Goal: Task Accomplishment & Management: Manage account settings

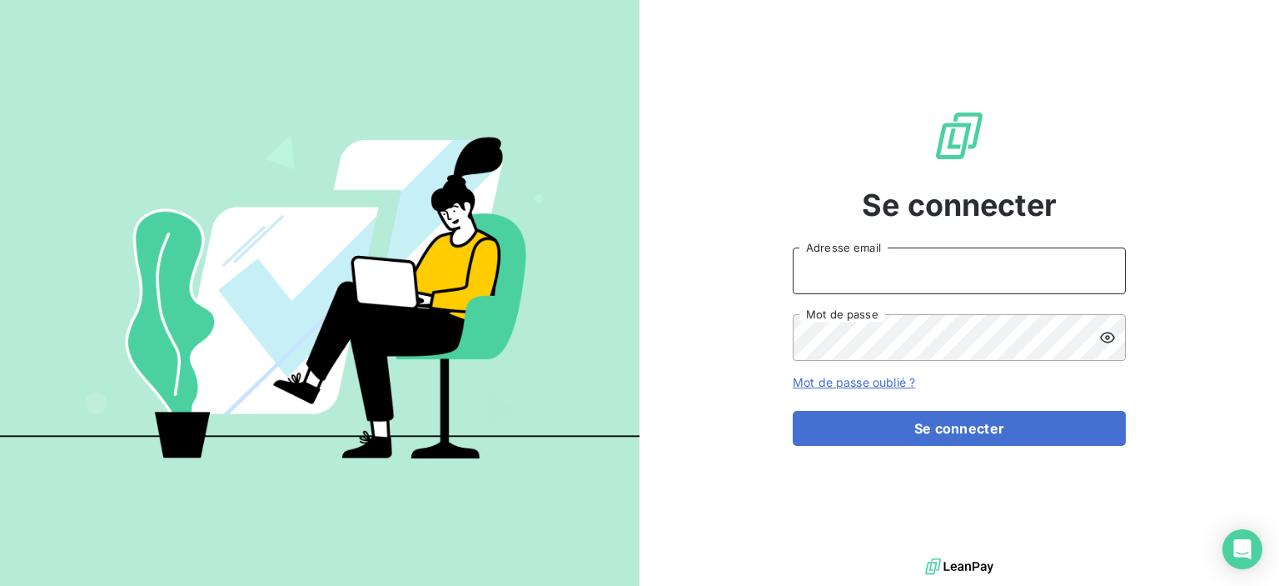
click at [806, 282] on input "Adresse email" at bounding box center [959, 270] width 333 height 47
click at [810, 277] on input "Adresse email" at bounding box center [959, 270] width 333 height 47
type input "[EMAIL_ADDRESS][DOMAIN_NAME]"
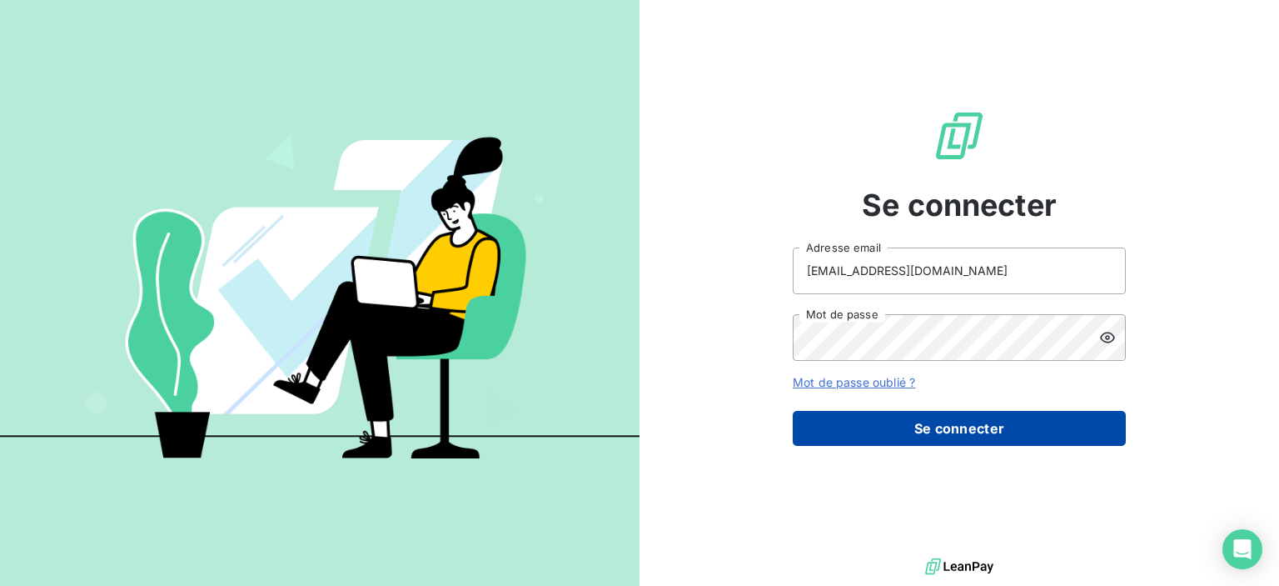
click at [885, 416] on button "Se connecter" at bounding box center [959, 428] width 333 height 35
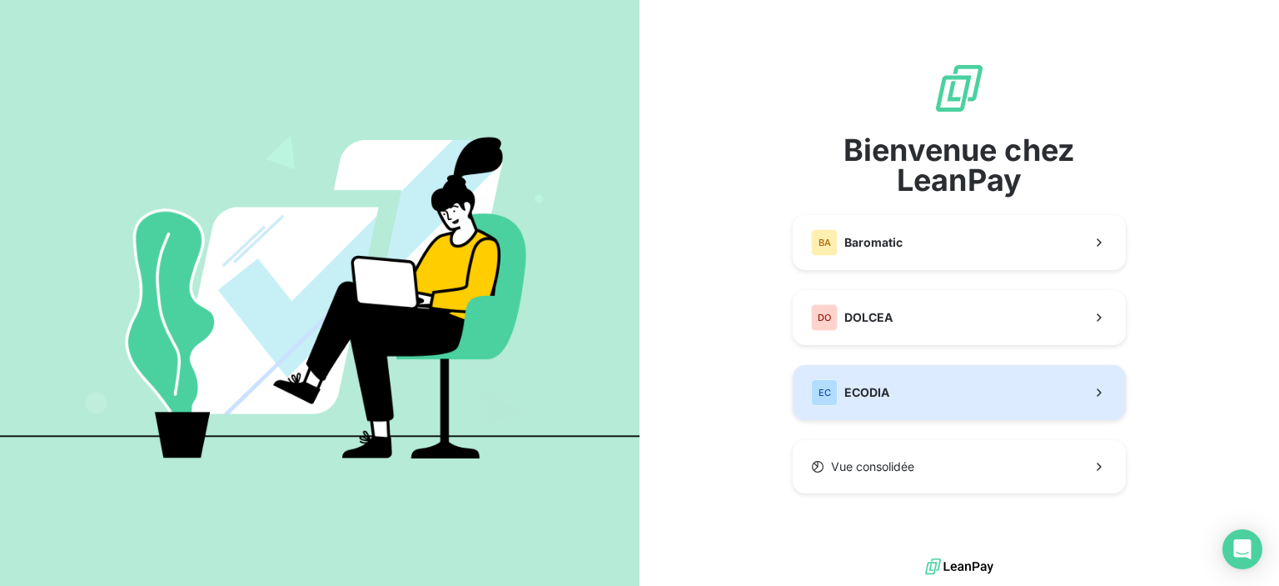
click at [862, 394] on span "ECODIA" at bounding box center [867, 392] width 45 height 17
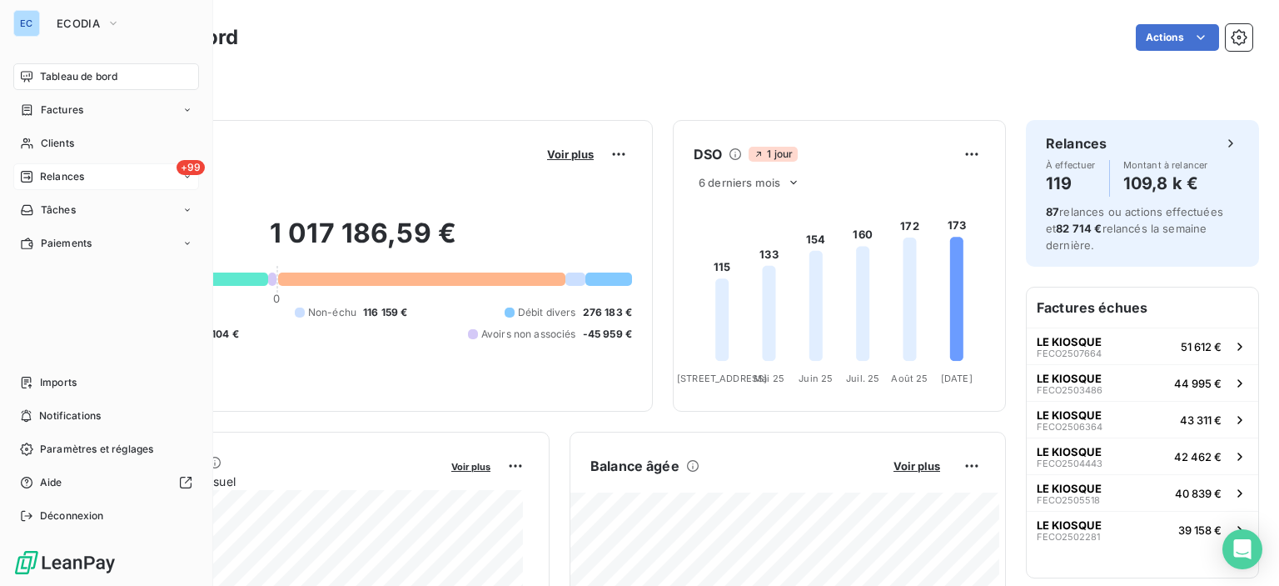
click at [183, 166] on span "+99" at bounding box center [191, 167] width 28 height 15
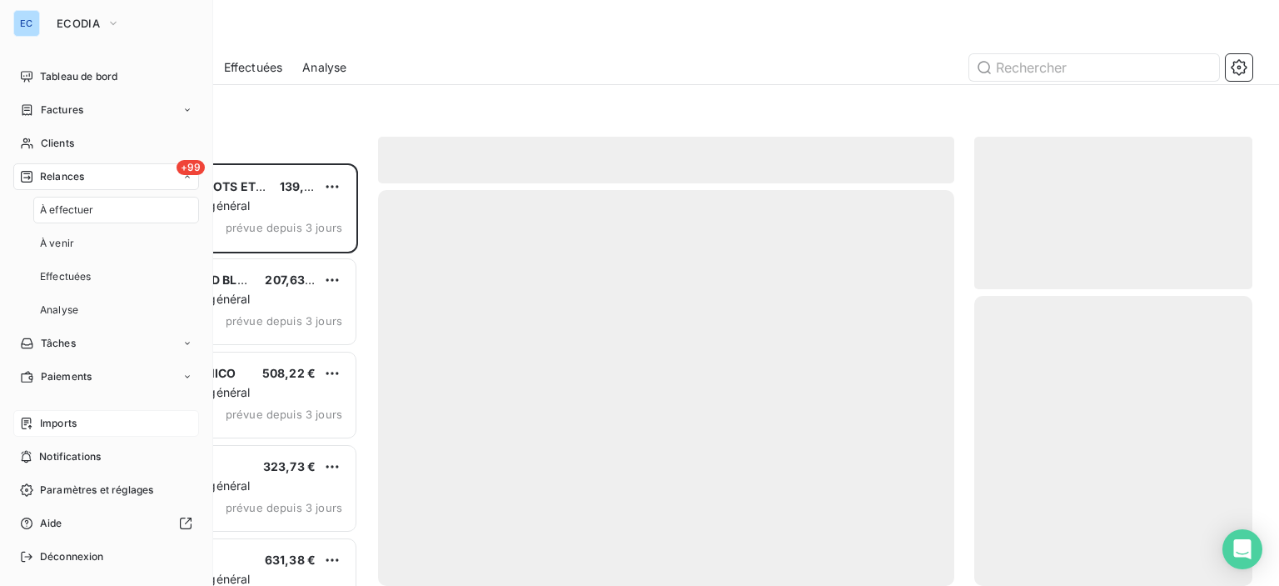
scroll to position [410, 265]
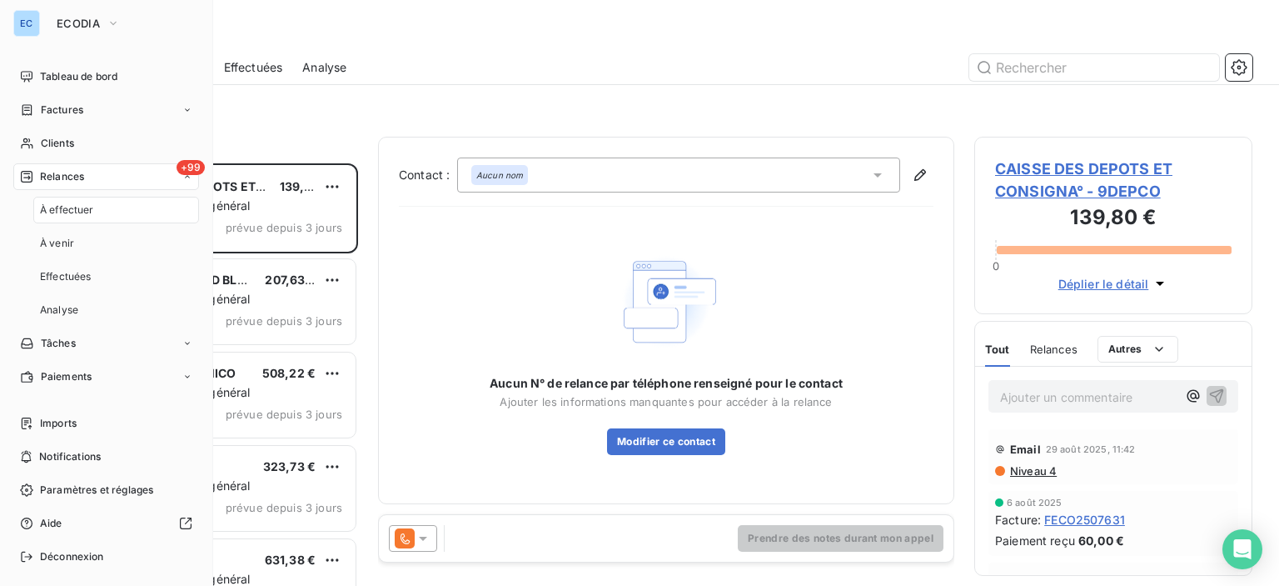
click at [177, 168] on span "+99" at bounding box center [191, 167] width 28 height 15
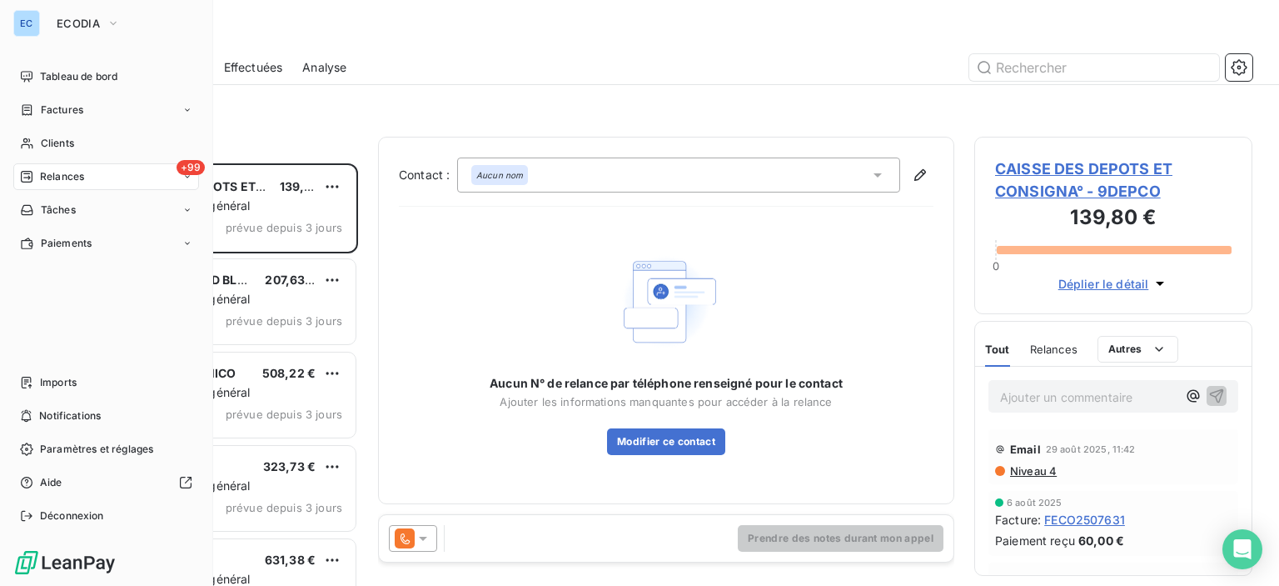
click at [38, 174] on div "Relances" at bounding box center [52, 176] width 64 height 15
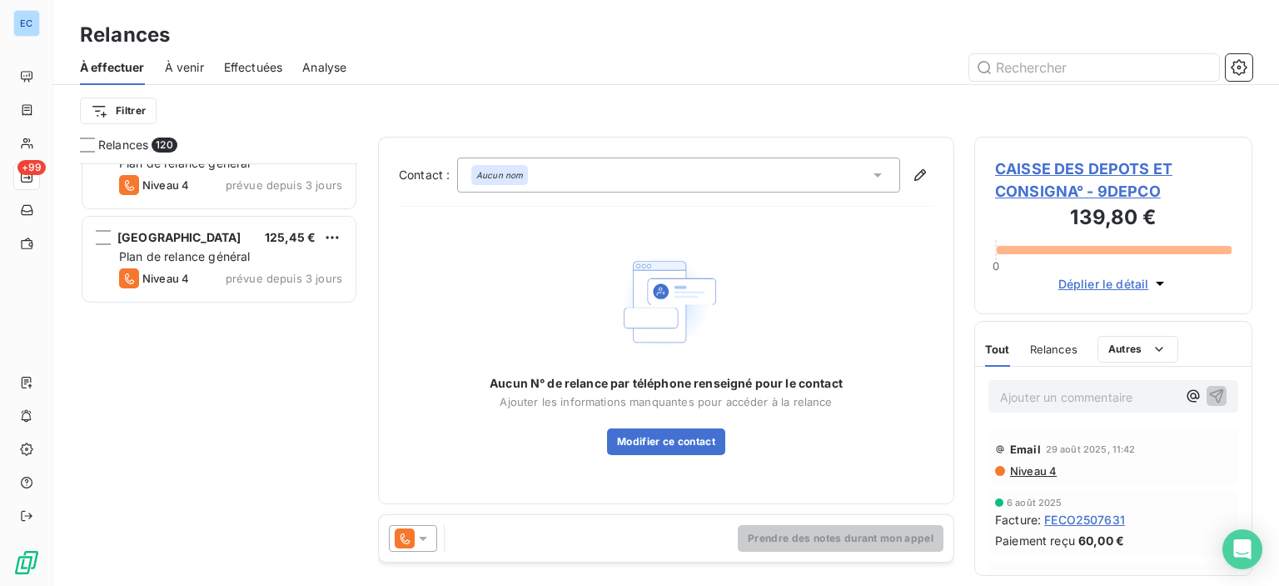
scroll to position [0, 0]
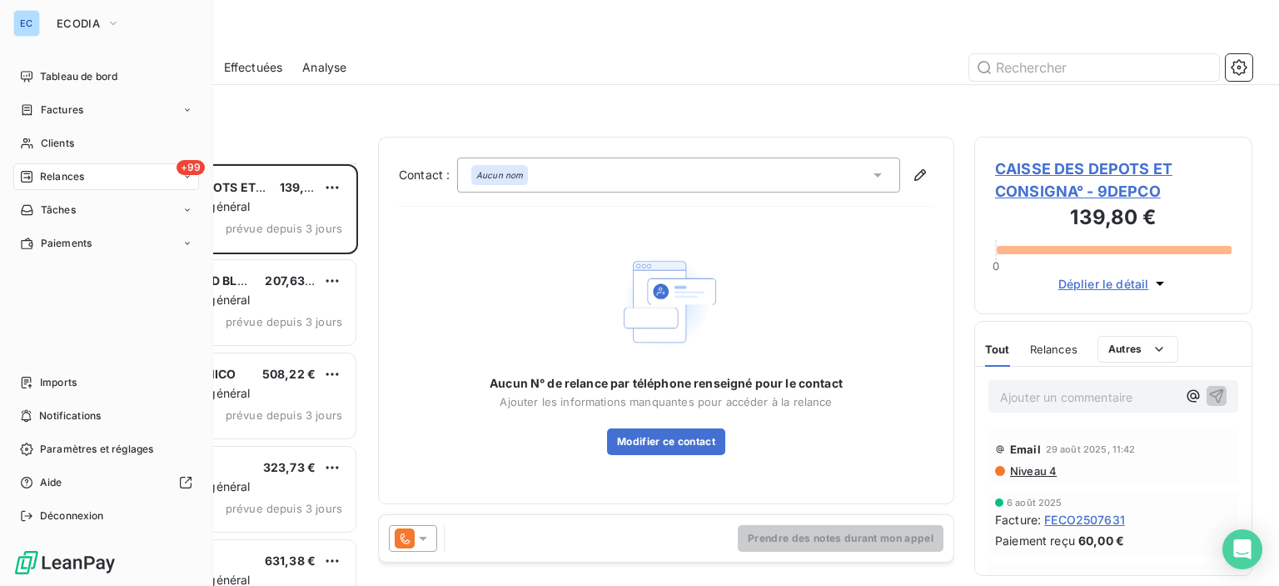
click at [195, 163] on span "+99" at bounding box center [191, 167] width 28 height 15
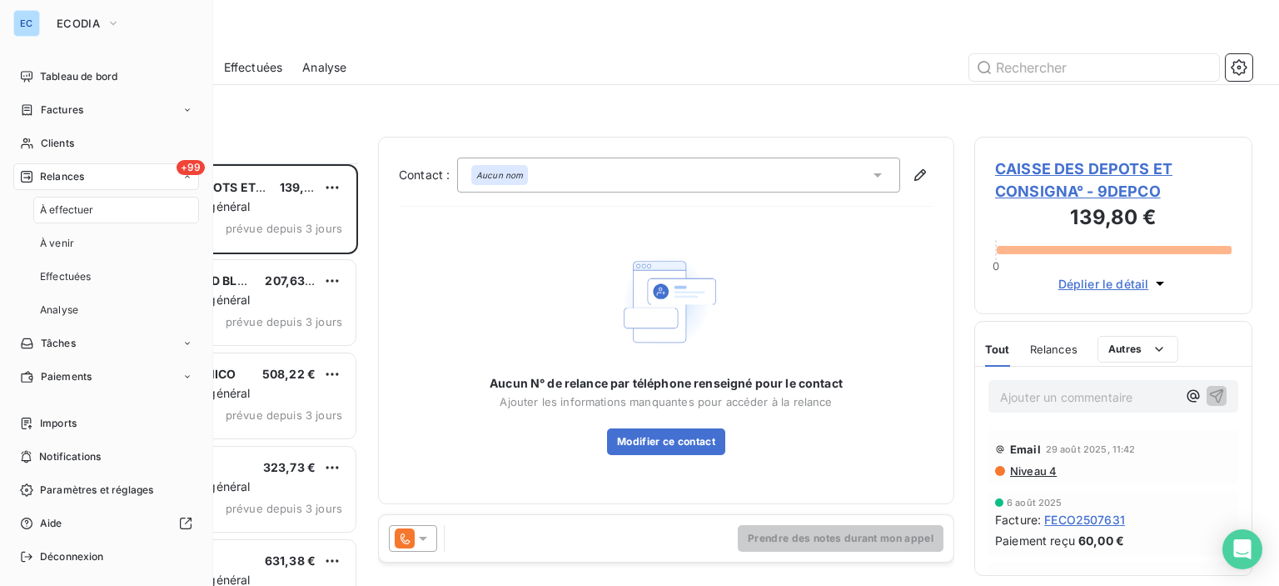
click at [179, 162] on span "+99" at bounding box center [191, 167] width 28 height 15
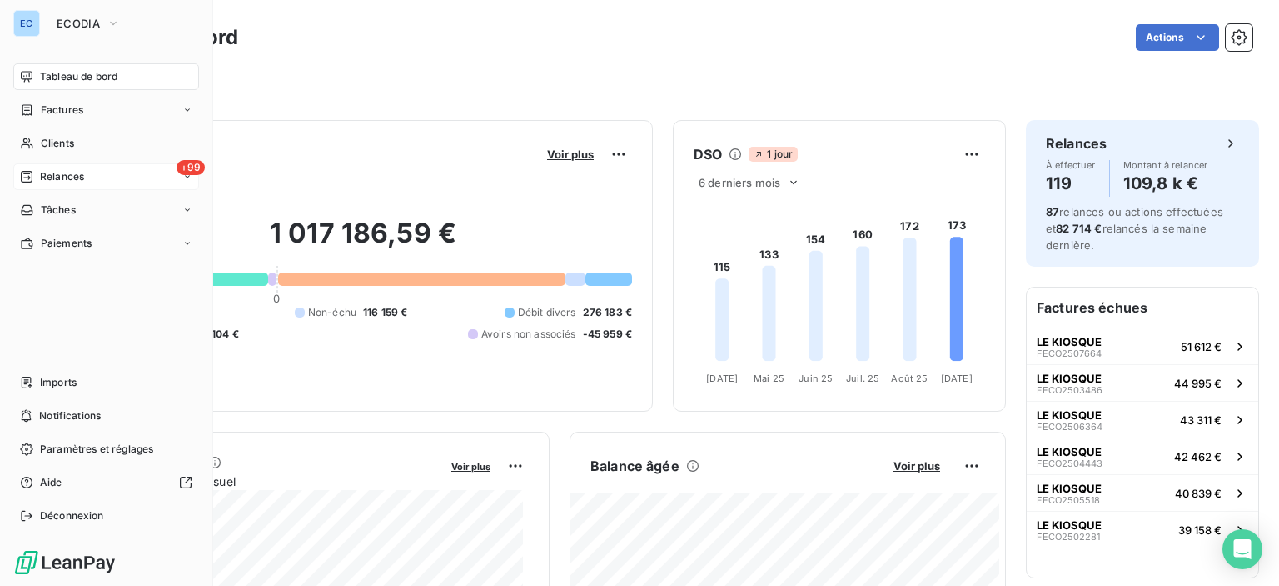
click at [188, 162] on span "+99" at bounding box center [191, 167] width 28 height 15
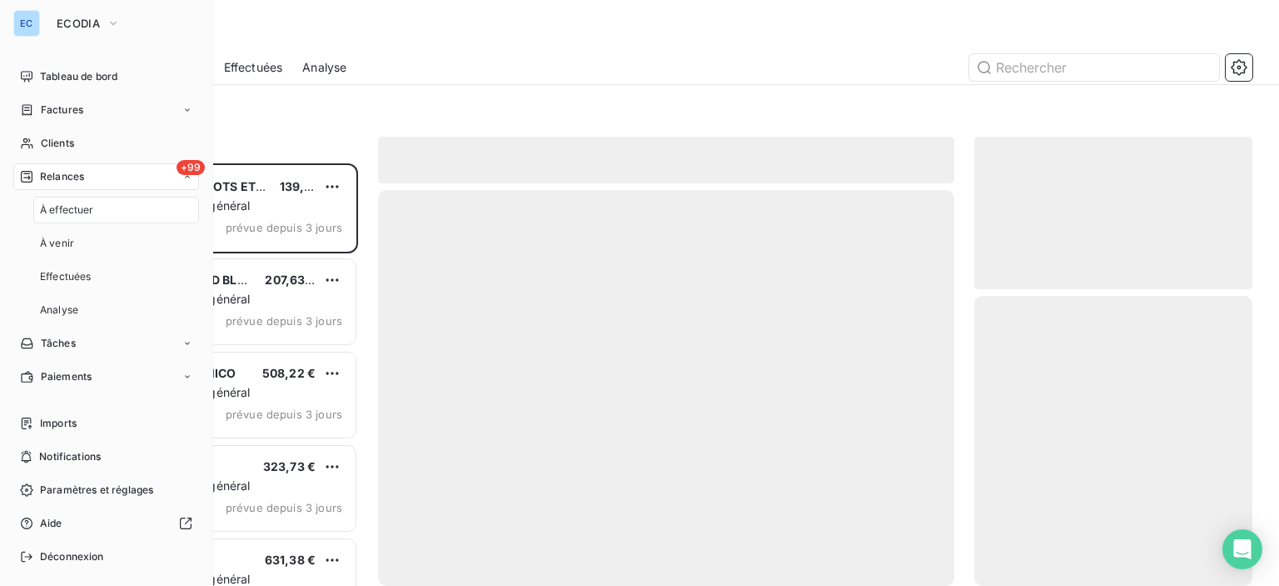
scroll to position [410, 265]
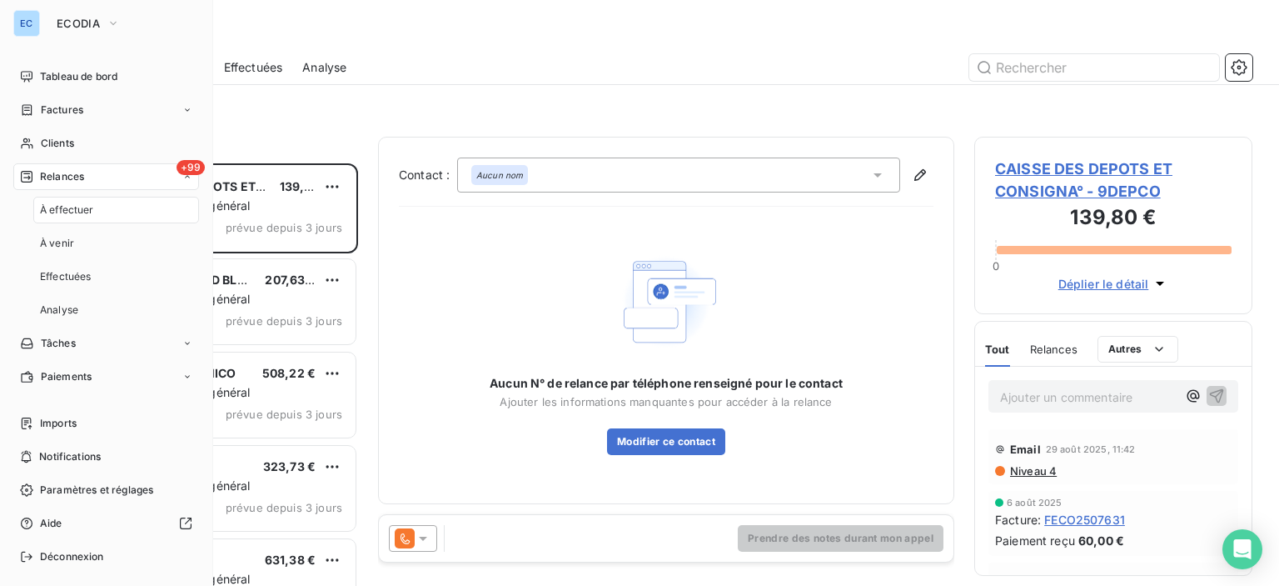
click at [177, 167] on span "+99" at bounding box center [191, 167] width 28 height 15
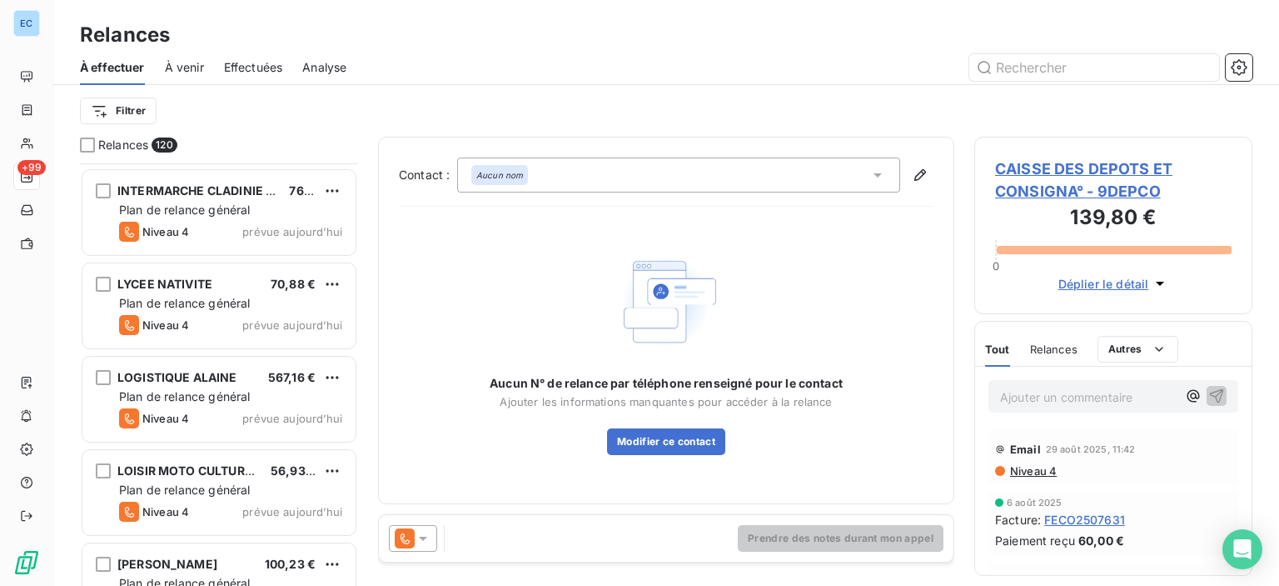
scroll to position [8663, 0]
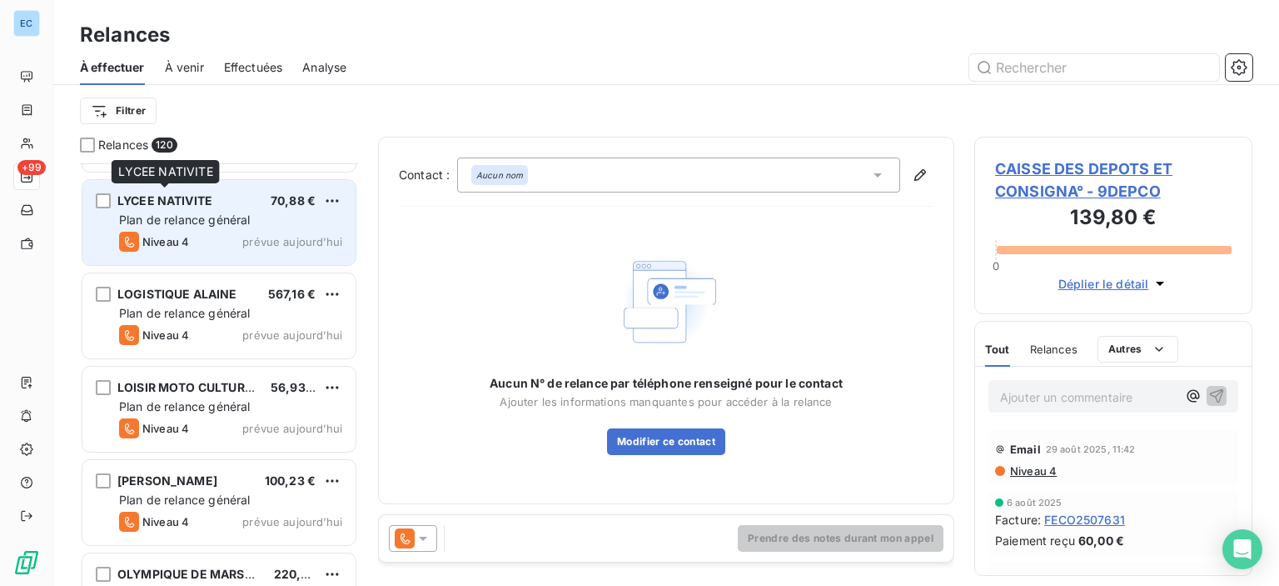
click at [179, 205] on span "LYCEE NATIVITE" at bounding box center [164, 200] width 95 height 14
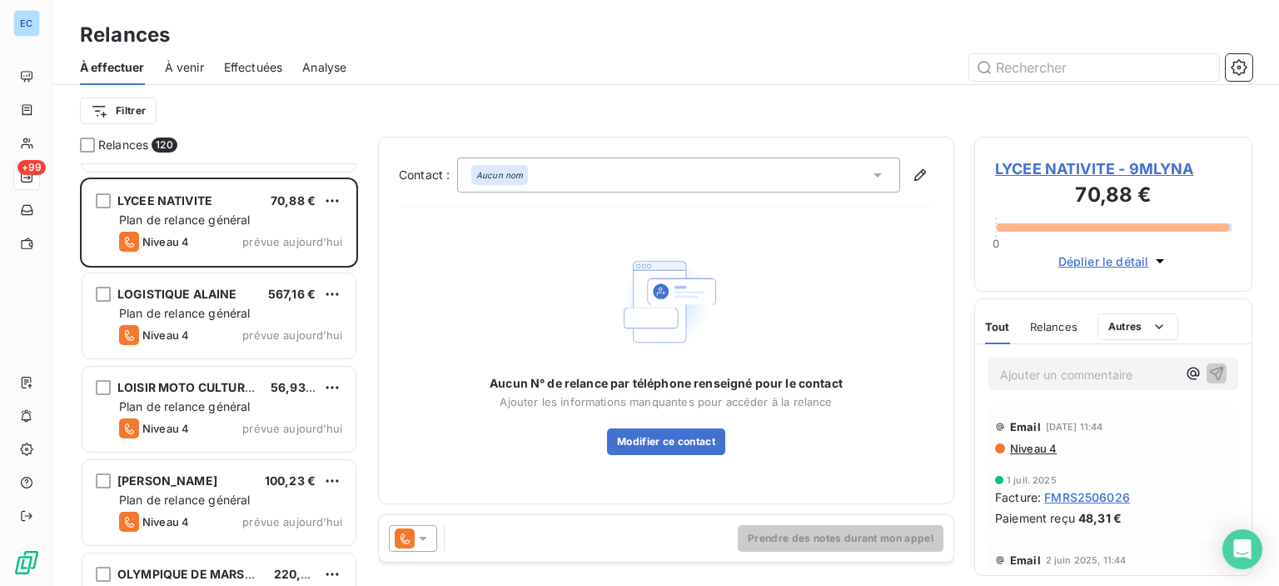
click at [878, 176] on icon at bounding box center [878, 175] width 8 height 4
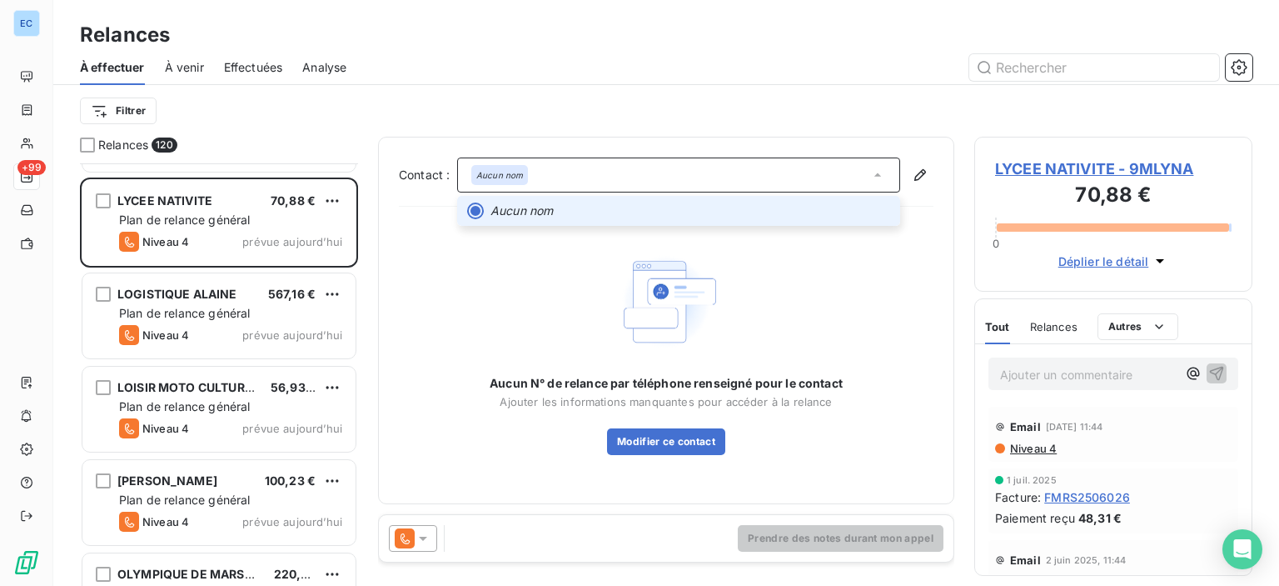
click at [878, 176] on icon at bounding box center [878, 175] width 17 height 17
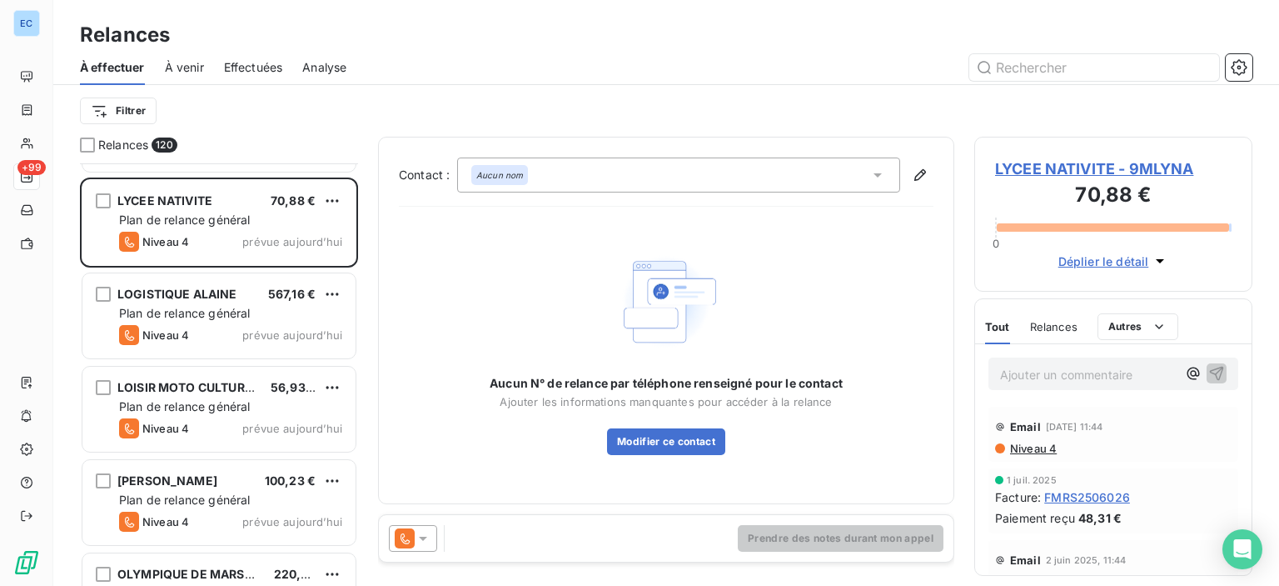
click at [1023, 167] on span "LYCEE NATIVITE - 9MLYNA" at bounding box center [1113, 168] width 237 height 22
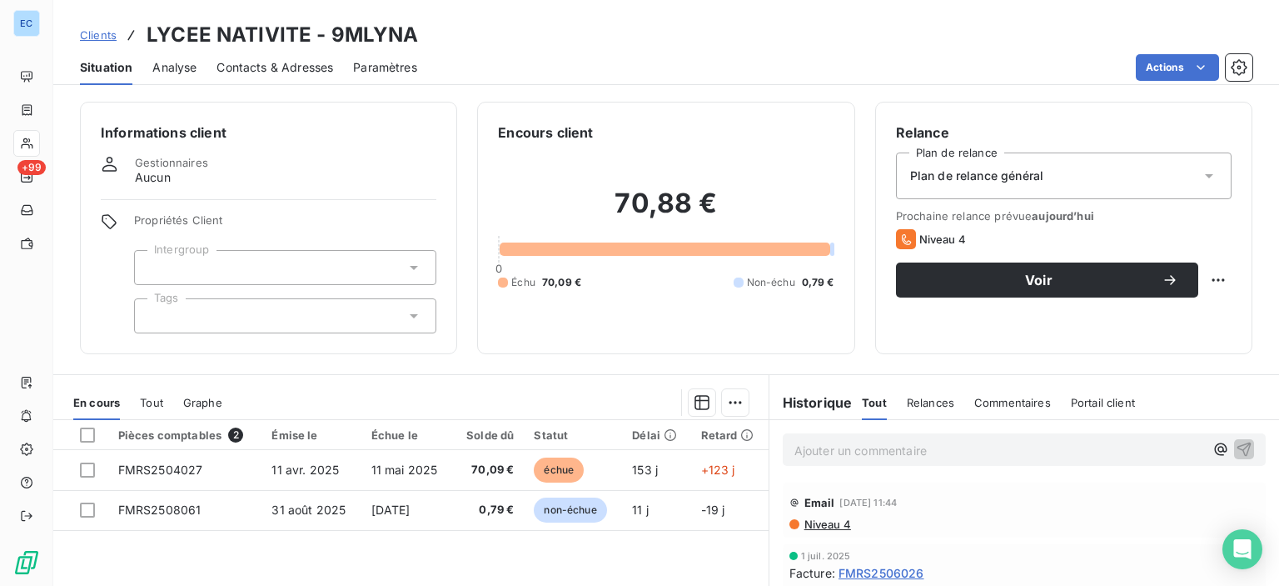
click at [975, 405] on span "Commentaires" at bounding box center [1013, 402] width 77 height 13
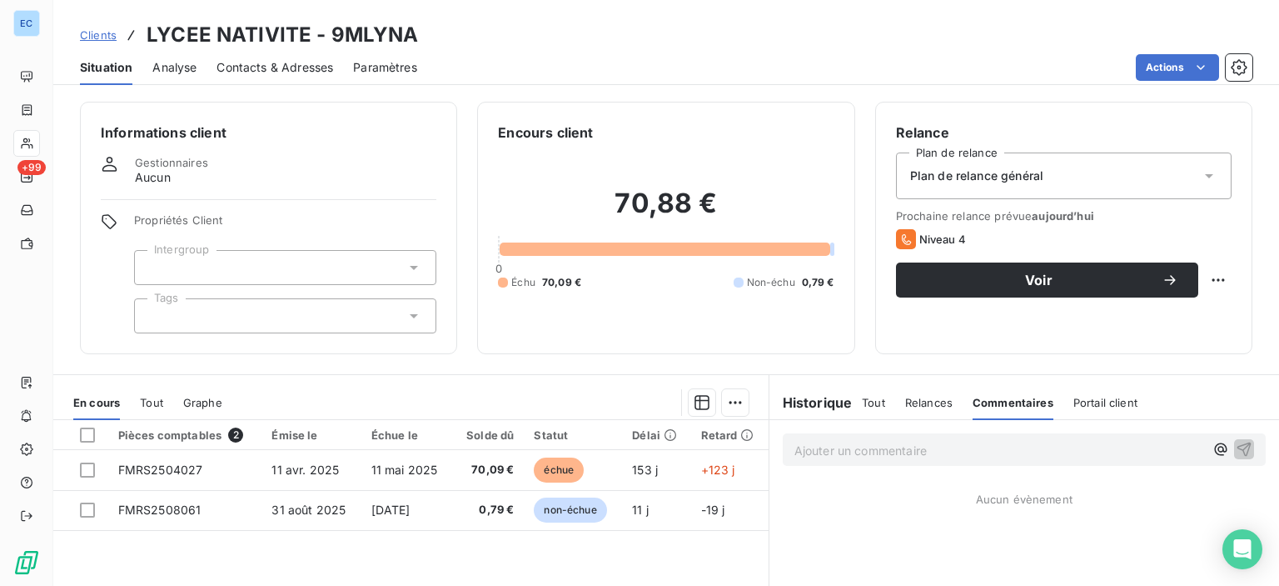
click at [811, 448] on p "Ajouter un commentaire ﻿" at bounding box center [1000, 450] width 410 height 21
click at [1238, 445] on icon "button" at bounding box center [1245, 448] width 14 height 14
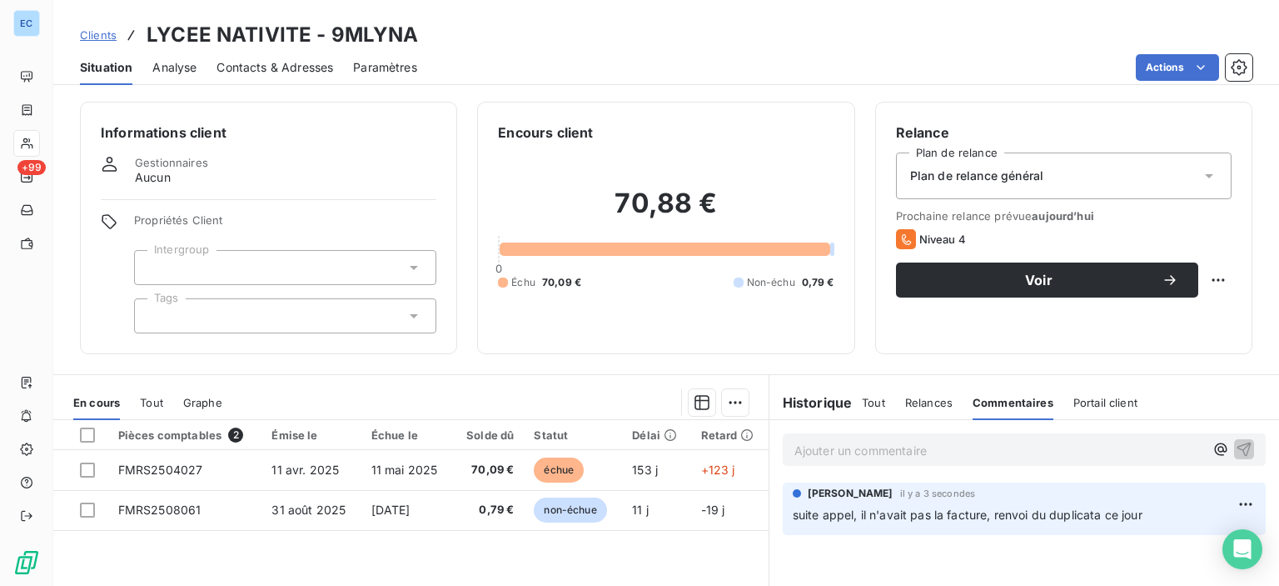
click at [253, 60] on span "Contacts & Adresses" at bounding box center [275, 67] width 117 height 17
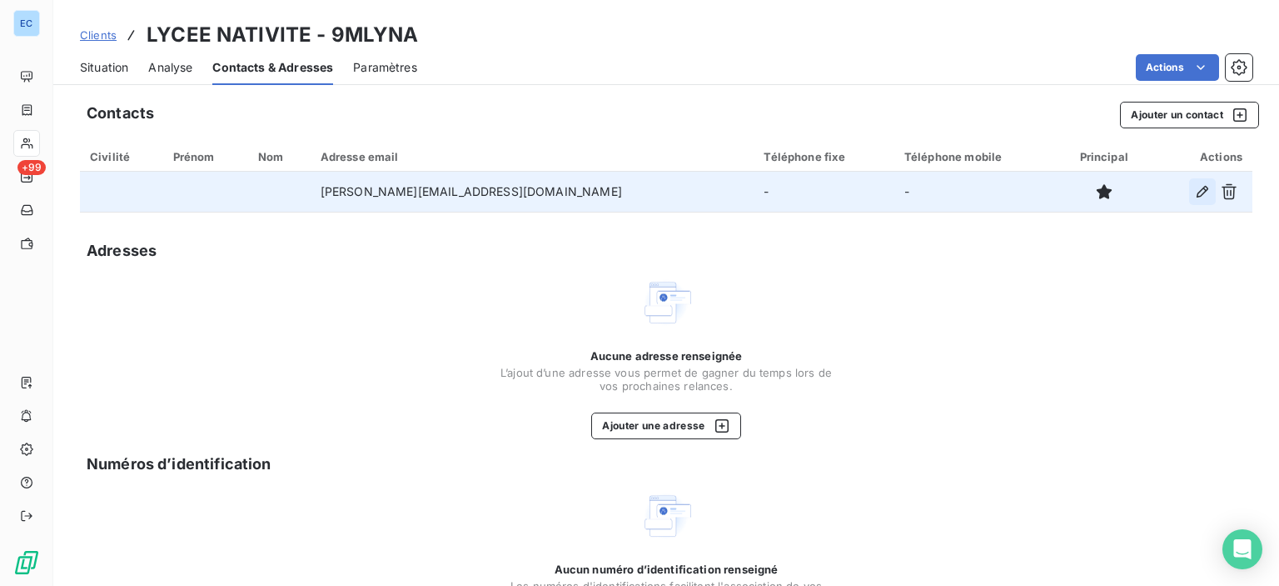
click at [1195, 192] on icon "button" at bounding box center [1203, 191] width 17 height 17
type input "[PERSON_NAME][EMAIL_ADDRESS][DOMAIN_NAME]"
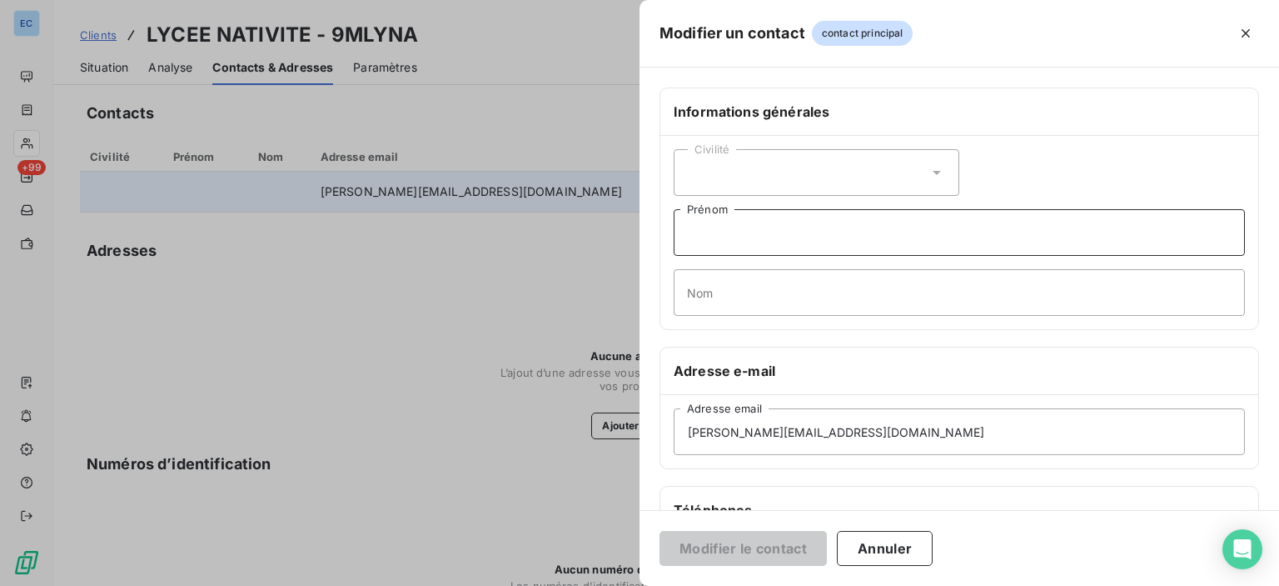
click at [733, 237] on input "Prénom" at bounding box center [959, 232] width 571 height 47
type input "[PERSON_NAME]"
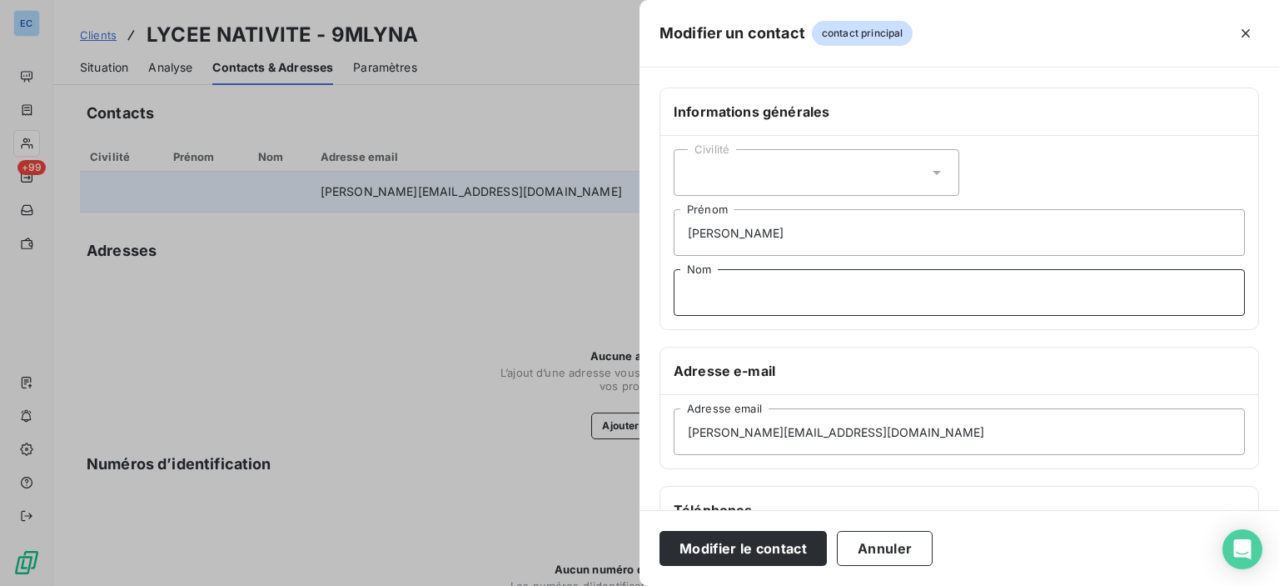
click at [740, 296] on input "Nom" at bounding box center [959, 292] width 571 height 47
type input "peraldi"
drag, startPoint x: 843, startPoint y: 432, endPoint x: 669, endPoint y: 437, distance: 174.2
click at [669, 437] on div "[PERSON_NAME][EMAIL_ADDRESS][DOMAIN_NAME] Adresse email" at bounding box center [960, 431] width 598 height 73
click at [696, 439] on input "Adresse email" at bounding box center [959, 431] width 571 height 47
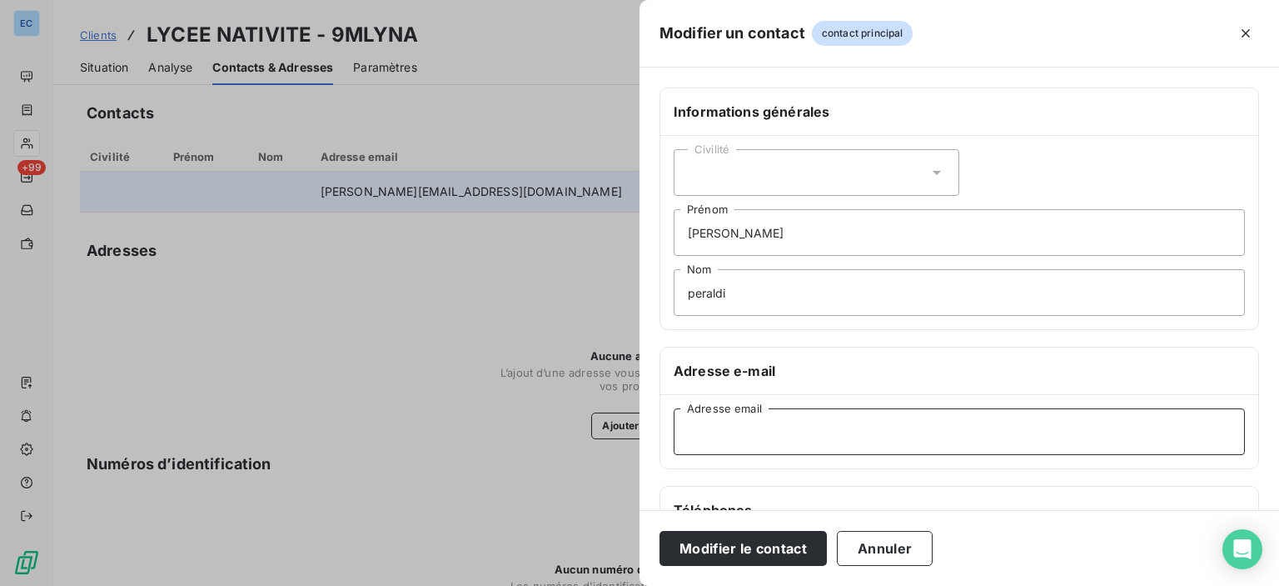
paste input "[PERSON_NAME][EMAIL_ADDRESS][DOMAIN_NAME]"
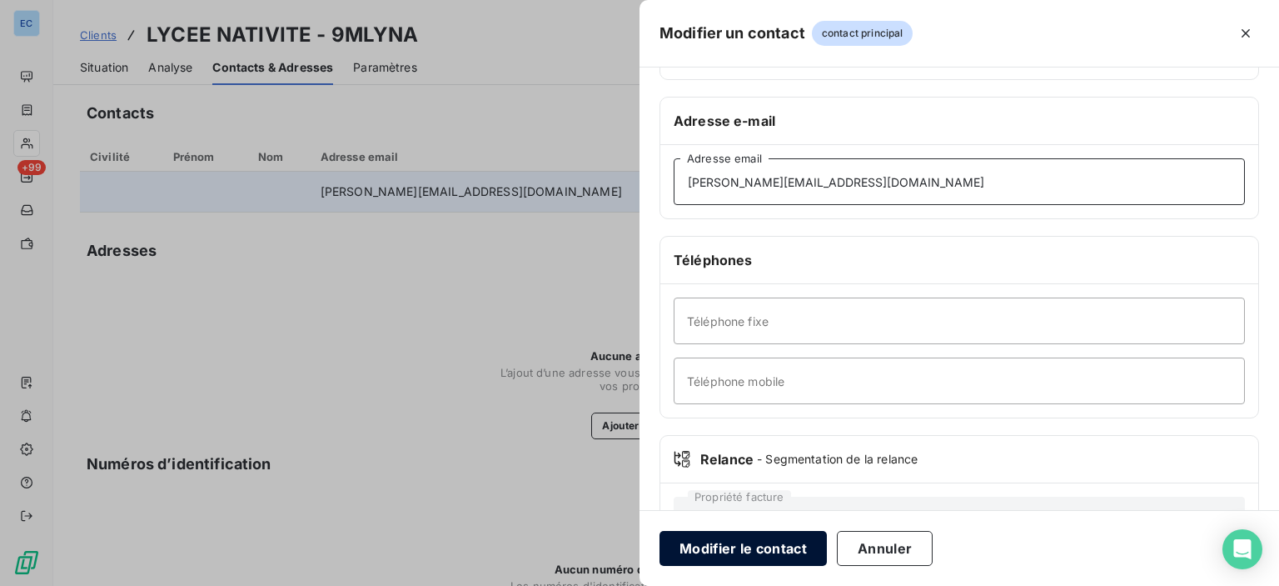
type input "[PERSON_NAME][EMAIL_ADDRESS][DOMAIN_NAME]"
click at [769, 550] on button "Modifier le contact" at bounding box center [743, 548] width 167 height 35
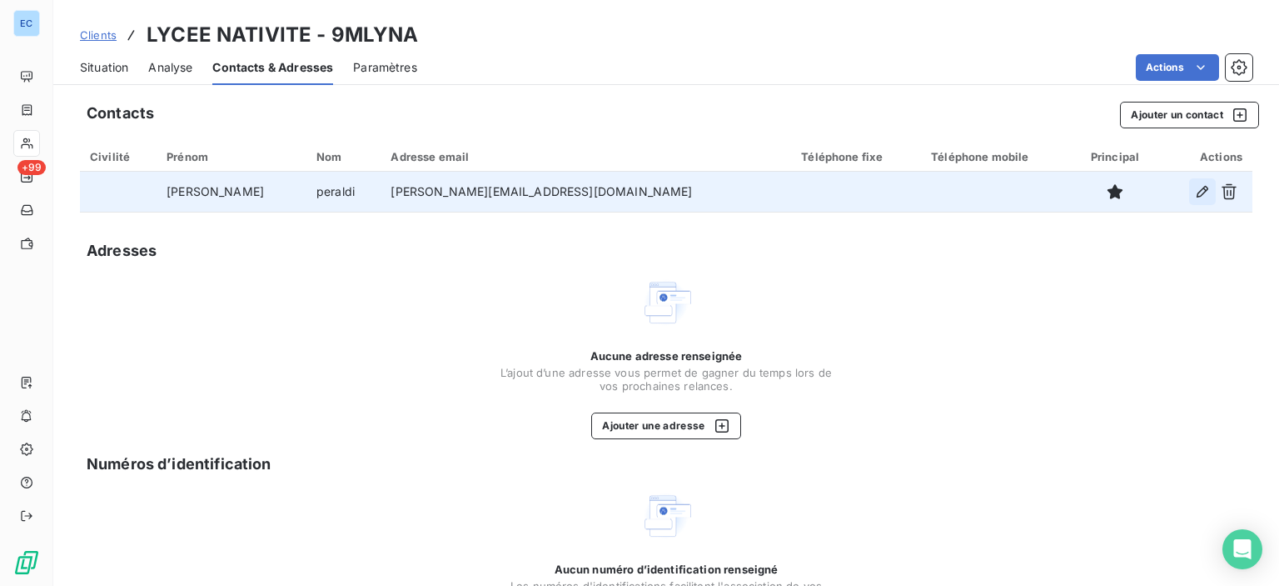
click at [1197, 189] on icon "button" at bounding box center [1203, 192] width 12 height 12
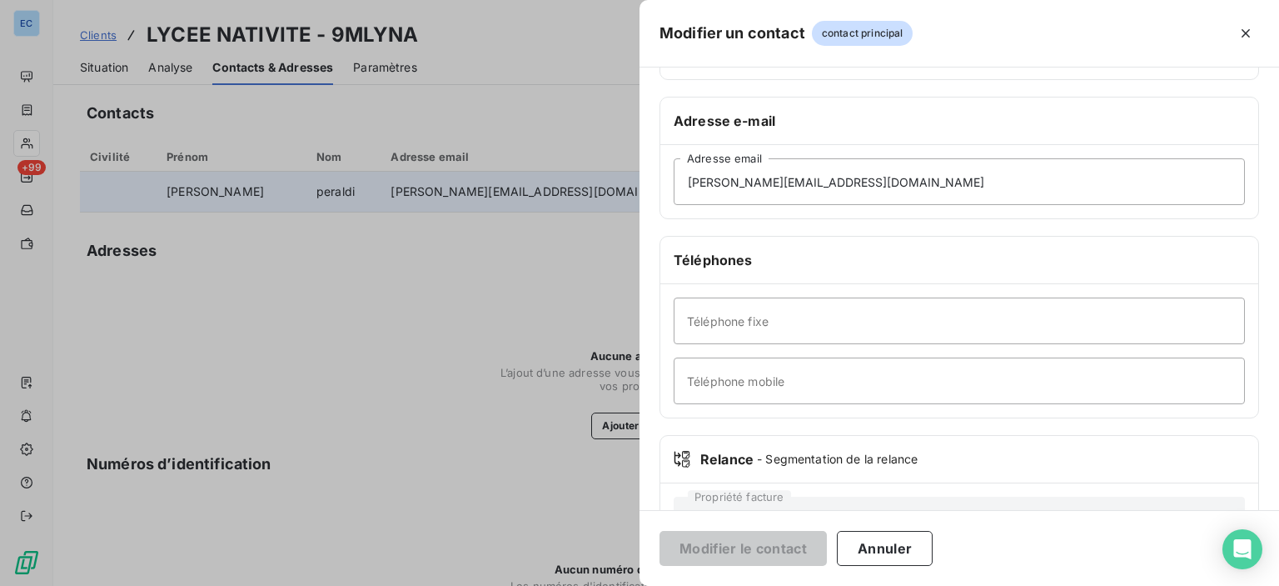
click at [686, 402] on div "Téléphone fixe Téléphone mobile" at bounding box center [960, 350] width 598 height 133
click at [700, 317] on input "Téléphone fixe" at bounding box center [959, 320] width 571 height 47
paste input "[PHONE_NUMBER]"
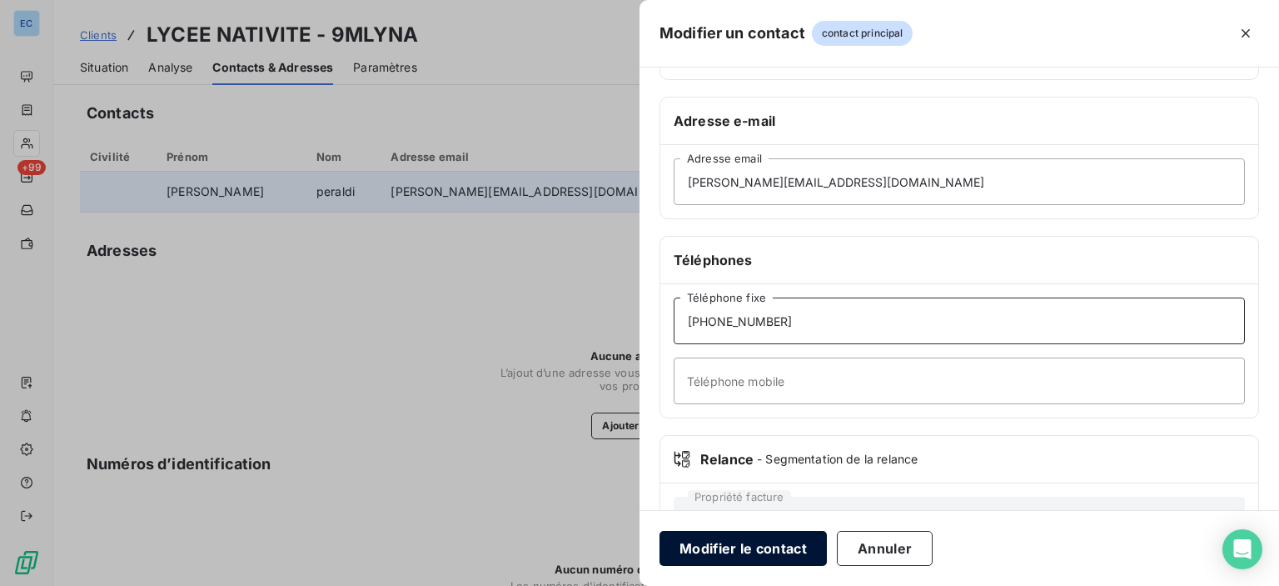
type input "[PHONE_NUMBER]"
click at [740, 549] on button "Modifier le contact" at bounding box center [743, 548] width 167 height 35
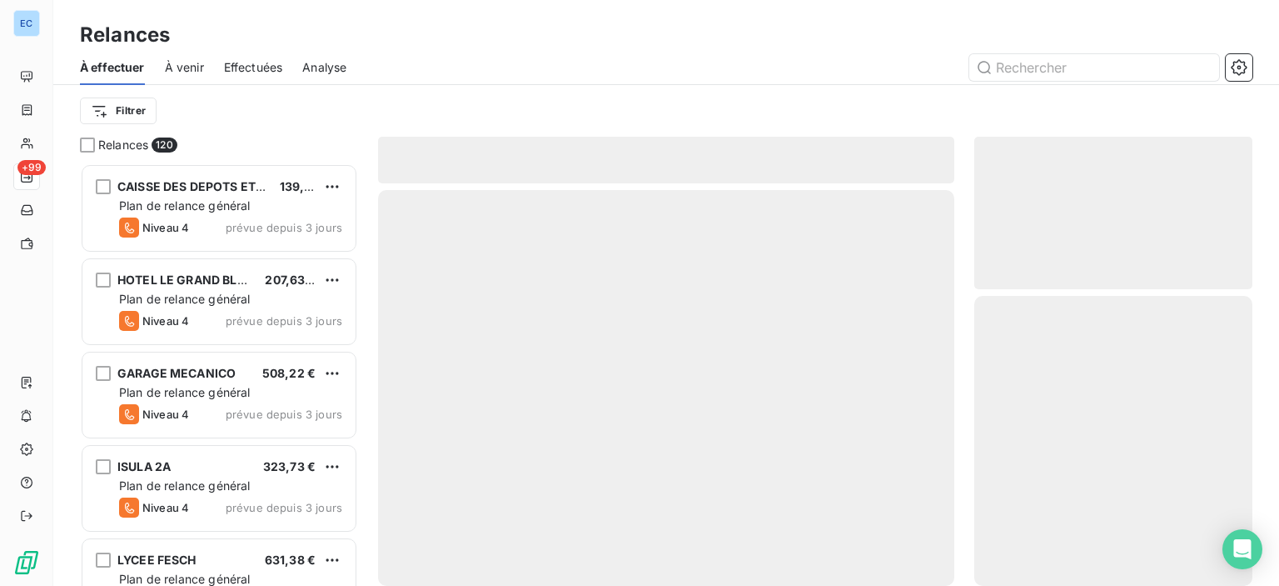
scroll to position [410, 265]
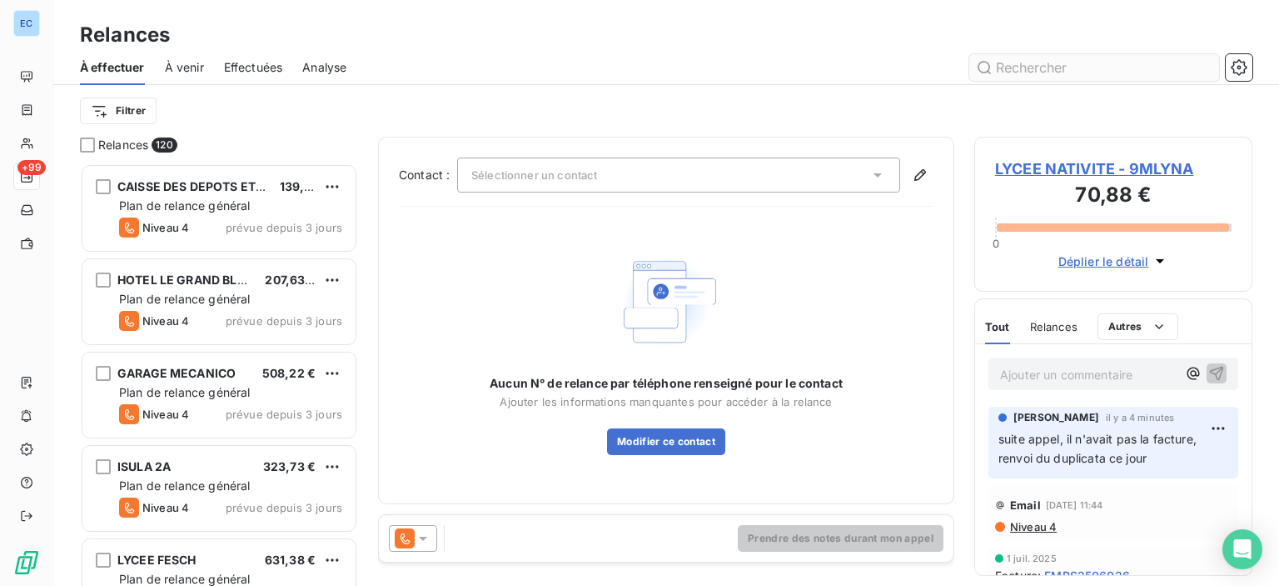
click at [1003, 65] on input "text" at bounding box center [1095, 67] width 250 height 27
click at [1121, 177] on span "LYCEE NATIVITE - 9MLYNA" at bounding box center [1113, 168] width 237 height 22
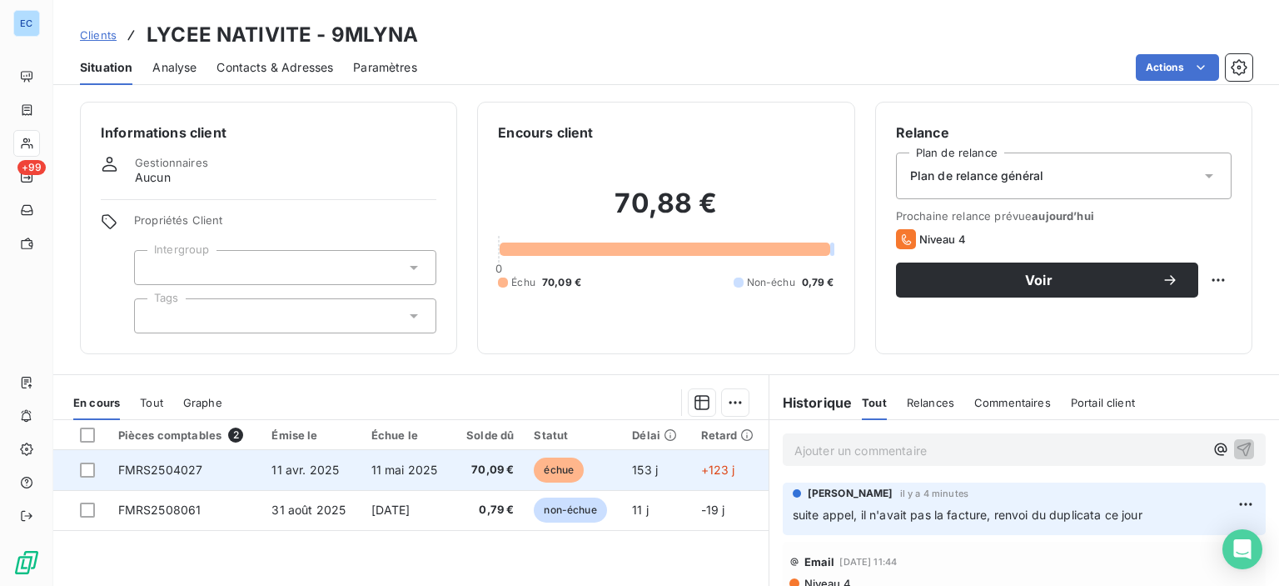
click at [171, 469] on span "FMRS2504027" at bounding box center [160, 469] width 85 height 14
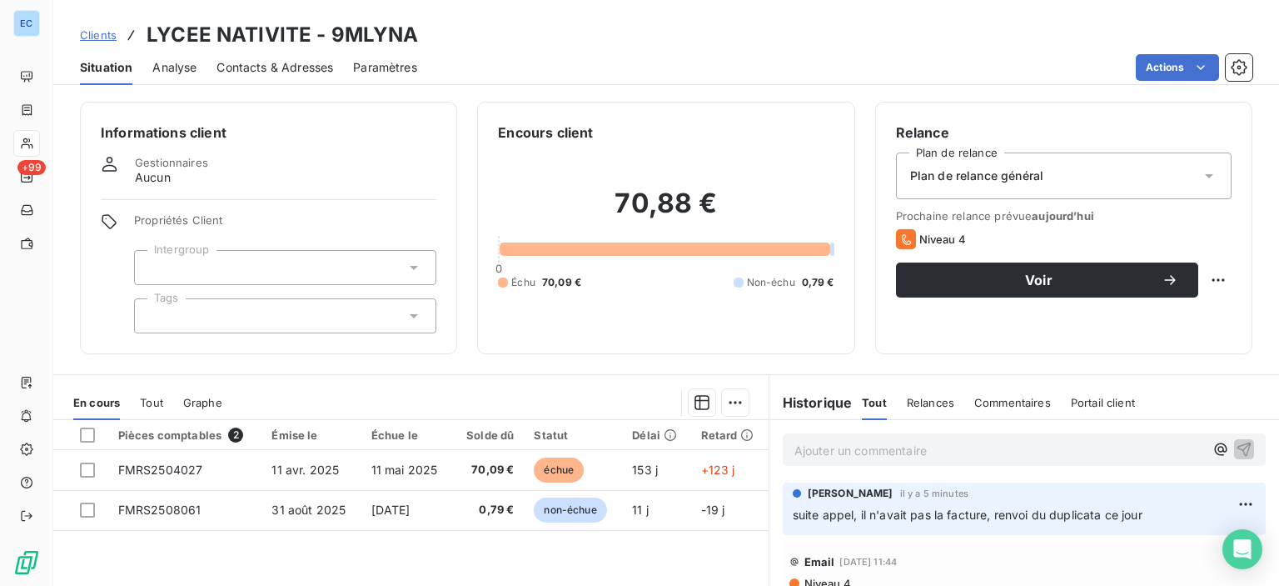
click at [923, 517] on span "suite appel, il n'avait pas la facture, renvoi du duplicata ce jour" at bounding box center [968, 514] width 350 height 14
click at [1221, 503] on html "EC +99 Clients LYCEE NATIVITE - 9MLYNA Situation Analyse Contacts & Adresses Pa…" at bounding box center [639, 293] width 1279 height 586
click at [1144, 470] on div "Supprimer" at bounding box center [1181, 467] width 93 height 27
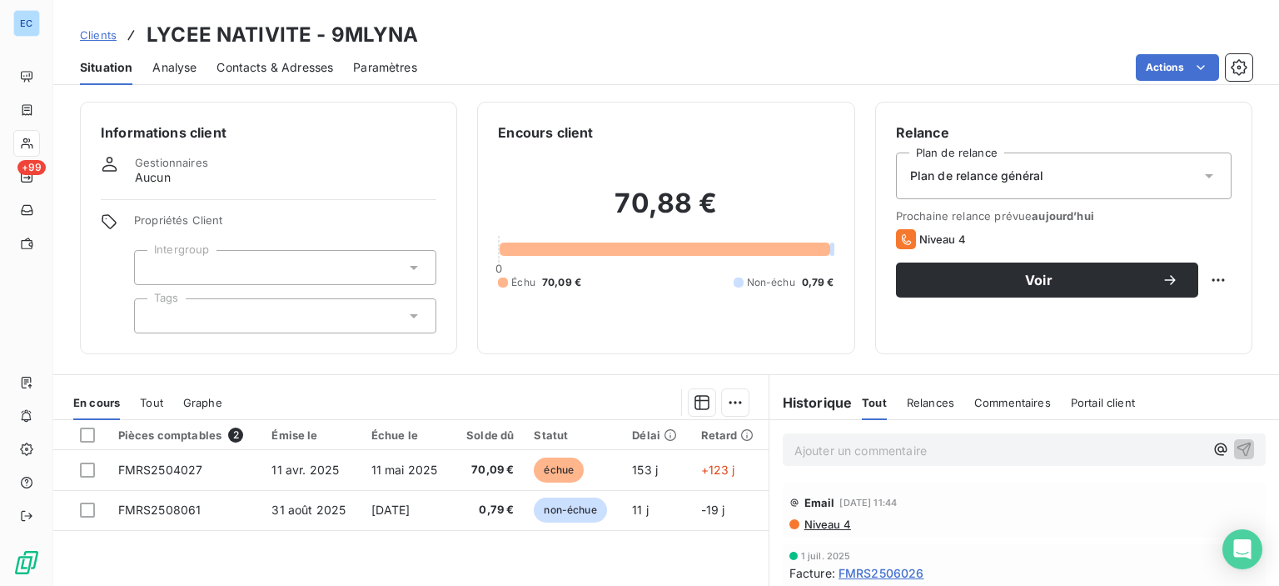
click at [991, 402] on span "Commentaires" at bounding box center [1013, 402] width 77 height 13
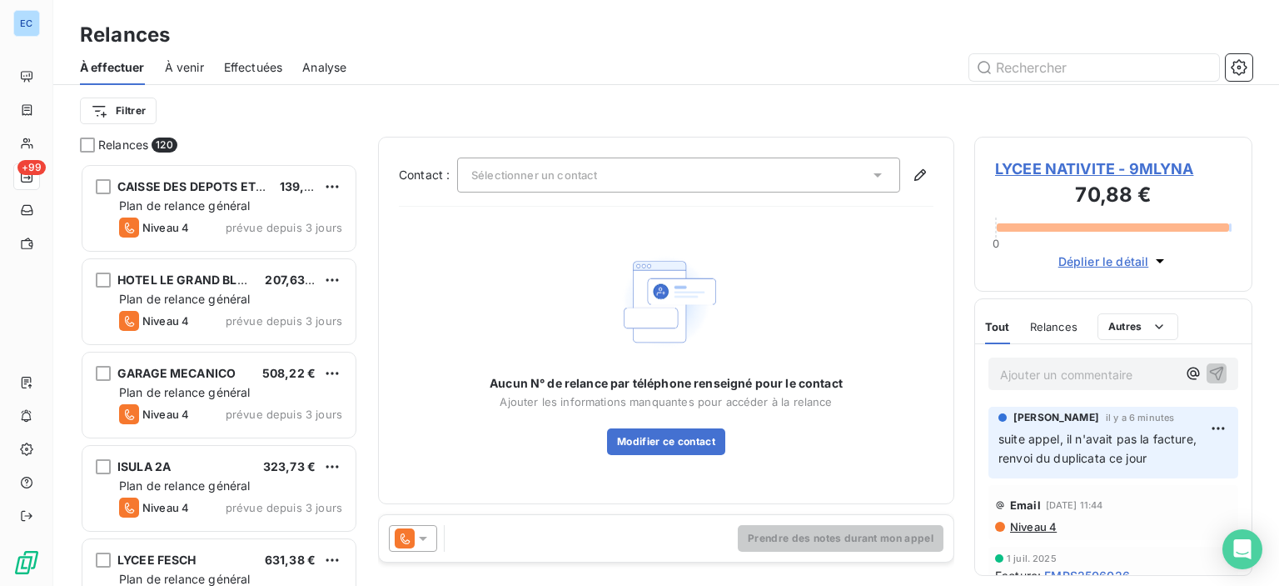
scroll to position [410, 265]
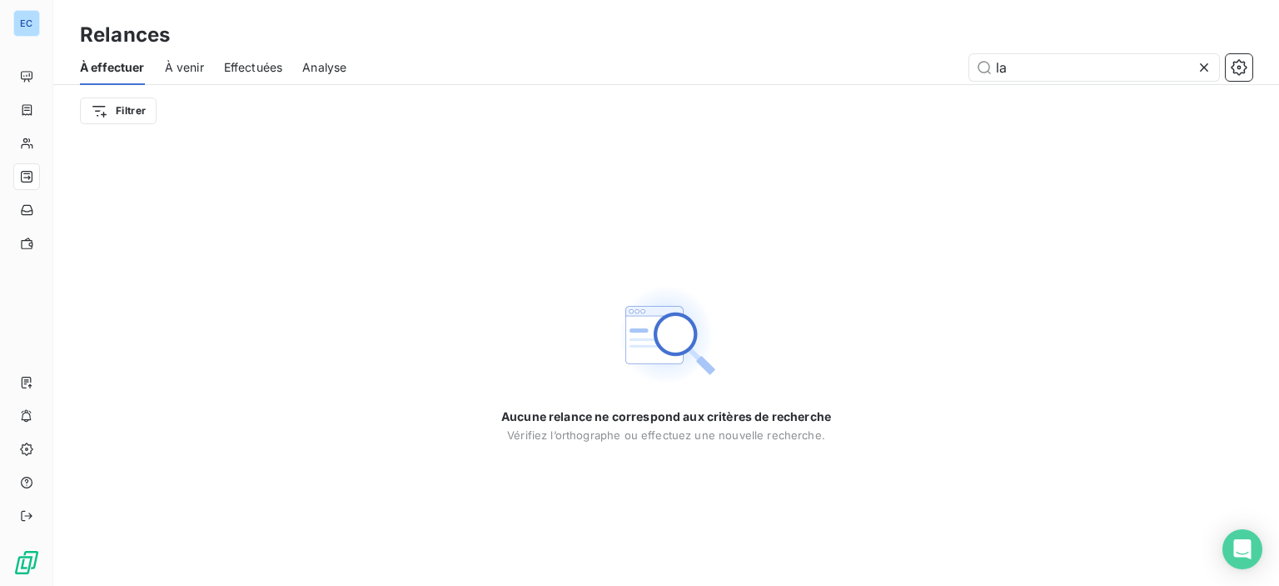
type input "l"
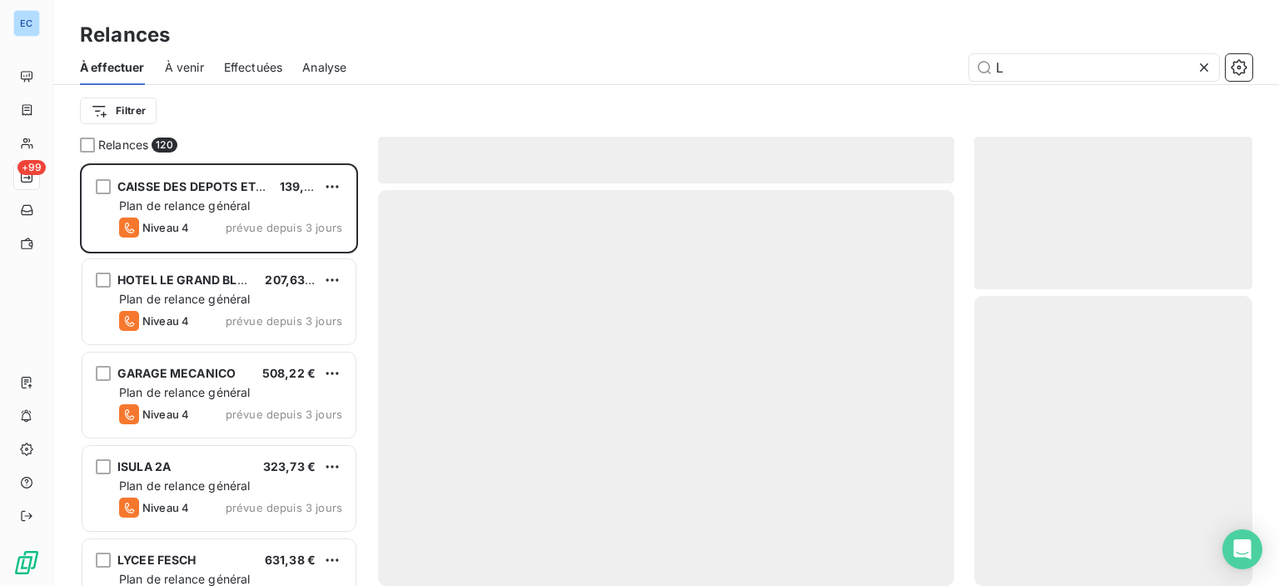
scroll to position [410, 265]
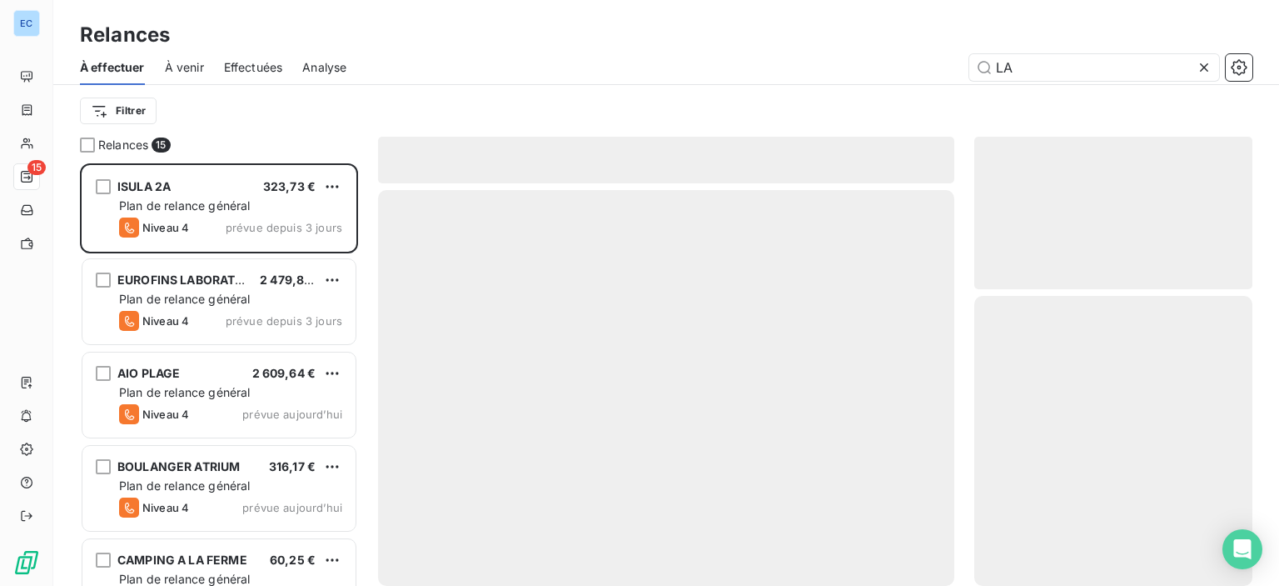
scroll to position [410, 265]
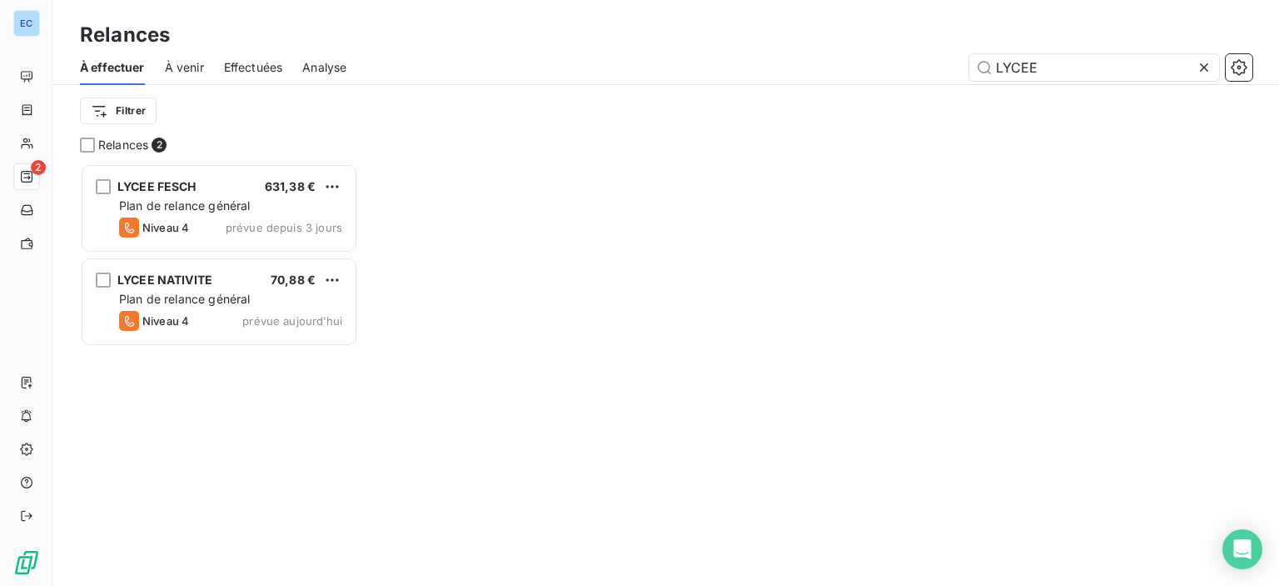
scroll to position [410, 265]
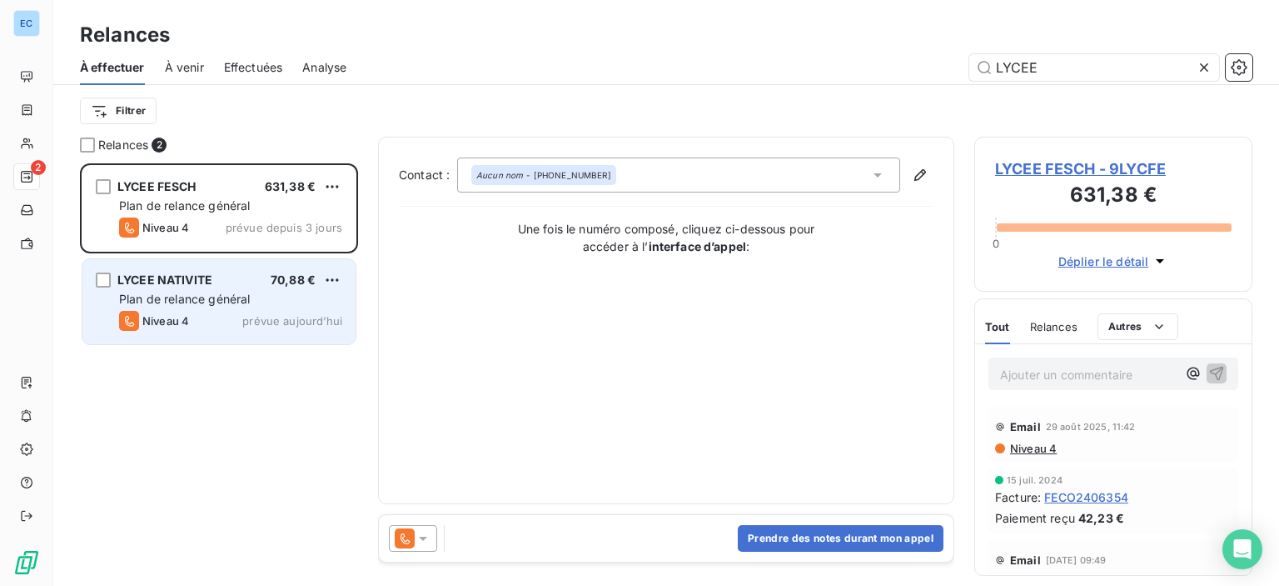
type input "LYCEE"
click at [193, 294] on span "Plan de relance général" at bounding box center [184, 299] width 131 height 14
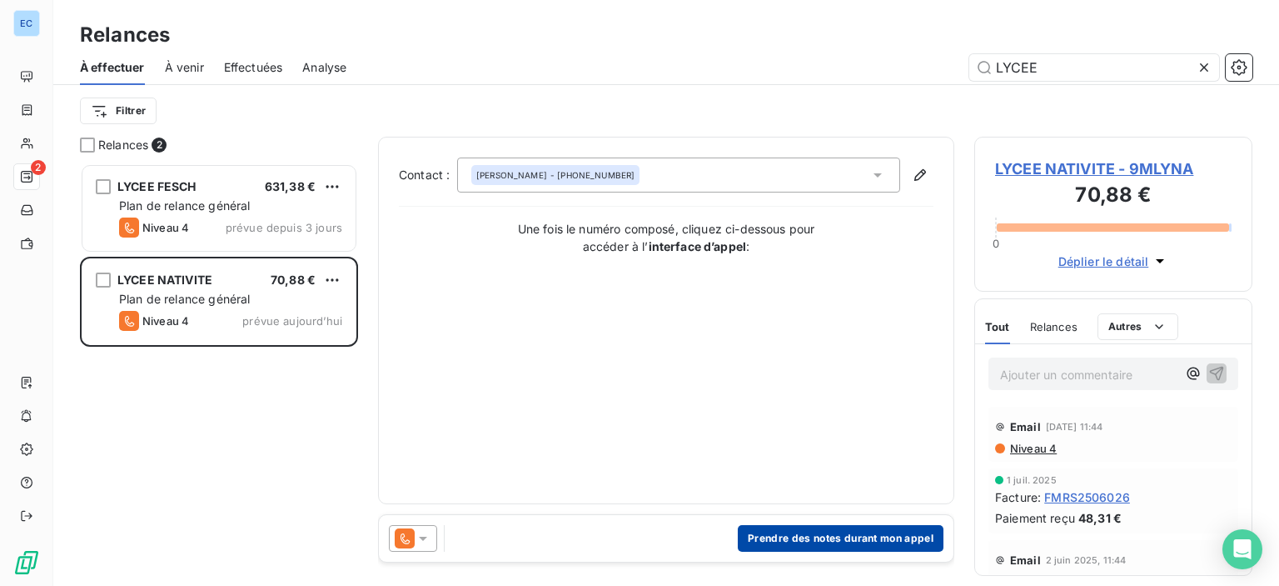
click at [815, 536] on button "Prendre des notes durant mon appel" at bounding box center [841, 538] width 206 height 27
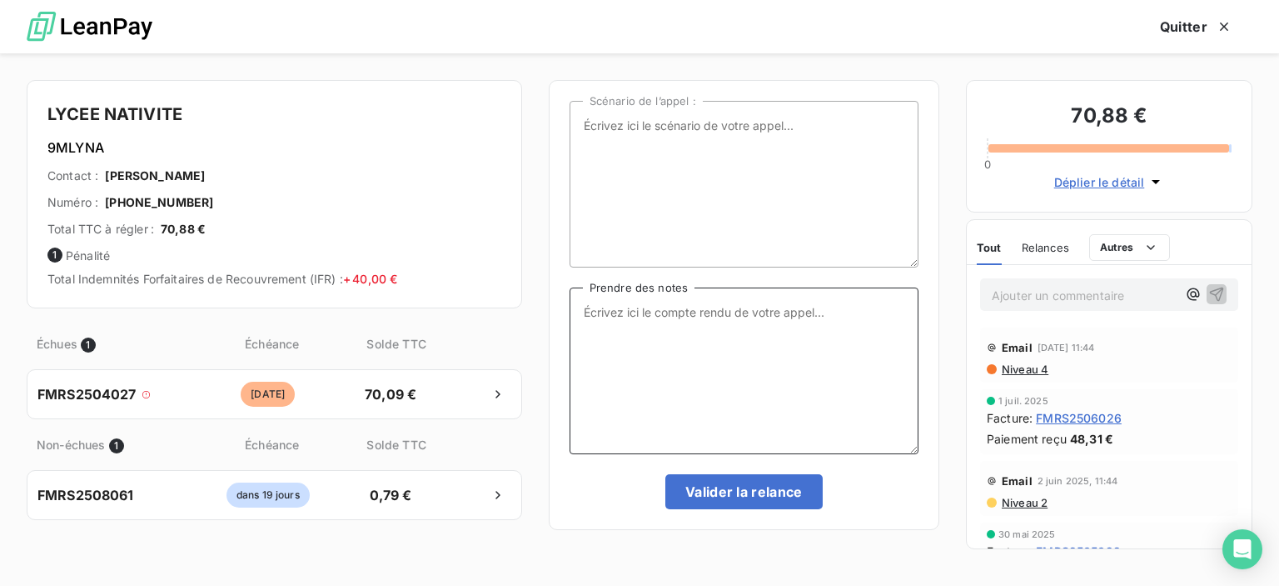
click at [619, 316] on textarea "Prendre des notes" at bounding box center [744, 370] width 349 height 167
type textarea "Facture annulée par un avoir AV4082 du 16-05"
click at [765, 489] on button "Valider la relance" at bounding box center [744, 491] width 157 height 35
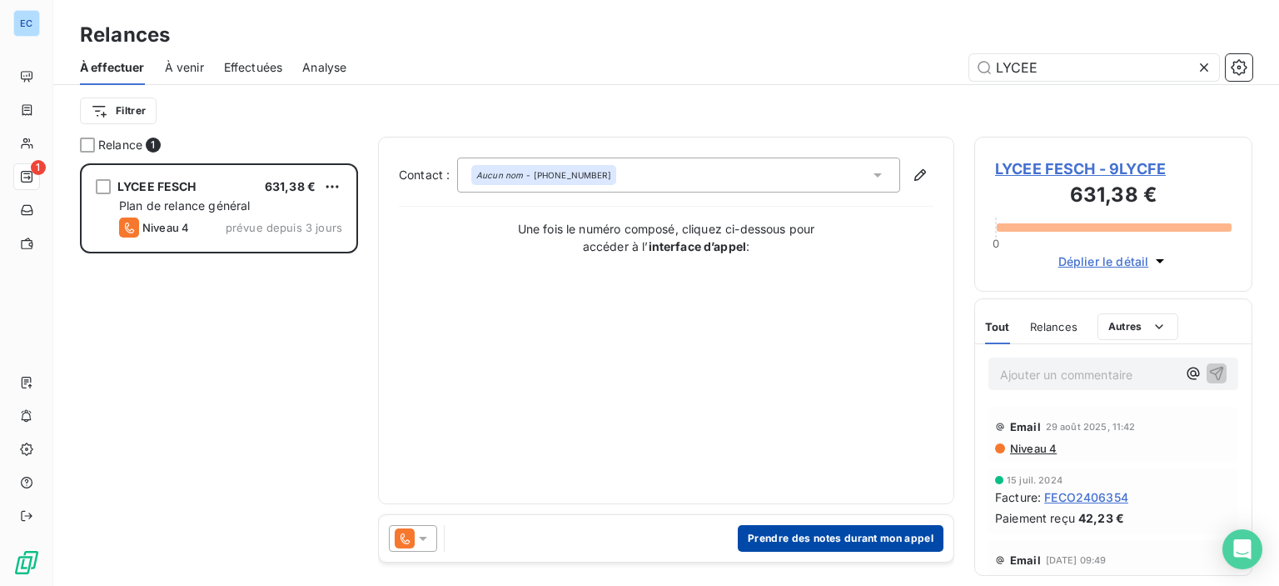
click at [810, 546] on button "Prendre des notes durant mon appel" at bounding box center [841, 538] width 206 height 27
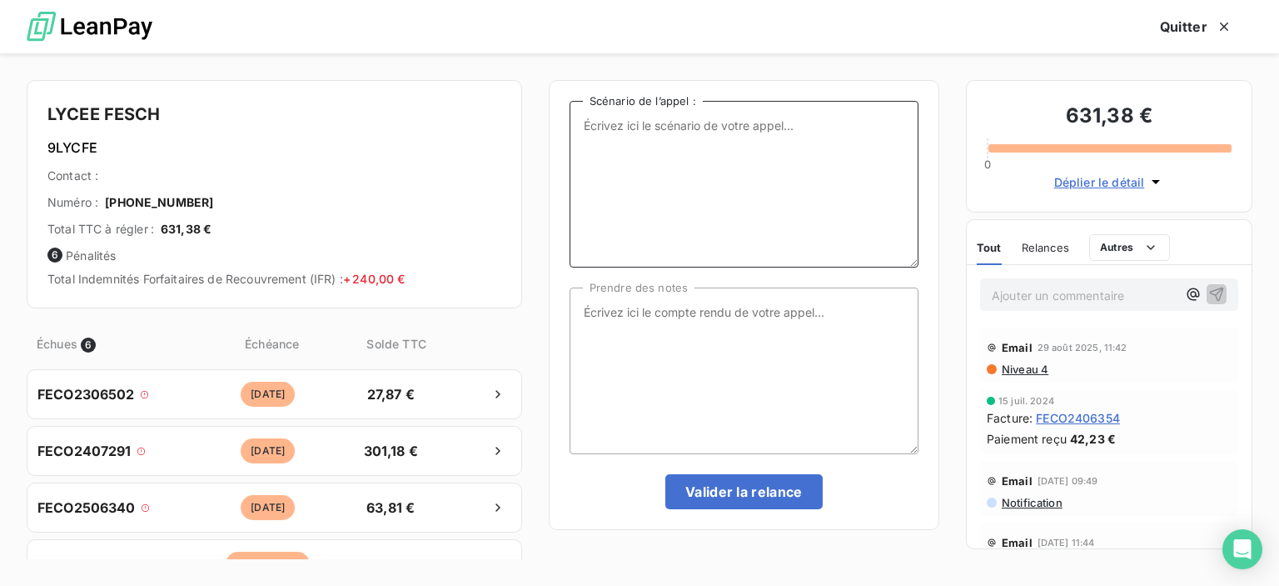
click at [626, 122] on textarea "Scénario de l’appel :" at bounding box center [744, 184] width 349 height 167
type textarea "d"
type textarea "A"
type textarea "RELANCE FACTURES IMPAYEES."
click at [621, 314] on textarea "Prendre des notes" at bounding box center [744, 370] width 349 height 167
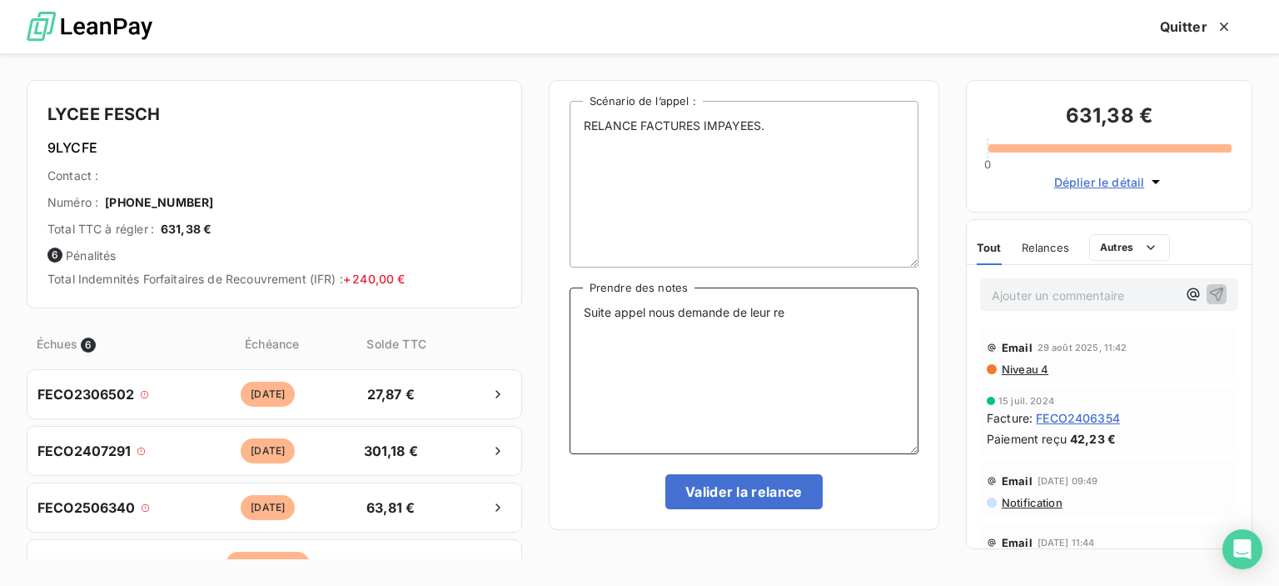
type textarea "Suite appel nous demande de leur re"
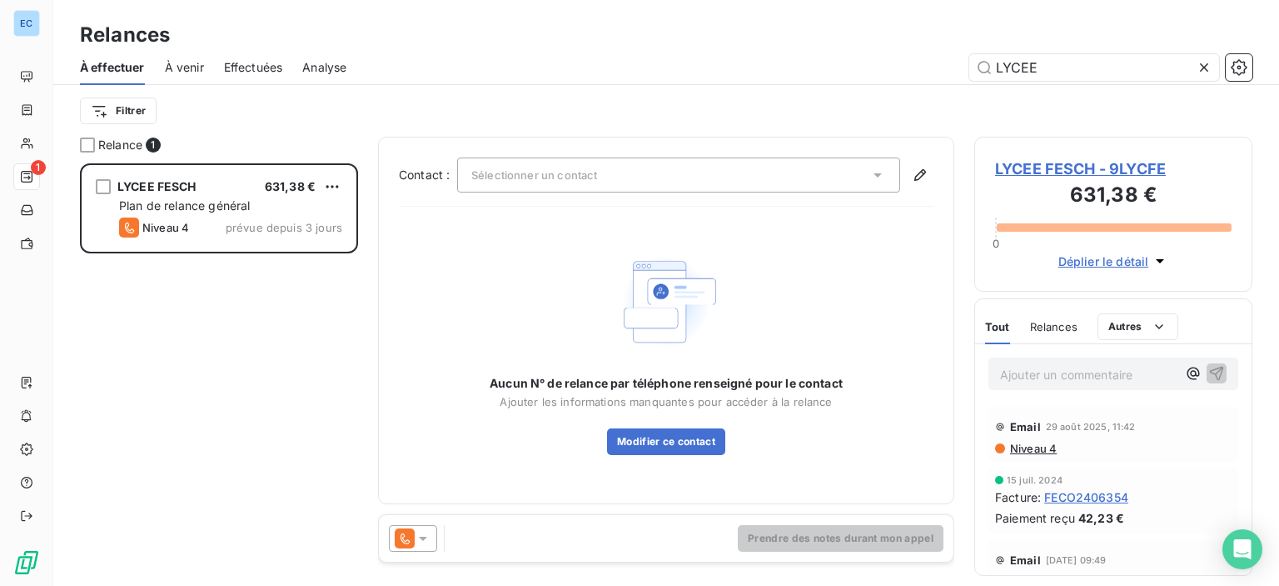
click at [1040, 176] on span "LYCEE FESCH - 9LYCFE" at bounding box center [1113, 168] width 237 height 22
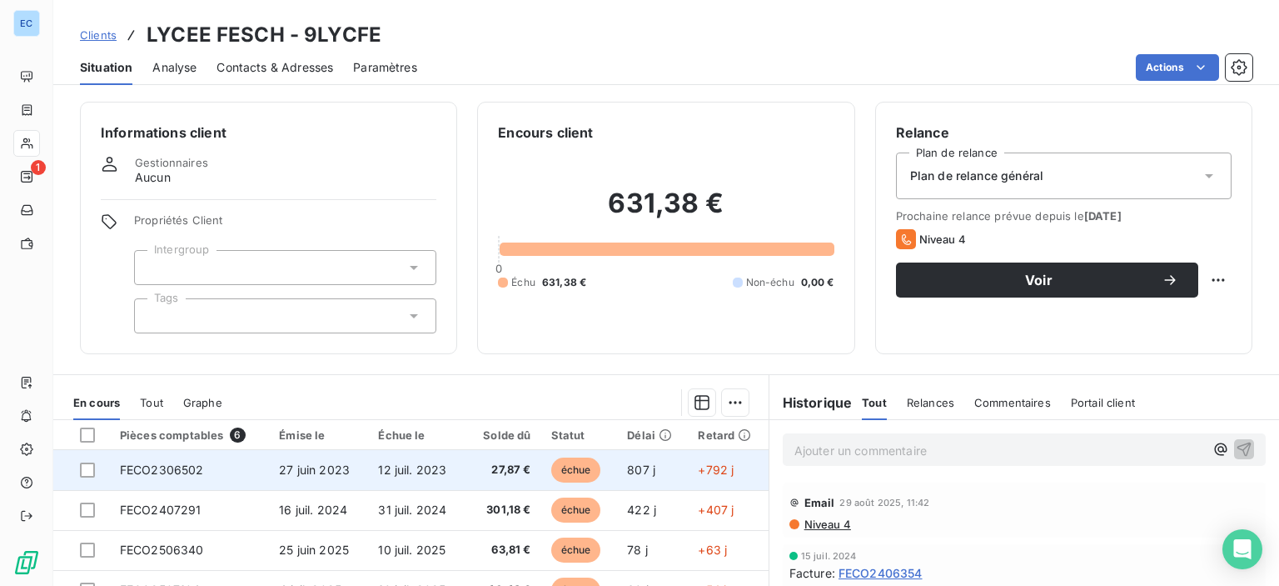
scroll to position [203, 0]
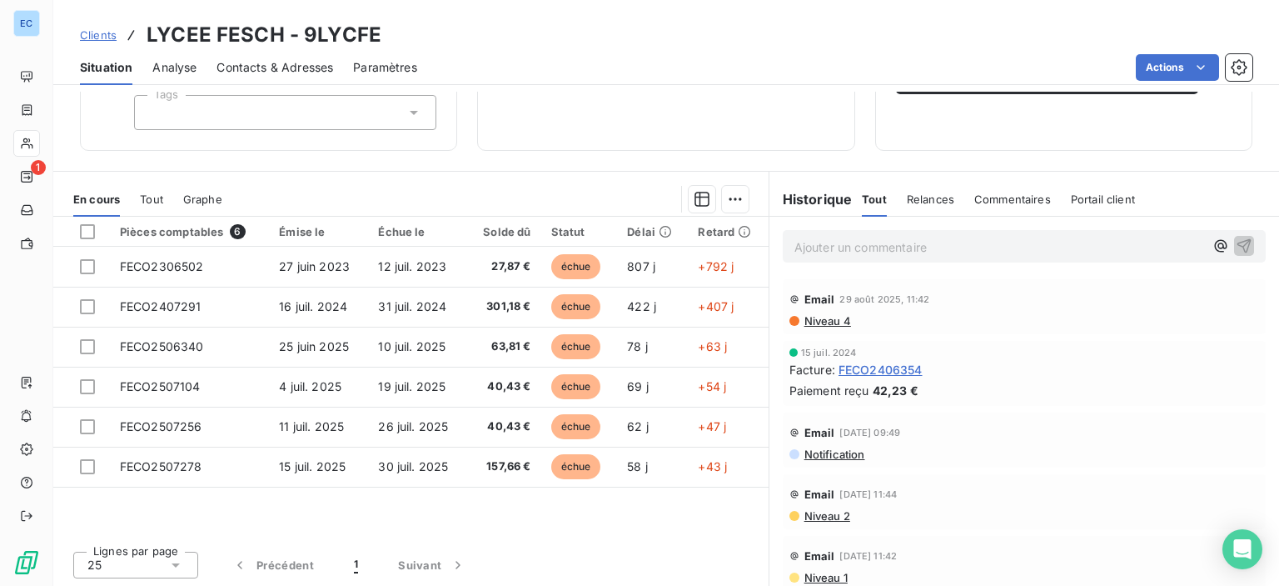
click at [269, 69] on span "Contacts & Adresses" at bounding box center [275, 67] width 117 height 17
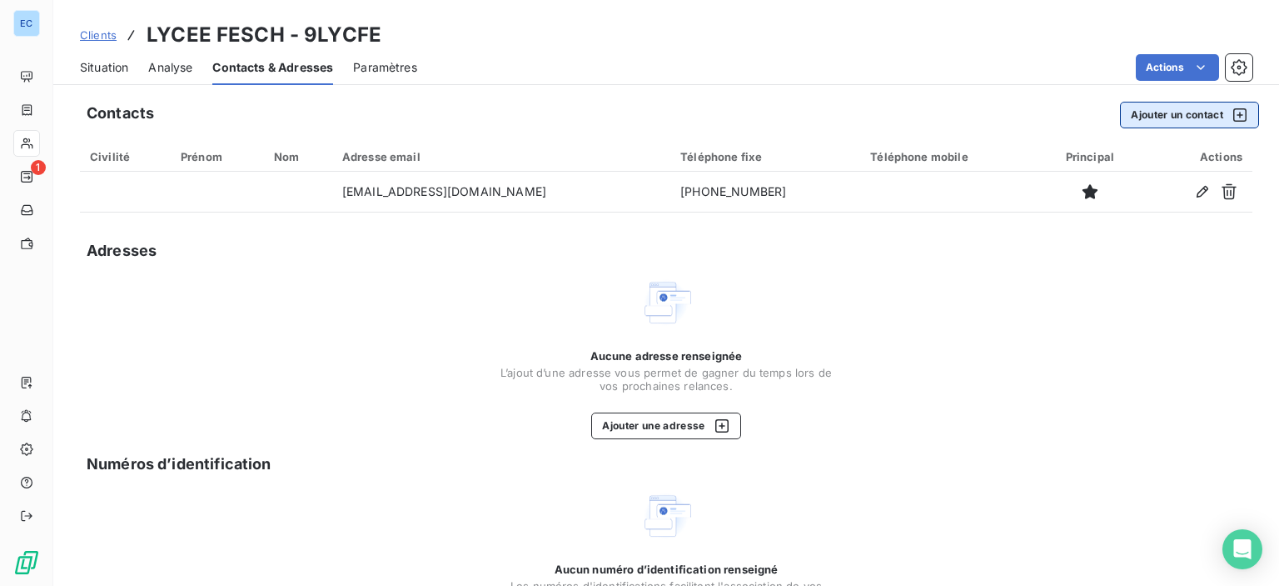
click at [1155, 119] on button "Ajouter un contact" at bounding box center [1189, 115] width 139 height 27
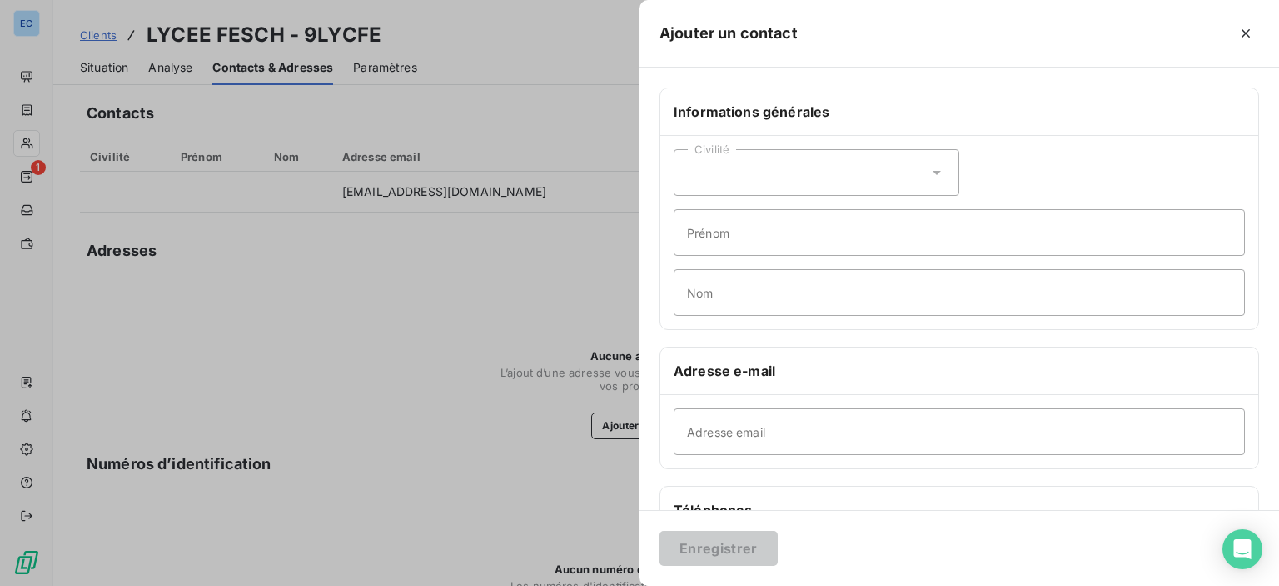
scroll to position [167, 0]
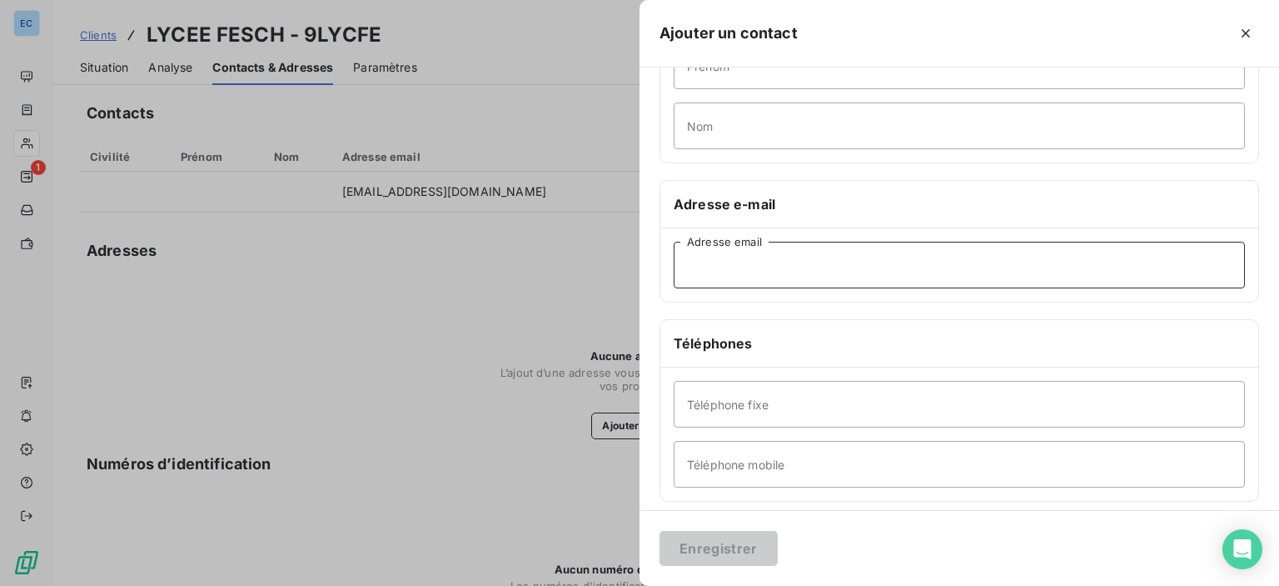
click at [690, 282] on input "Adresse email" at bounding box center [959, 265] width 571 height 47
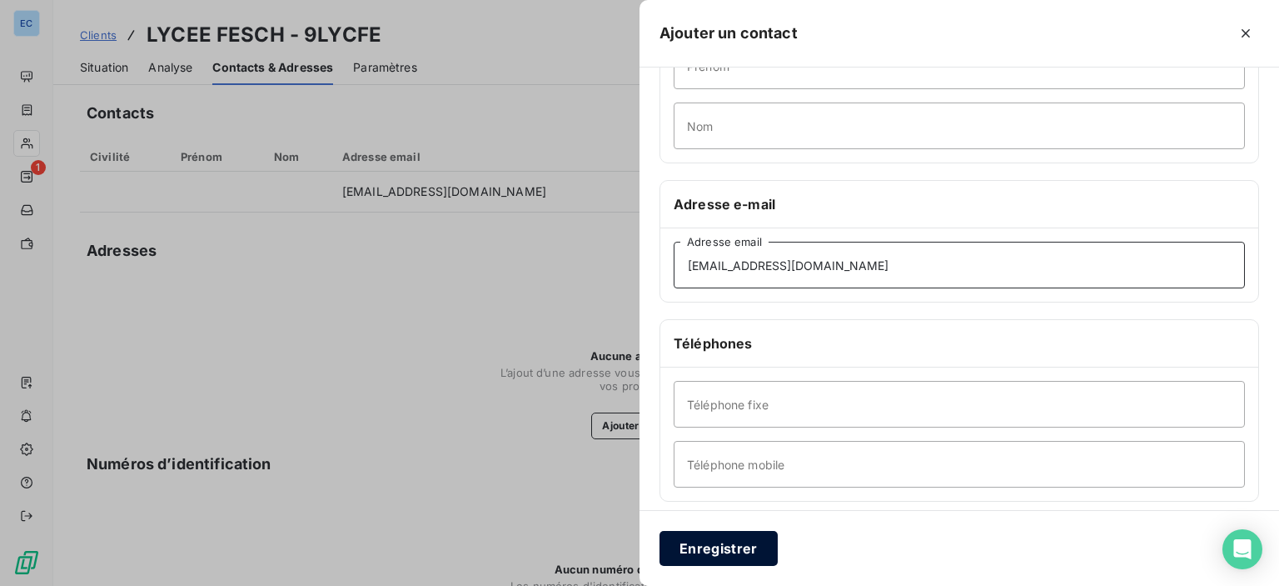
type input "[EMAIL_ADDRESS][DOMAIN_NAME]"
click at [701, 543] on button "Enregistrer" at bounding box center [719, 548] width 118 height 35
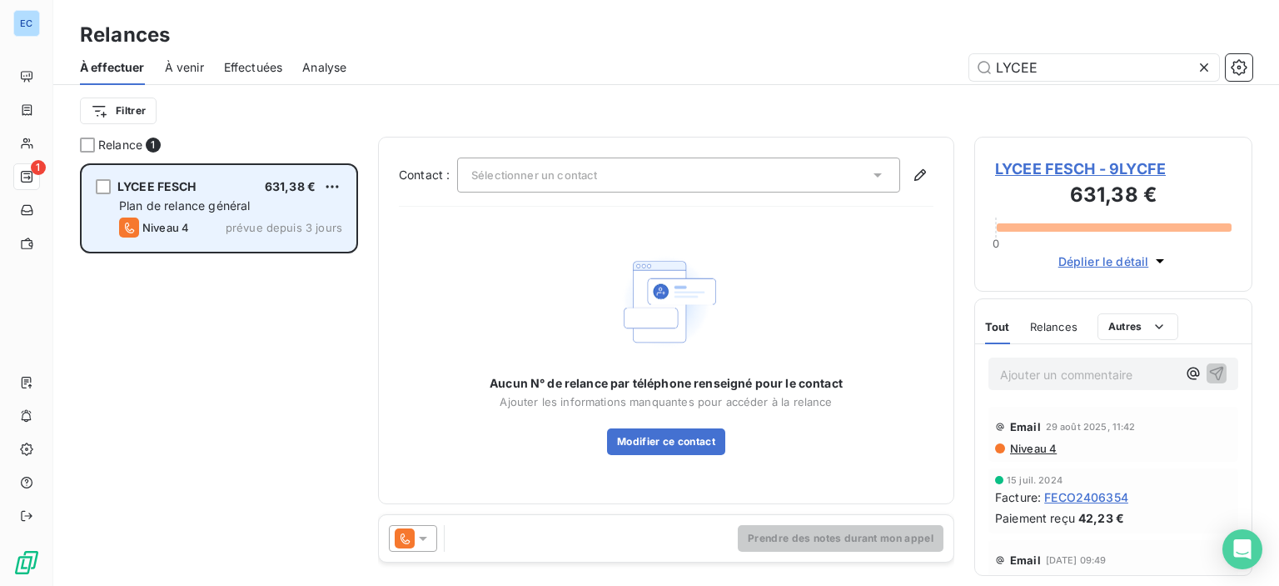
scroll to position [410, 265]
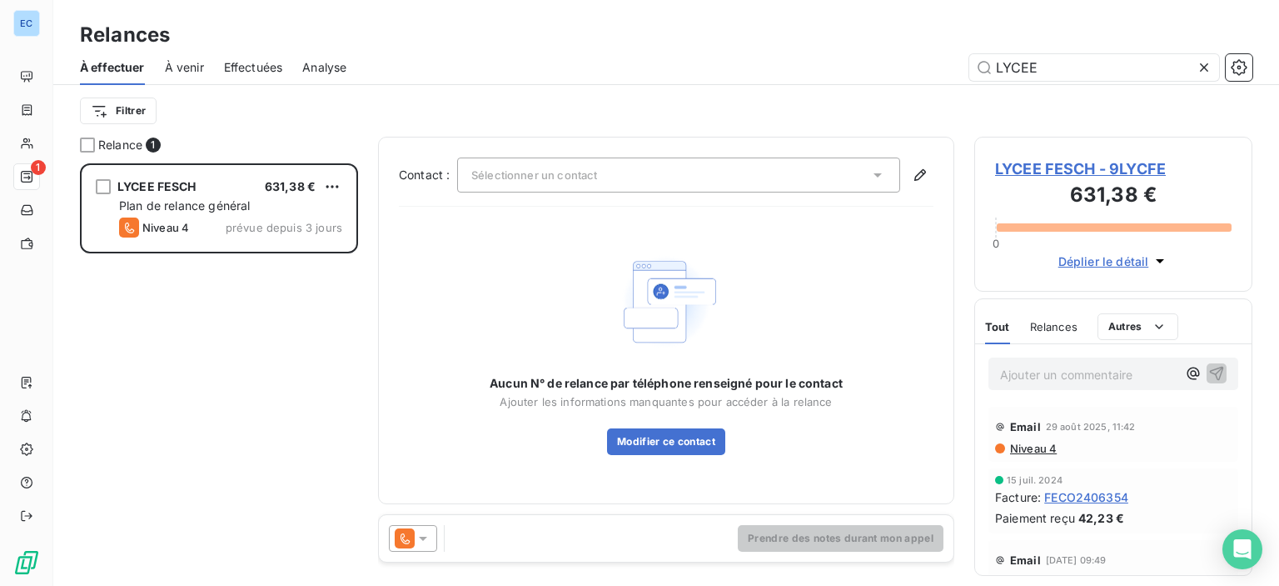
click at [559, 175] on span "Sélectionner un contact" at bounding box center [534, 174] width 126 height 13
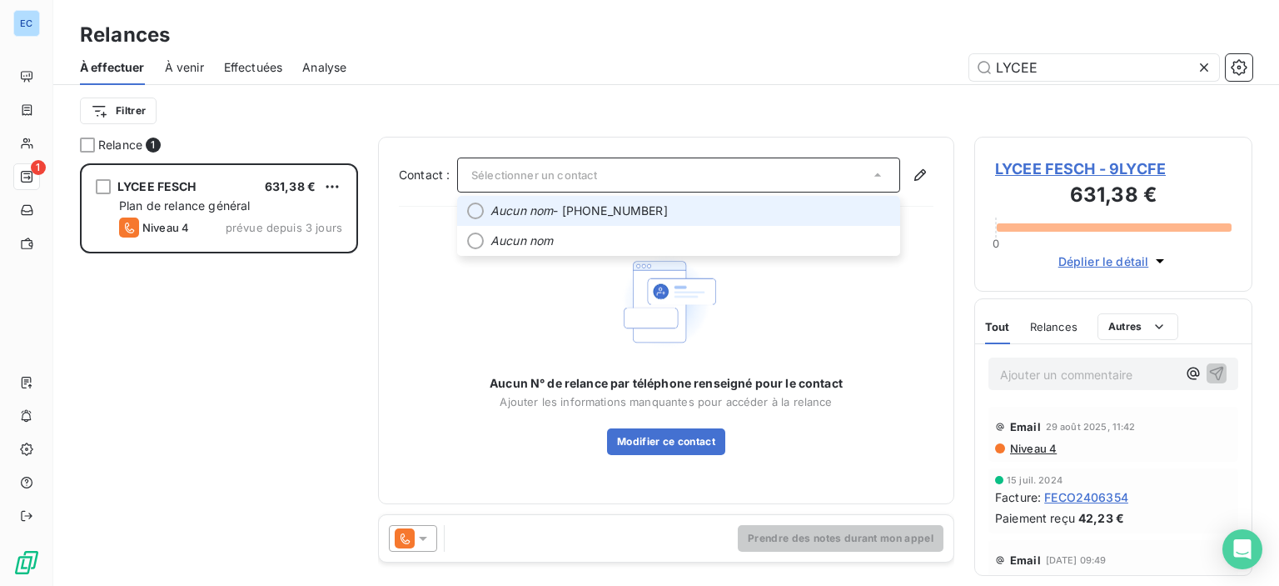
click at [531, 208] on em "Aucun nom" at bounding box center [522, 210] width 62 height 17
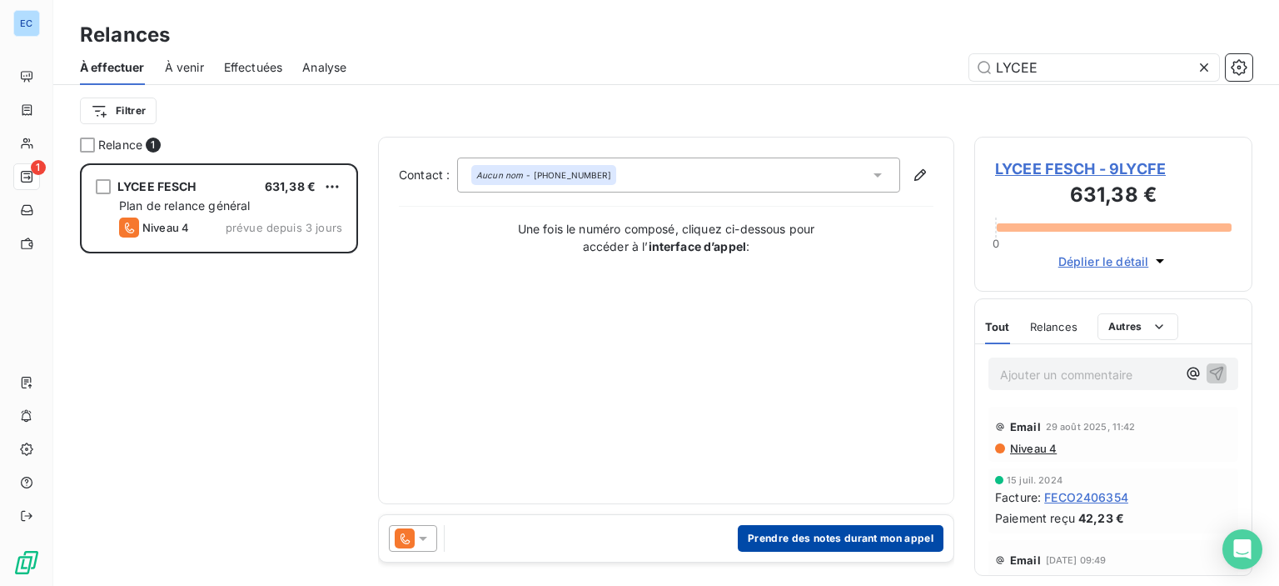
click at [787, 533] on button "Prendre des notes durant mon appel" at bounding box center [841, 538] width 206 height 27
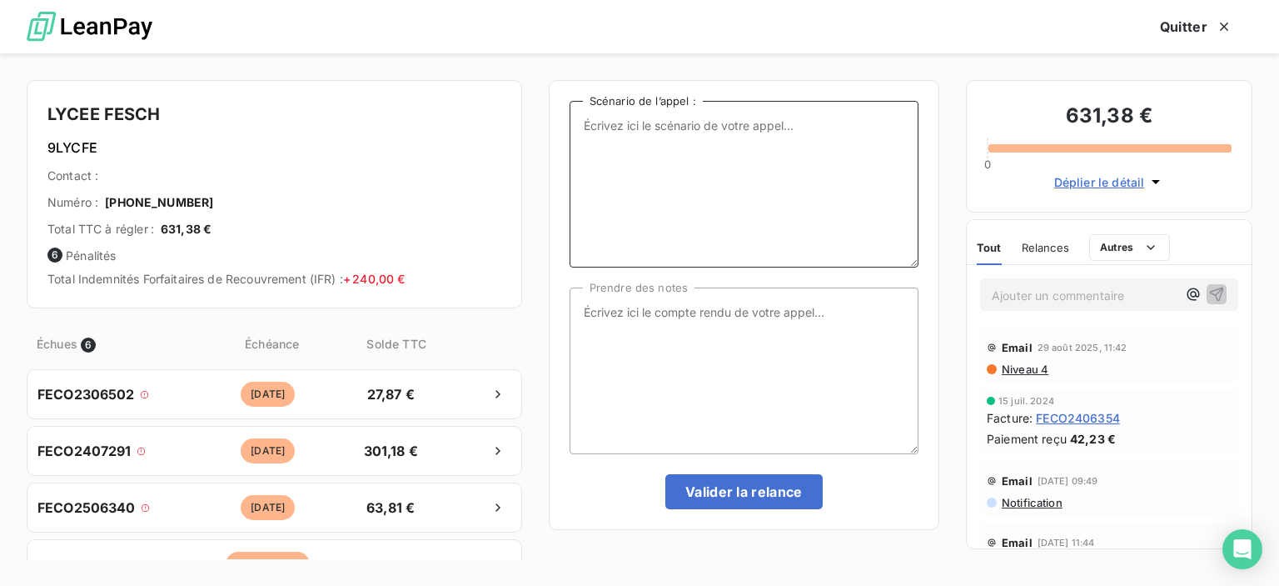
click at [606, 129] on textarea "Scénario de l’appel :" at bounding box center [744, 184] width 349 height 167
type textarea "f"
type textarea "r"
type textarea "RELANCE FACTURES IMPAYEES"
click at [620, 306] on textarea "Prendre des notes" at bounding box center [744, 370] width 349 height 167
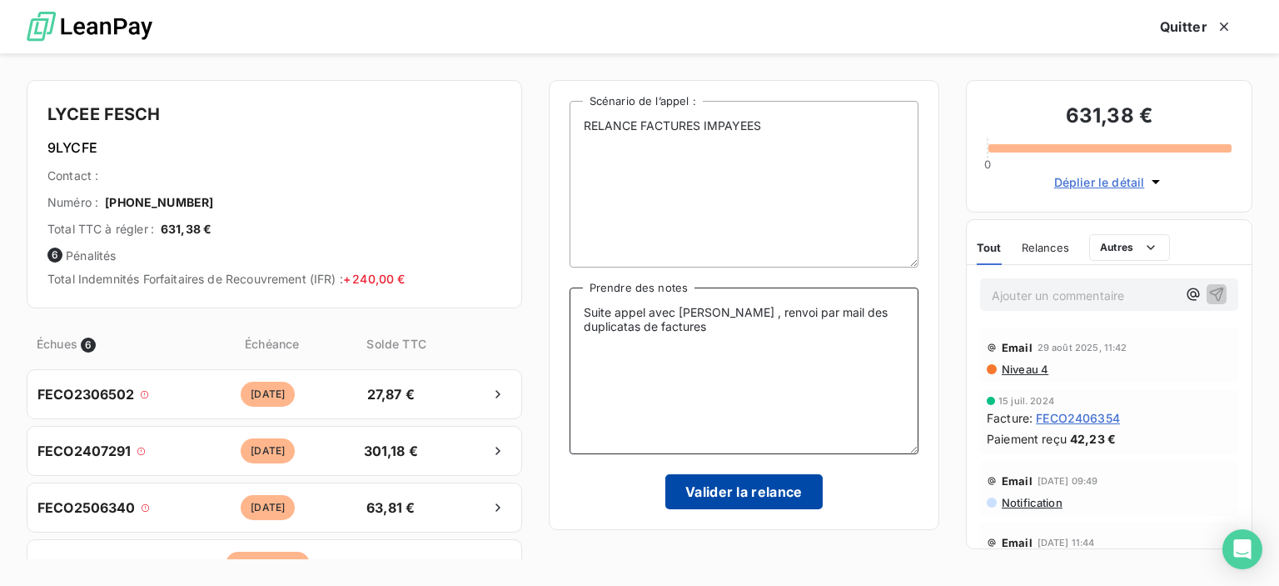
type textarea "Suite appel avec [PERSON_NAME] , renvoi par mail des duplicatas de factures"
click at [738, 499] on button "Valider la relance" at bounding box center [744, 491] width 157 height 35
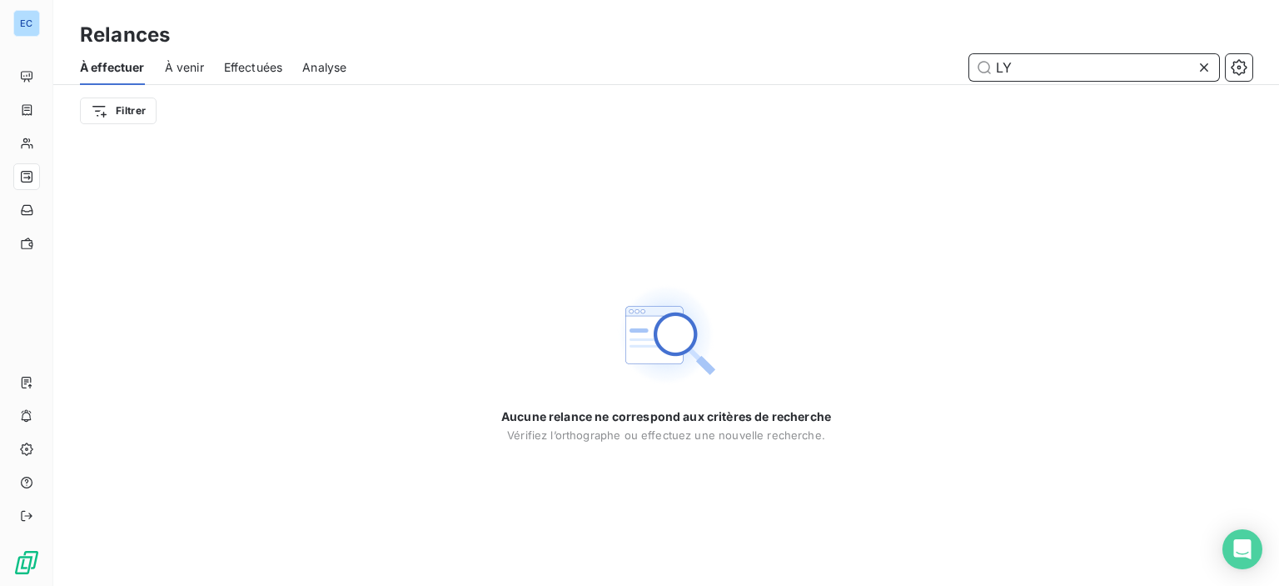
type input "L"
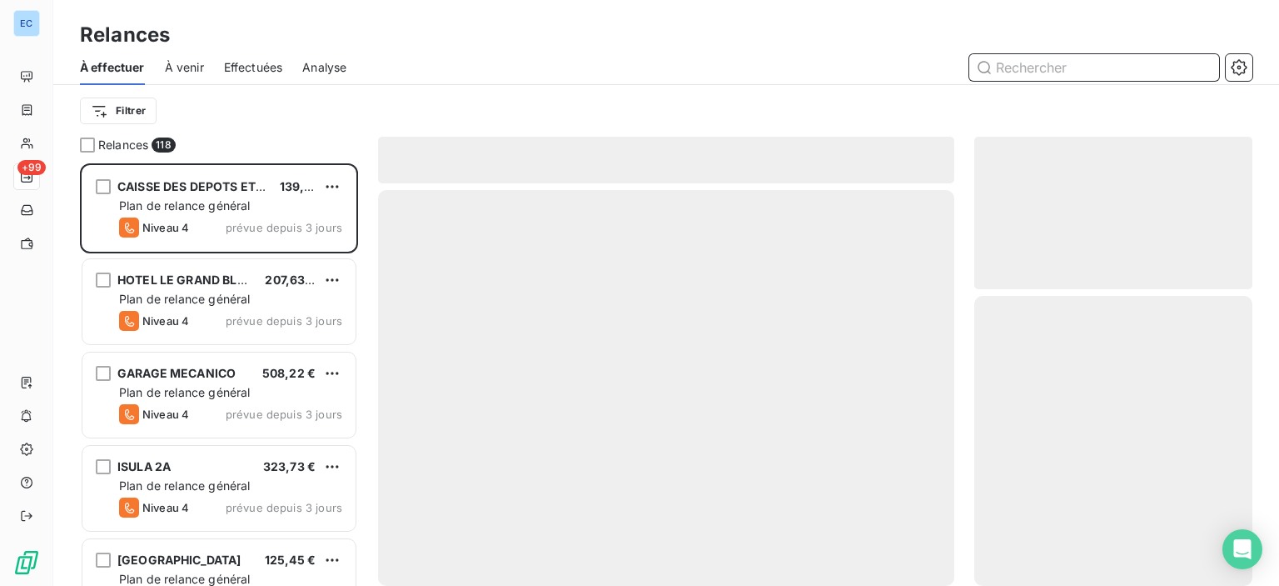
scroll to position [410, 265]
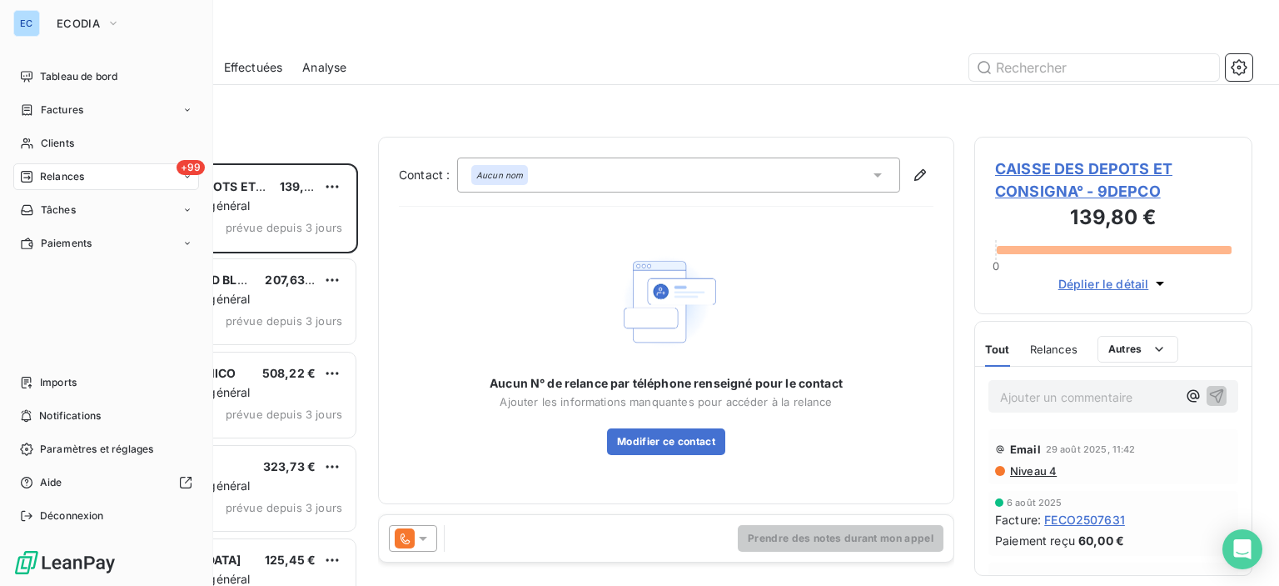
click at [73, 176] on span "Relances" at bounding box center [62, 176] width 44 height 15
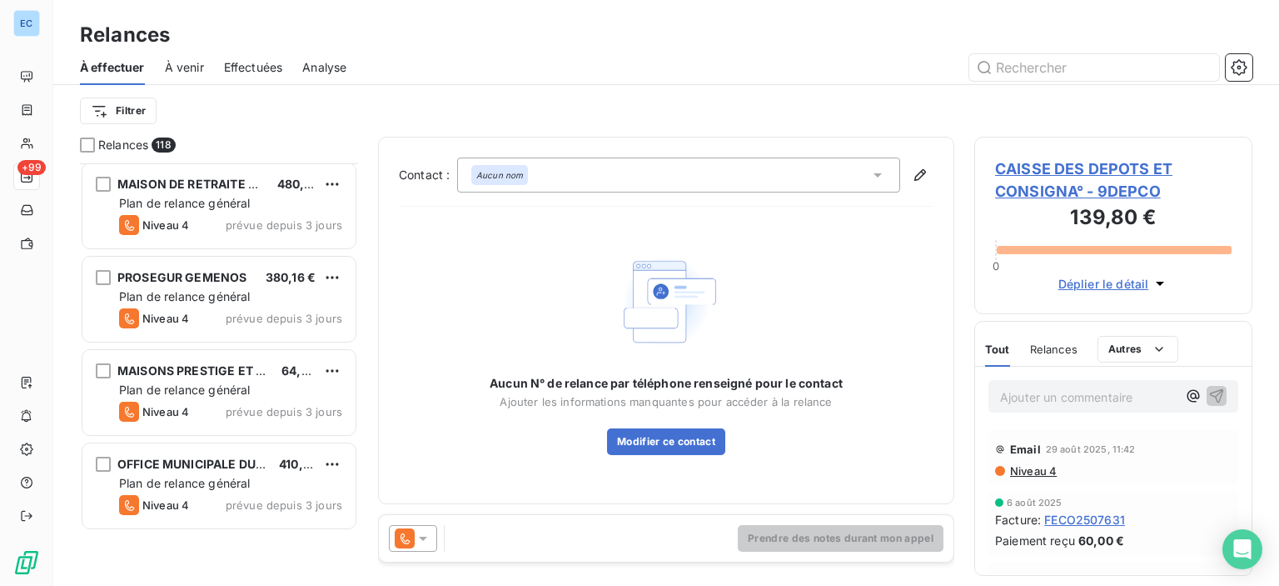
scroll to position [583, 0]
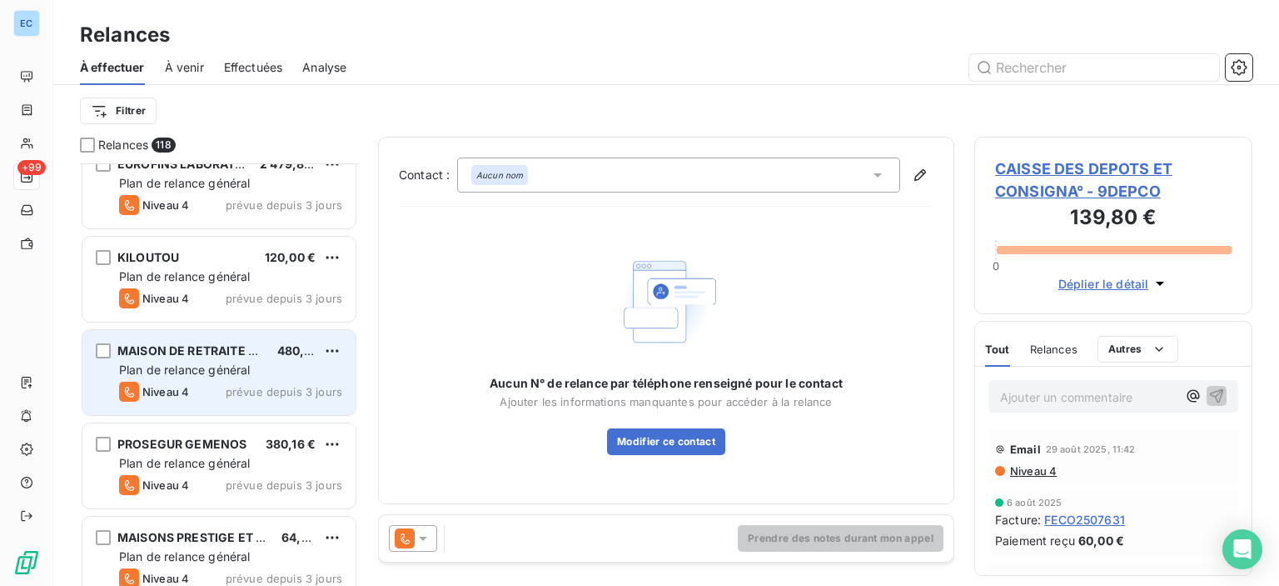
click at [224, 362] on span "Plan de relance général" at bounding box center [184, 369] width 131 height 14
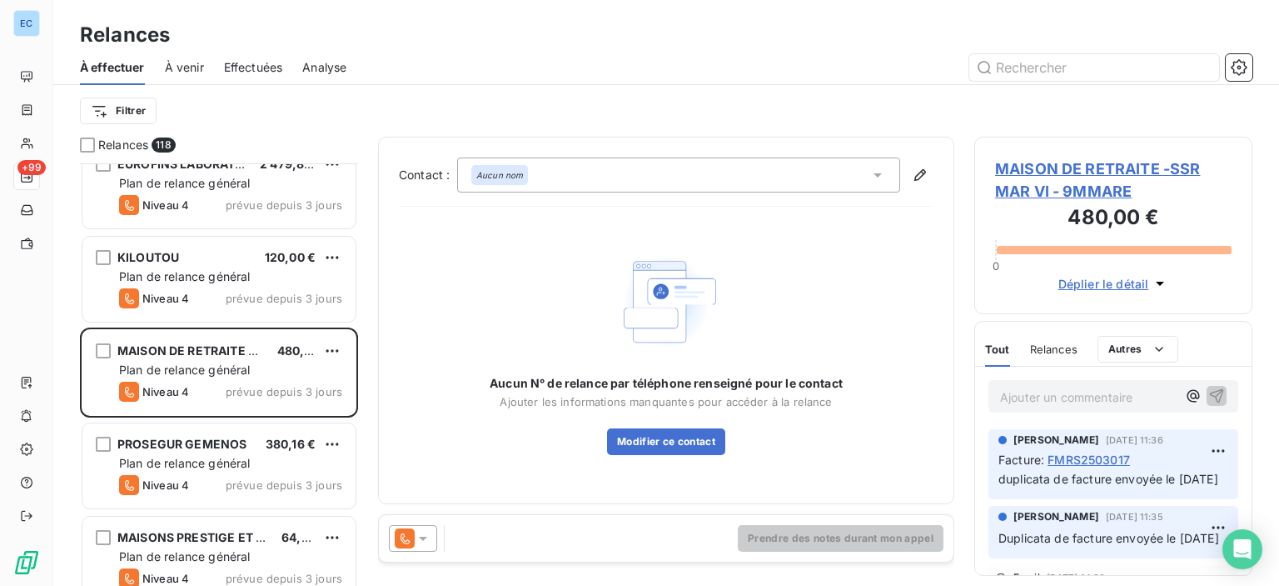
click at [1056, 172] on span "MAISON DE RETRAITE -SSR MAR VI - 9MMARE" at bounding box center [1113, 179] width 237 height 45
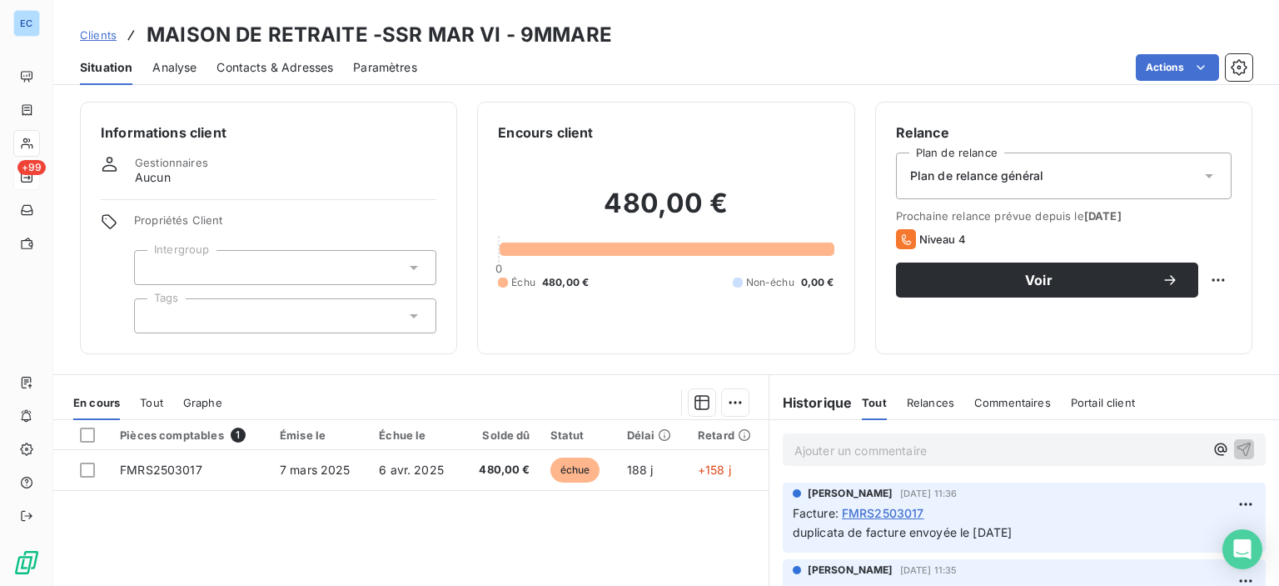
click at [273, 64] on span "Contacts & Adresses" at bounding box center [275, 67] width 117 height 17
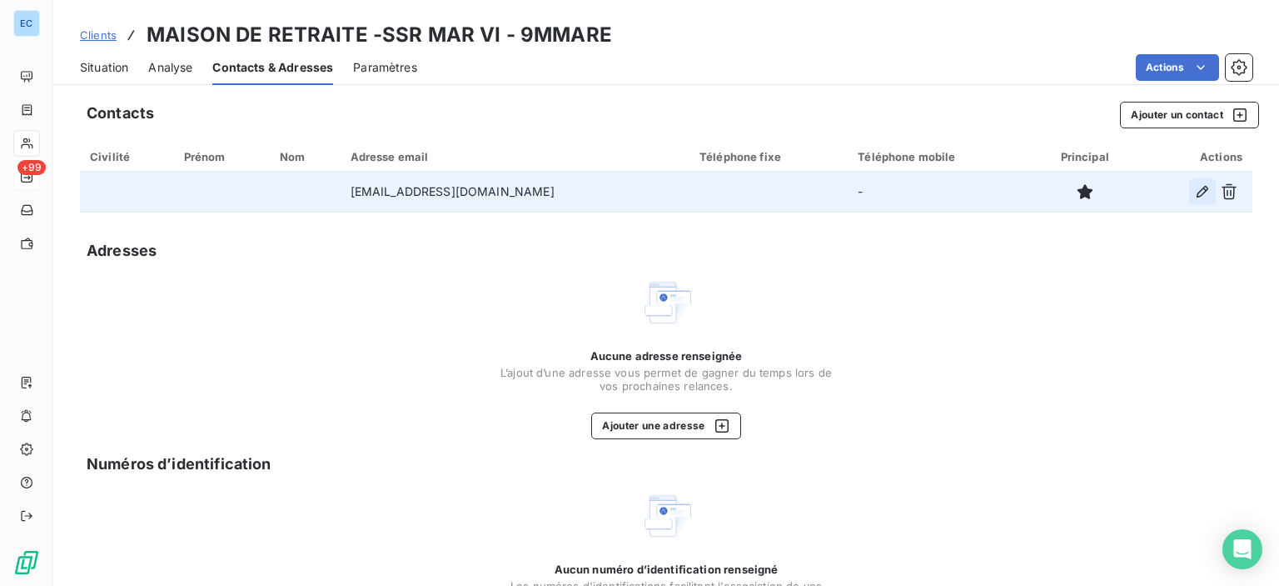
click at [1195, 184] on icon "button" at bounding box center [1203, 191] width 17 height 17
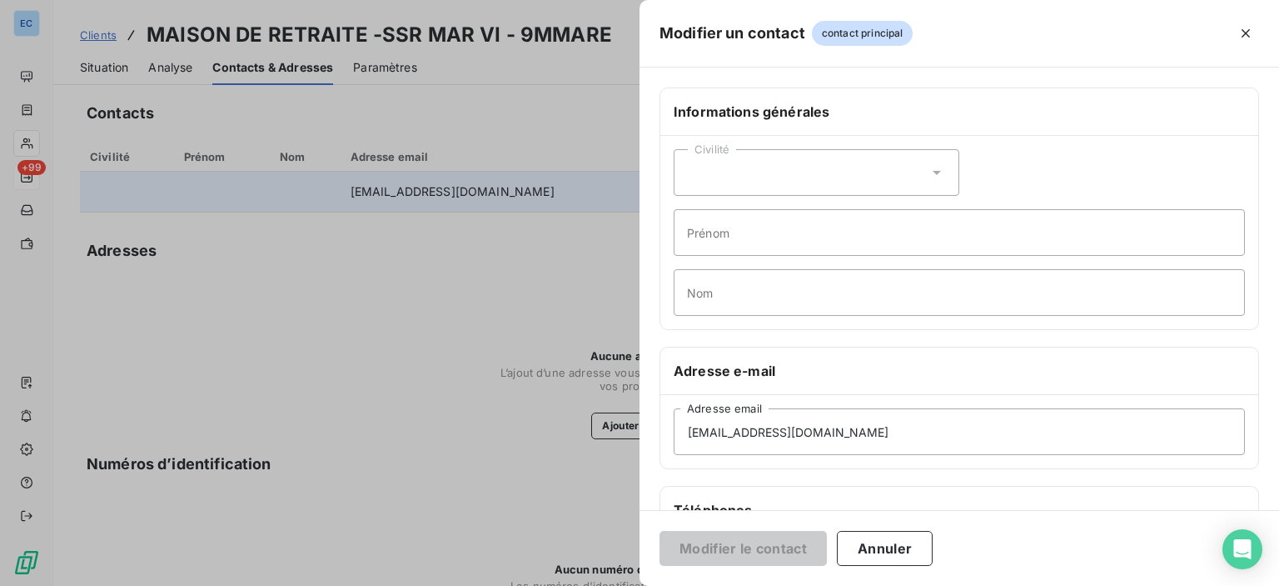
scroll to position [83, 0]
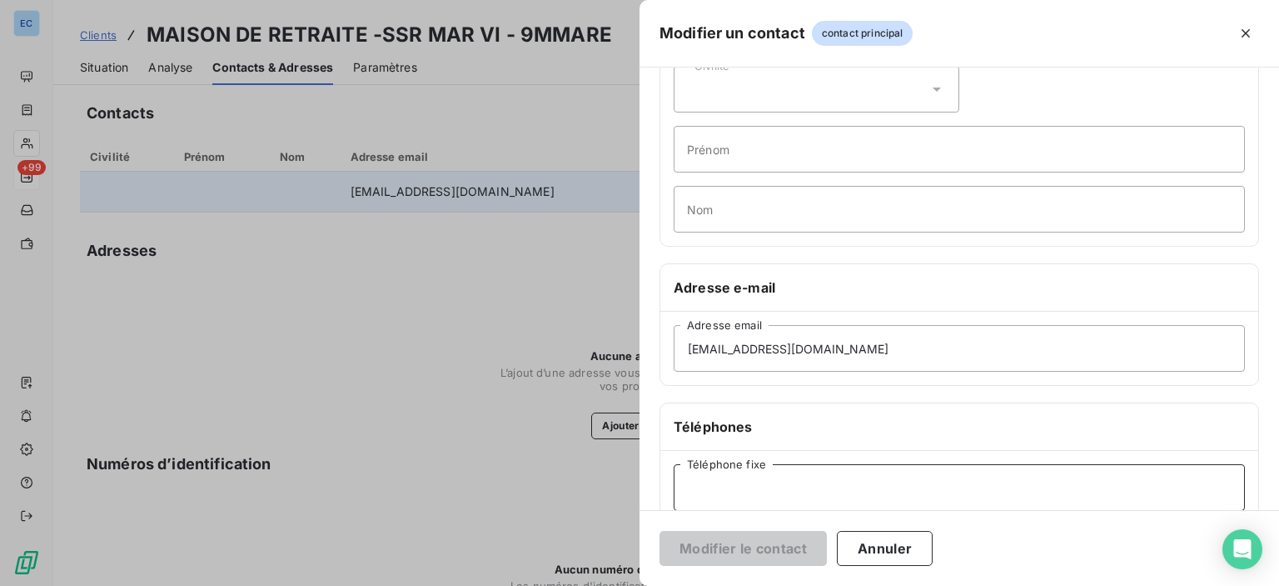
click at [730, 481] on input "Téléphone fixe" at bounding box center [959, 487] width 571 height 47
paste input "4 94 11 44 00"
click at [686, 492] on input "4 94 11 44 00" at bounding box center [959, 487] width 571 height 47
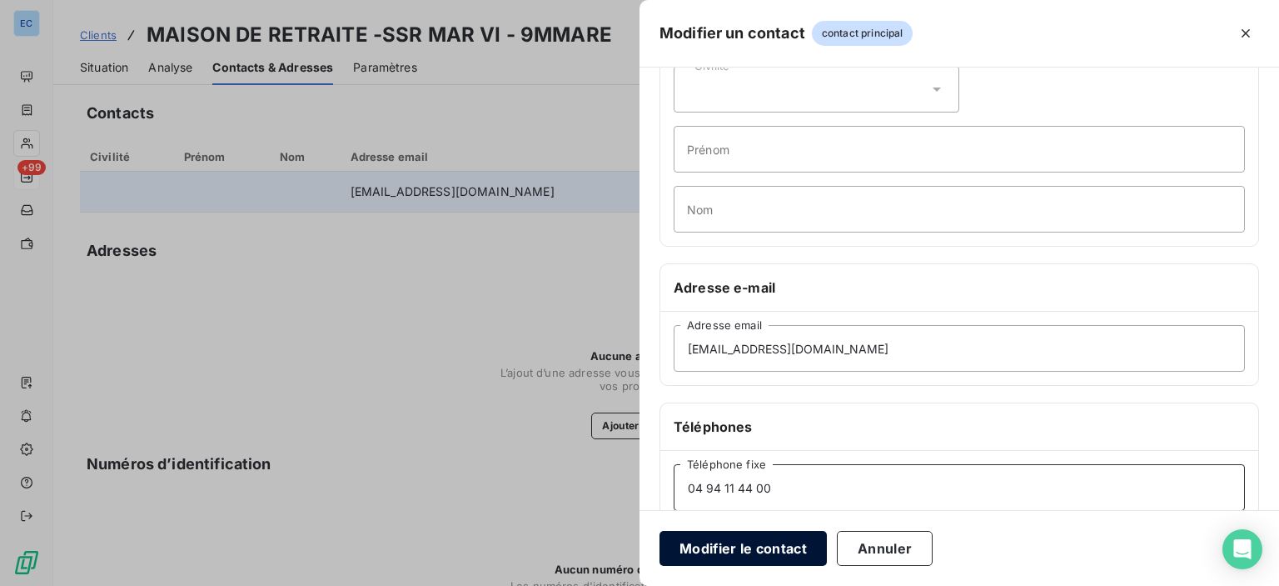
type input "04 94 11 44 00"
click at [726, 547] on button "Modifier le contact" at bounding box center [743, 548] width 167 height 35
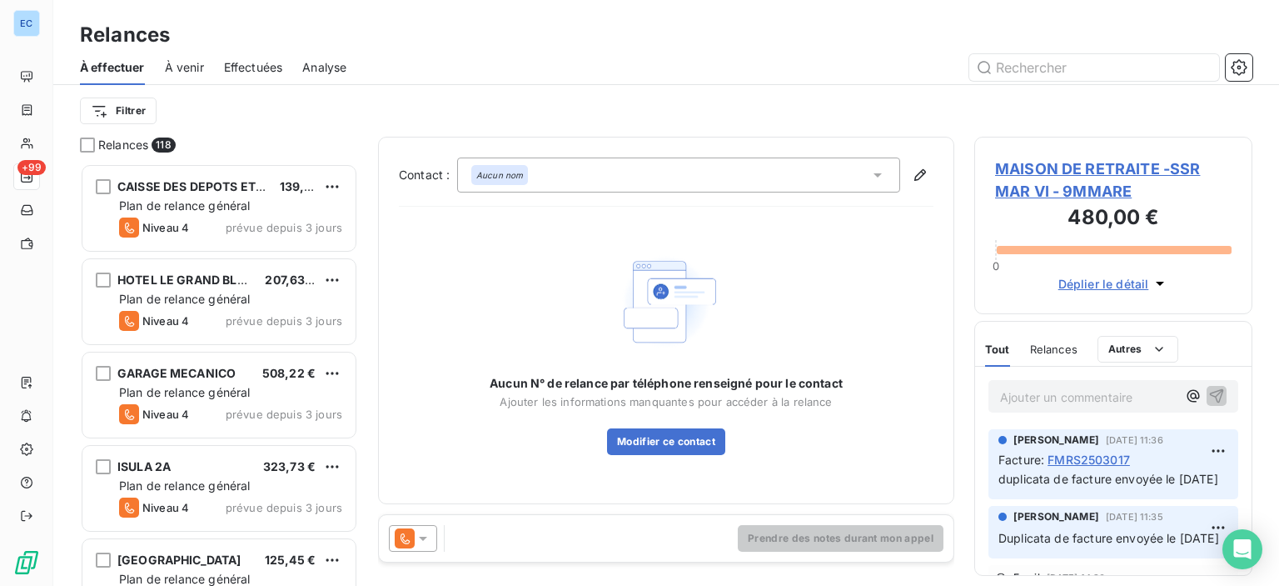
scroll to position [410, 265]
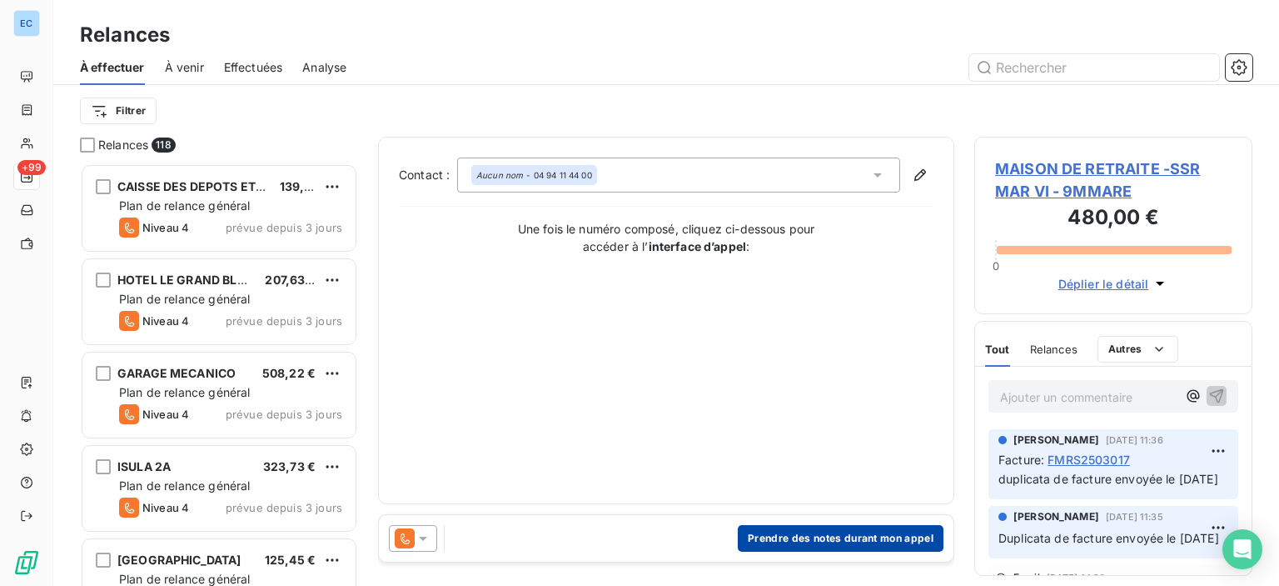
click at [827, 540] on button "Prendre des notes durant mon appel" at bounding box center [841, 538] width 206 height 27
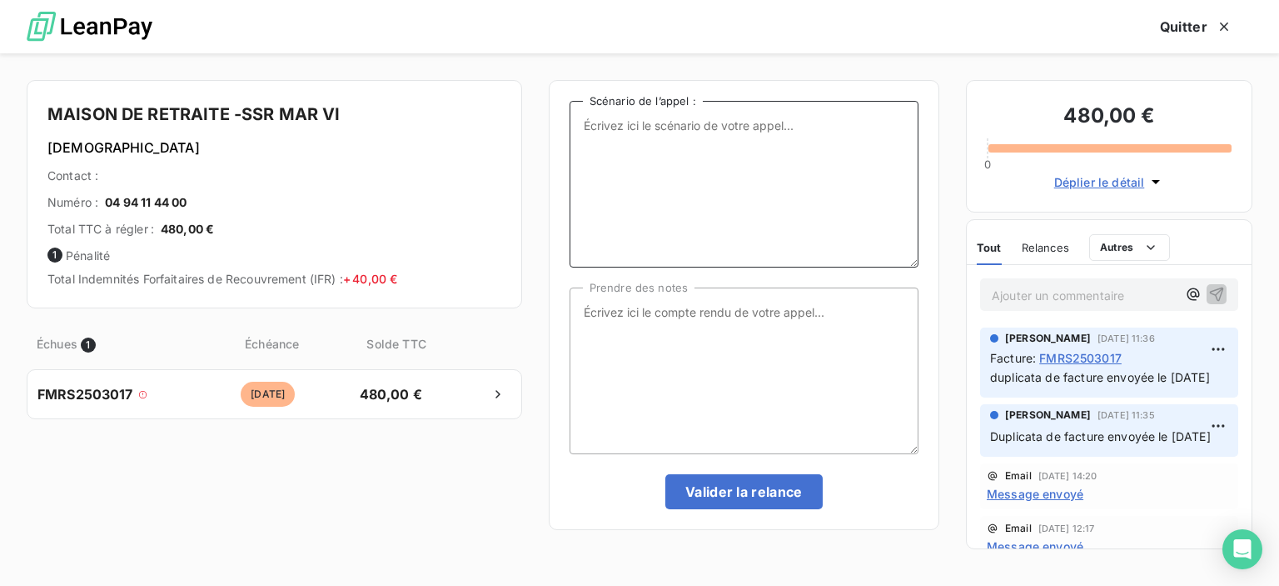
click at [592, 125] on textarea "Scénario de l’appel :" at bounding box center [744, 184] width 349 height 167
type textarea "relance facture impayée"
click at [618, 311] on textarea "Prendre des notes" at bounding box center [744, 370] width 349 height 167
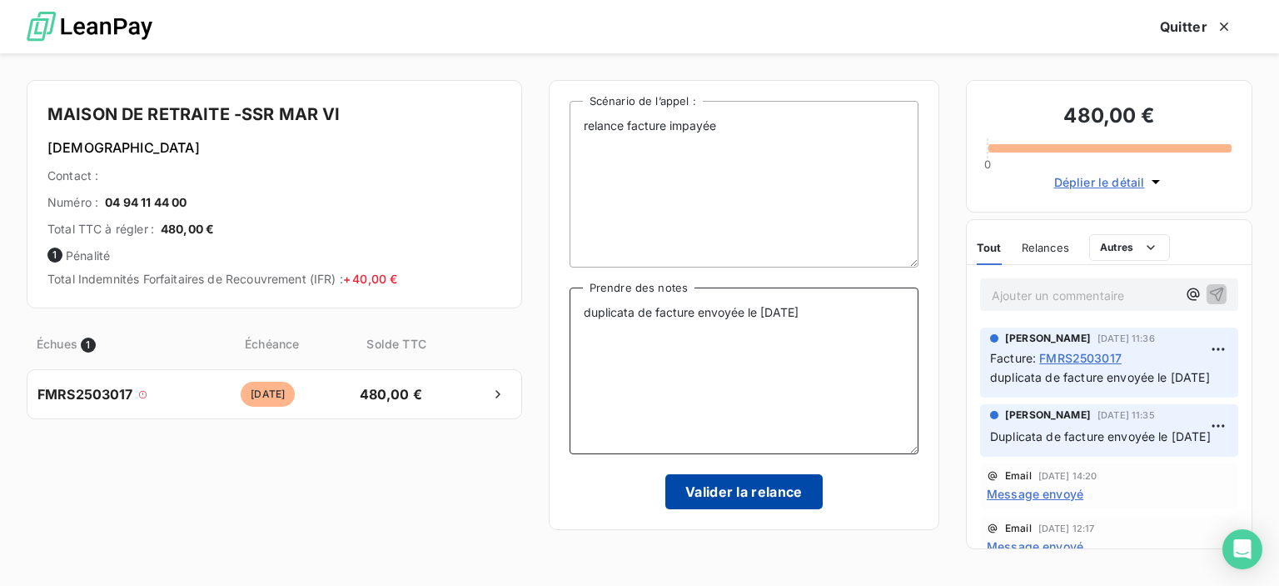
type textarea "duplicata de facture envoyée le [DATE]"
click at [761, 486] on button "Valider la relance" at bounding box center [744, 491] width 157 height 35
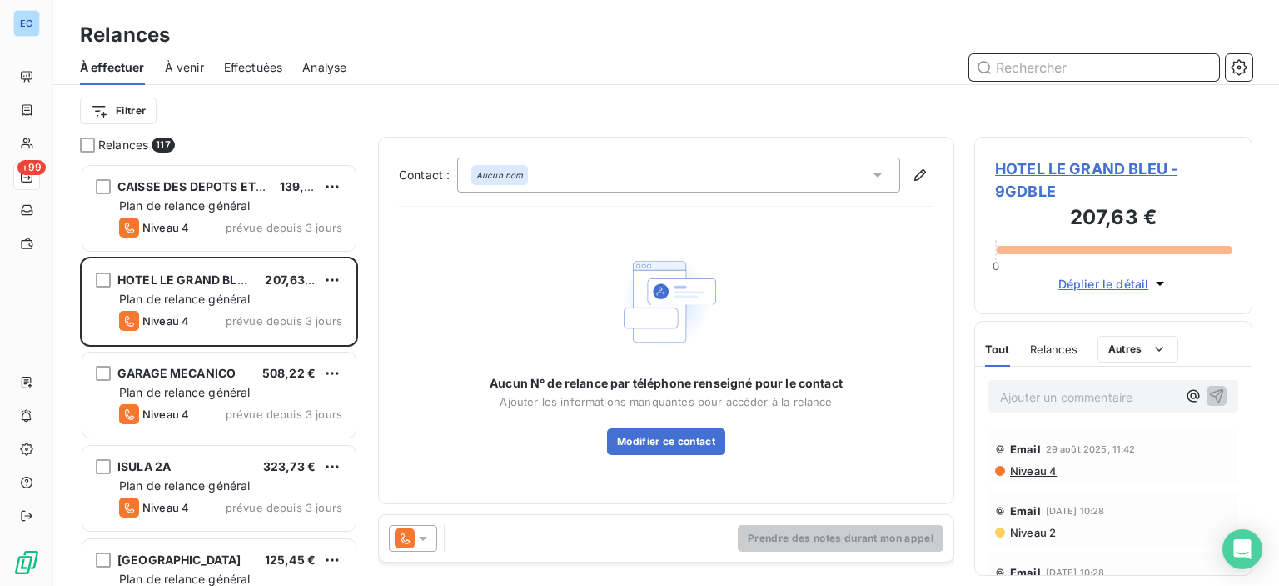
click at [988, 62] on input "text" at bounding box center [1095, 67] width 250 height 27
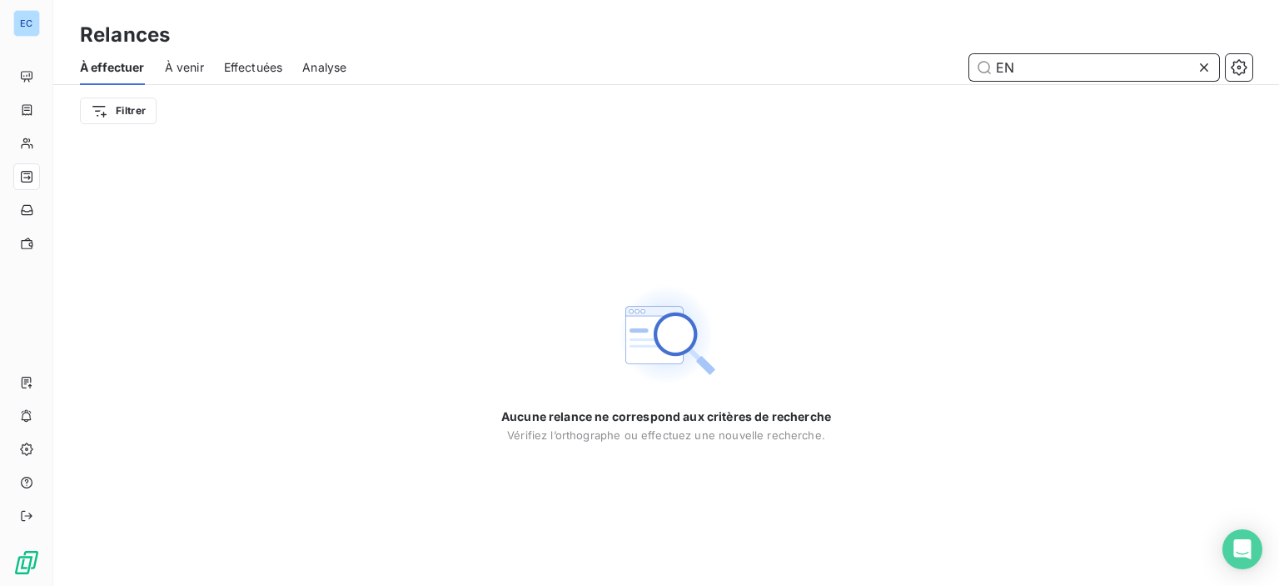
type input "E"
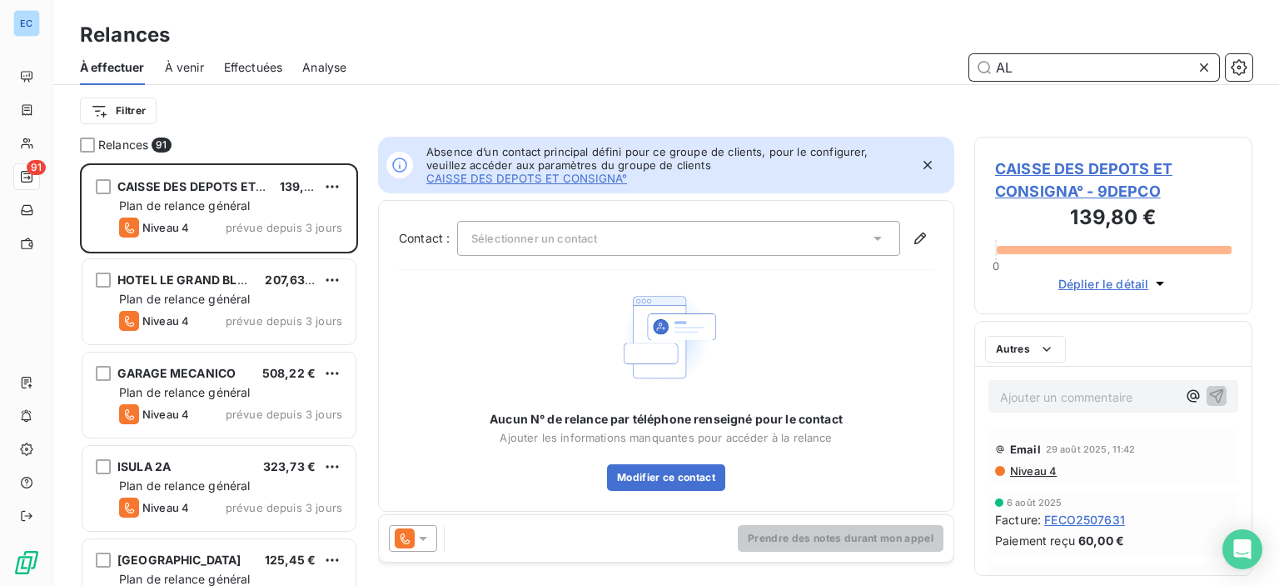
scroll to position [410, 265]
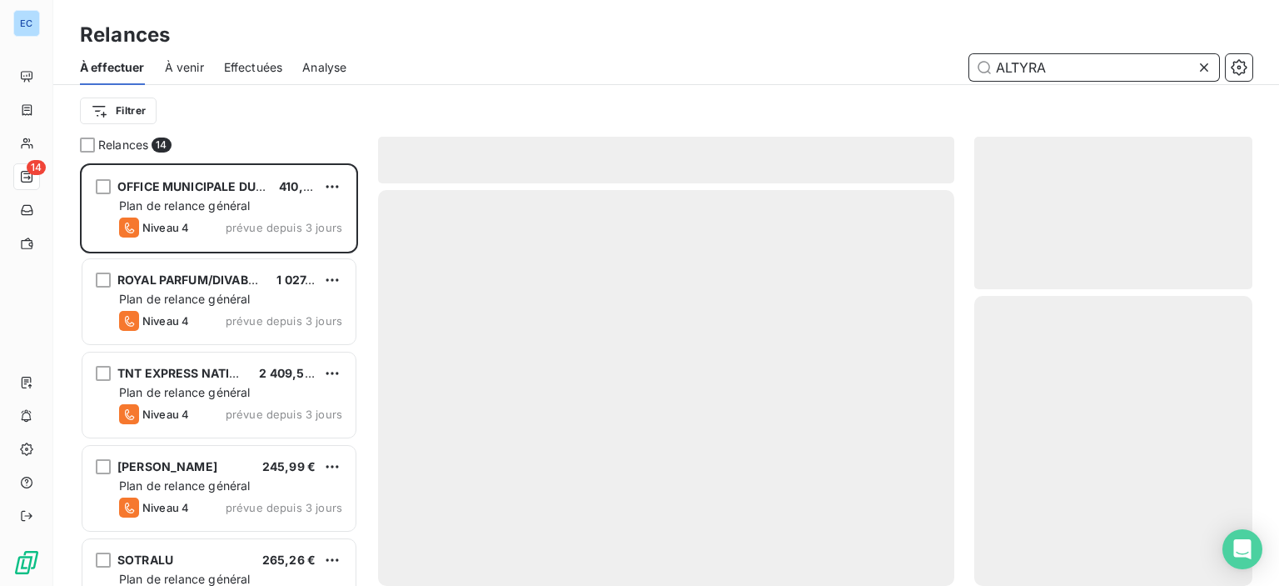
scroll to position [410, 265]
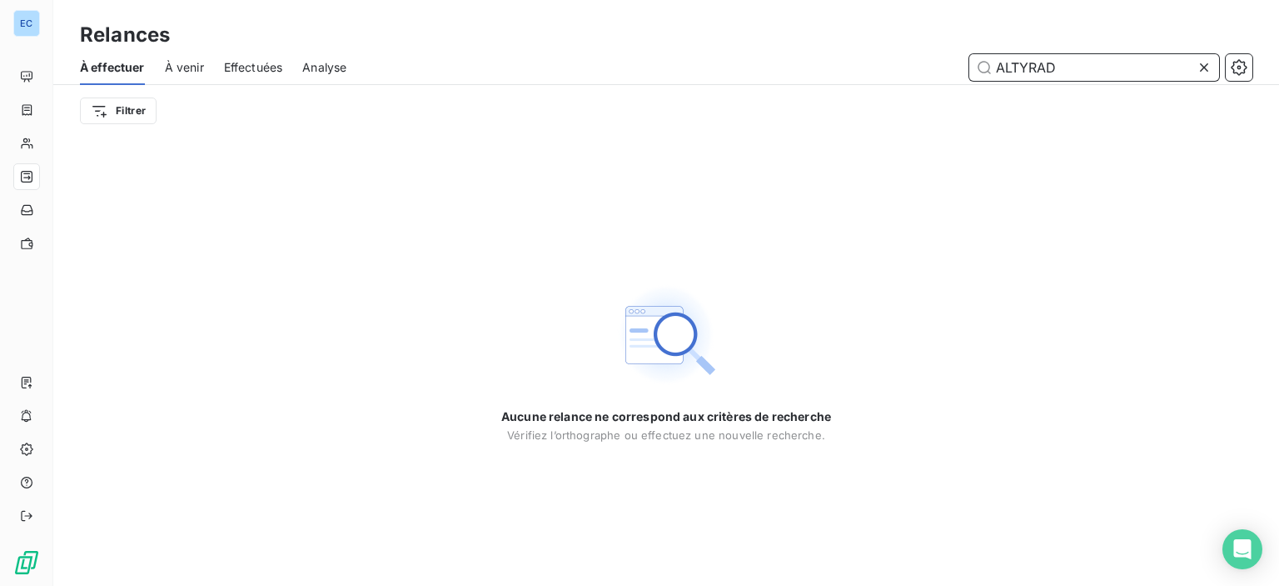
click at [1030, 61] on input "ALTYRAD" at bounding box center [1095, 67] width 250 height 27
click at [1080, 67] on input "ALTRAD" at bounding box center [1095, 67] width 250 height 27
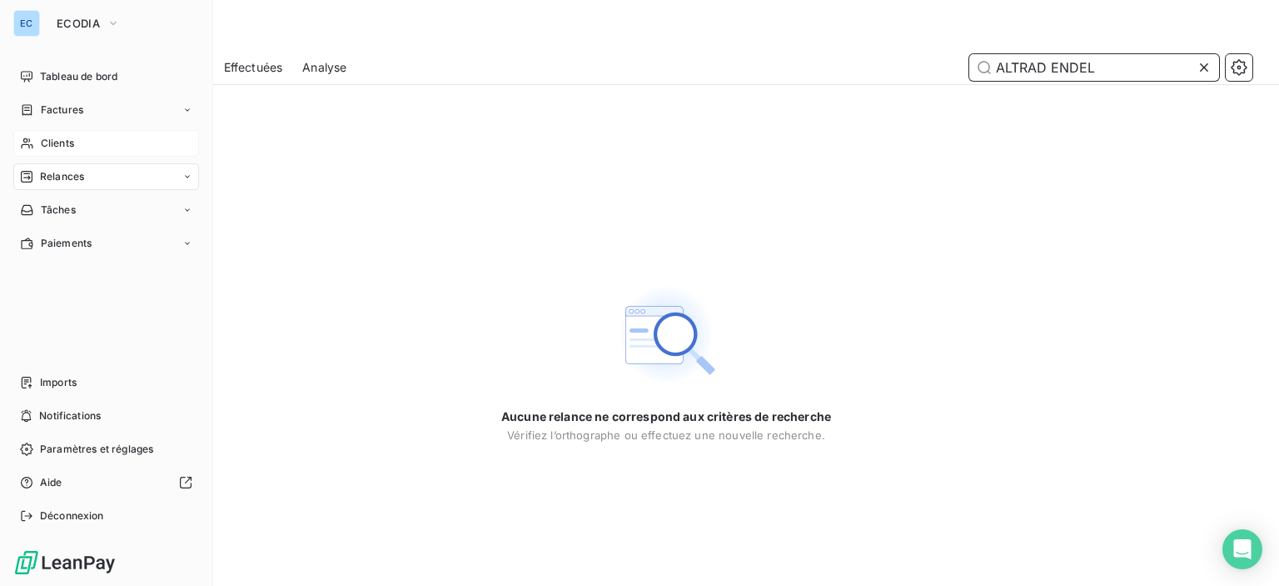
type input "ALTRAD ENDEL"
click at [52, 149] on span "Clients" at bounding box center [57, 143] width 33 height 15
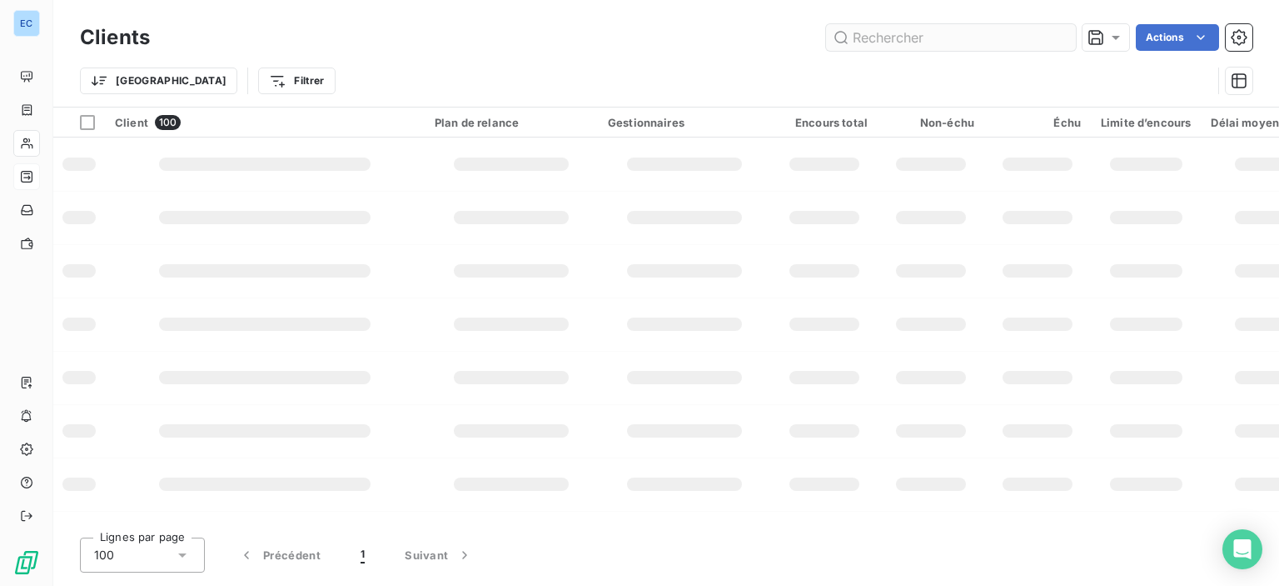
click at [877, 47] on input "text" at bounding box center [951, 37] width 250 height 27
type input "E"
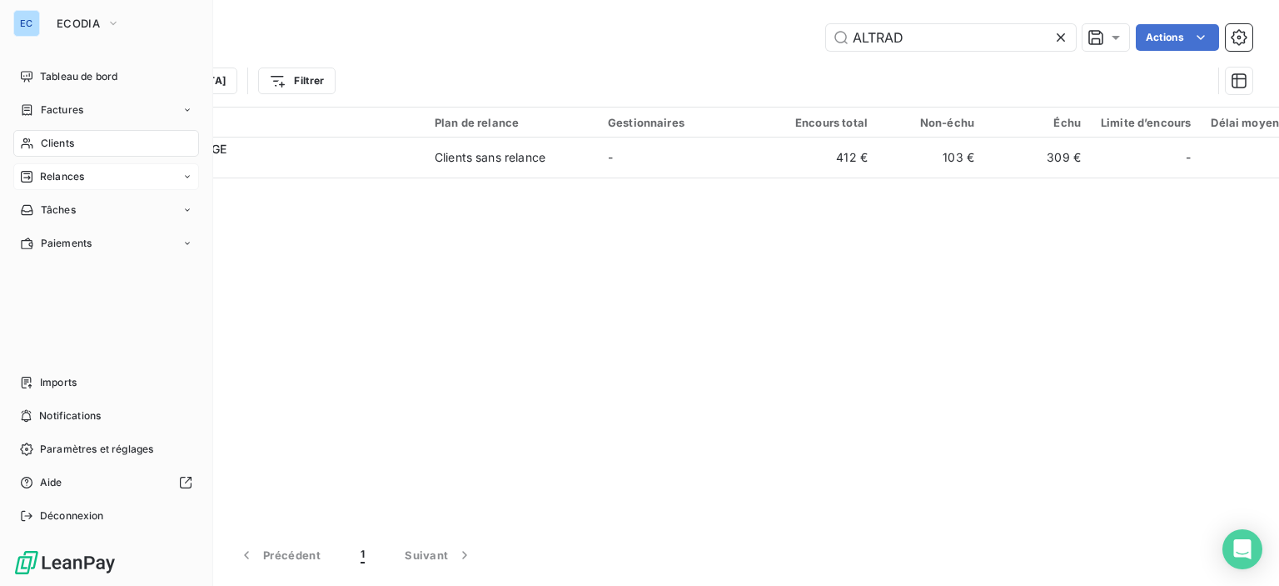
type input "ALTRAD"
click at [47, 180] on span "Relances" at bounding box center [62, 176] width 44 height 15
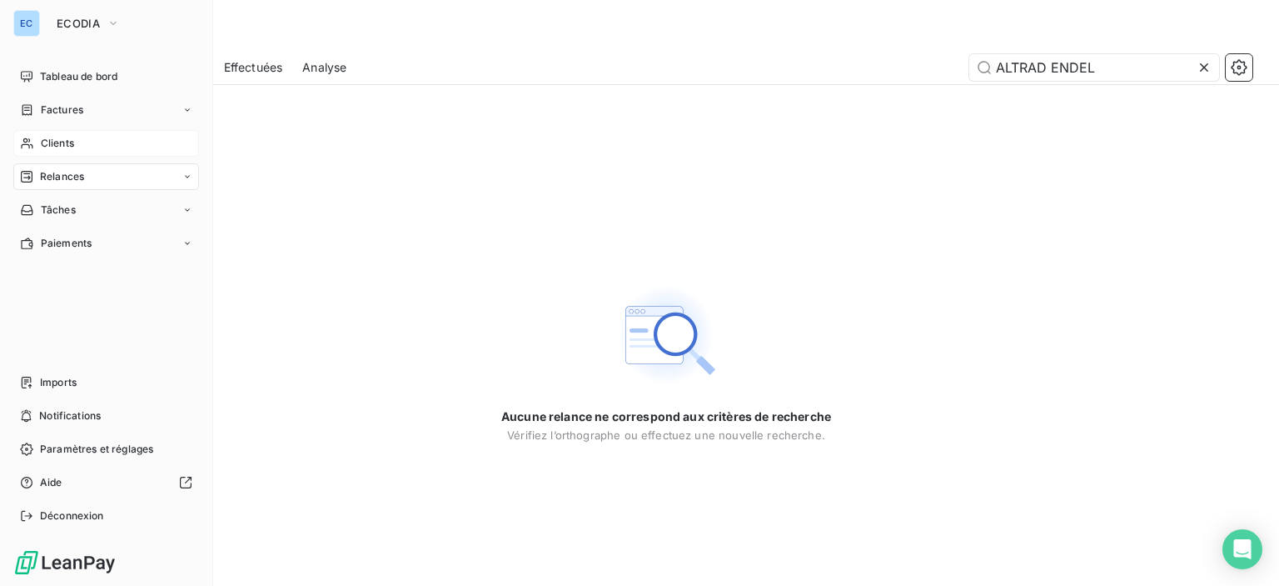
click at [57, 182] on span "Relances" at bounding box center [62, 176] width 44 height 15
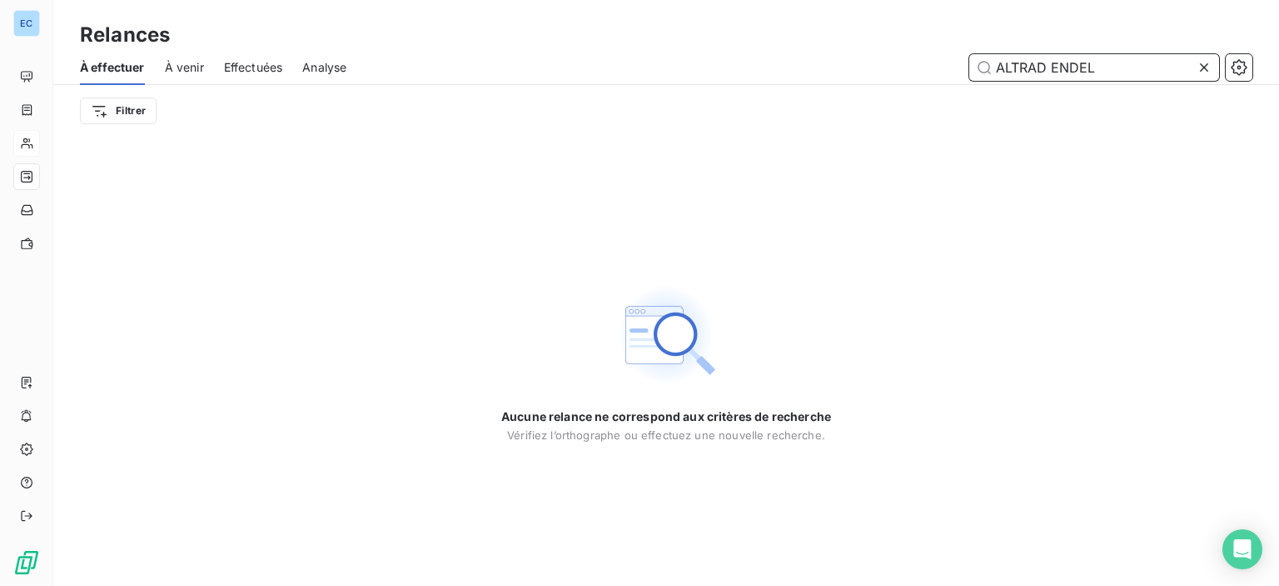
drag, startPoint x: 1100, startPoint y: 66, endPoint x: 961, endPoint y: 77, distance: 139.6
click at [961, 77] on div "ALTRAD ENDEL" at bounding box center [810, 67] width 886 height 27
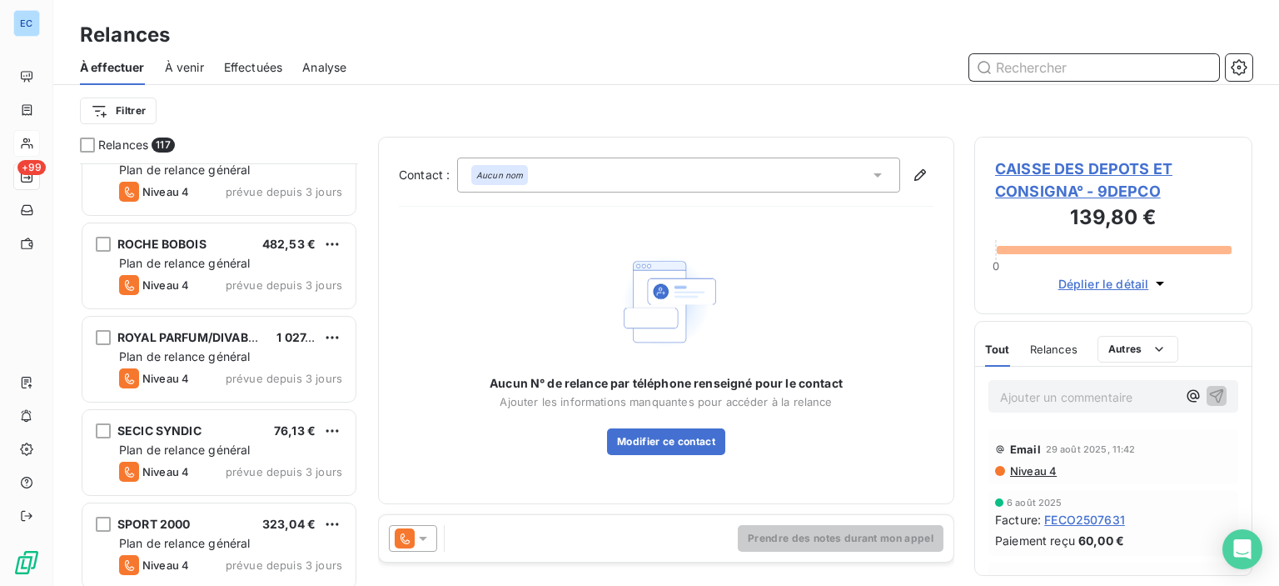
scroll to position [1833, 0]
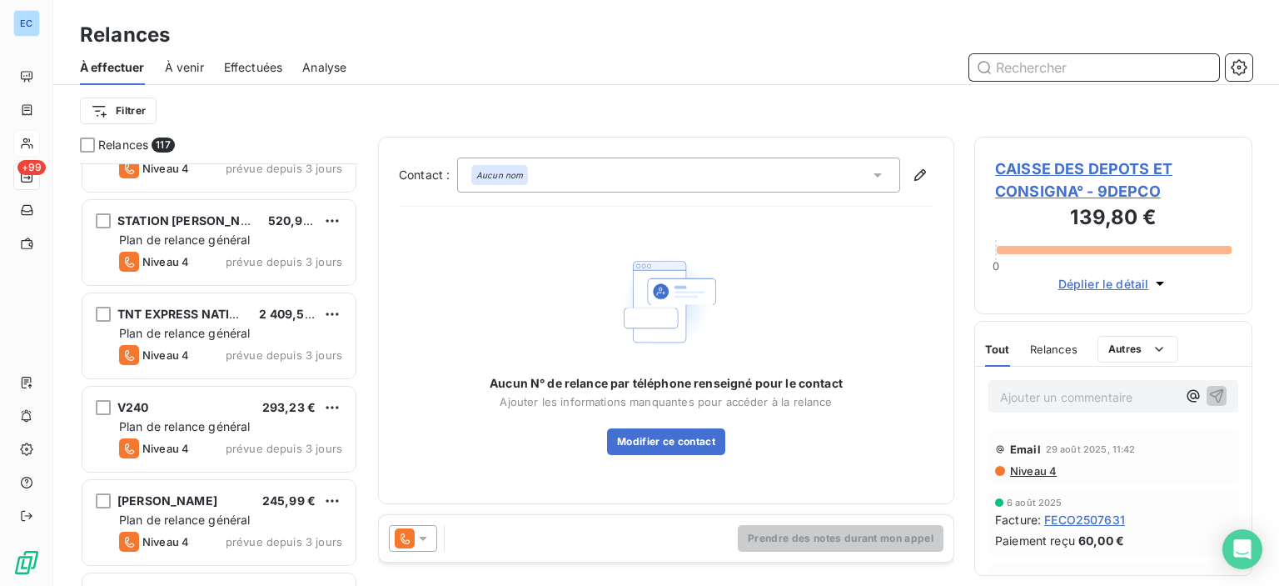
click at [1014, 68] on input "text" at bounding box center [1095, 67] width 250 height 27
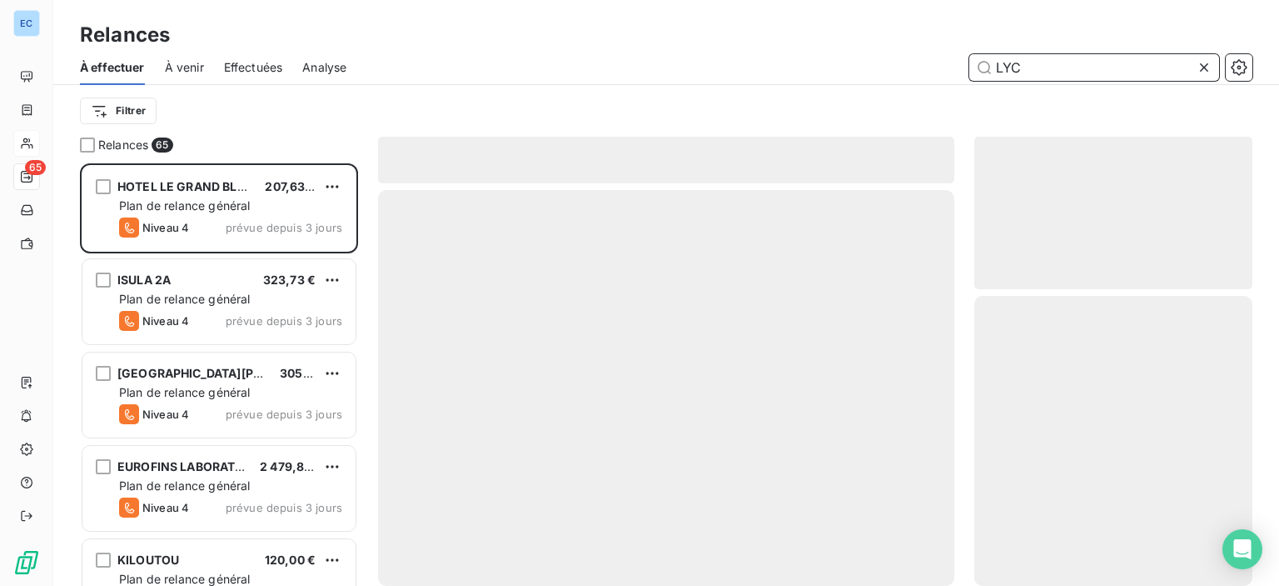
scroll to position [410, 265]
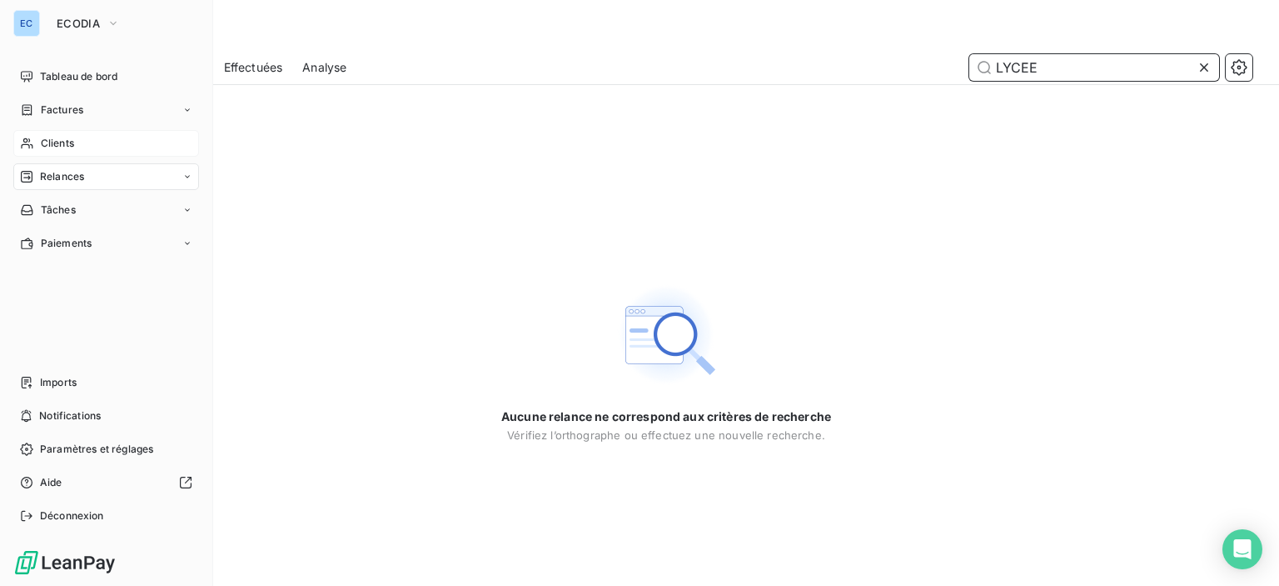
type input "LYCEE"
click at [70, 145] on span "Clients" at bounding box center [57, 143] width 33 height 15
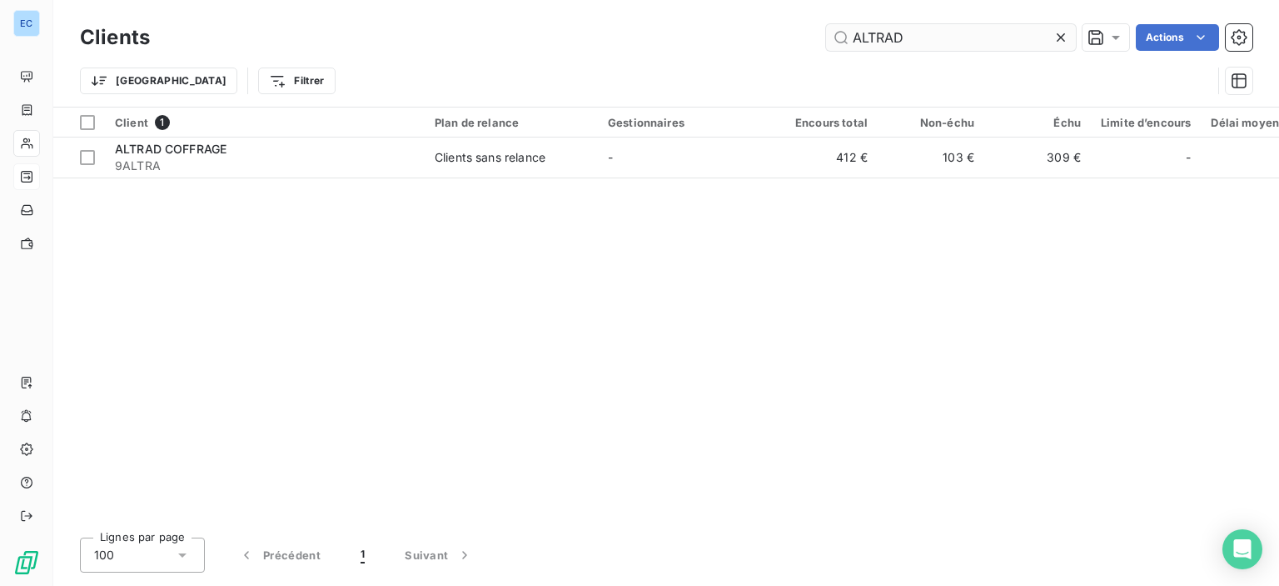
click at [909, 34] on input "ALTRAD" at bounding box center [951, 37] width 250 height 27
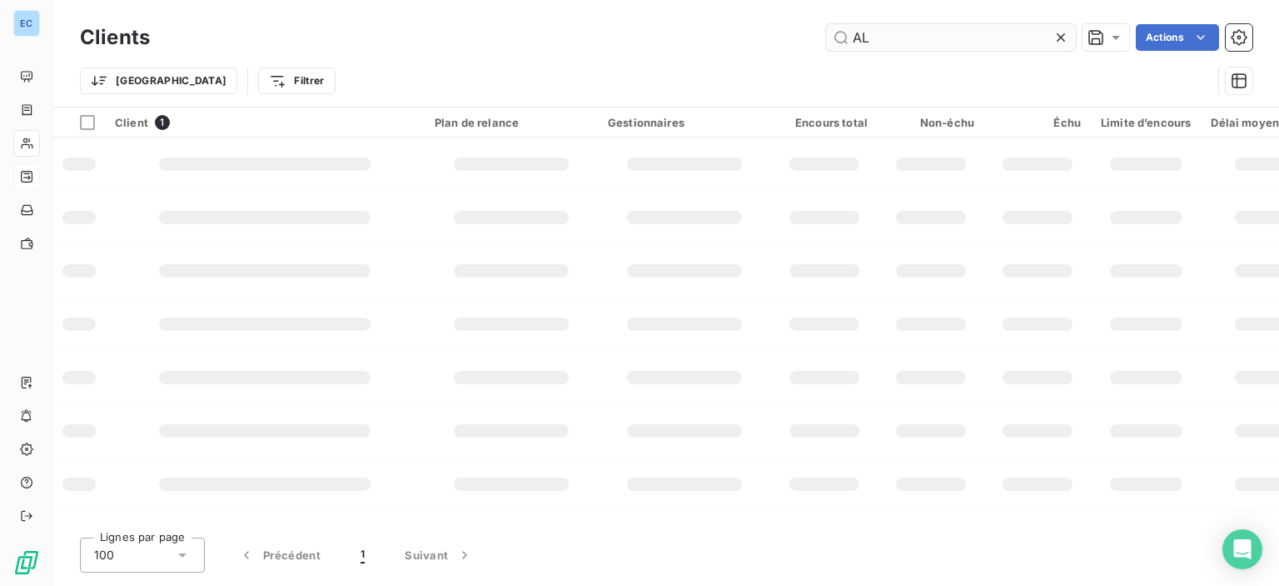
type input "A"
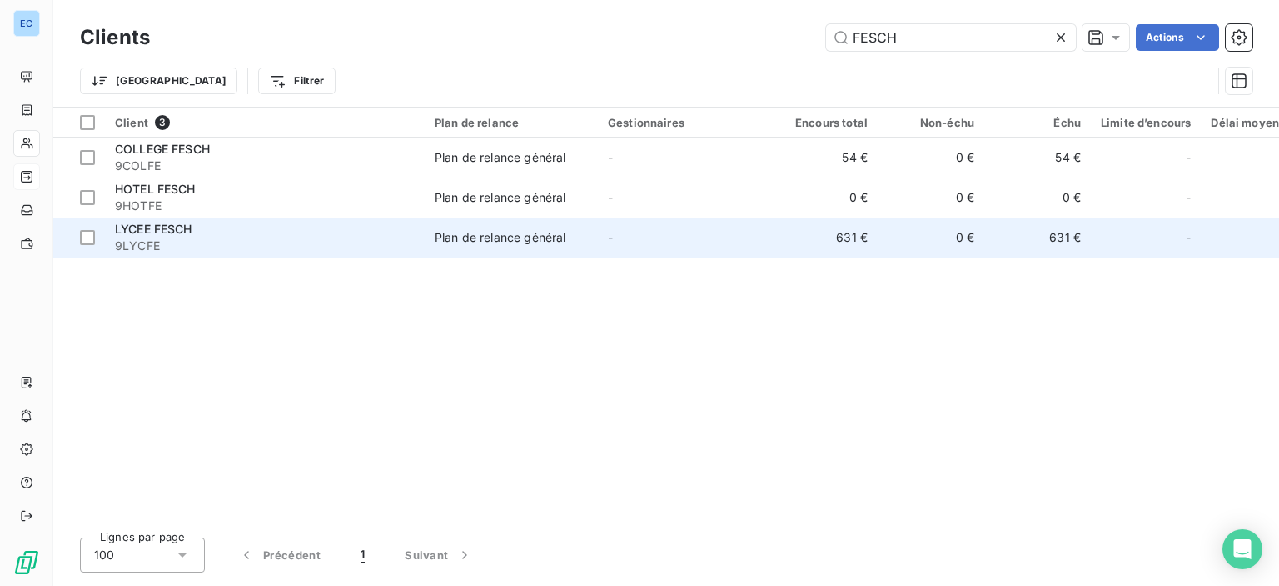
type input "FESCH"
click at [559, 242] on div "Plan de relance général" at bounding box center [500, 237] width 131 height 17
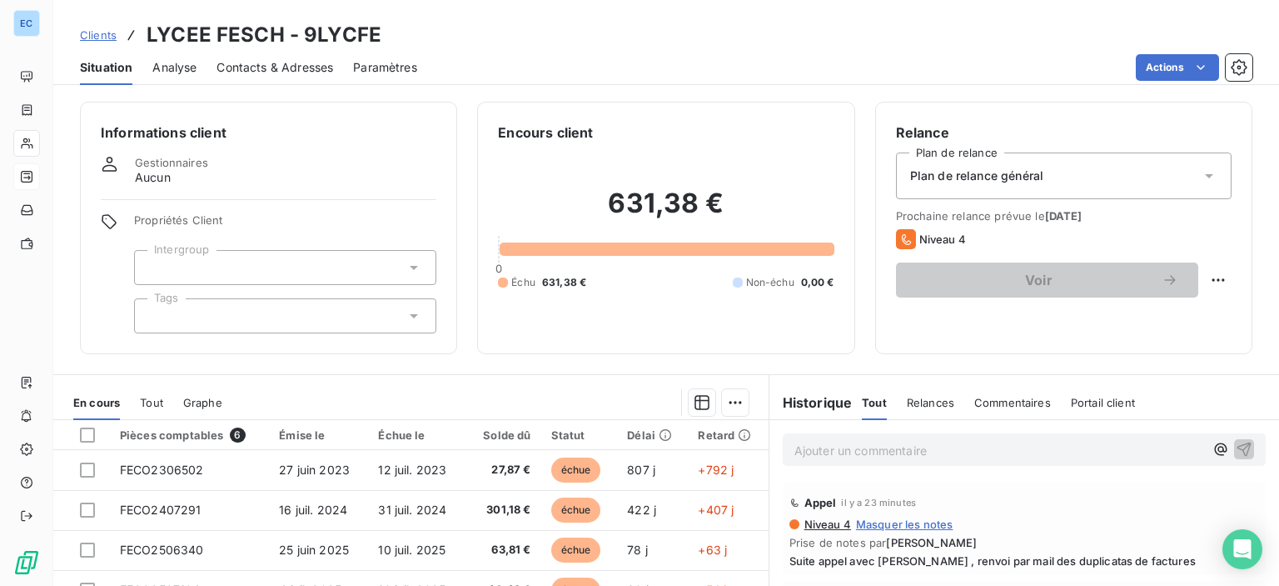
click at [272, 62] on span "Contacts & Adresses" at bounding box center [275, 67] width 117 height 17
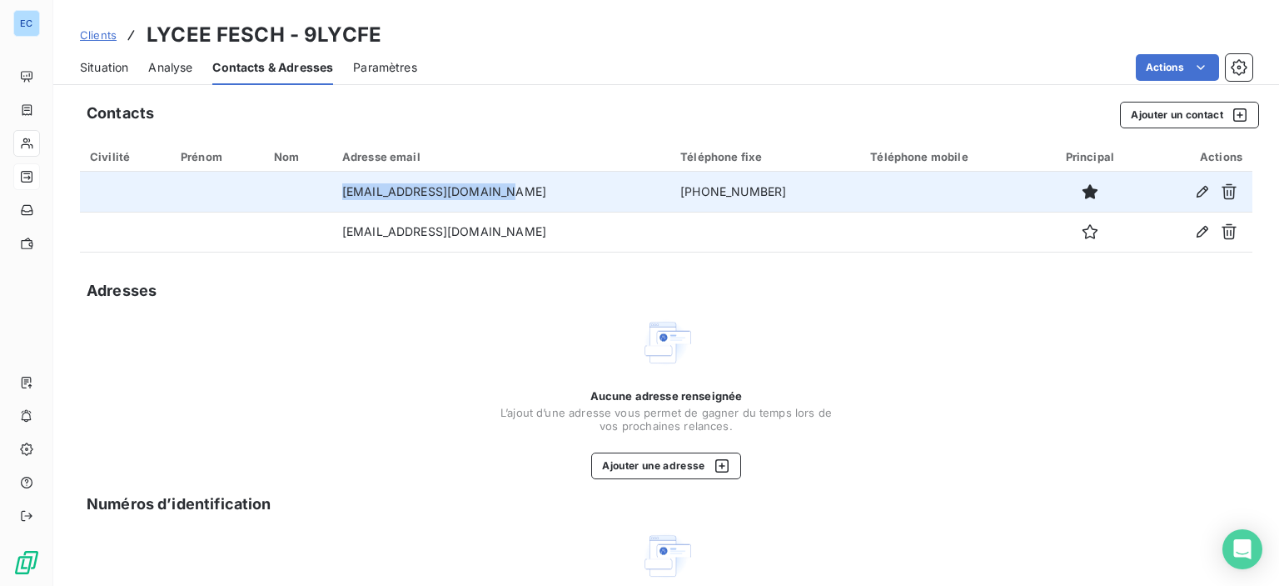
drag, startPoint x: 361, startPoint y: 191, endPoint x: 446, endPoint y: 193, distance: 85.0
click at [513, 184] on td "[EMAIL_ADDRESS][DOMAIN_NAME]" at bounding box center [501, 192] width 338 height 40
copy td "[EMAIL_ADDRESS][DOMAIN_NAME]"
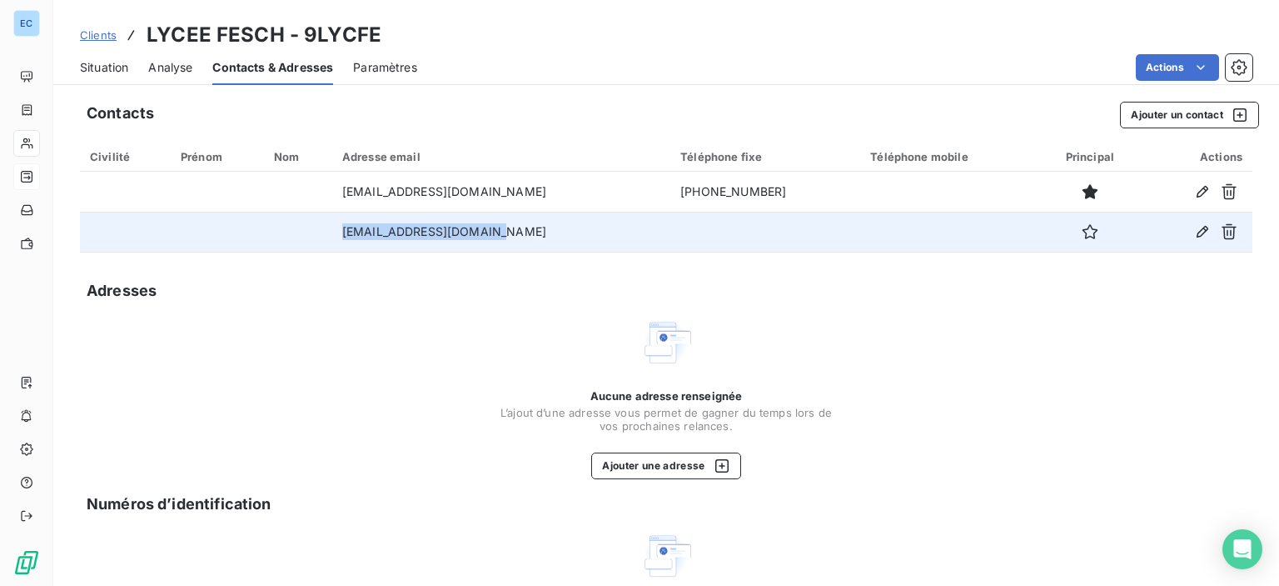
drag, startPoint x: 366, startPoint y: 232, endPoint x: 456, endPoint y: 218, distance: 91.9
click at [523, 223] on td "[EMAIL_ADDRESS][DOMAIN_NAME]" at bounding box center [501, 232] width 338 height 40
copy td "[EMAIL_ADDRESS][DOMAIN_NAME]"
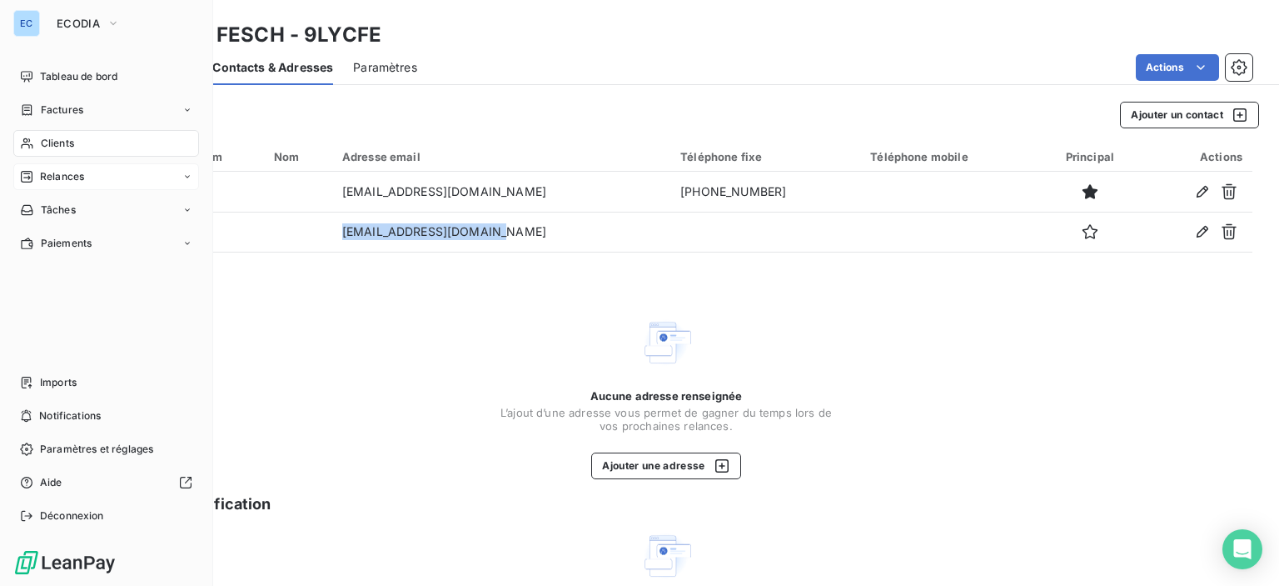
click at [65, 148] on span "Clients" at bounding box center [57, 143] width 33 height 15
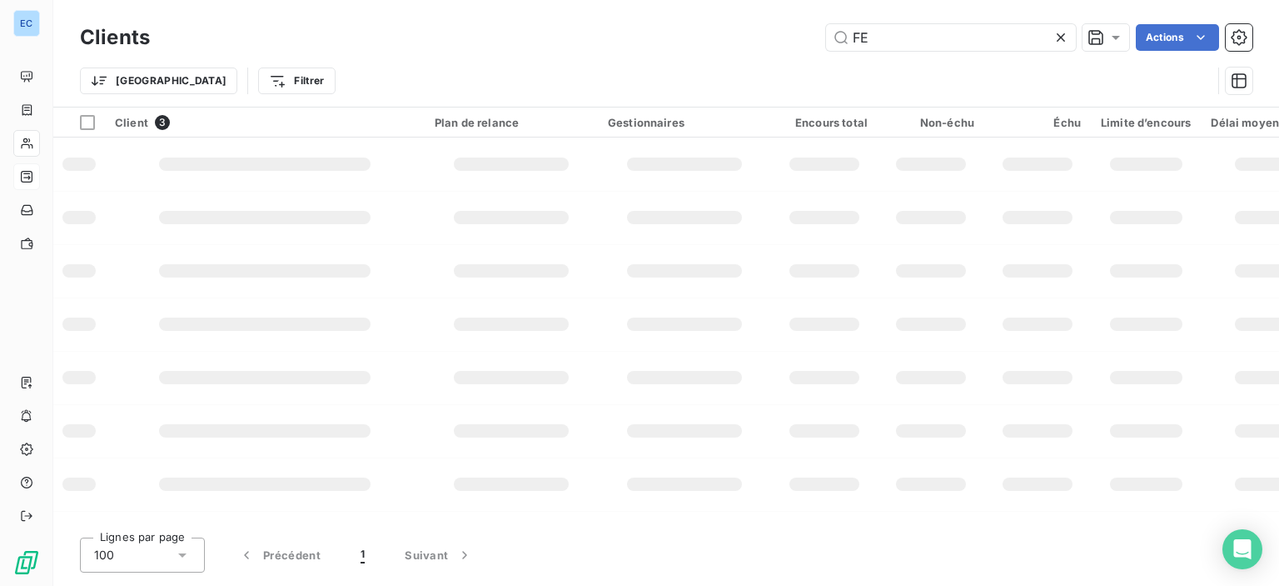
type input "F"
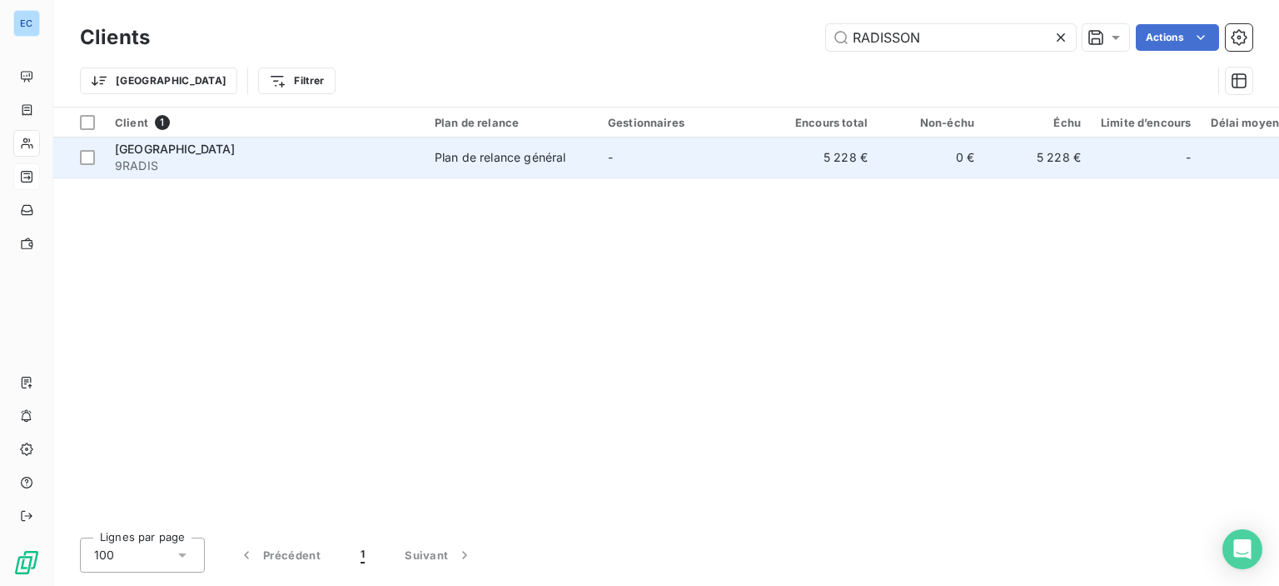
type input "RADISSON"
click at [529, 162] on div "Plan de relance général" at bounding box center [500, 157] width 131 height 17
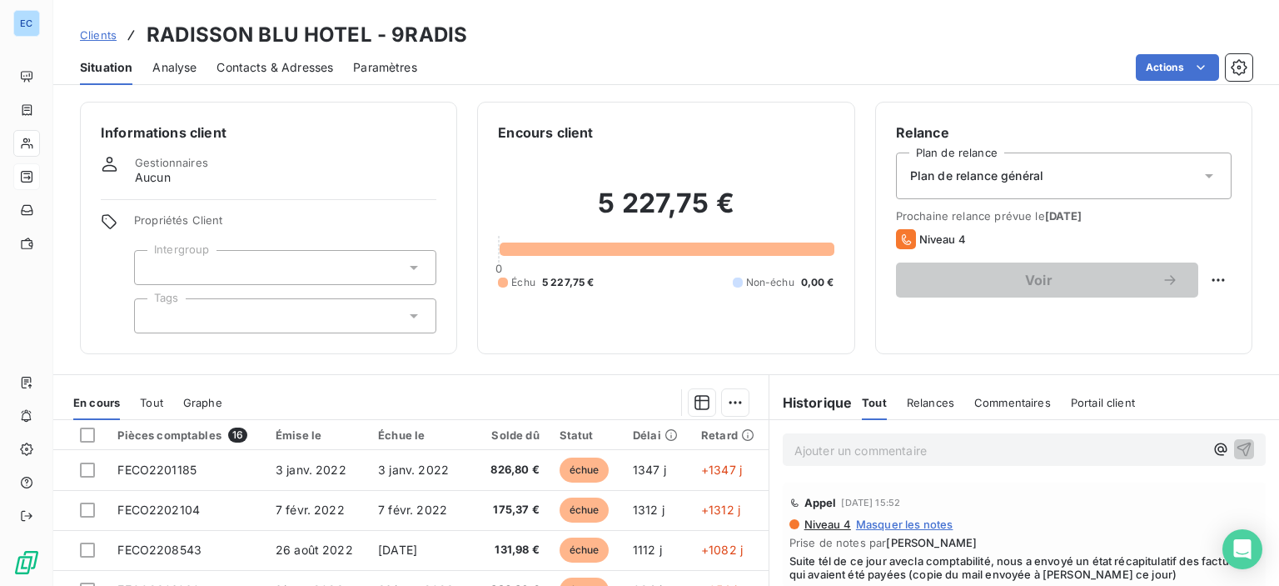
click at [990, 405] on span "Commentaires" at bounding box center [1013, 402] width 77 height 13
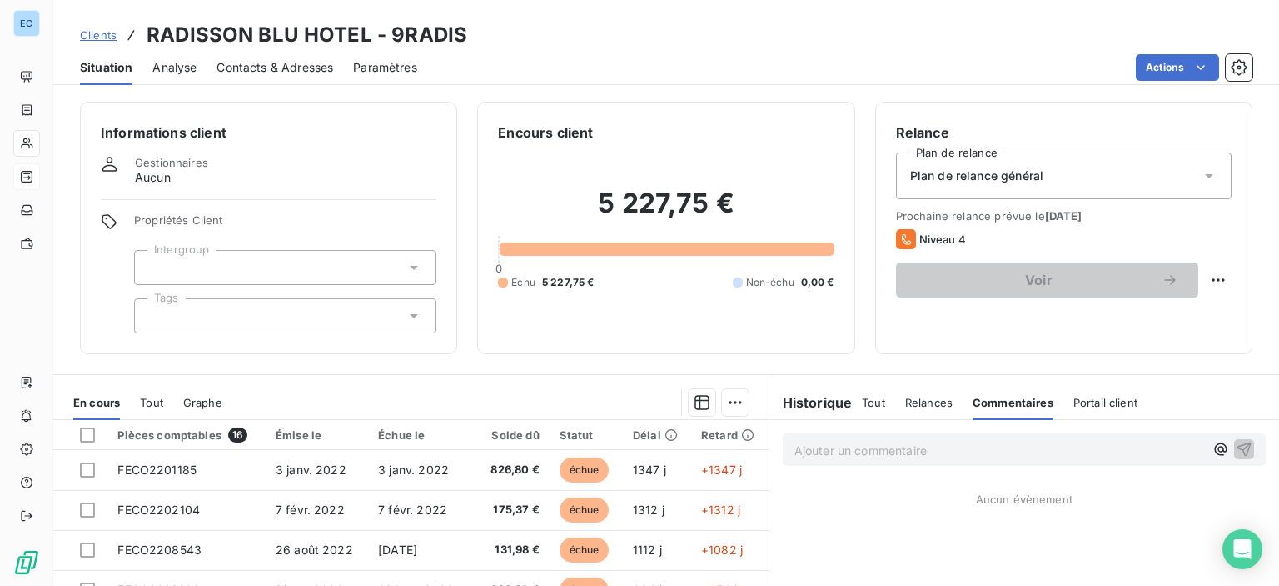
click at [823, 459] on p "Ajouter un commentaire ﻿" at bounding box center [1000, 450] width 410 height 21
click at [776, 347] on div "Encours client 5 227,75 € 0 Échu 5 227,75 € Non-échu 0,00 €" at bounding box center [665, 228] width 377 height 252
click at [802, 451] on p "R" at bounding box center [1000, 449] width 410 height 19
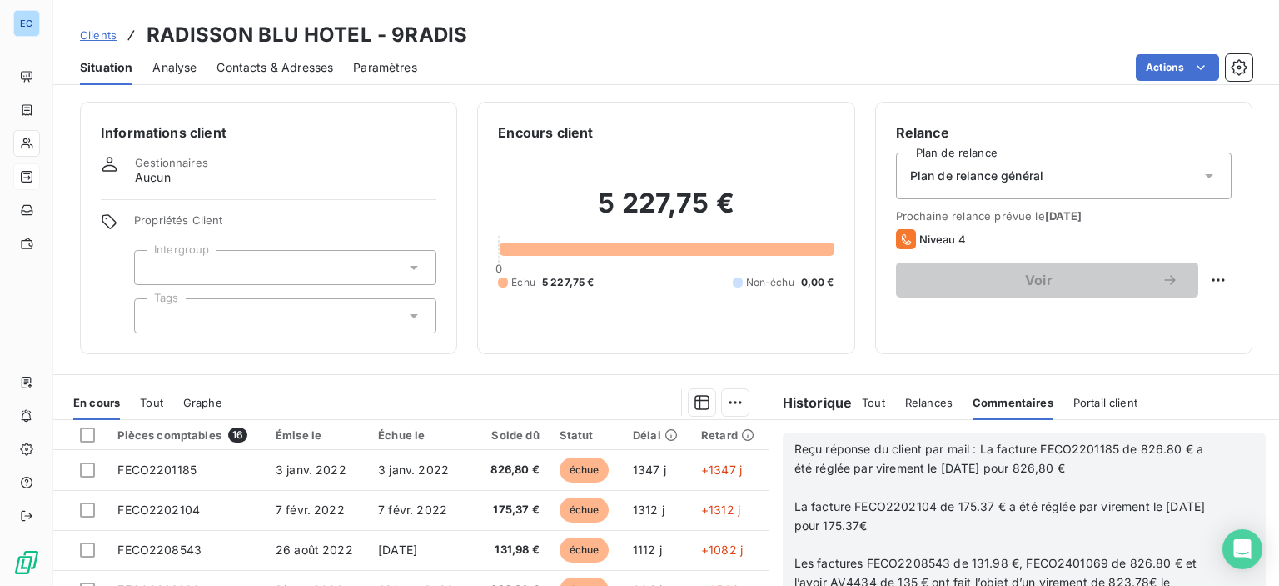
scroll to position [333, 0]
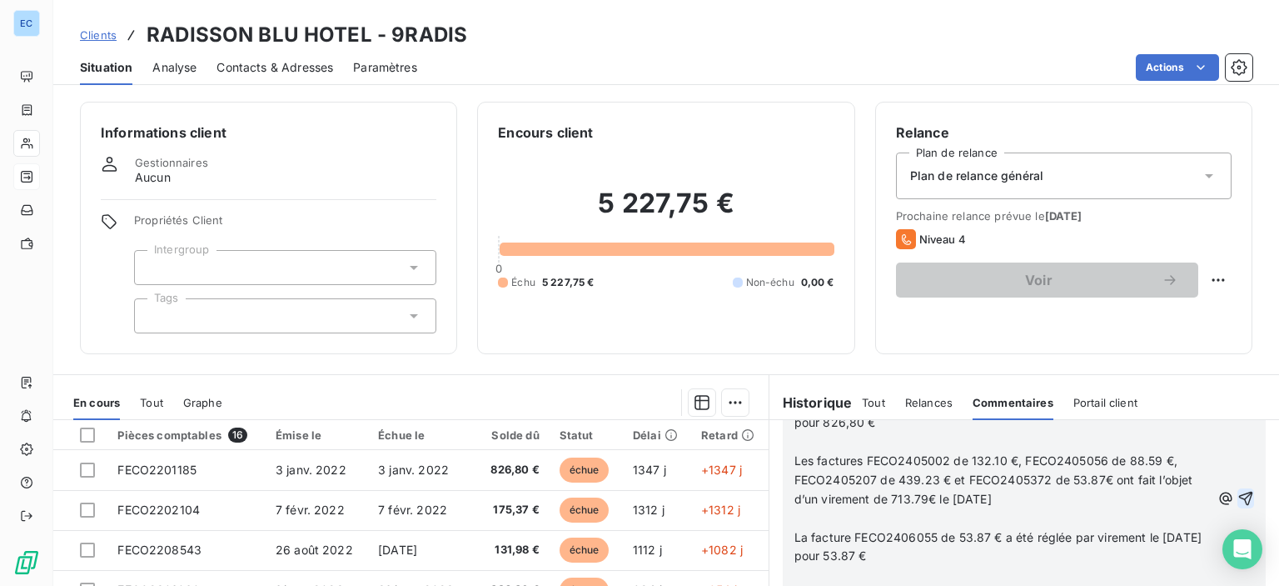
click at [1240, 496] on icon "button" at bounding box center [1247, 498] width 14 height 14
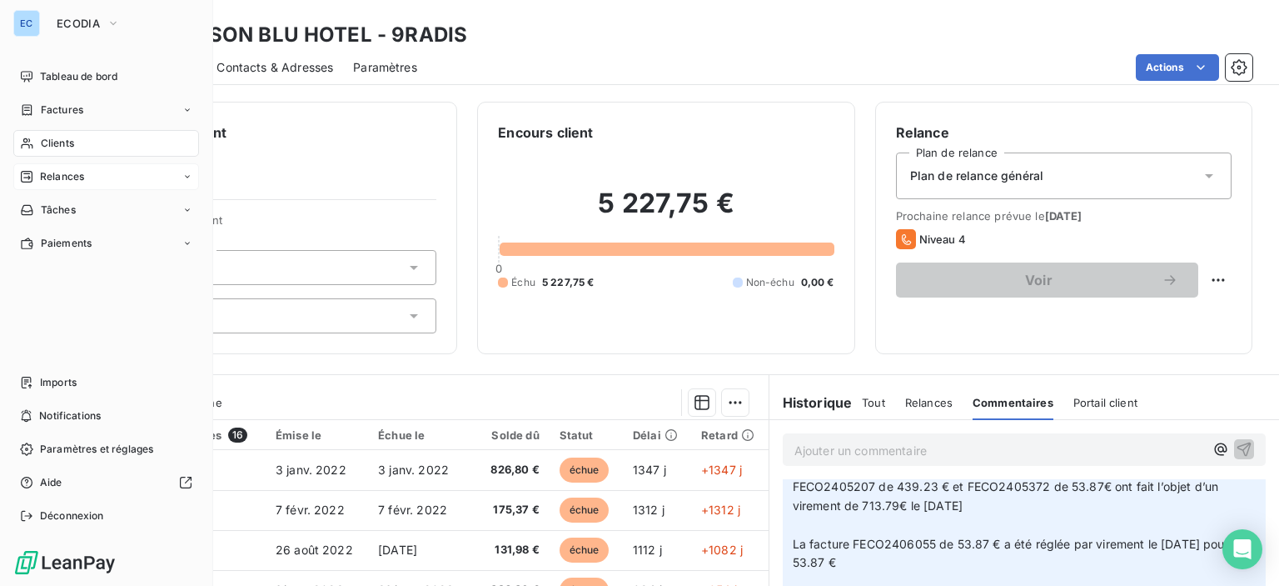
click at [62, 177] on span "Relances" at bounding box center [62, 176] width 44 height 15
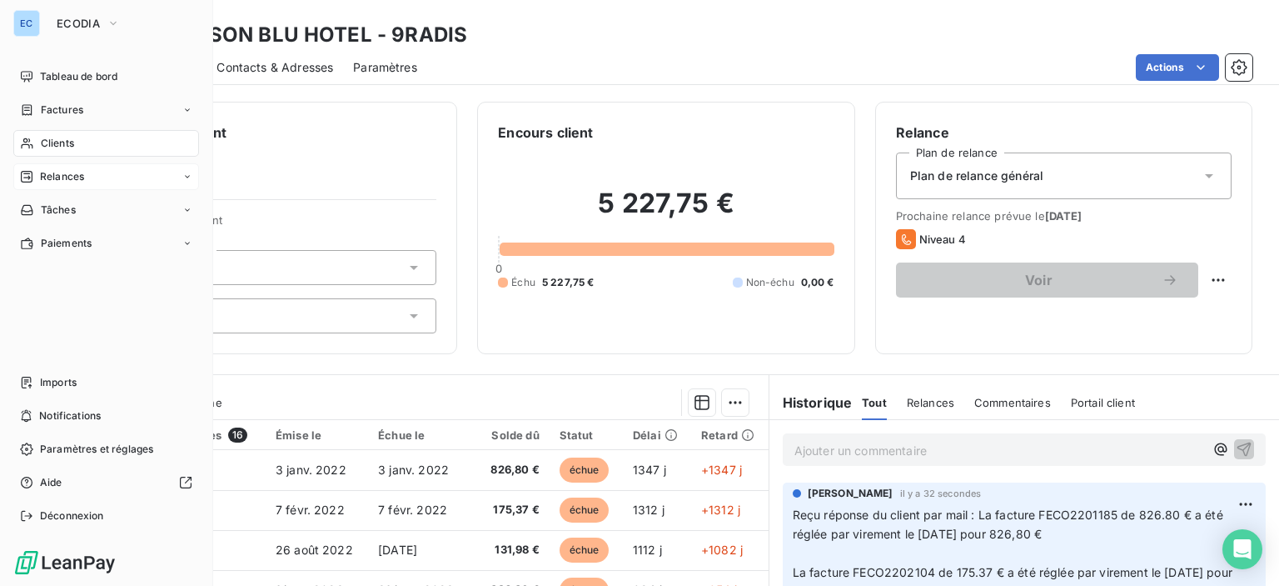
click at [69, 175] on span "Relances" at bounding box center [62, 176] width 44 height 15
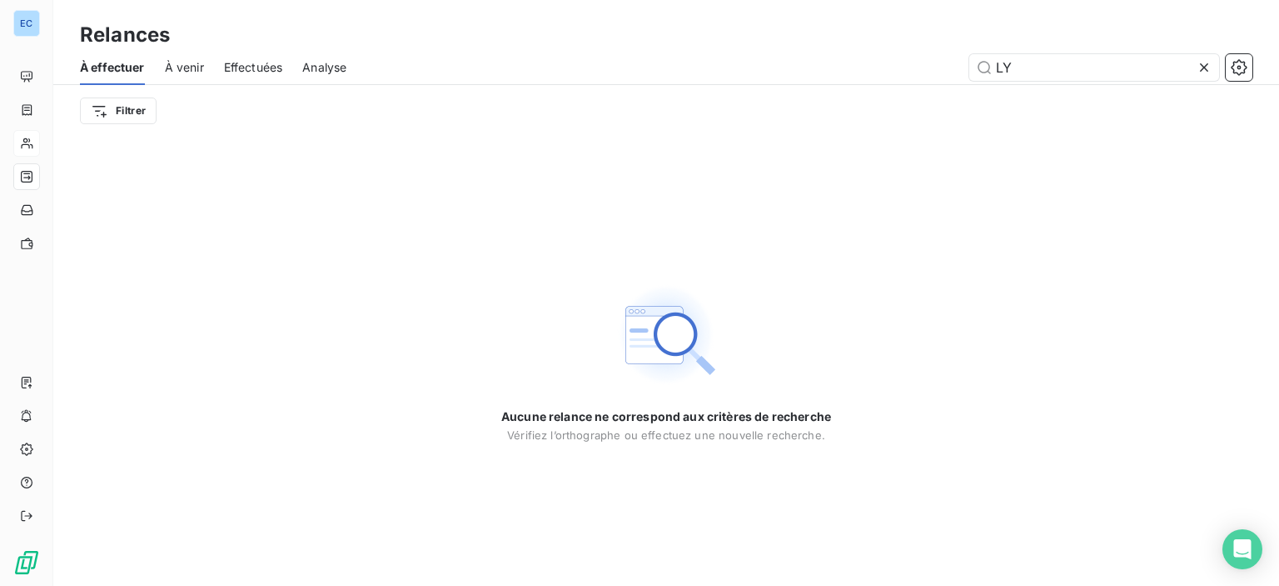
type input "L"
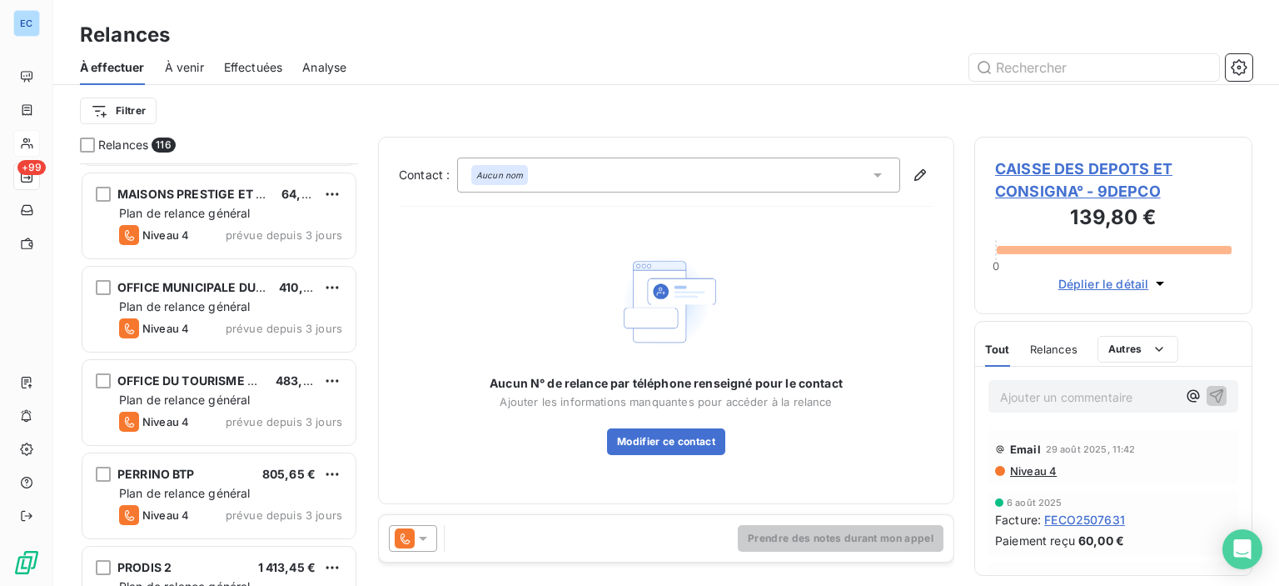
scroll to position [1000, 0]
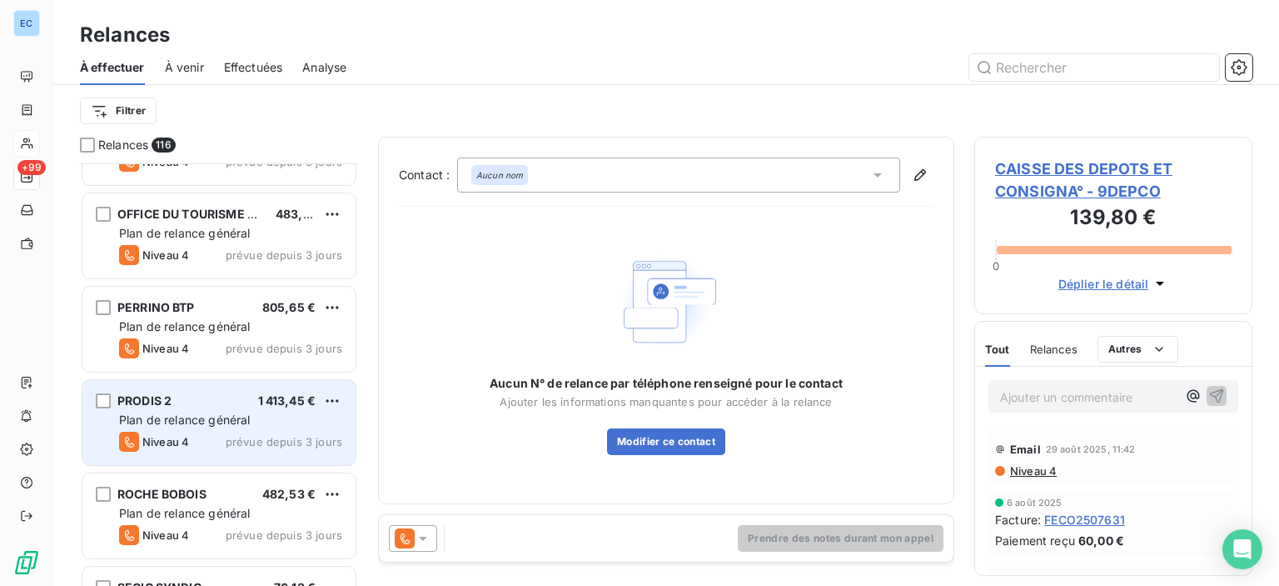
click at [142, 402] on span "PRODIS 2" at bounding box center [144, 400] width 54 height 14
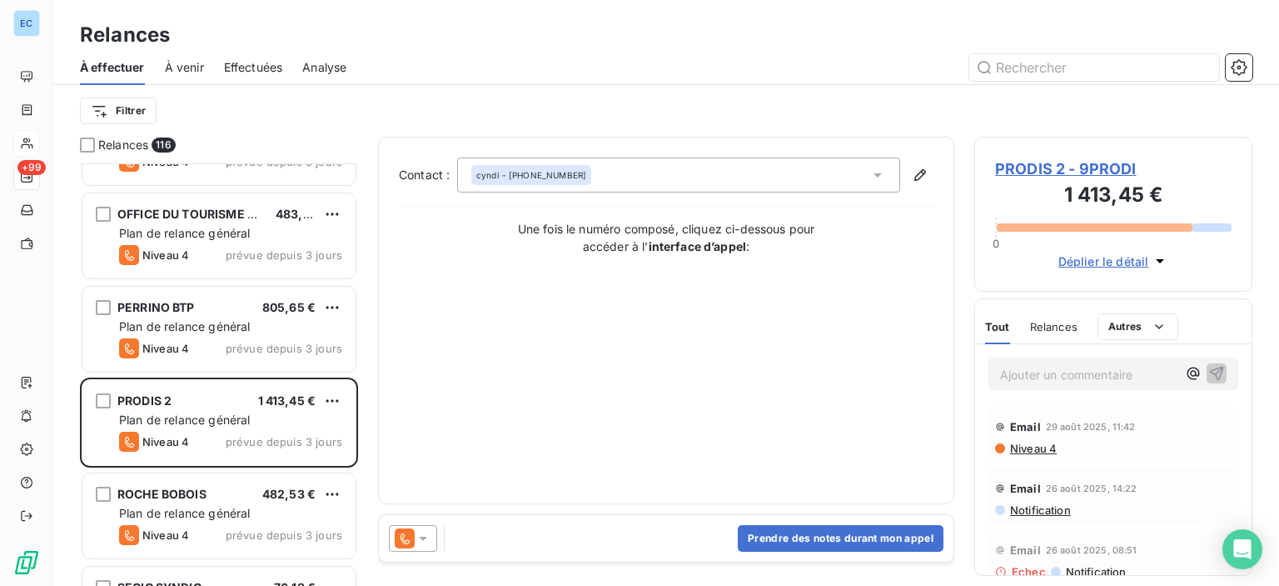
click at [1055, 172] on span "PRODIS 2 - 9PRODI" at bounding box center [1113, 168] width 237 height 22
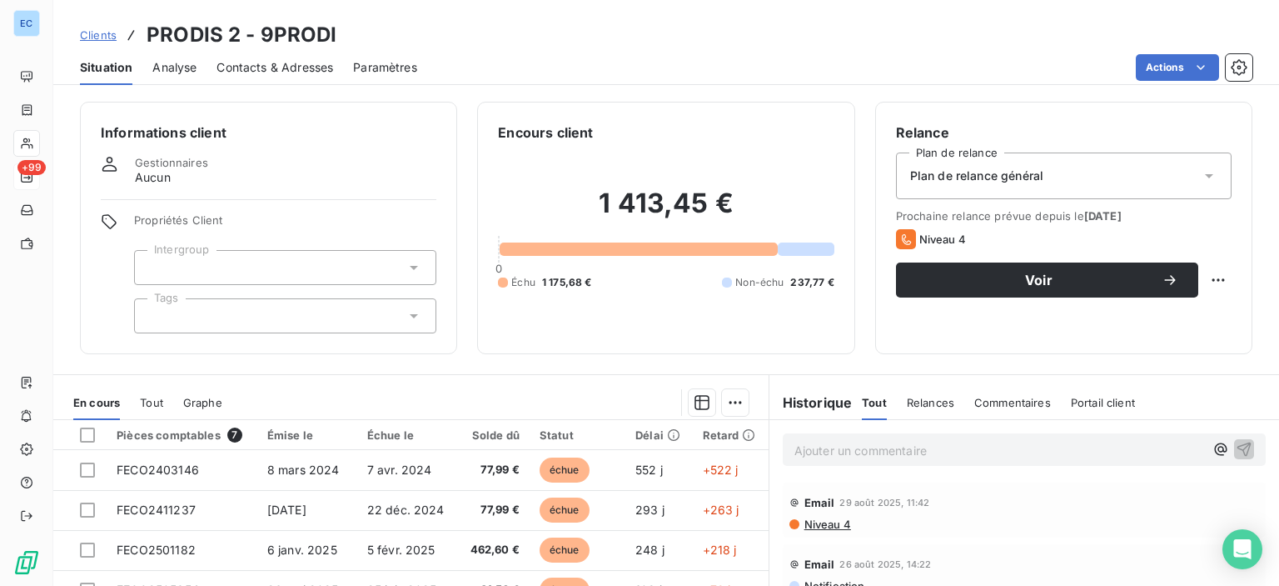
click at [280, 72] on span "Contacts & Adresses" at bounding box center [275, 67] width 117 height 17
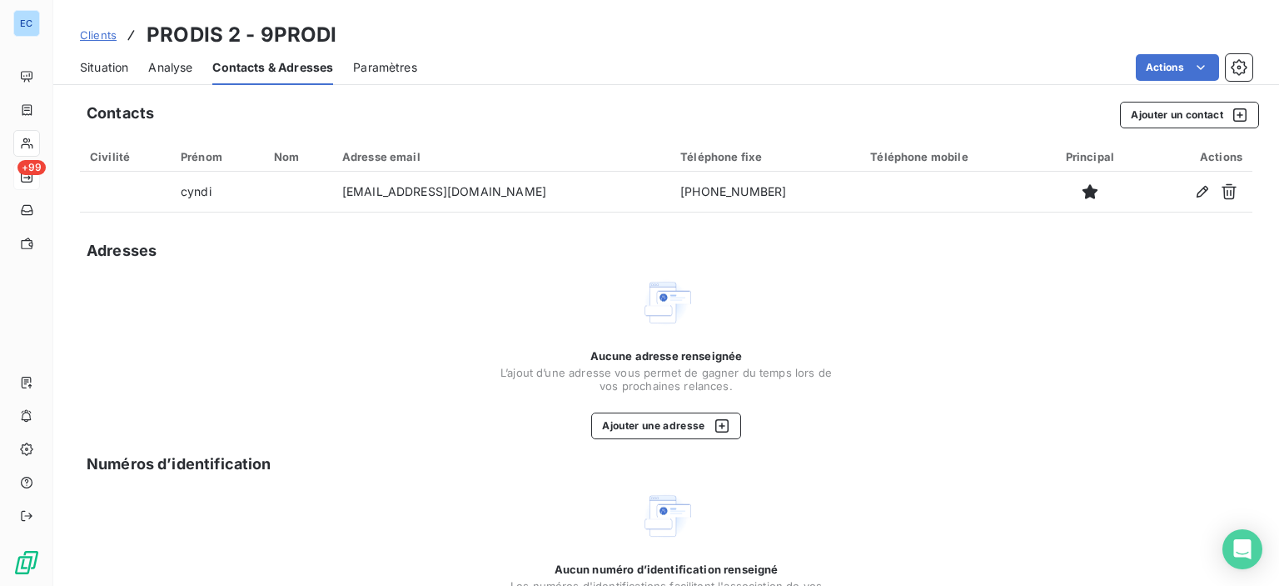
click at [87, 59] on span "Situation" at bounding box center [104, 67] width 48 height 17
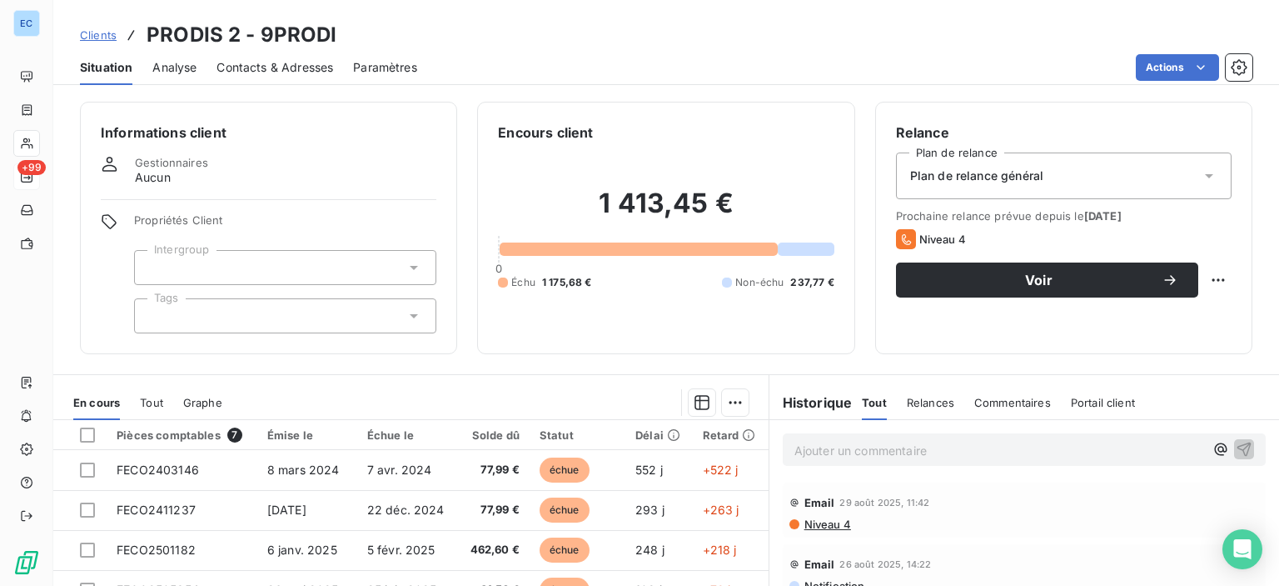
click at [119, 69] on span "Situation" at bounding box center [106, 67] width 52 height 17
click at [270, 63] on span "Contacts & Adresses" at bounding box center [275, 67] width 117 height 17
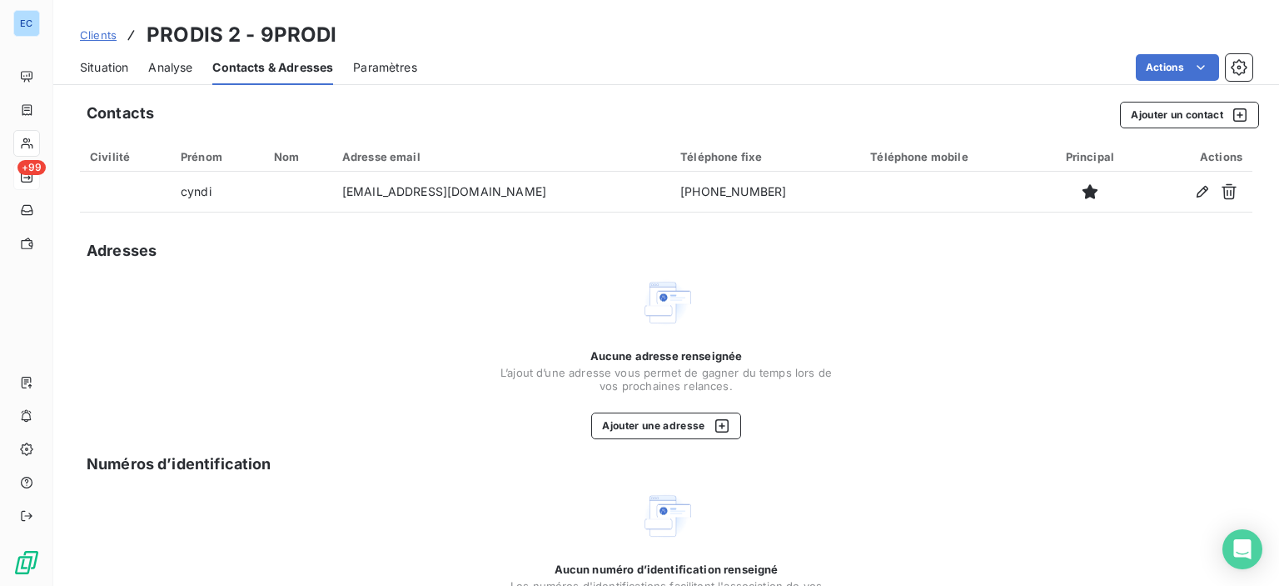
click at [486, 256] on div "Adresses" at bounding box center [666, 250] width 1173 height 23
click at [511, 262] on div "Contacts Ajouter un contact Civilité Prénom Nom Adresse email Téléphone fixe Té…" at bounding box center [666, 392] width 1226 height 601
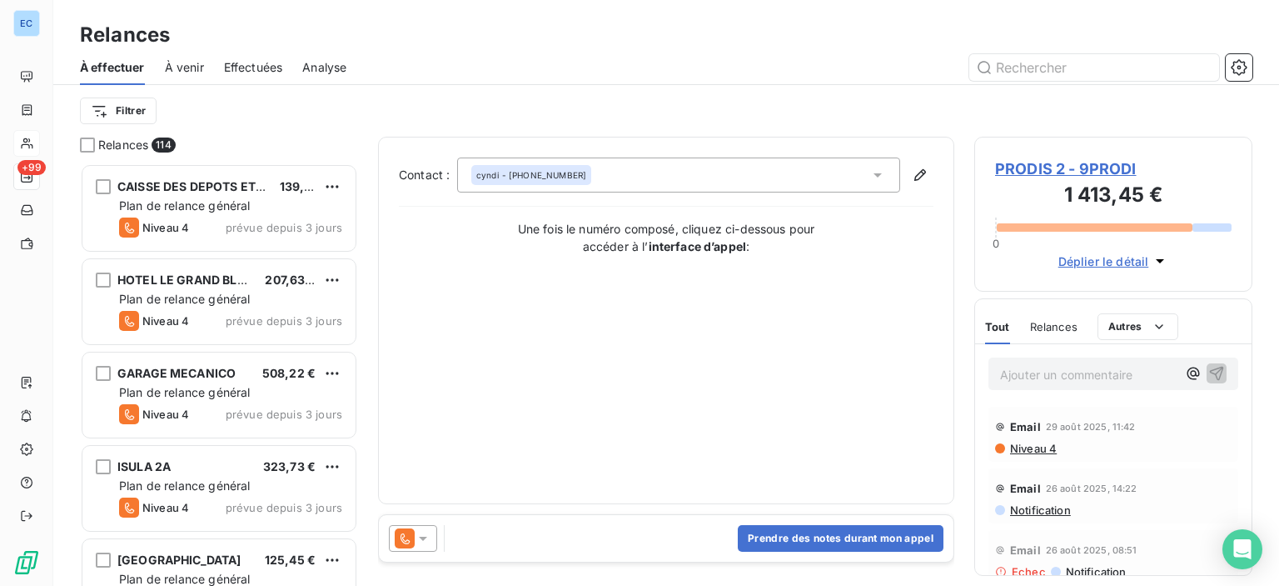
scroll to position [410, 265]
click at [790, 546] on button "Prendre des notes durant mon appel" at bounding box center [841, 538] width 206 height 27
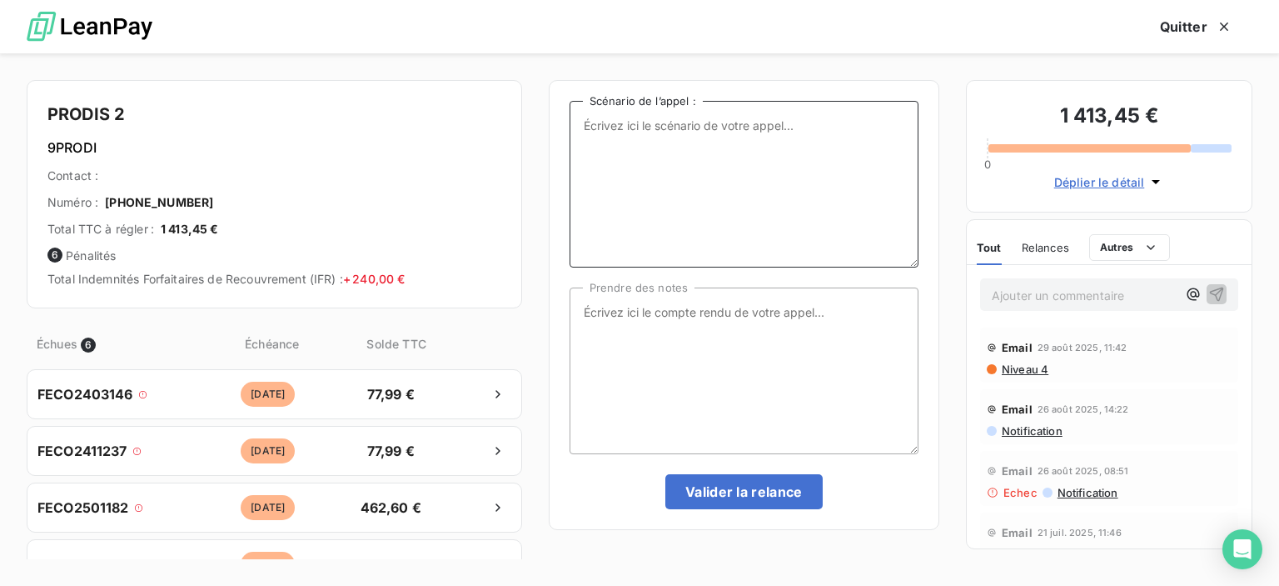
click at [590, 126] on textarea "Scénario de l’appel :" at bounding box center [744, 184] width 349 height 167
type textarea "relances factures impayées"
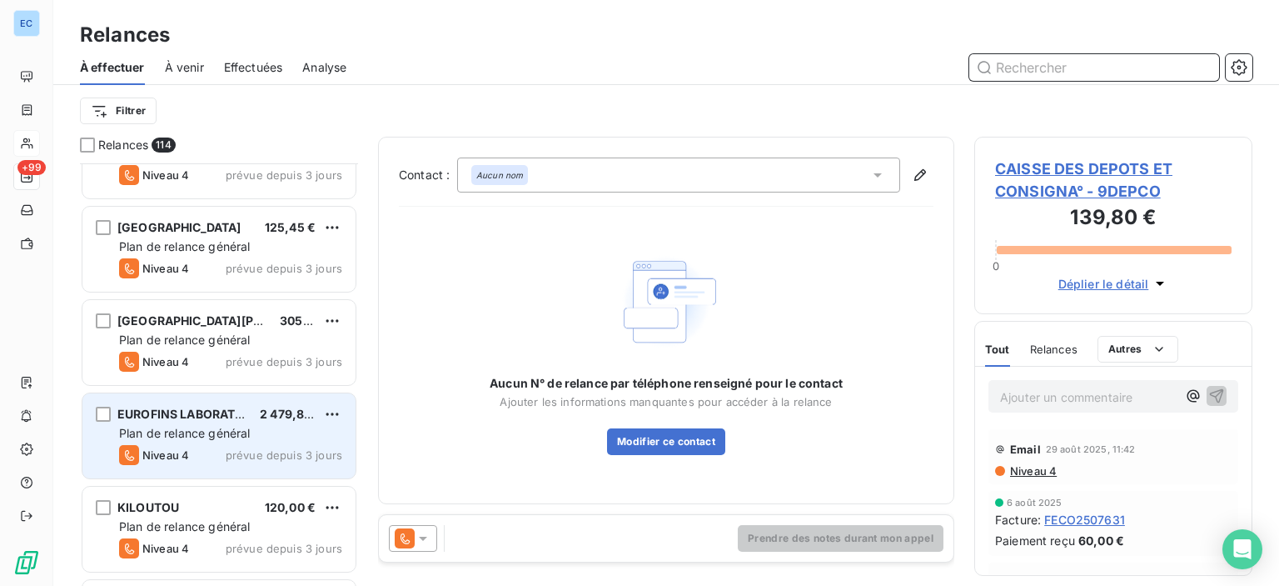
scroll to position [750, 0]
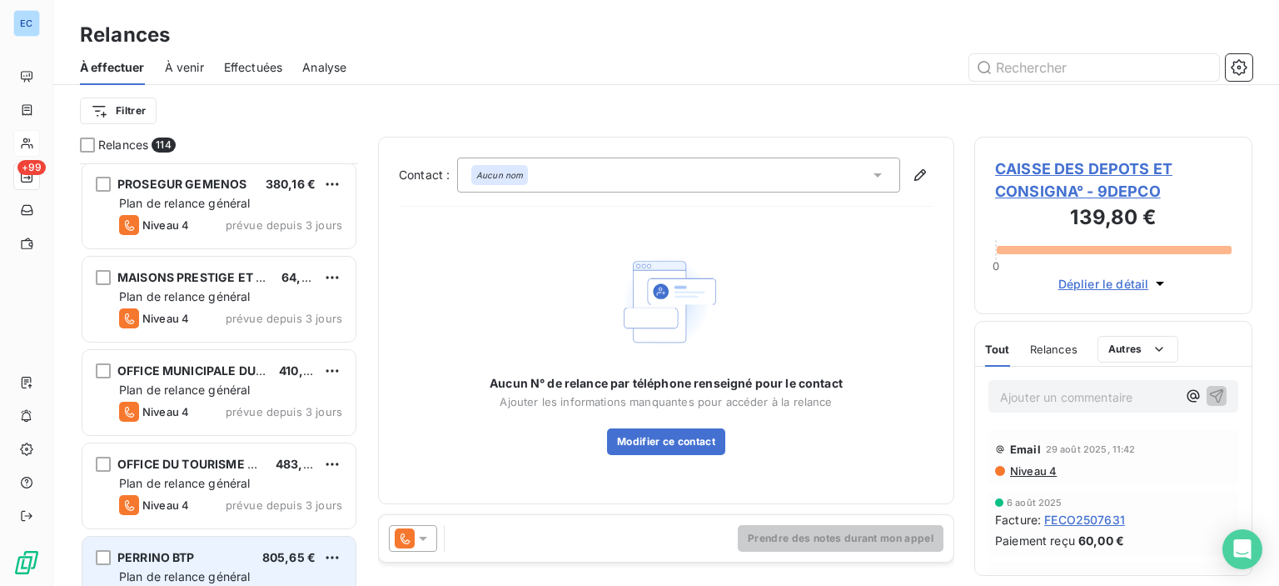
click at [164, 551] on span "PERRINO BTP" at bounding box center [155, 557] width 77 height 14
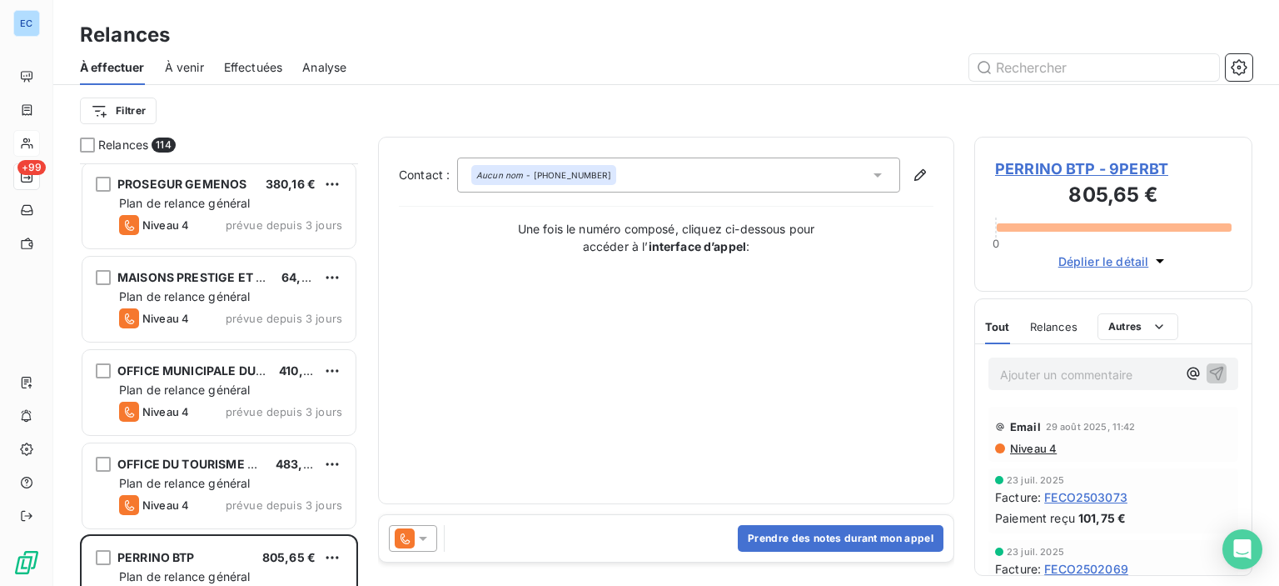
click at [1079, 165] on span "PERRINO BTP - 9PERBT" at bounding box center [1113, 168] width 237 height 22
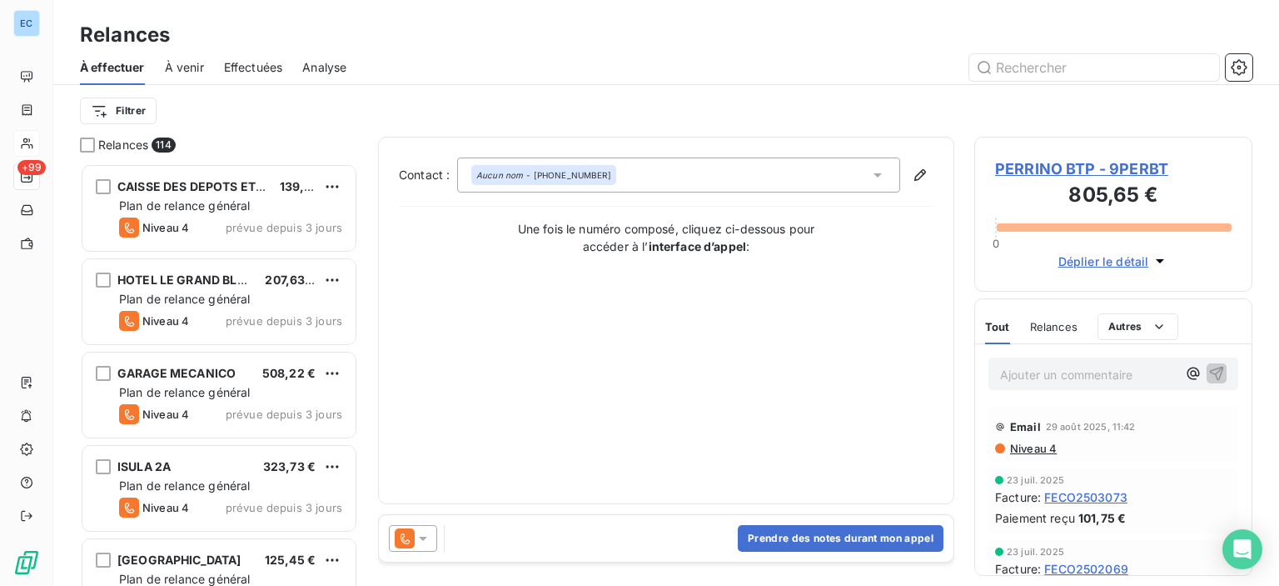
scroll to position [410, 265]
click at [791, 539] on button "Prendre des notes durant mon appel" at bounding box center [841, 538] width 206 height 27
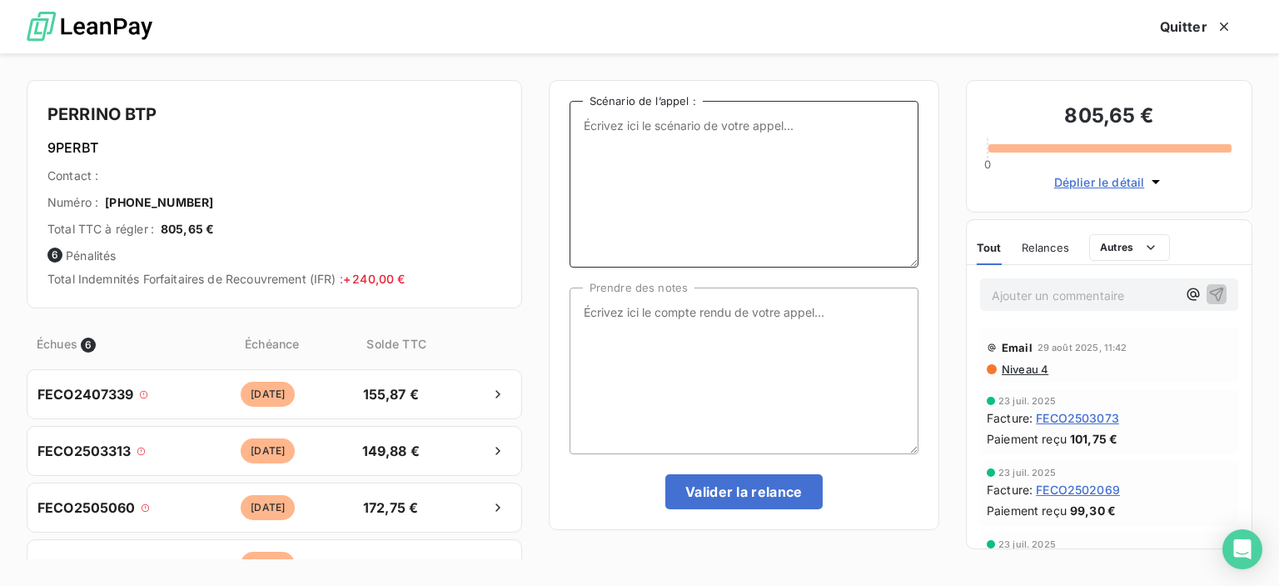
click at [637, 127] on textarea "Scénario de l’appel :" at bounding box center [744, 184] width 349 height 167
type textarea "relance factures impayées"
click at [613, 324] on textarea "Prendre des notes" at bounding box center [744, 370] width 349 height 167
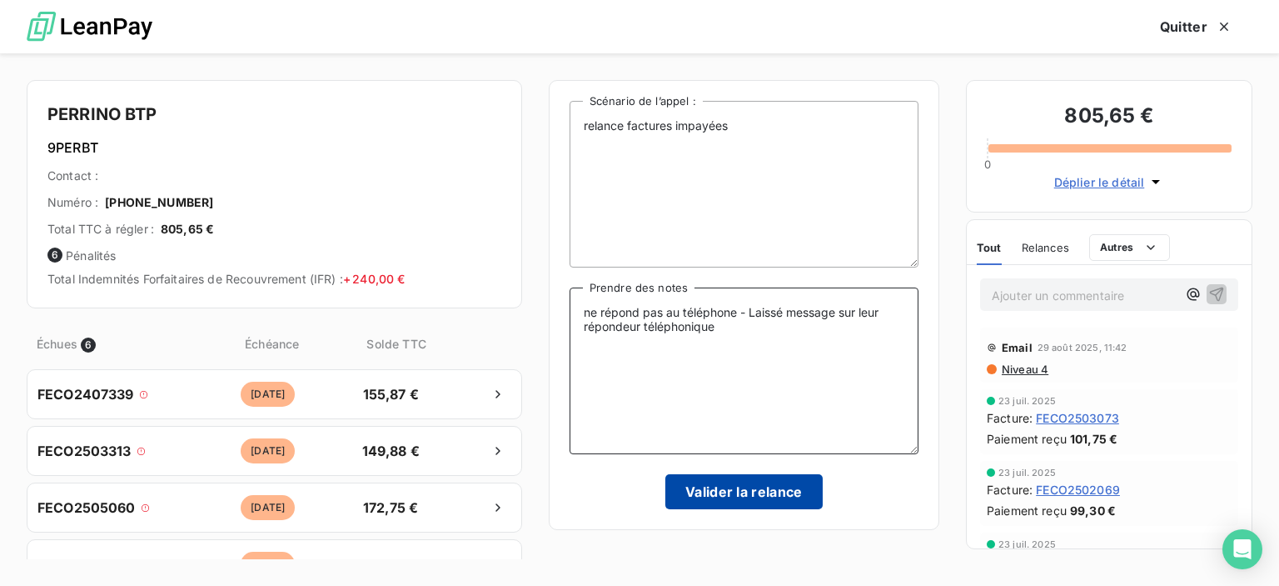
type textarea "ne répond pas au téléphone - Laissé message sur leur répondeur téléphonique"
click at [746, 496] on button "Valider la relance" at bounding box center [744, 491] width 157 height 35
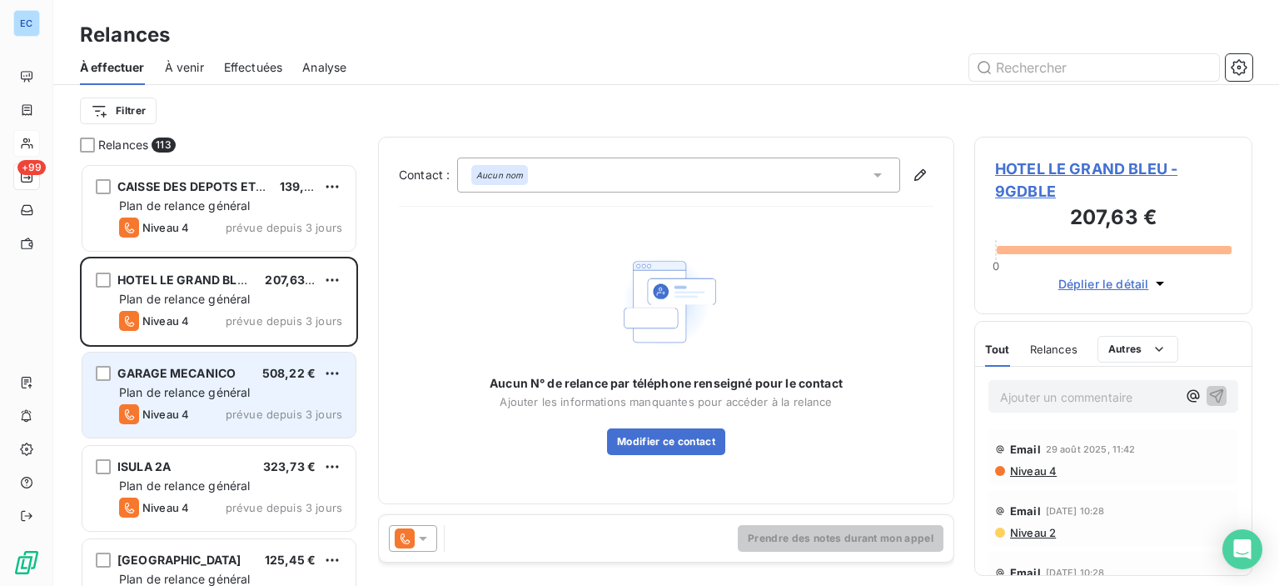
click at [200, 416] on div "Niveau 4 prévue depuis 3 jours" at bounding box center [230, 414] width 223 height 20
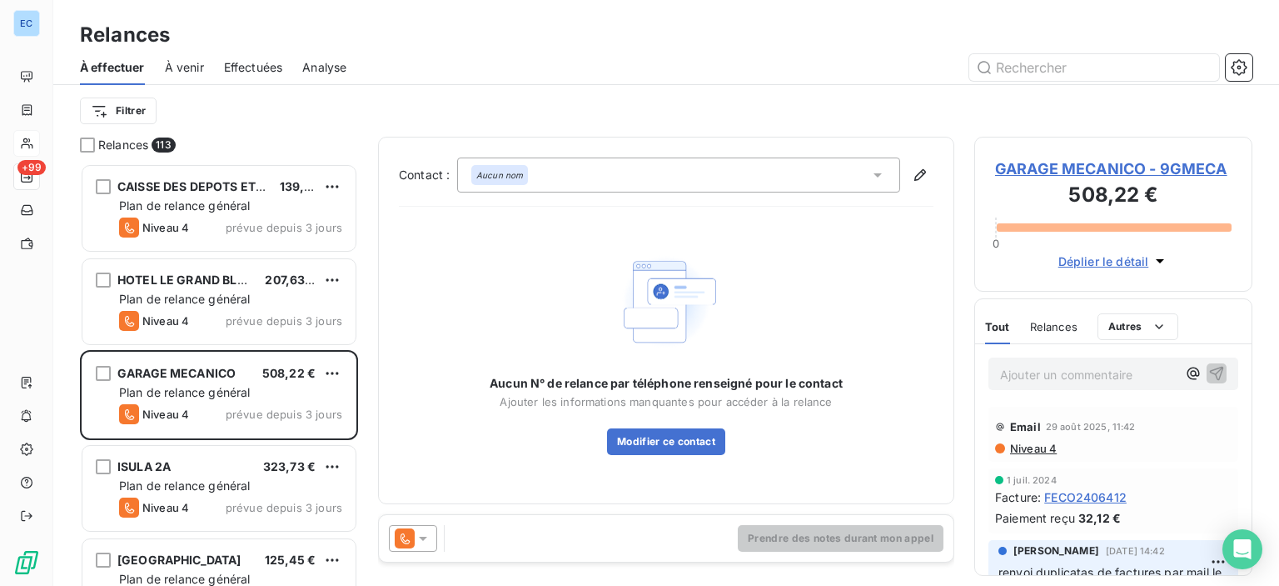
click at [1015, 82] on div "À effectuer À venir Effectuées Analyse" at bounding box center [666, 67] width 1226 height 35
click at [1014, 72] on input "text" at bounding box center [1095, 67] width 250 height 27
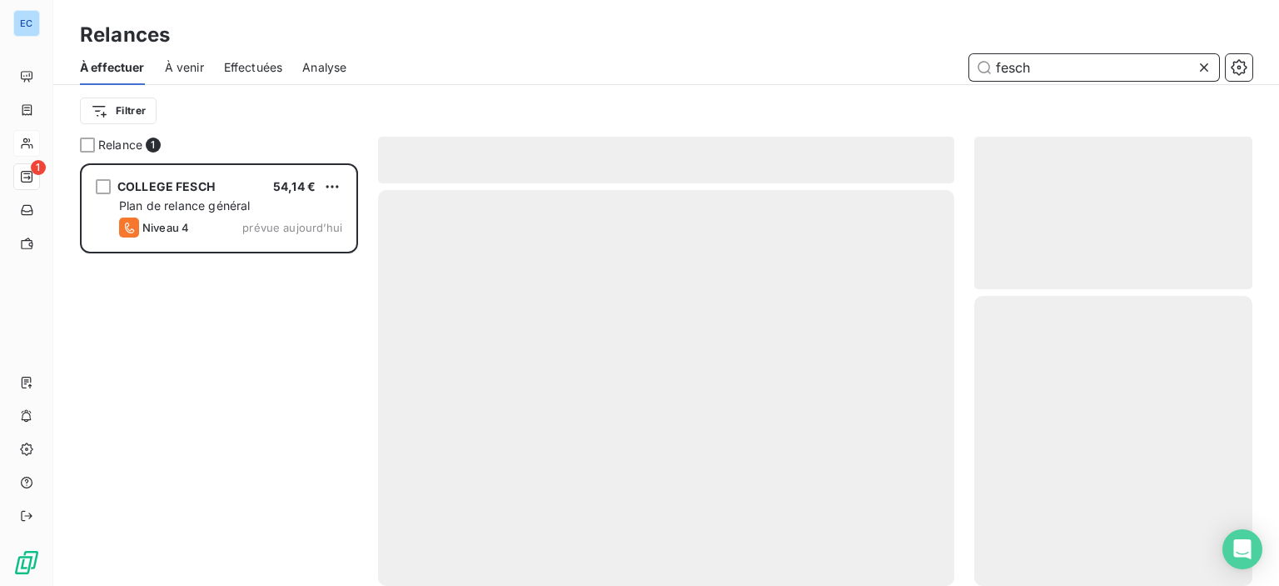
scroll to position [410, 265]
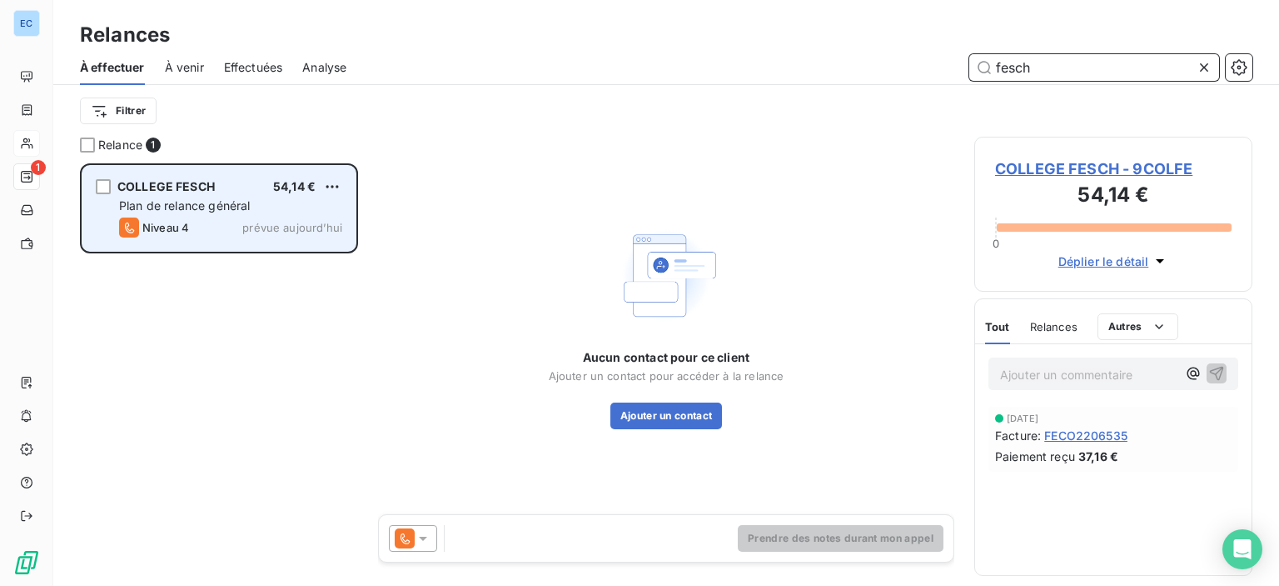
type input "fesch"
click at [257, 209] on div "Plan de relance général" at bounding box center [230, 205] width 223 height 17
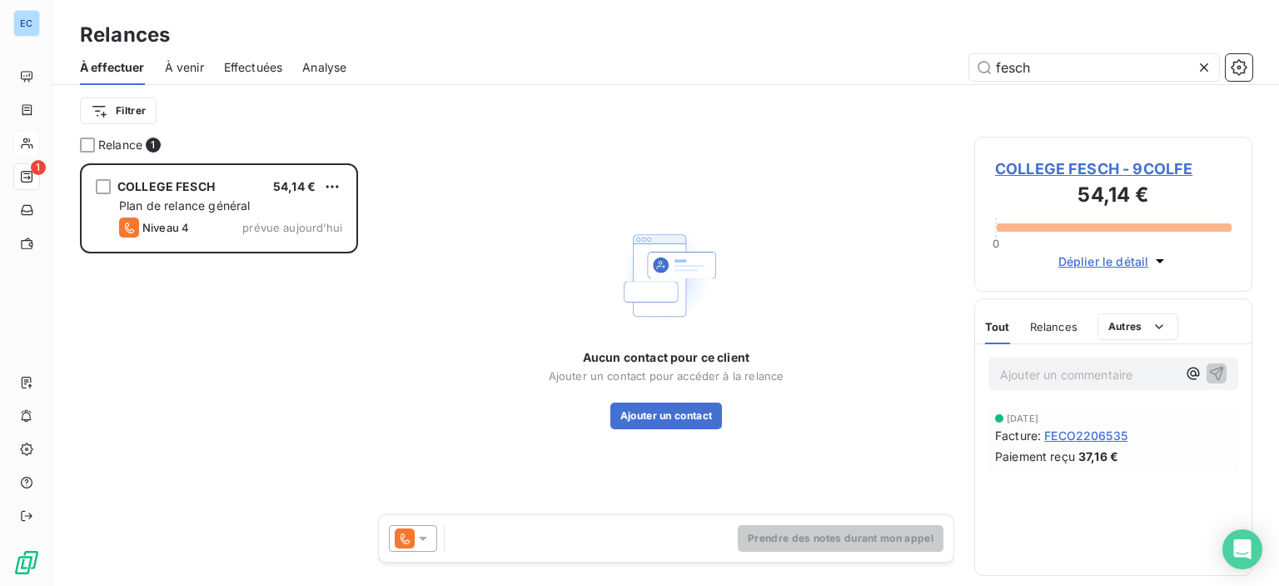
click at [1041, 169] on span "COLLEGE FESCH - 9COLFE" at bounding box center [1113, 168] width 237 height 22
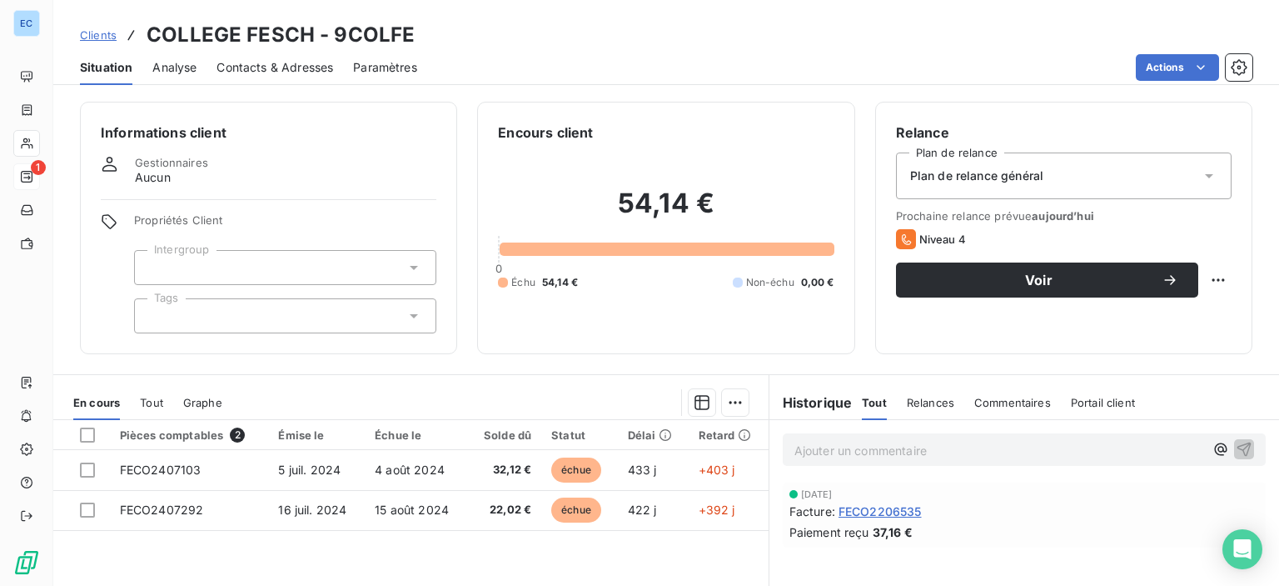
click at [1000, 408] on div "Commentaires" at bounding box center [1013, 402] width 77 height 35
click at [836, 453] on p "Ajouter un commentaire ﻿" at bounding box center [1000, 450] width 410 height 21
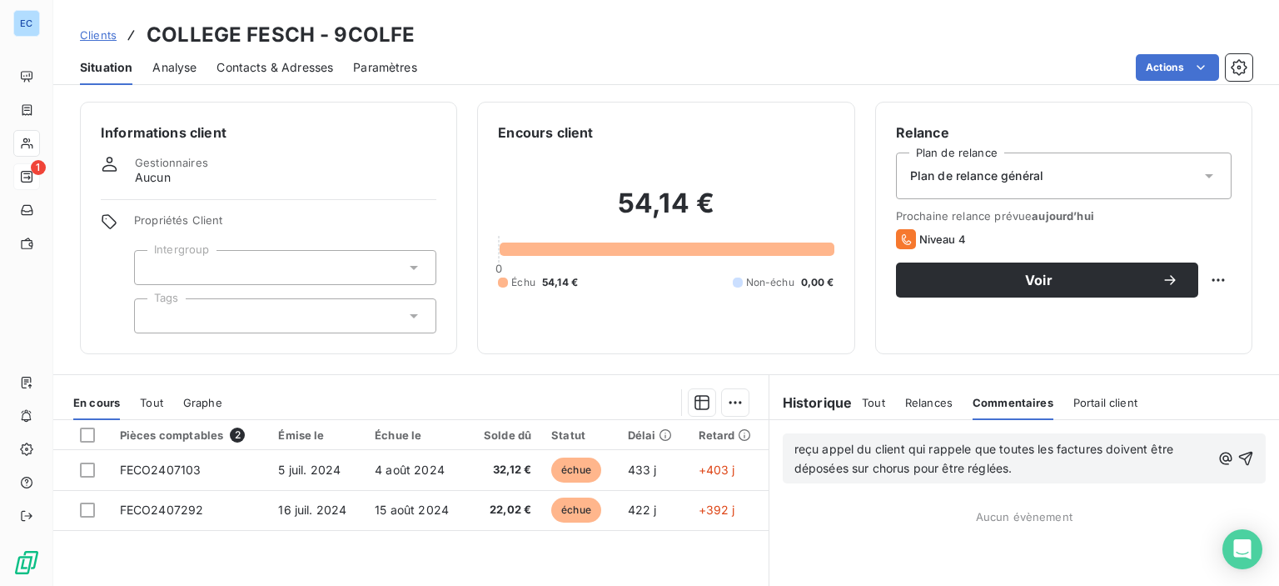
click at [917, 449] on span "reçu appel du client qui rappele que toutes les factures doivent être déposées …" at bounding box center [986, 457] width 383 height 33
click at [923, 446] on span "reçu appel du client qui rappele que toutes les factures doivent être déposées …" at bounding box center [986, 457] width 383 height 33
click at [1238, 460] on icon "button" at bounding box center [1246, 458] width 17 height 17
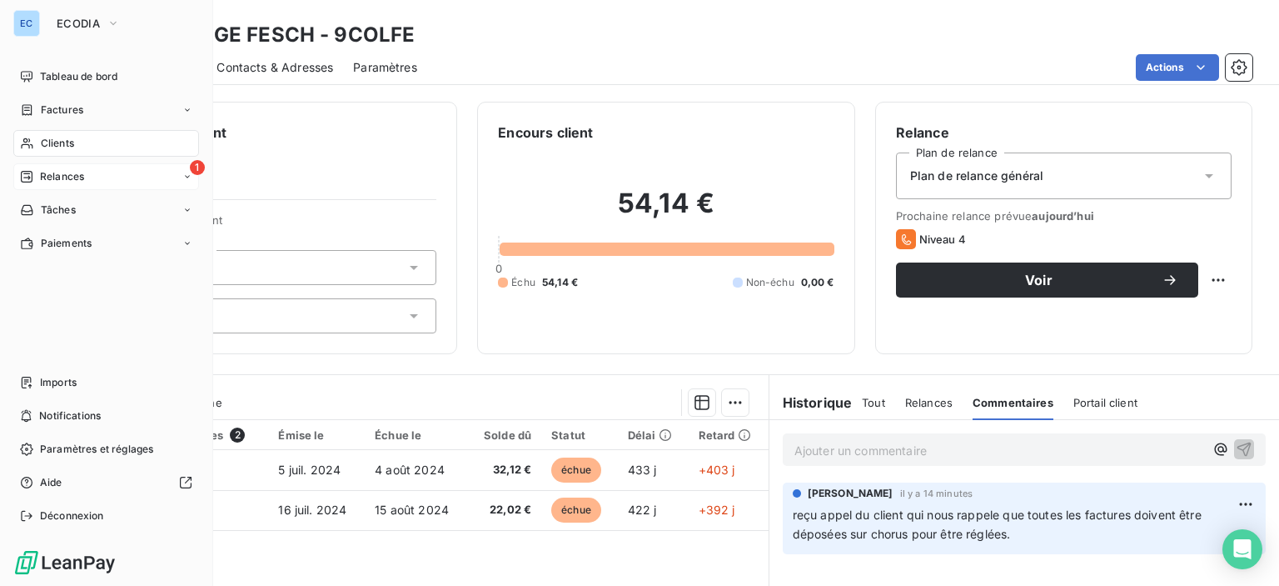
click at [52, 182] on span "Relances" at bounding box center [62, 176] width 44 height 15
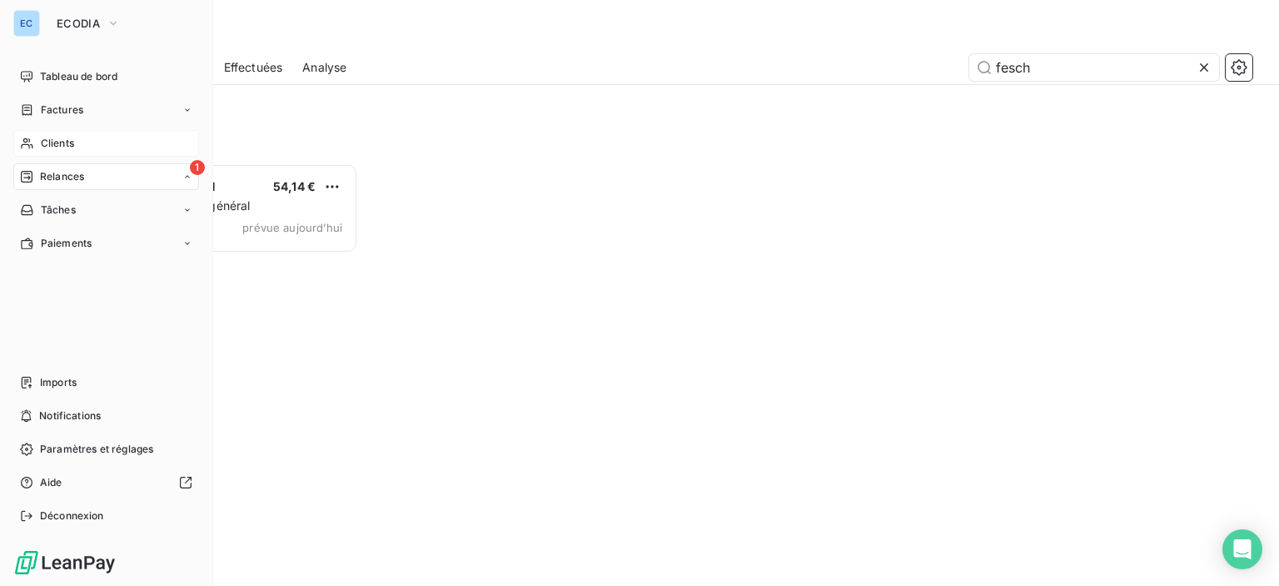
scroll to position [410, 265]
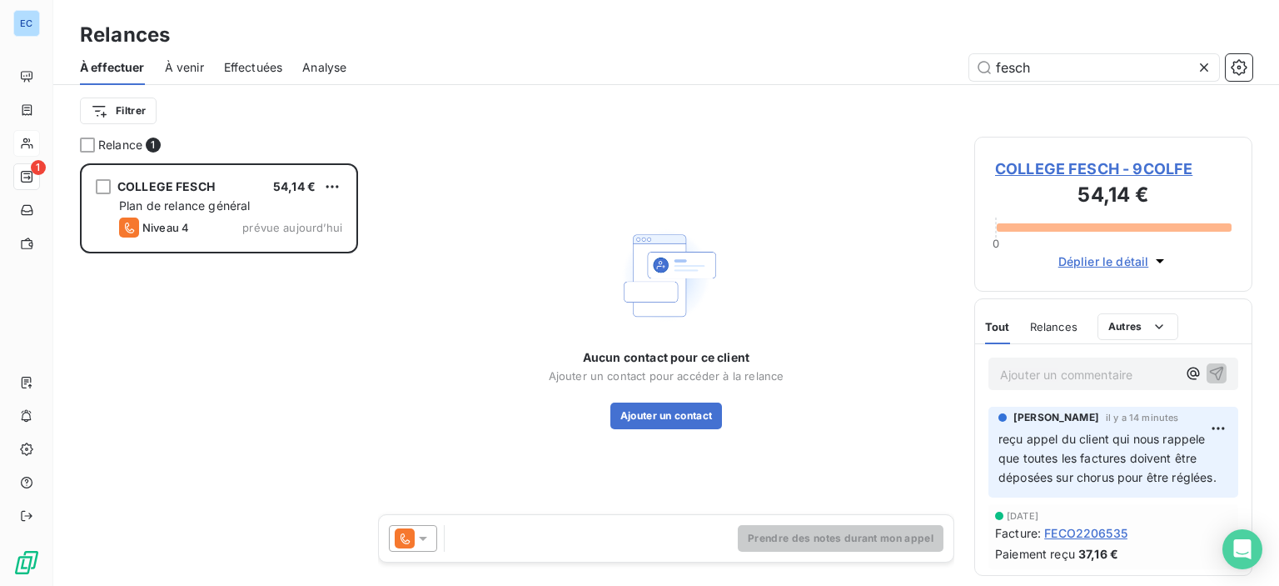
drag, startPoint x: 1085, startPoint y: 72, endPoint x: 966, endPoint y: 77, distance: 118.4
click at [966, 77] on div "fesch" at bounding box center [810, 67] width 886 height 27
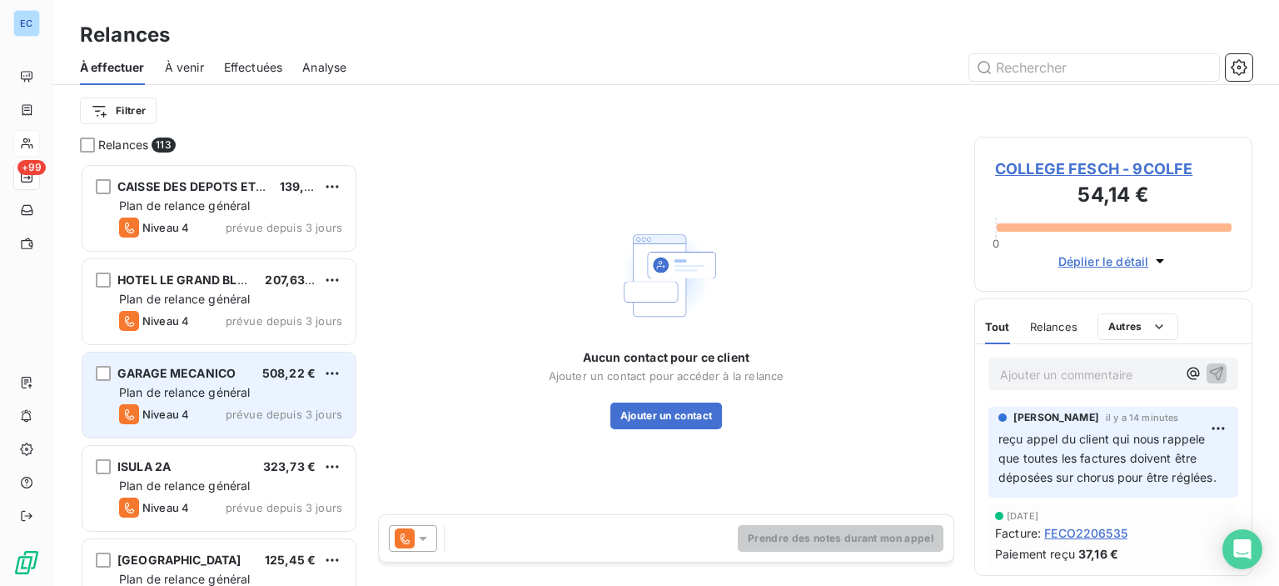
click at [190, 392] on span "Plan de relance général" at bounding box center [184, 392] width 131 height 14
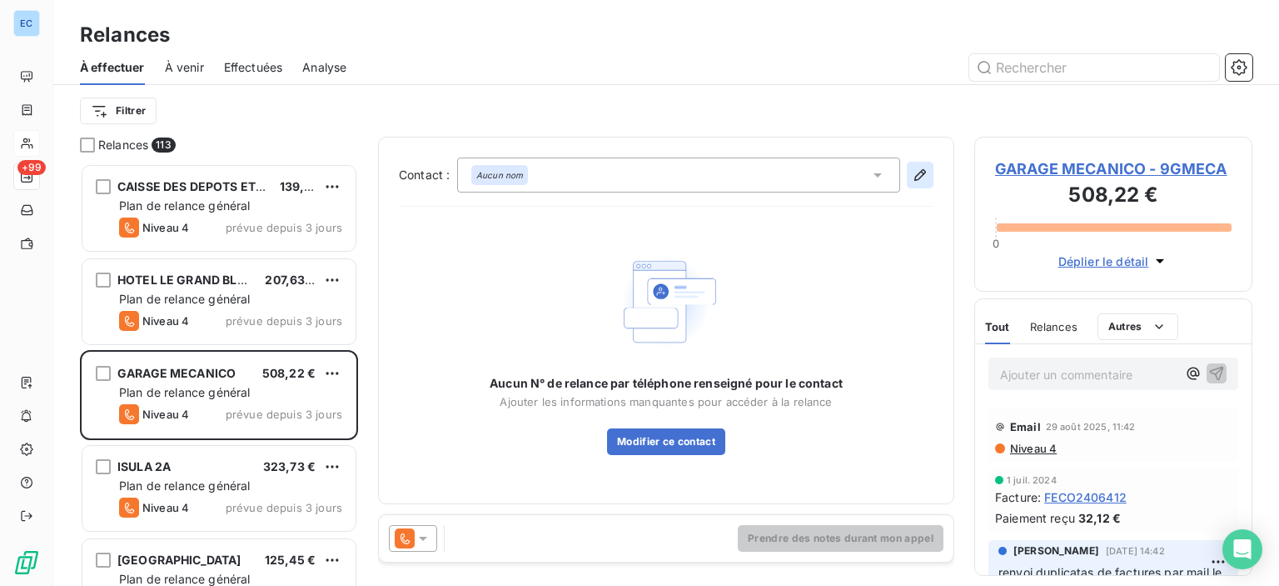
click at [915, 175] on icon "button" at bounding box center [920, 175] width 17 height 17
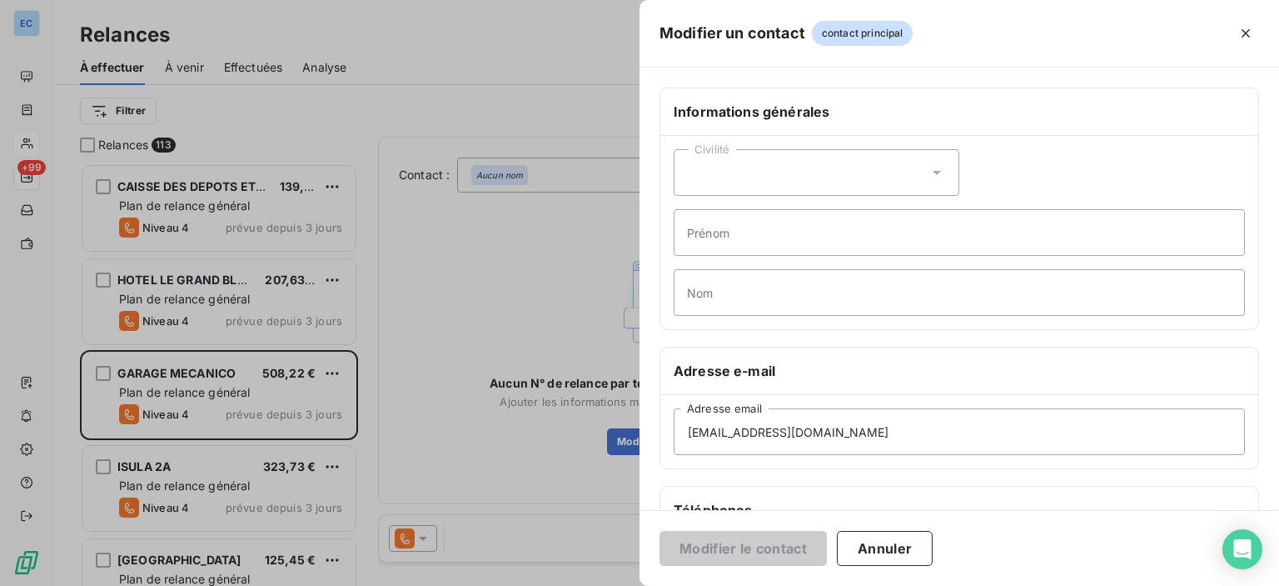
scroll to position [250, 0]
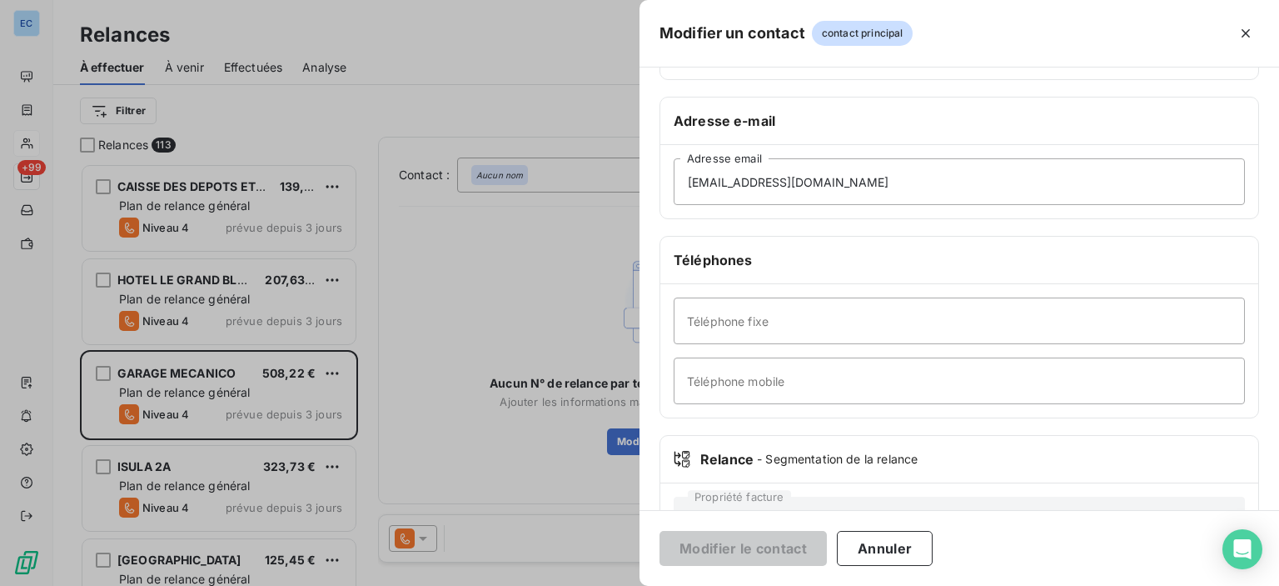
click at [703, 408] on div "Téléphone fixe Téléphone mobile" at bounding box center [960, 350] width 598 height 133
click at [702, 329] on input "Téléphone fixe" at bounding box center [959, 320] width 571 height 47
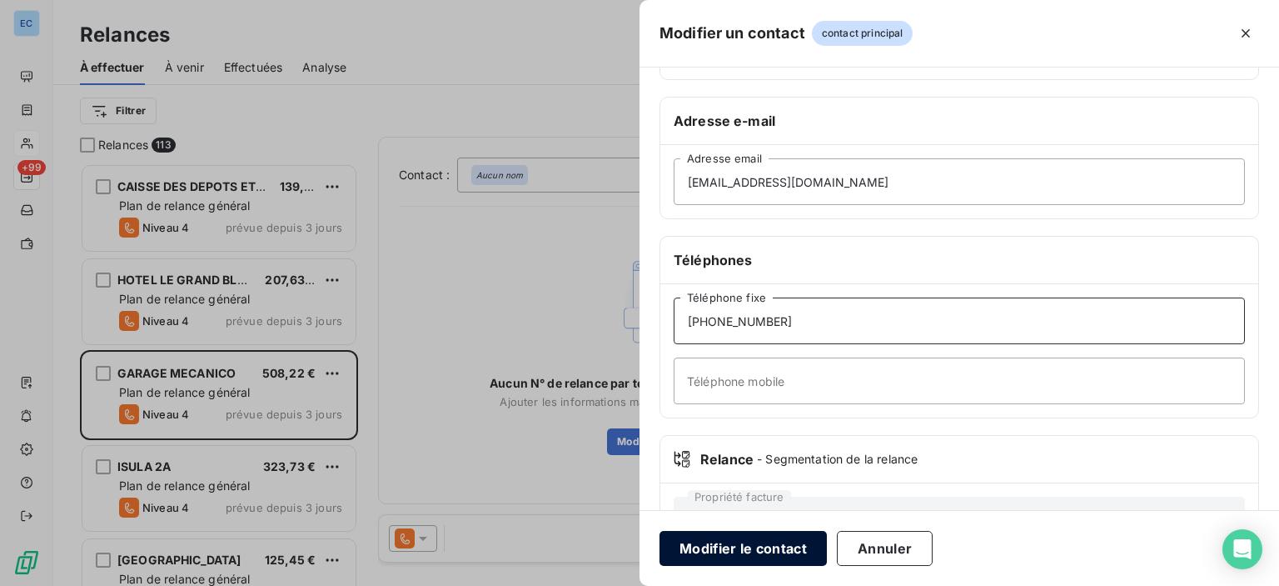
type input "[PHONE_NUMBER]"
click at [728, 556] on button "Modifier le contact" at bounding box center [743, 548] width 167 height 35
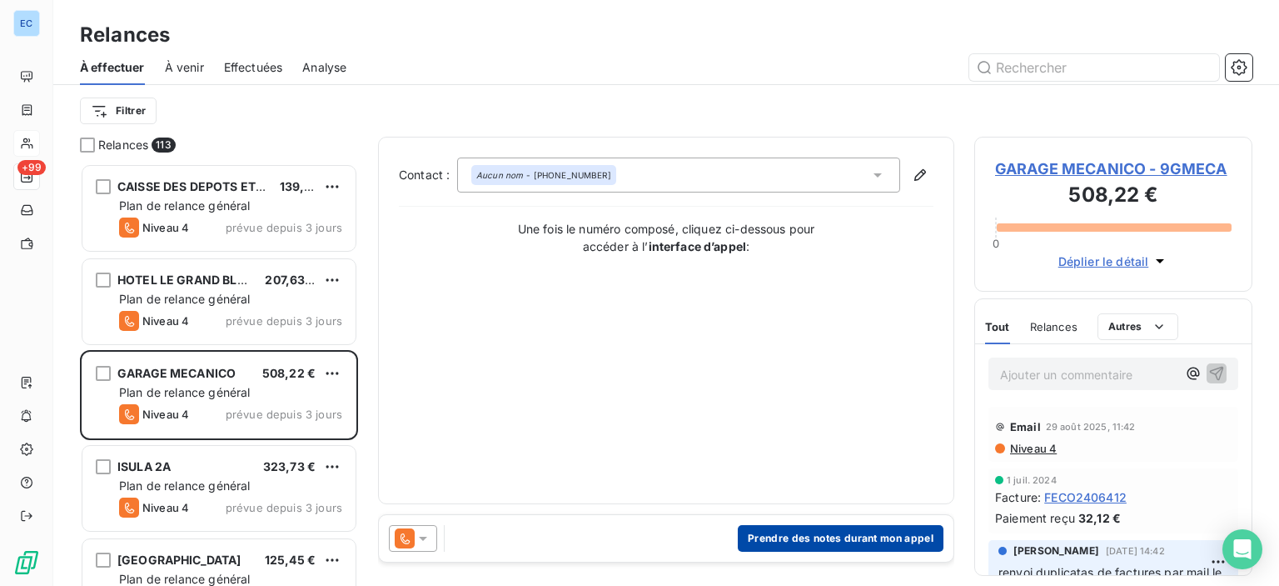
click at [800, 536] on button "Prendre des notes durant mon appel" at bounding box center [841, 538] width 206 height 27
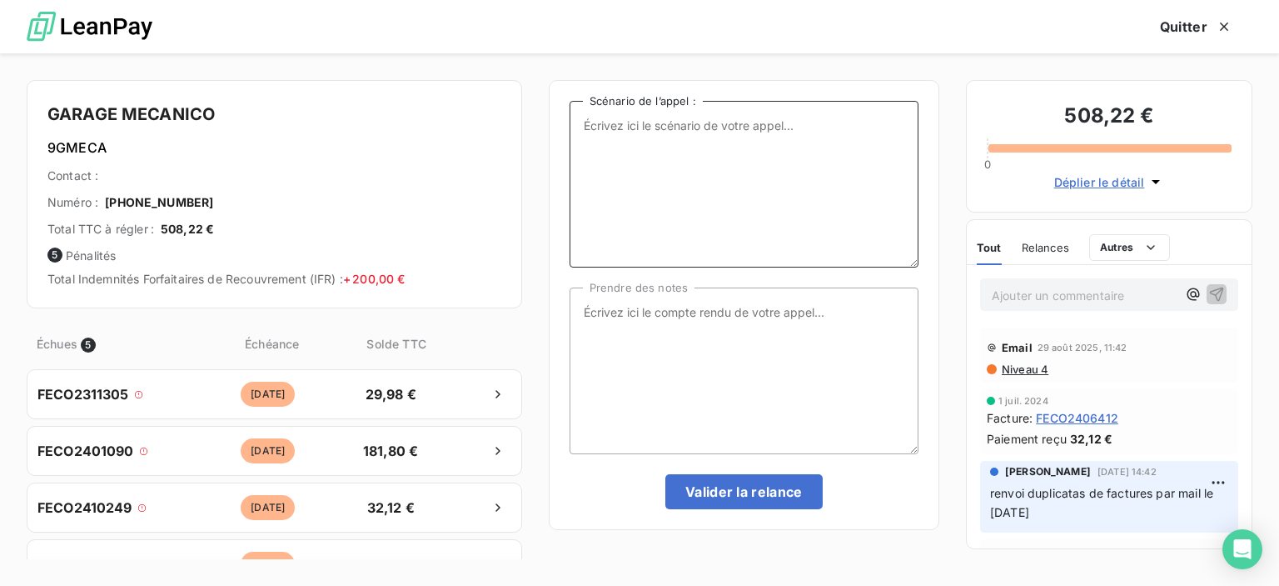
click at [641, 166] on textarea "Scénario de l’appel :" at bounding box center [744, 184] width 349 height 167
click at [693, 129] on textarea "relance factures impyées" at bounding box center [744, 184] width 349 height 167
type textarea "relance factures impayées"
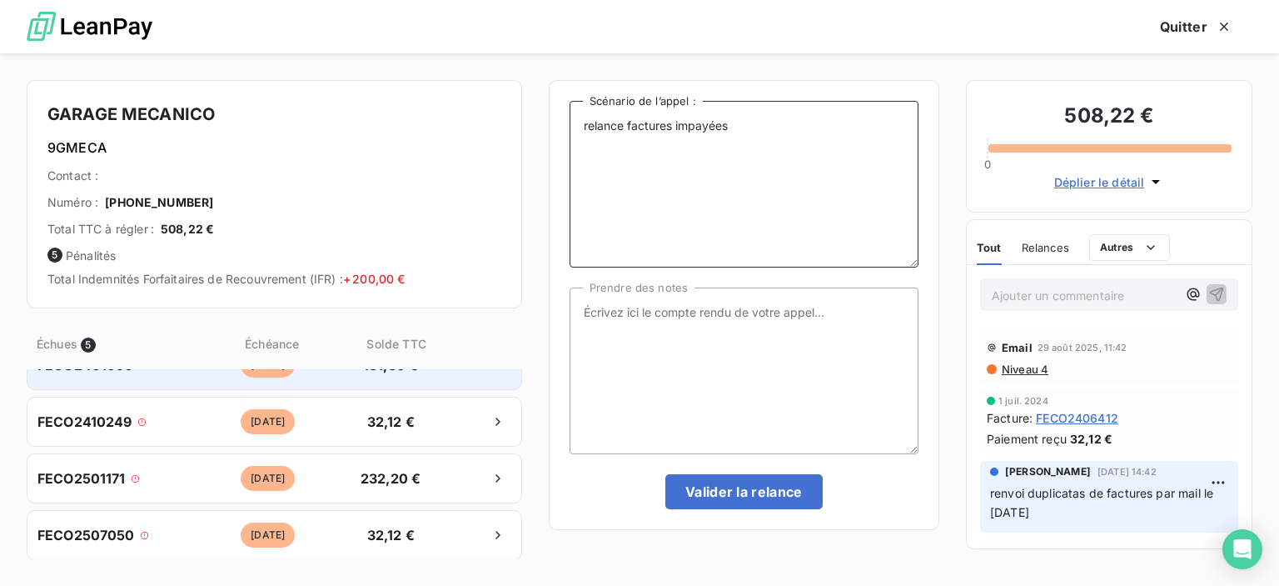
scroll to position [0, 0]
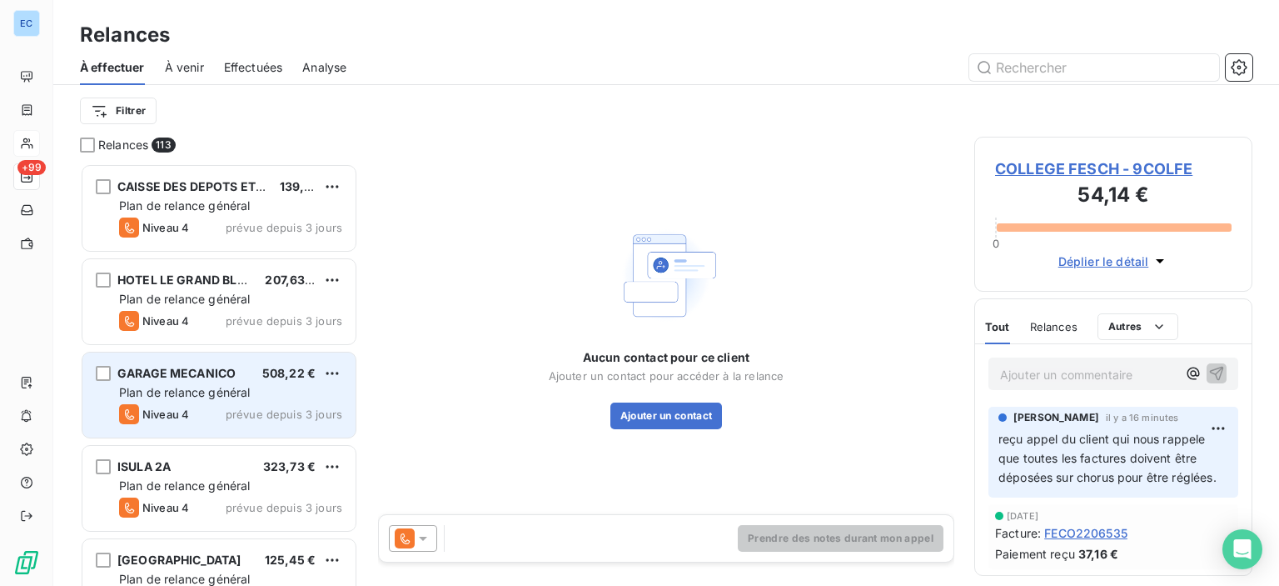
click at [193, 388] on span "Plan de relance général" at bounding box center [184, 392] width 131 height 14
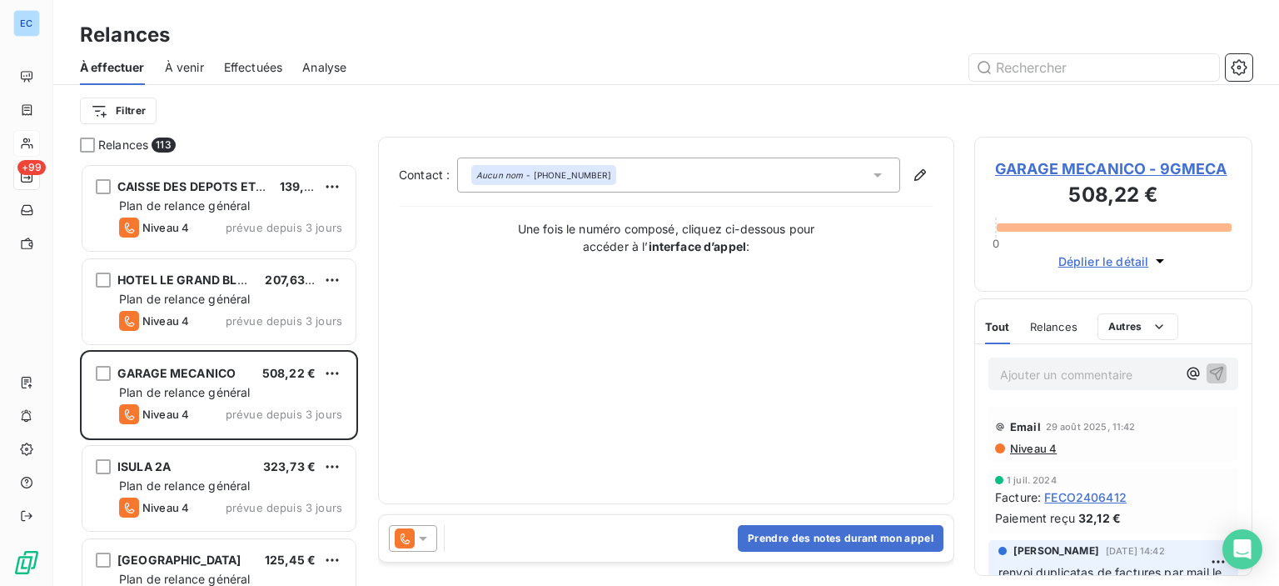
click at [1003, 172] on span "GARAGE MECANICO - 9GMECA" at bounding box center [1113, 168] width 237 height 22
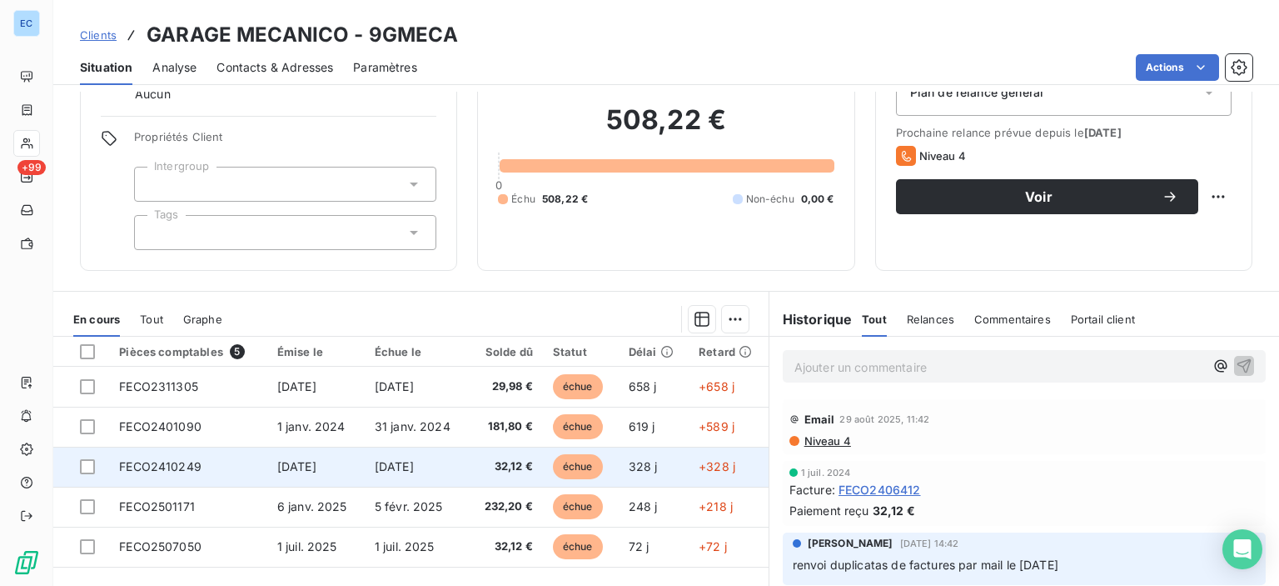
scroll to position [203, 0]
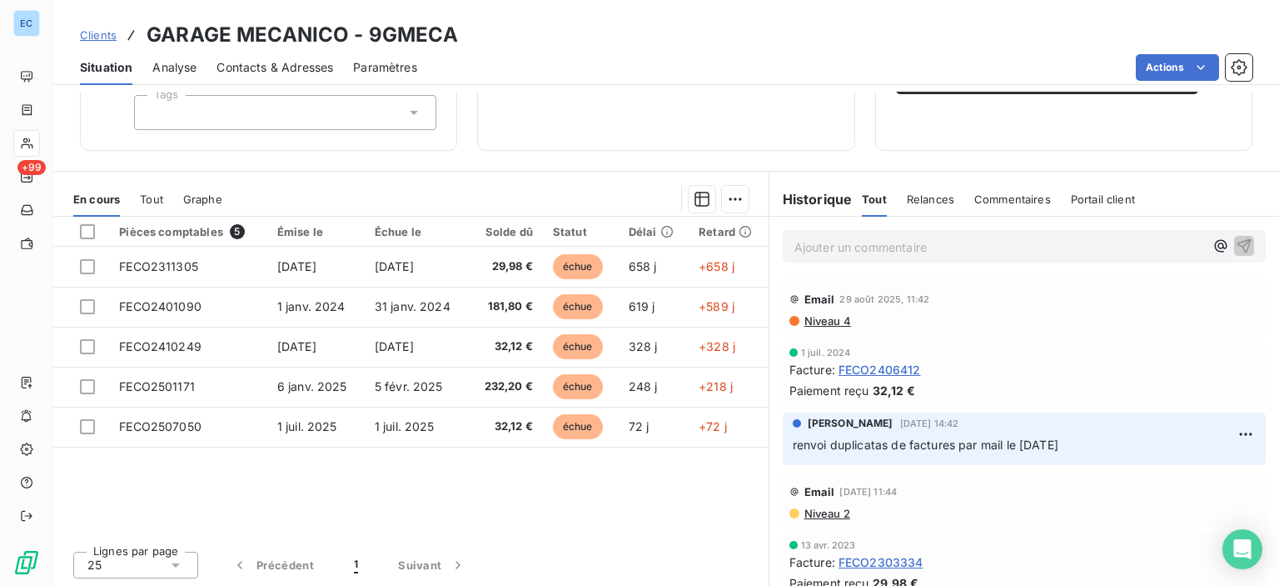
click at [257, 68] on span "Contacts & Adresses" at bounding box center [275, 67] width 117 height 17
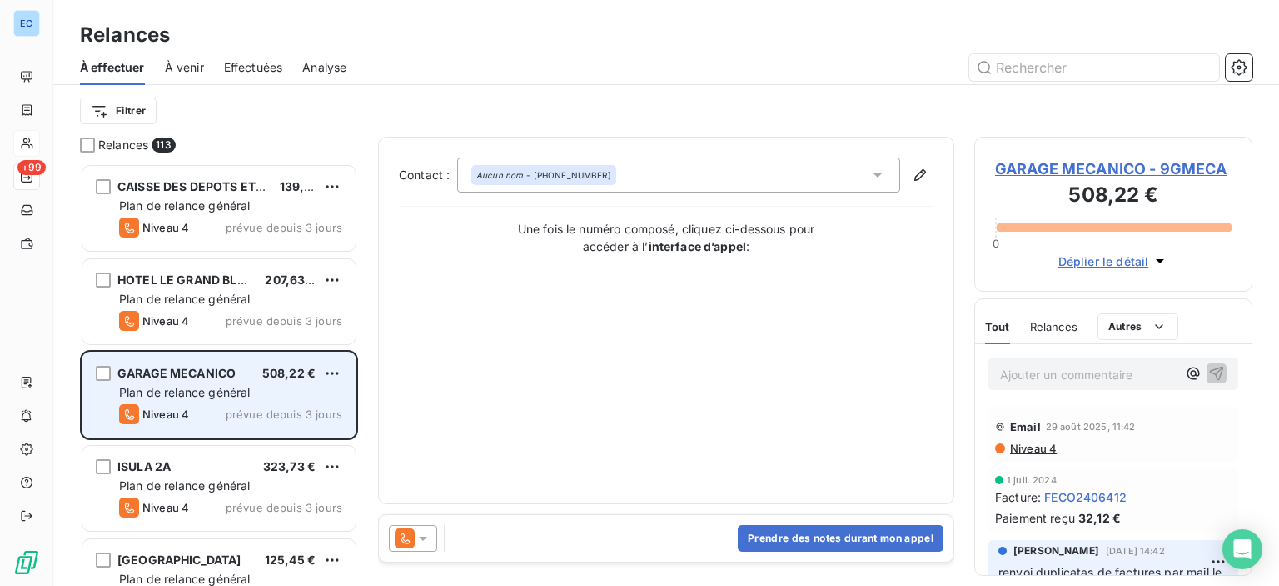
scroll to position [410, 265]
click at [187, 363] on div "GARAGE MECANICO 508,22 € Plan de relance général [PERSON_NAME] 4 prévue depuis …" at bounding box center [218, 394] width 273 height 85
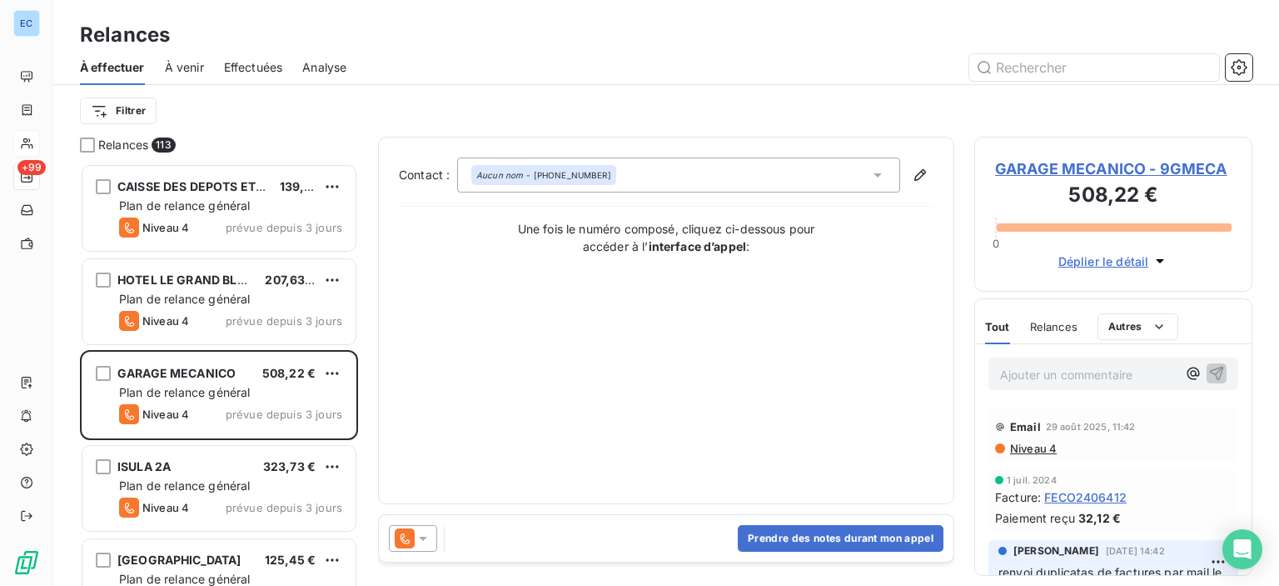
click at [1056, 172] on span "GARAGE MECANICO - 9GMECA" at bounding box center [1113, 168] width 237 height 22
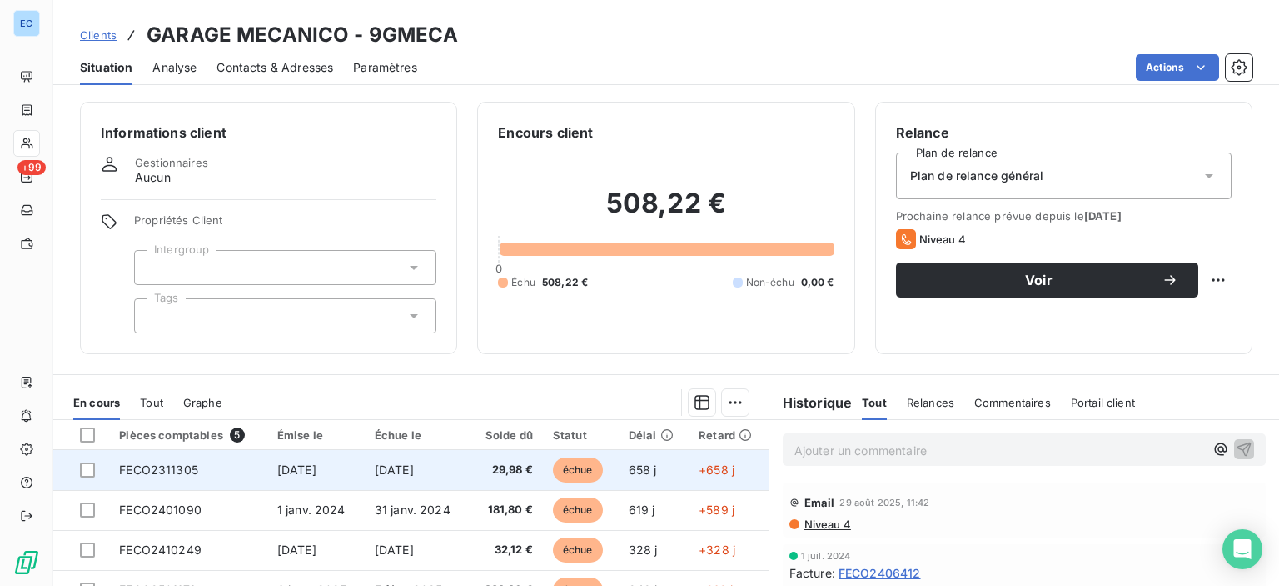
click at [132, 469] on span "FECO2311305" at bounding box center [158, 469] width 79 height 14
click at [143, 471] on span "FECO2311305" at bounding box center [158, 469] width 79 height 14
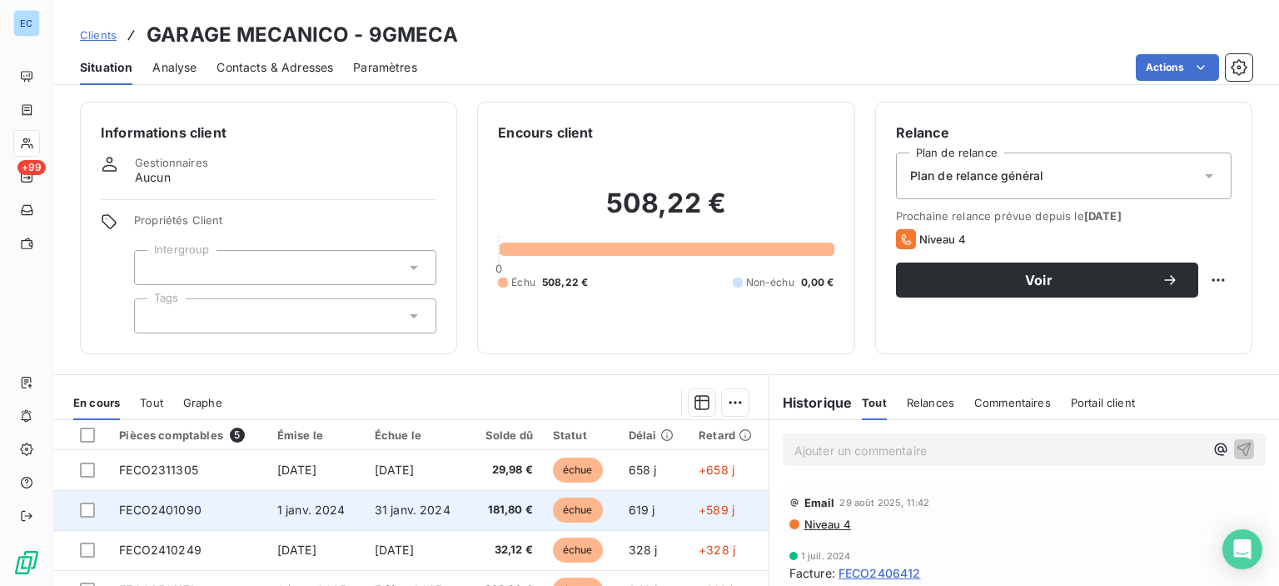
click at [183, 521] on td "FECO2401090" at bounding box center [188, 510] width 158 height 40
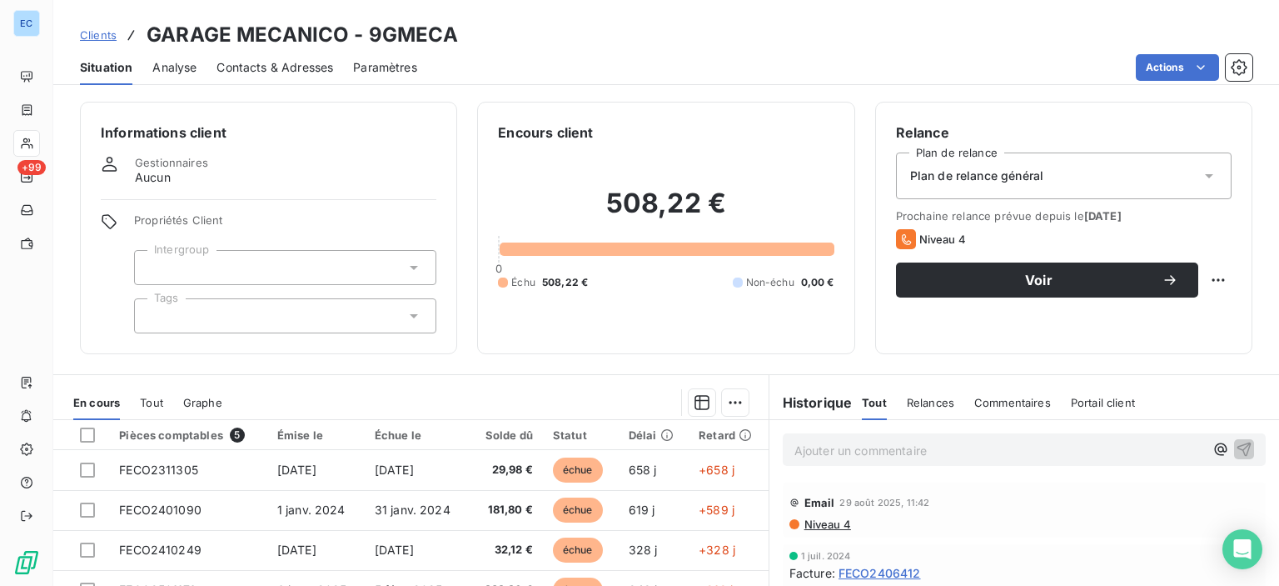
scroll to position [167, 0]
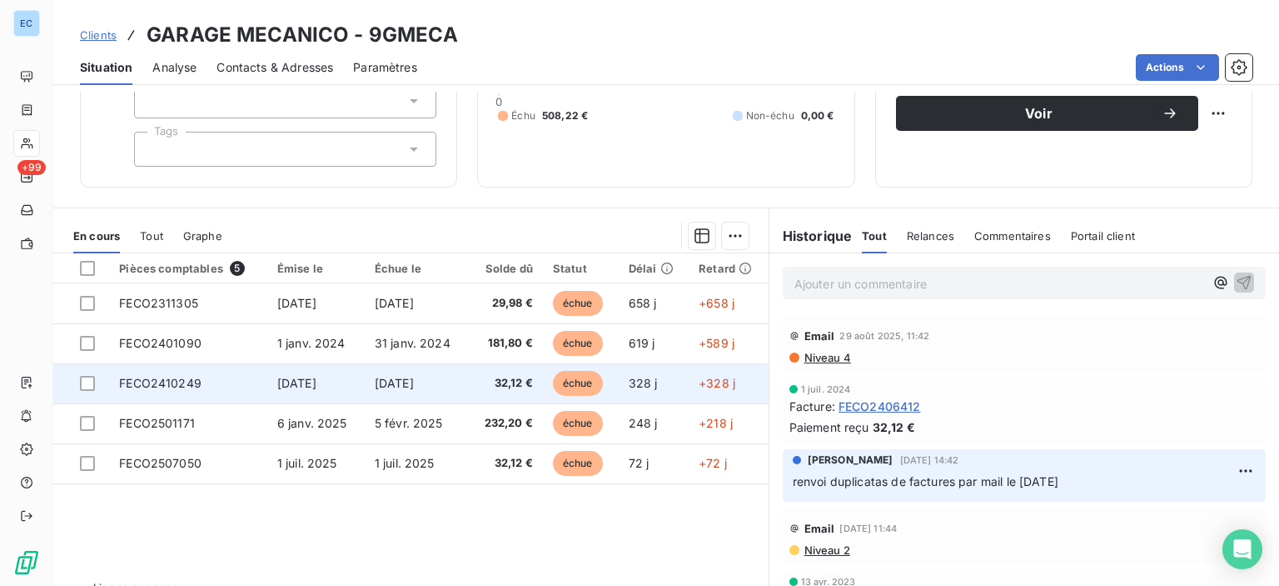
click at [167, 385] on span "FECO2410249" at bounding box center [160, 383] width 82 height 14
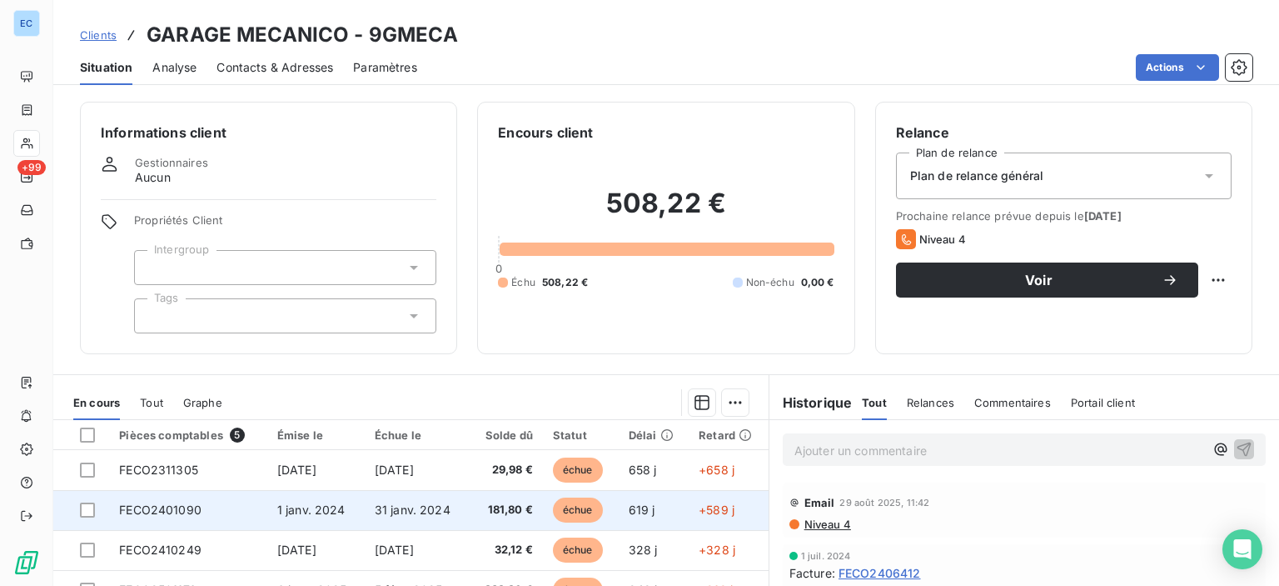
scroll to position [83, 0]
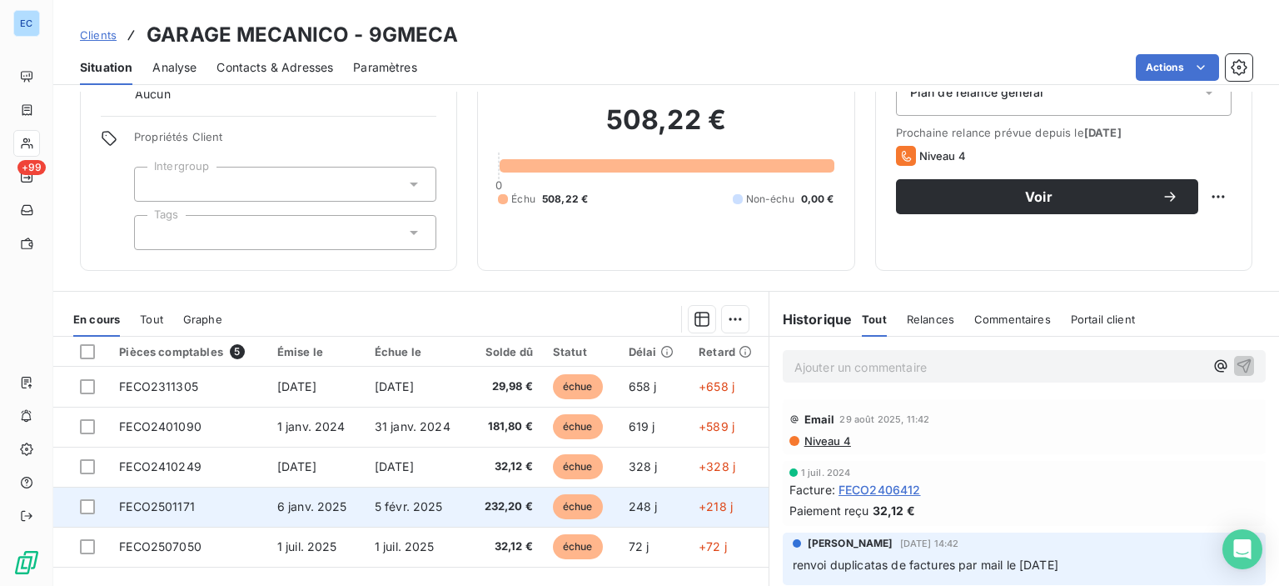
click at [190, 512] on span "FECO2501171" at bounding box center [157, 506] width 76 height 14
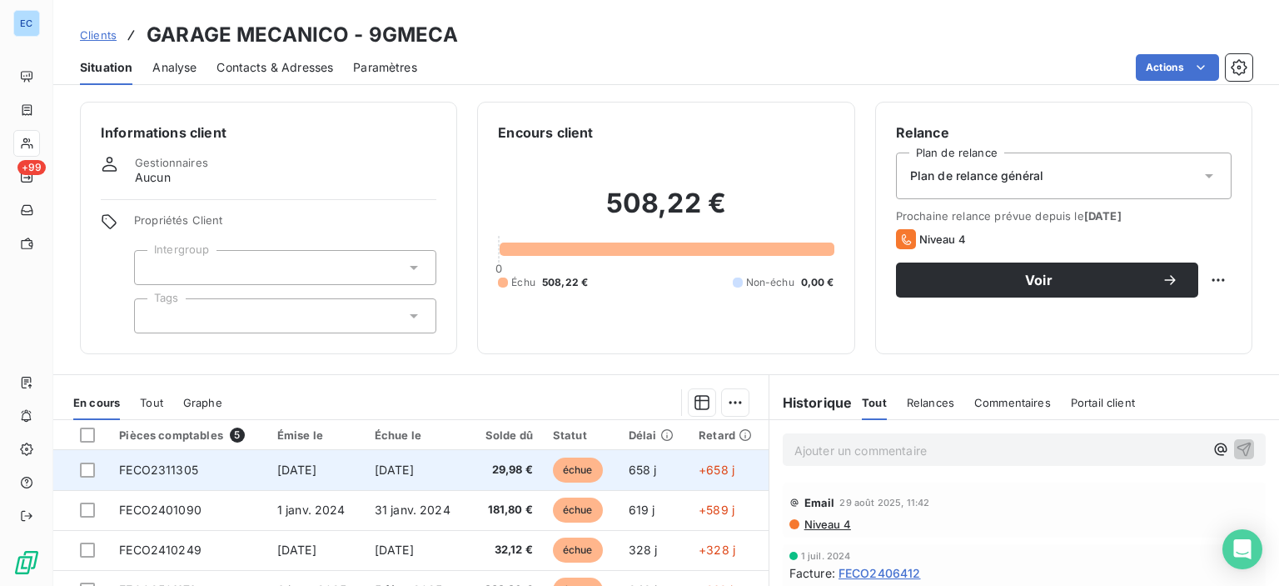
scroll to position [167, 0]
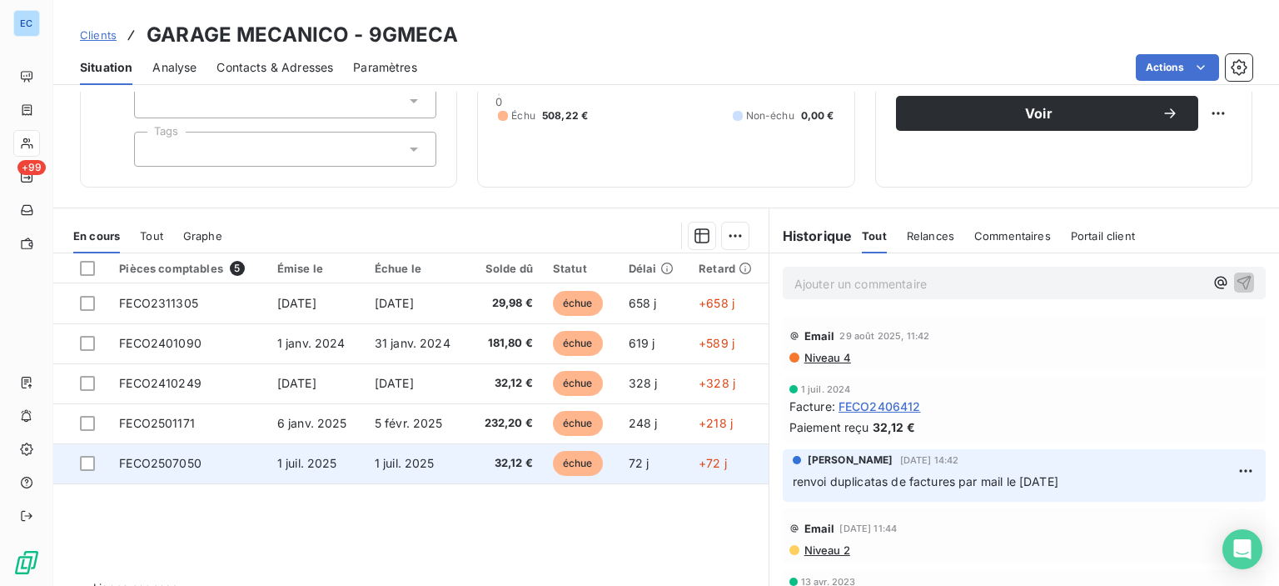
click at [148, 459] on span "FECO2507050" at bounding box center [160, 463] width 82 height 14
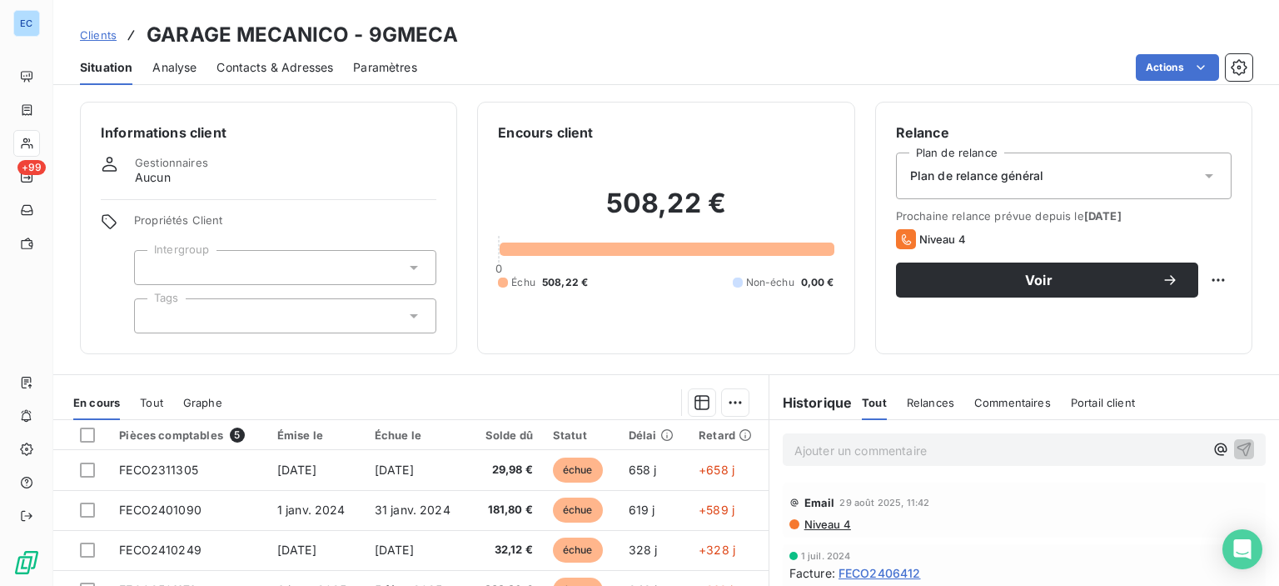
scroll to position [203, 0]
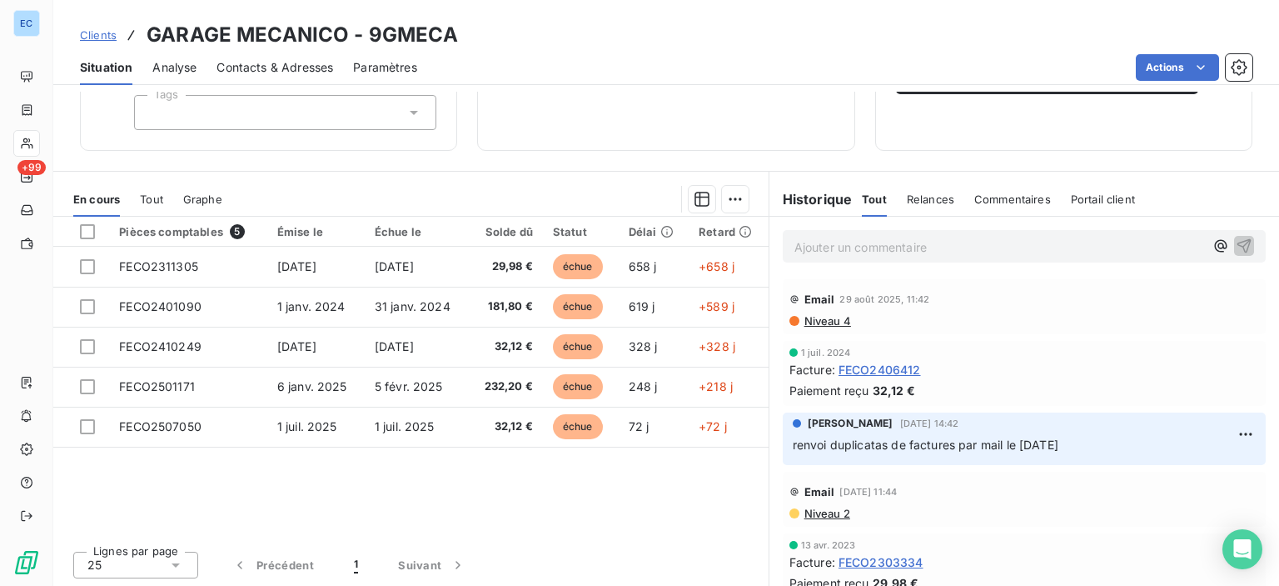
click at [996, 202] on span "Commentaires" at bounding box center [1013, 198] width 77 height 13
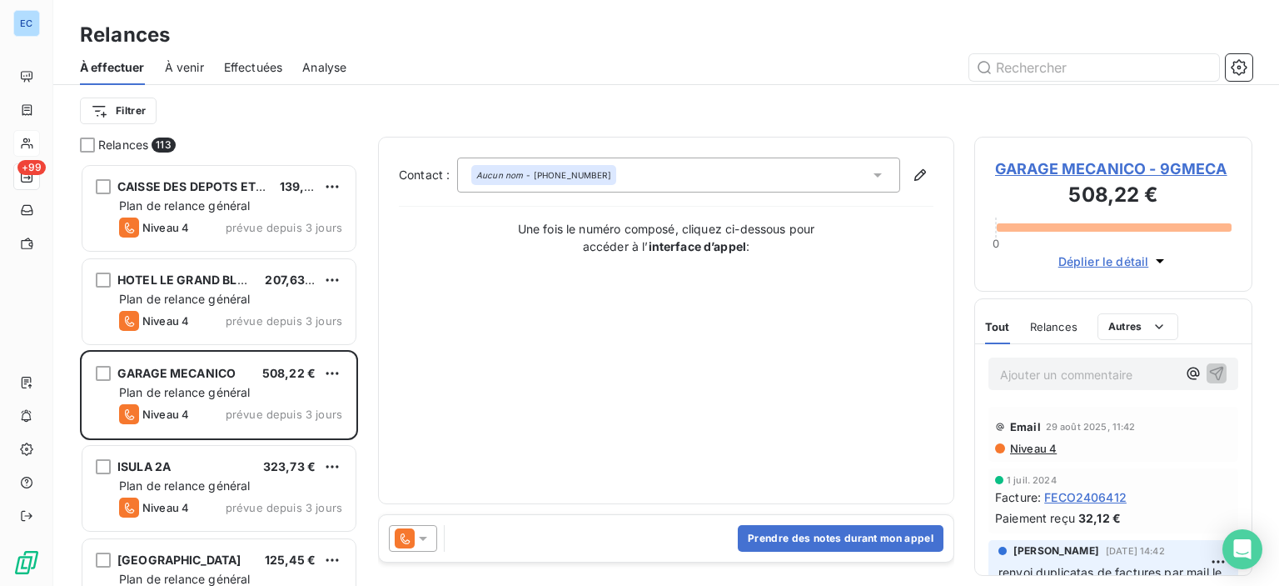
scroll to position [410, 265]
click at [790, 536] on button "Prendre des notes durant mon appel" at bounding box center [841, 538] width 206 height 27
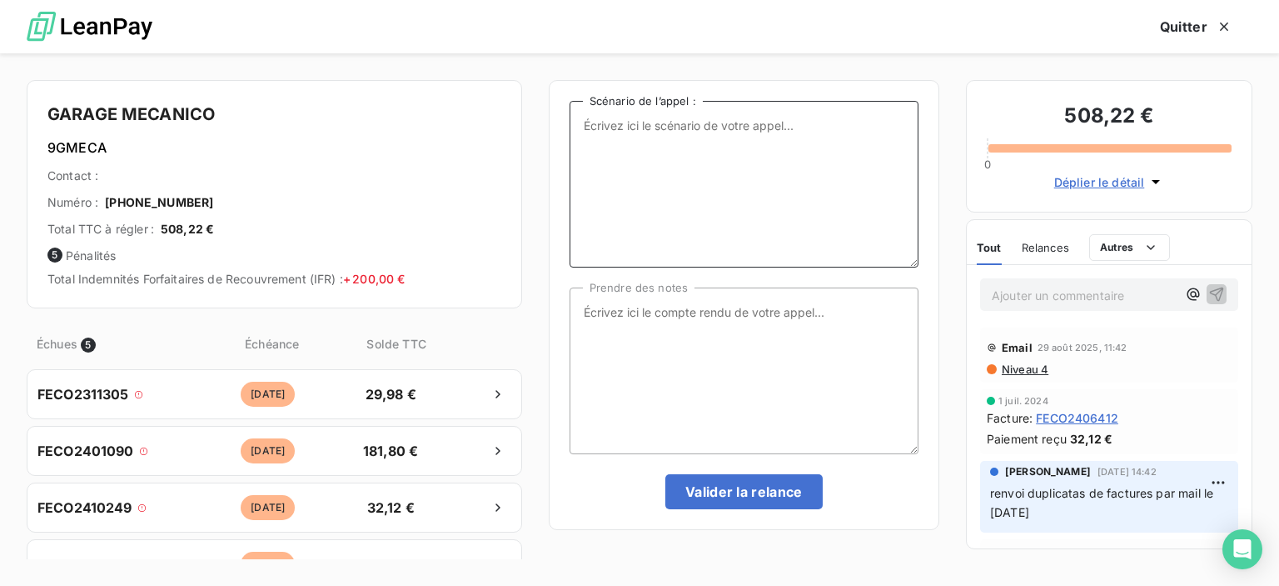
click at [581, 127] on textarea "Scénario de l’appel :" at bounding box center [744, 184] width 349 height 167
type textarea "relance factures impyées"
click at [598, 314] on textarea "Prendre des notes" at bounding box center [744, 370] width 349 height 167
type textarea "suite appel téléphonique : fait un point sur les"
click at [699, 132] on textarea "relance factures impyées" at bounding box center [744, 184] width 349 height 167
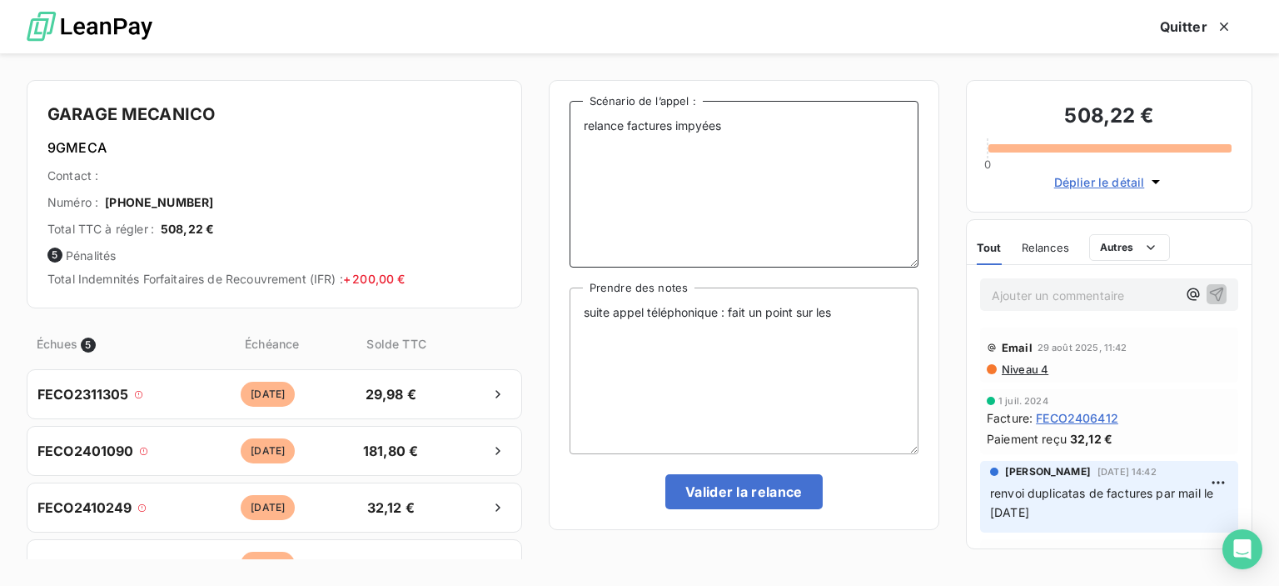
click at [696, 132] on textarea "relance factures impyées" at bounding box center [744, 184] width 349 height 167
type textarea "relance factures impayées"
click at [846, 313] on textarea "suite appel téléphonique : fait un point sur les" at bounding box center [744, 370] width 349 height 167
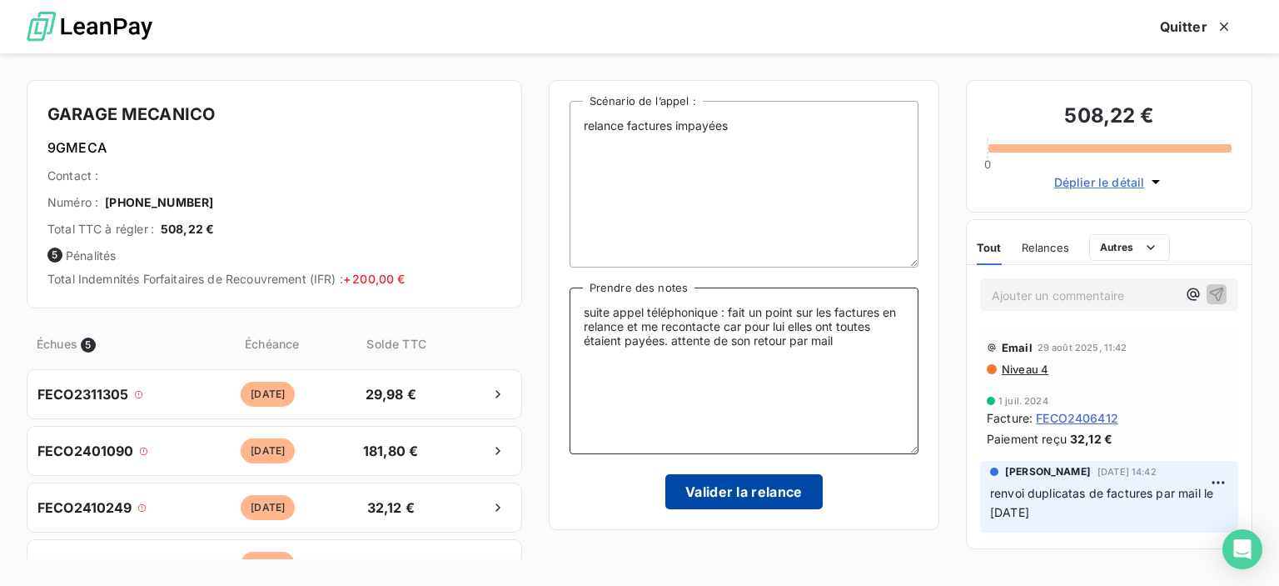
type textarea "suite appel téléphonique : fait un point sur les factures en relance et me reco…"
click at [725, 479] on button "Valider la relance" at bounding box center [744, 491] width 157 height 35
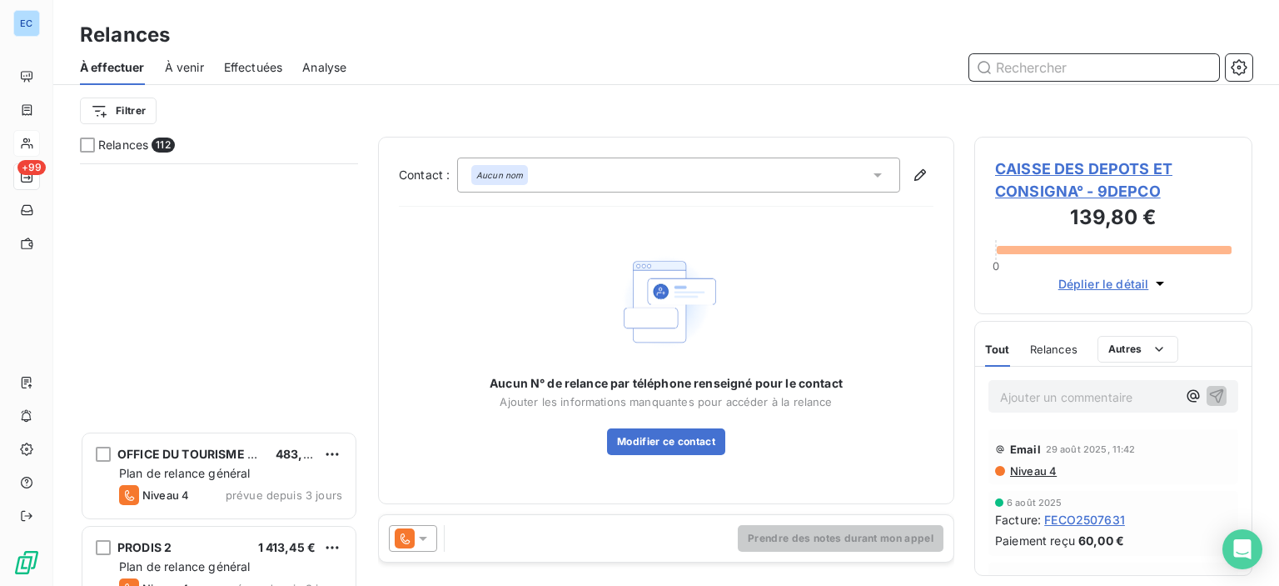
scroll to position [1083, 0]
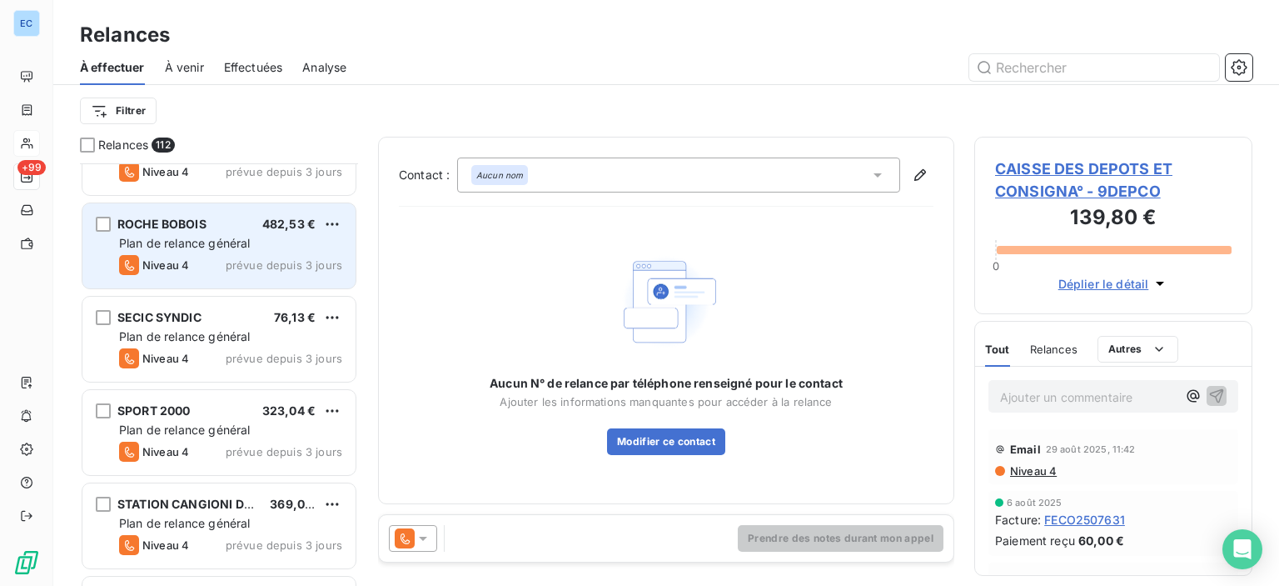
click at [148, 220] on span "ROCHE BOBOIS" at bounding box center [161, 224] width 89 height 14
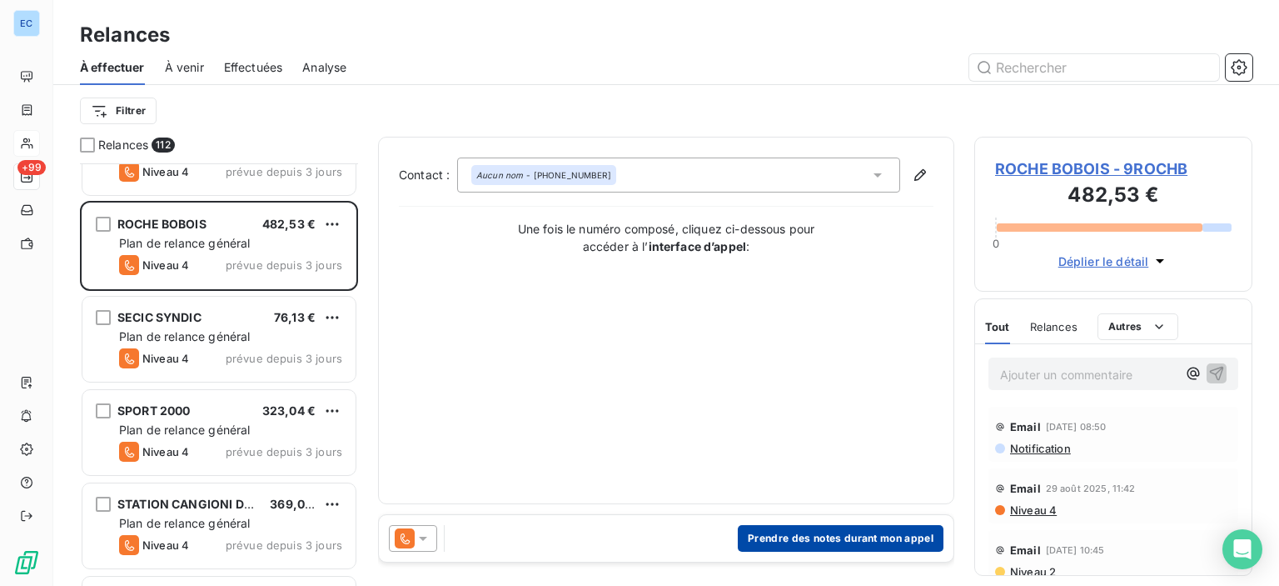
click at [776, 536] on button "Prendre des notes durant mon appel" at bounding box center [841, 538] width 206 height 27
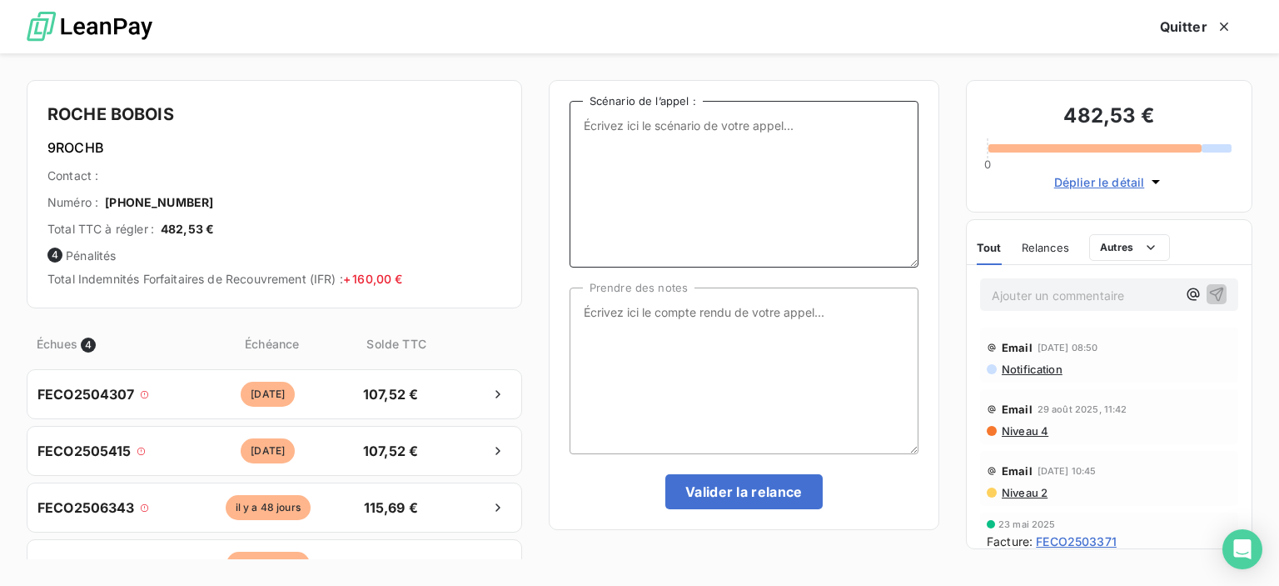
click at [646, 120] on textarea "Scénario de l’appel :" at bounding box center [744, 184] width 349 height 167
click at [693, 122] on textarea "relance factures imùpayées" at bounding box center [744, 184] width 349 height 167
type textarea "relance factures impayées"
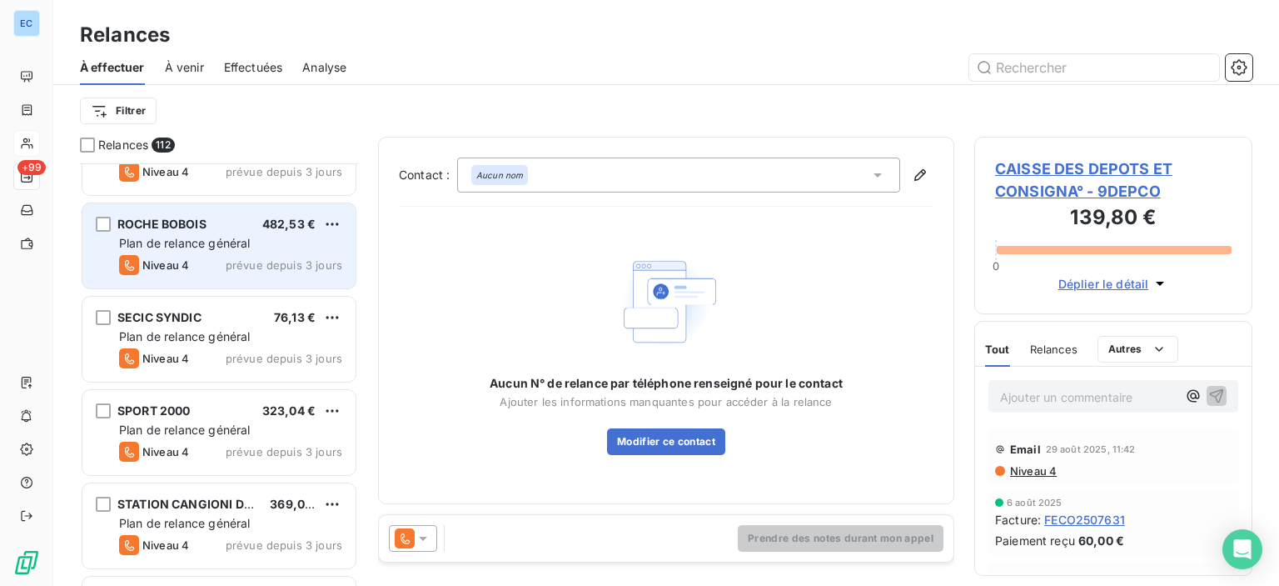
click at [169, 235] on div "Plan de relance général" at bounding box center [230, 243] width 223 height 17
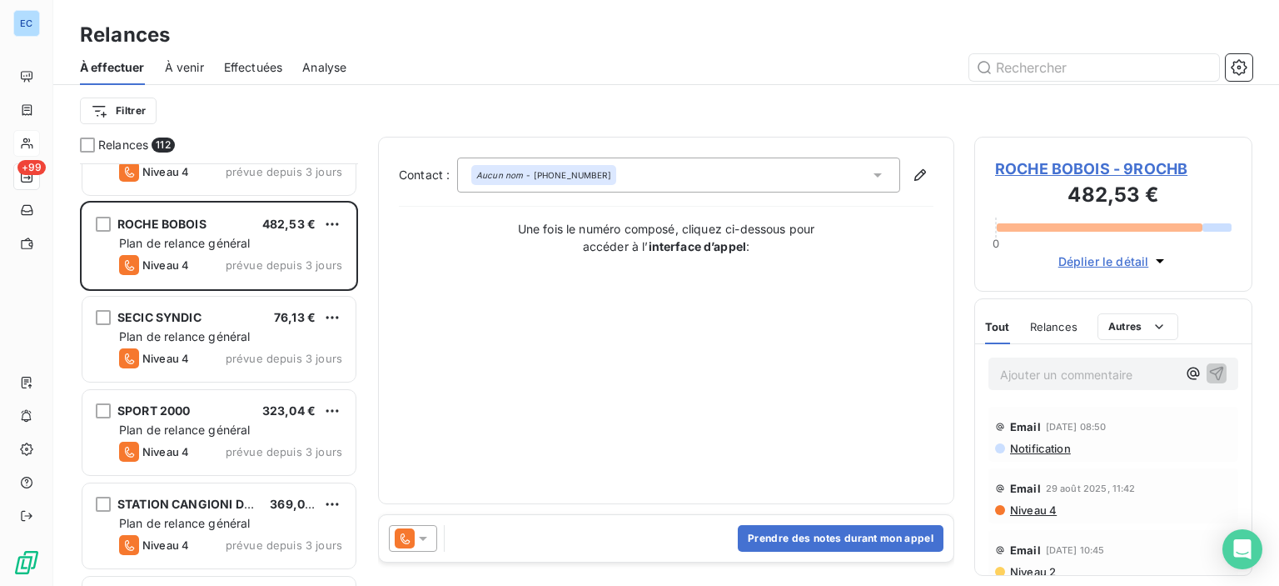
click at [1036, 169] on span "ROCHE BOBOIS - 9ROCHB" at bounding box center [1113, 168] width 237 height 22
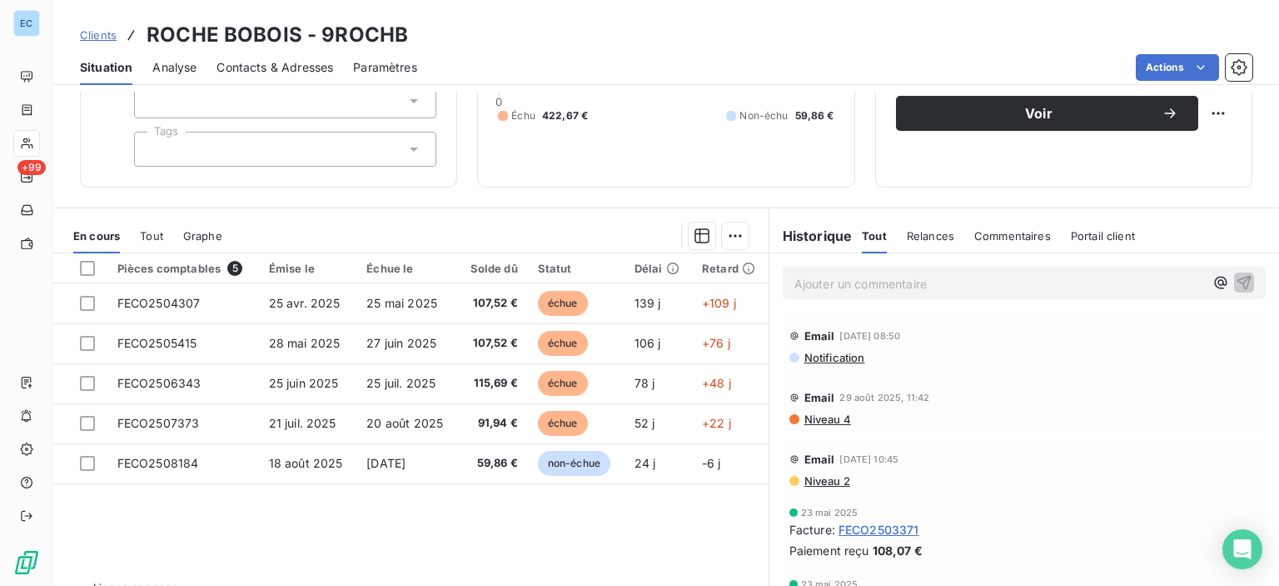
scroll to position [83, 0]
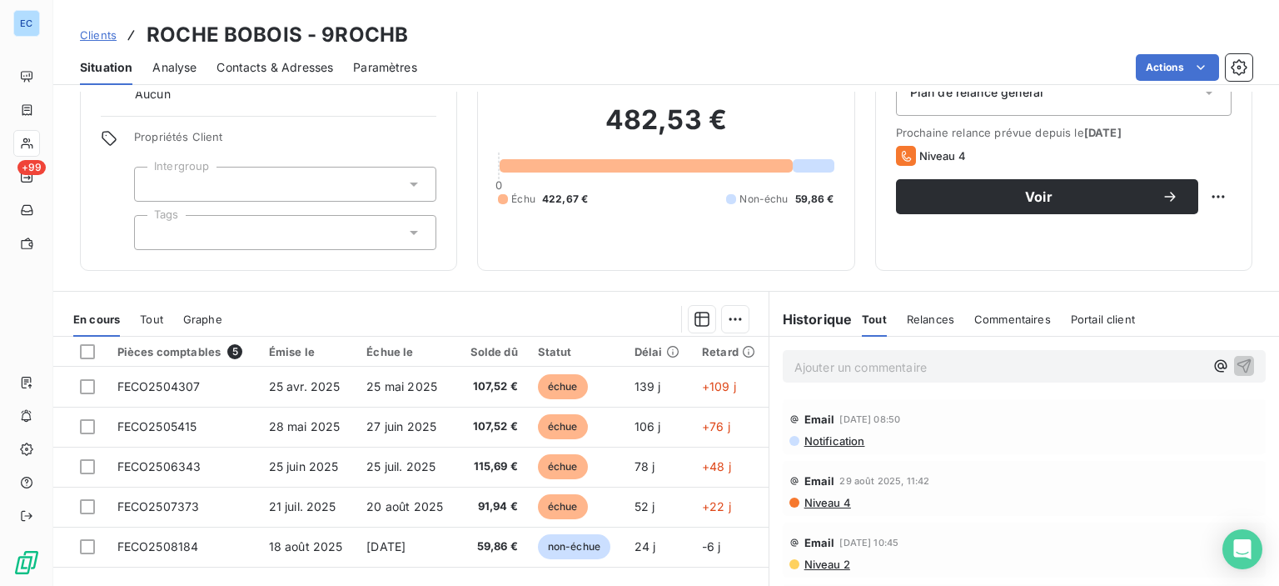
click at [272, 68] on span "Contacts & Adresses" at bounding box center [275, 67] width 117 height 17
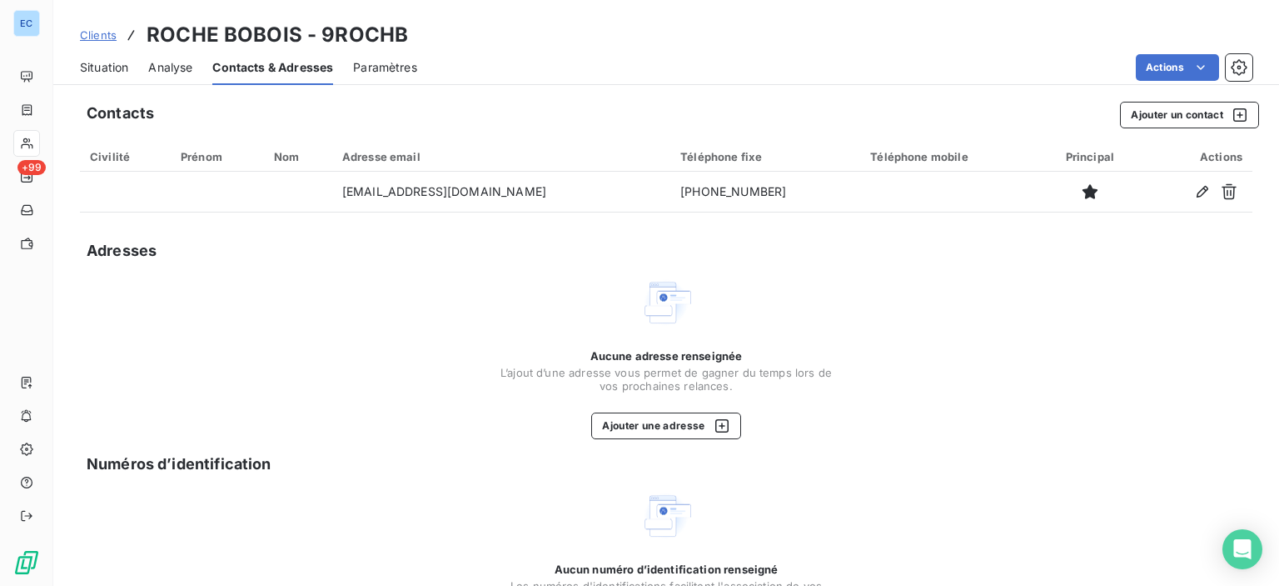
click at [112, 63] on span "Situation" at bounding box center [104, 67] width 48 height 17
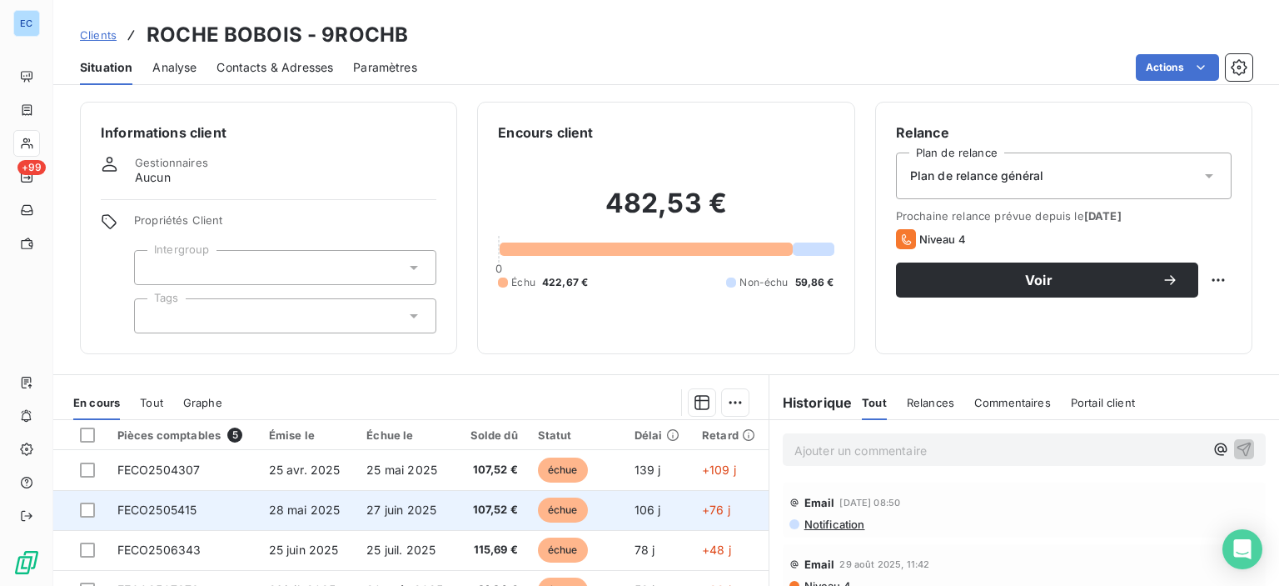
scroll to position [203, 0]
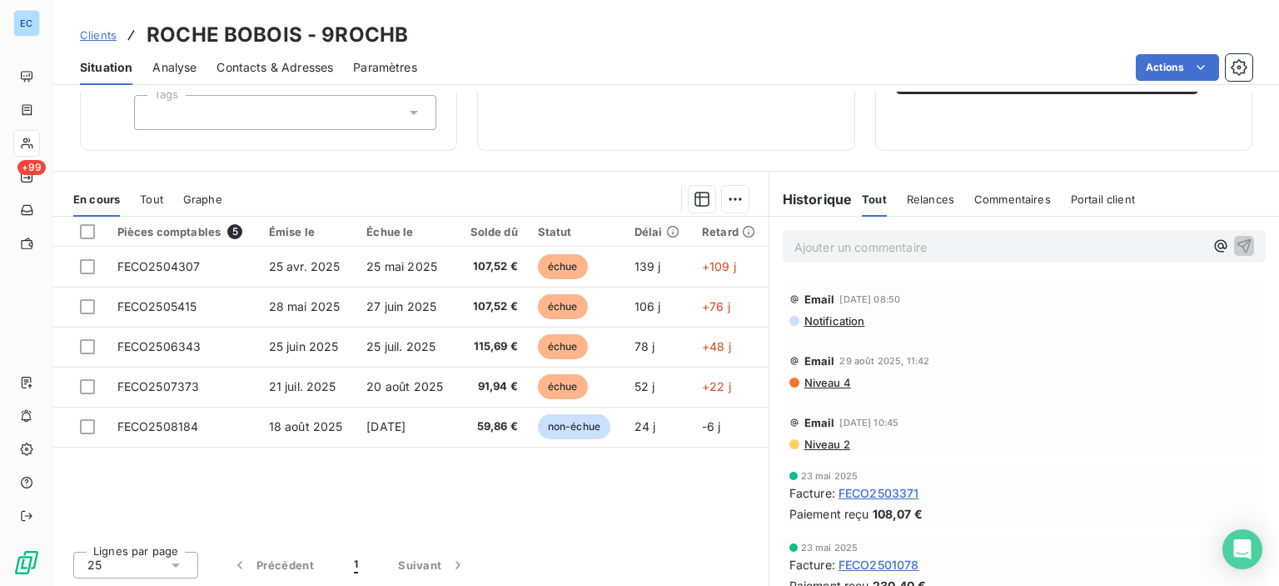
click at [294, 70] on span "Contacts & Adresses" at bounding box center [275, 67] width 117 height 17
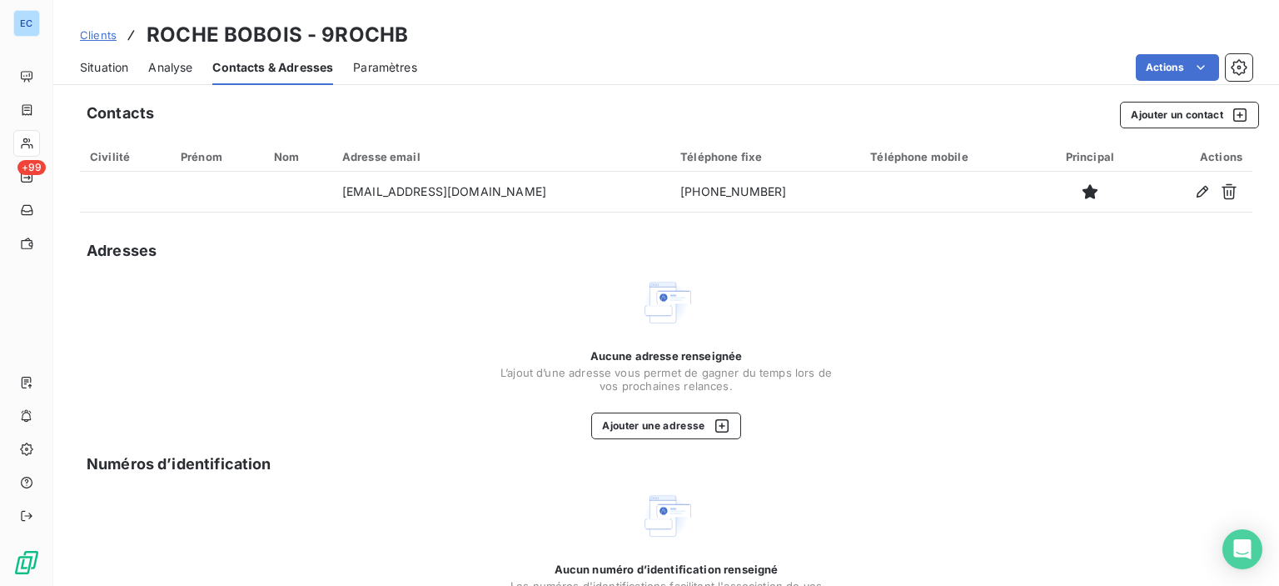
click at [97, 69] on span "Situation" at bounding box center [104, 67] width 48 height 17
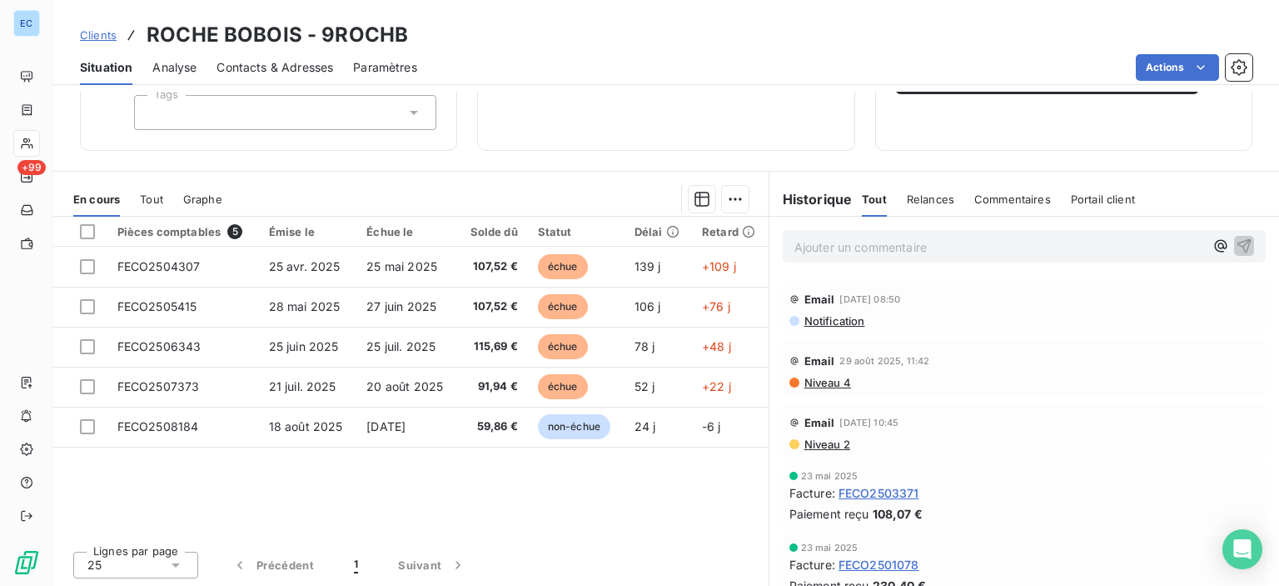
click at [269, 67] on span "Contacts & Adresses" at bounding box center [275, 67] width 117 height 17
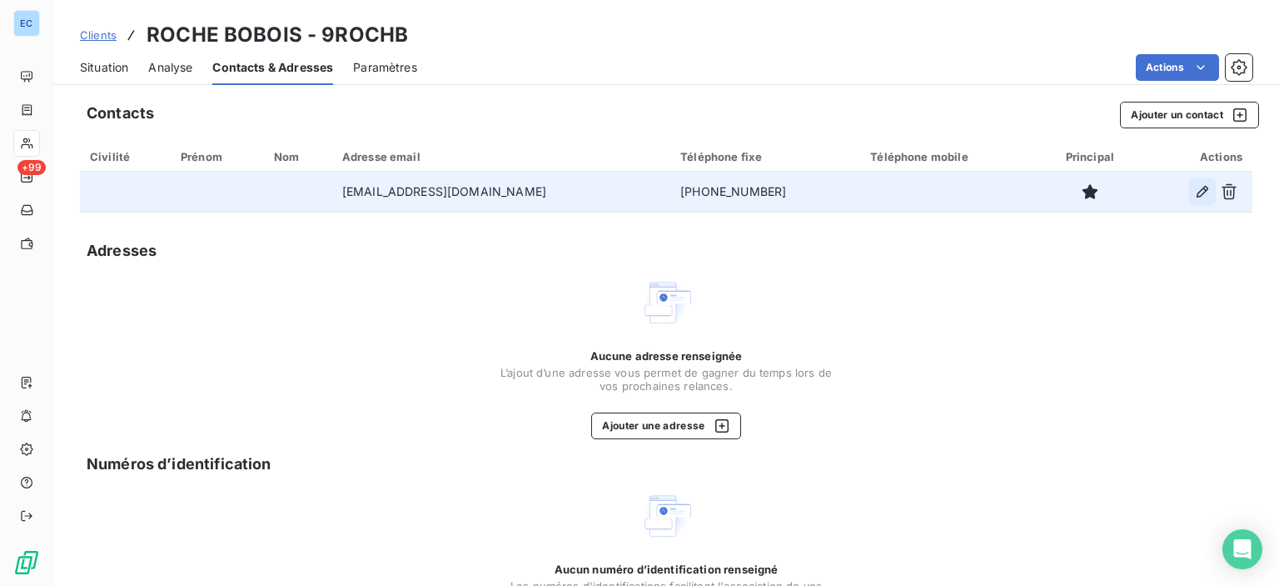
click at [1195, 194] on icon "button" at bounding box center [1203, 191] width 17 height 17
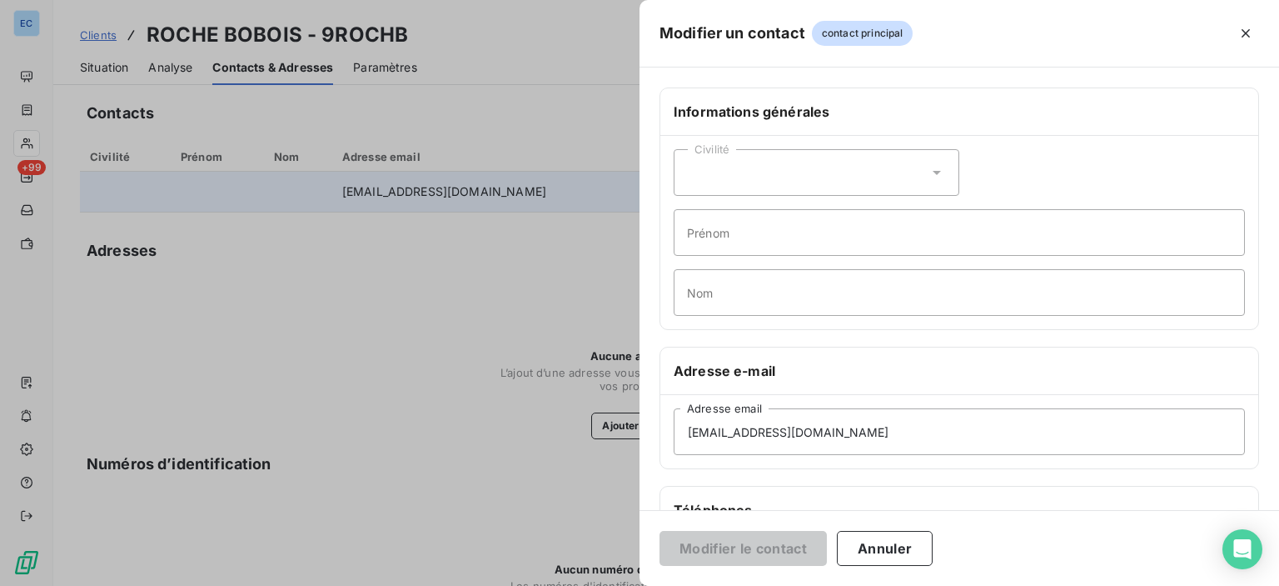
click at [718, 176] on div "Civilité" at bounding box center [817, 172] width 286 height 47
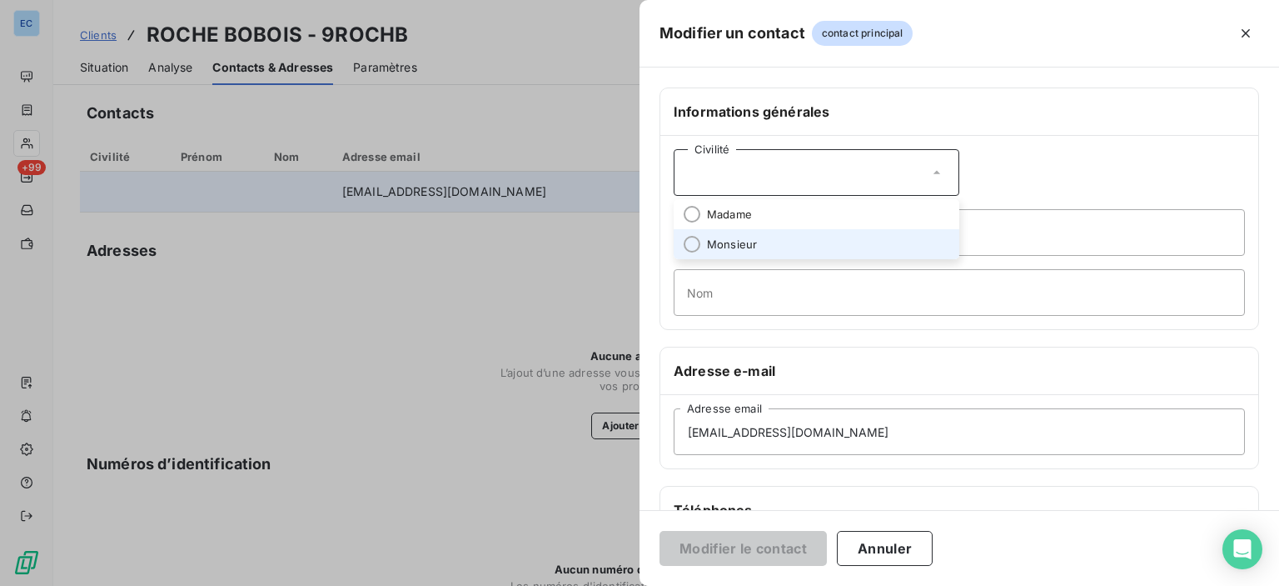
click at [705, 246] on li "Monsieur" at bounding box center [817, 244] width 286 height 30
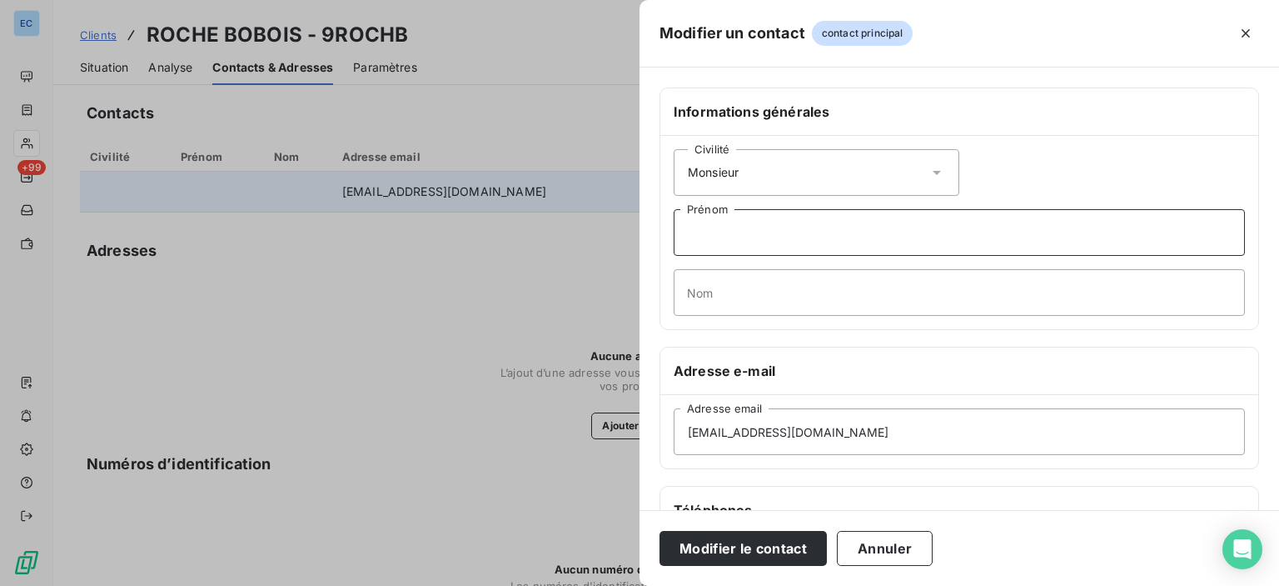
click at [706, 236] on input "Prénom" at bounding box center [959, 232] width 571 height 47
type input "romain"
click at [698, 296] on input "Nom" at bounding box center [959, 292] width 571 height 47
type input "simion"
click at [710, 543] on button "Modifier le contact" at bounding box center [743, 548] width 167 height 35
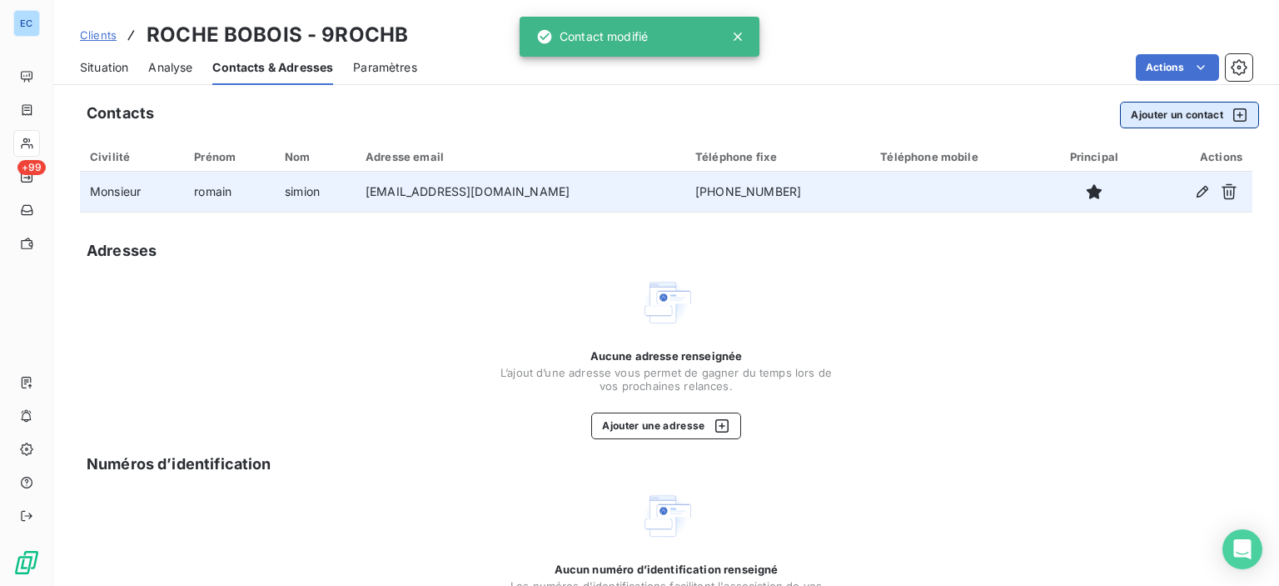
click at [1142, 113] on button "Ajouter un contact" at bounding box center [1189, 115] width 139 height 27
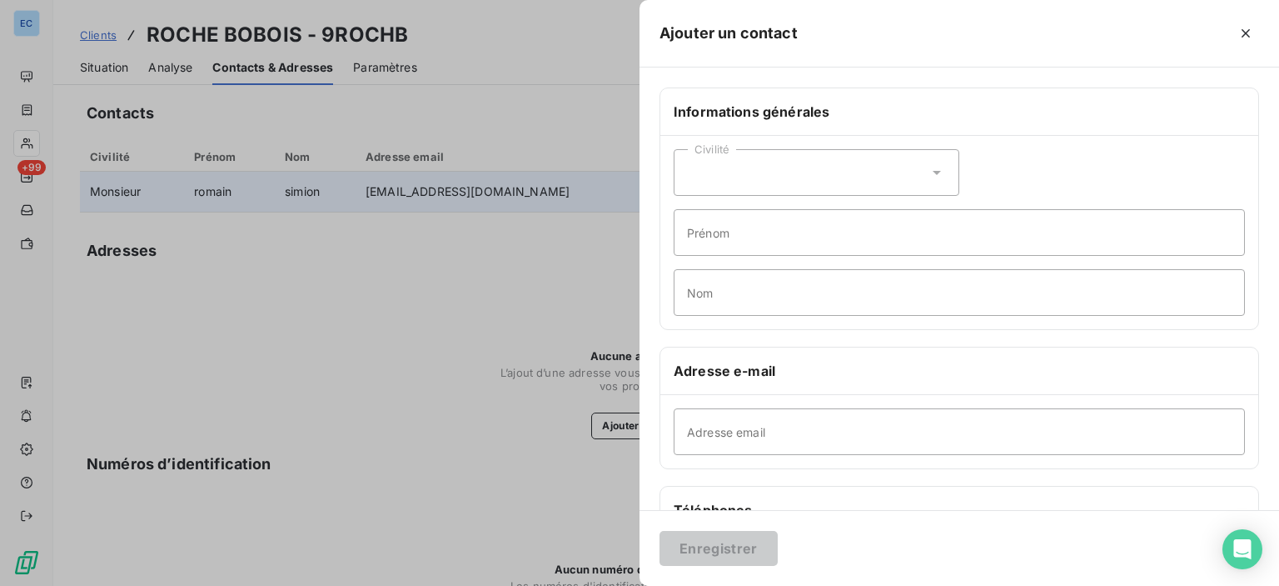
click at [745, 166] on div "Civilité" at bounding box center [817, 172] width 286 height 47
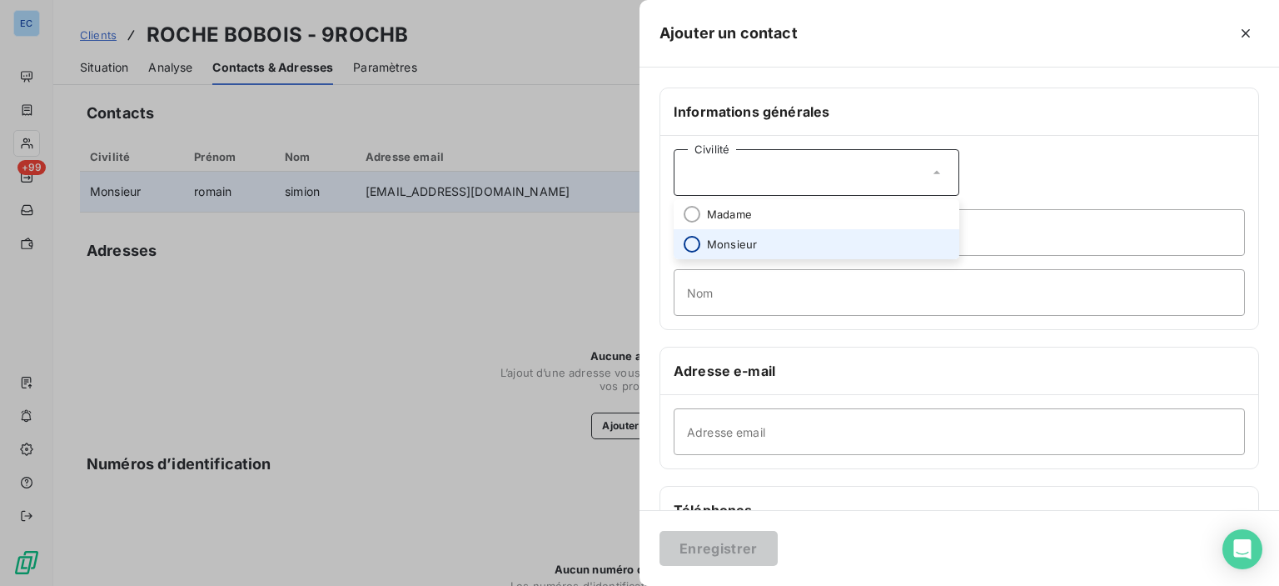
click at [686, 239] on input "radio" at bounding box center [692, 244] width 17 height 17
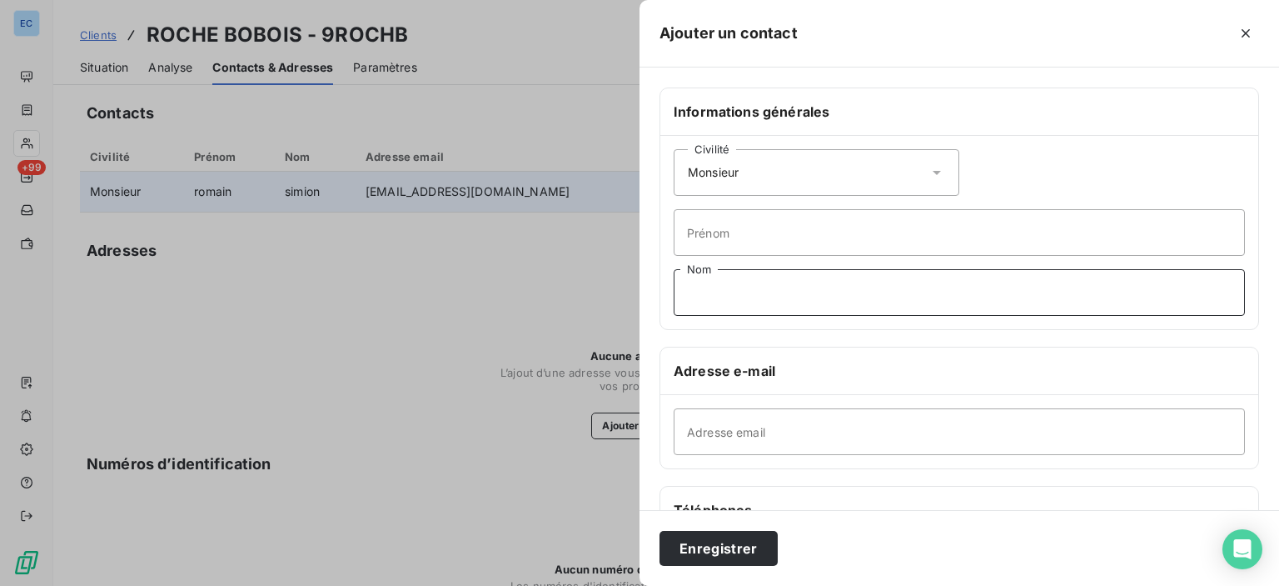
click at [706, 300] on input "Nom" at bounding box center [959, 292] width 571 height 47
click at [704, 243] on input "Prénom" at bounding box center [959, 232] width 571 height 47
type input "romain"
click at [717, 296] on input "Nom" at bounding box center [959, 292] width 571 height 47
type input "simion"
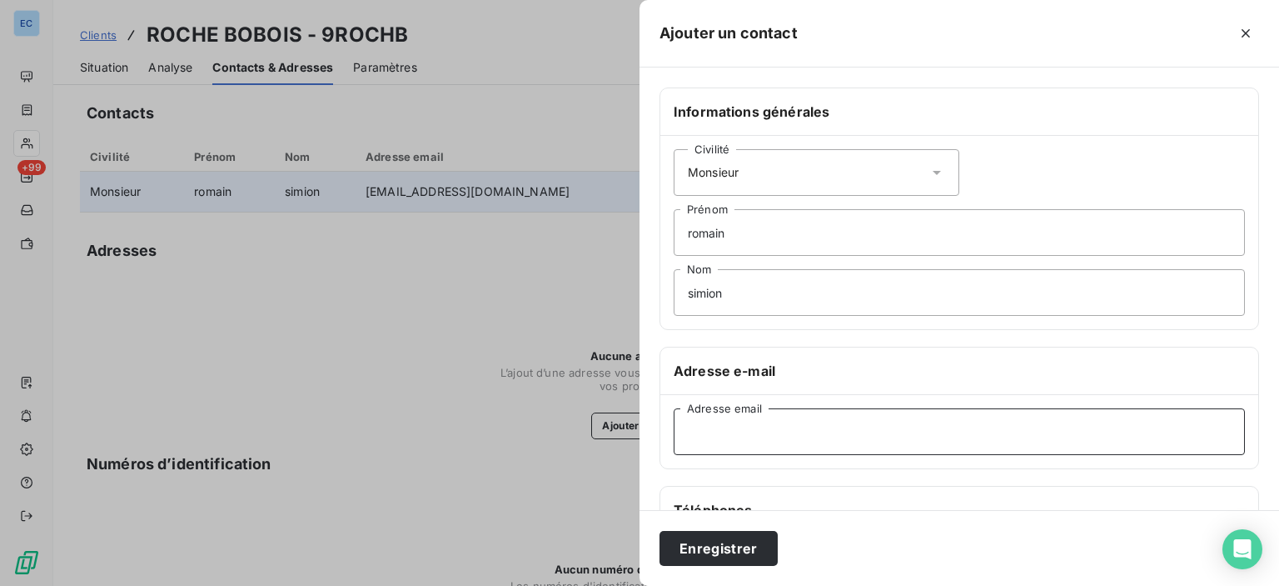
click at [696, 422] on input "Adresse email" at bounding box center [959, 431] width 571 height 47
type input "[EMAIL_ADDRESS][DOMAIN_NAME]"
click at [723, 544] on button "Enregistrer" at bounding box center [719, 548] width 118 height 35
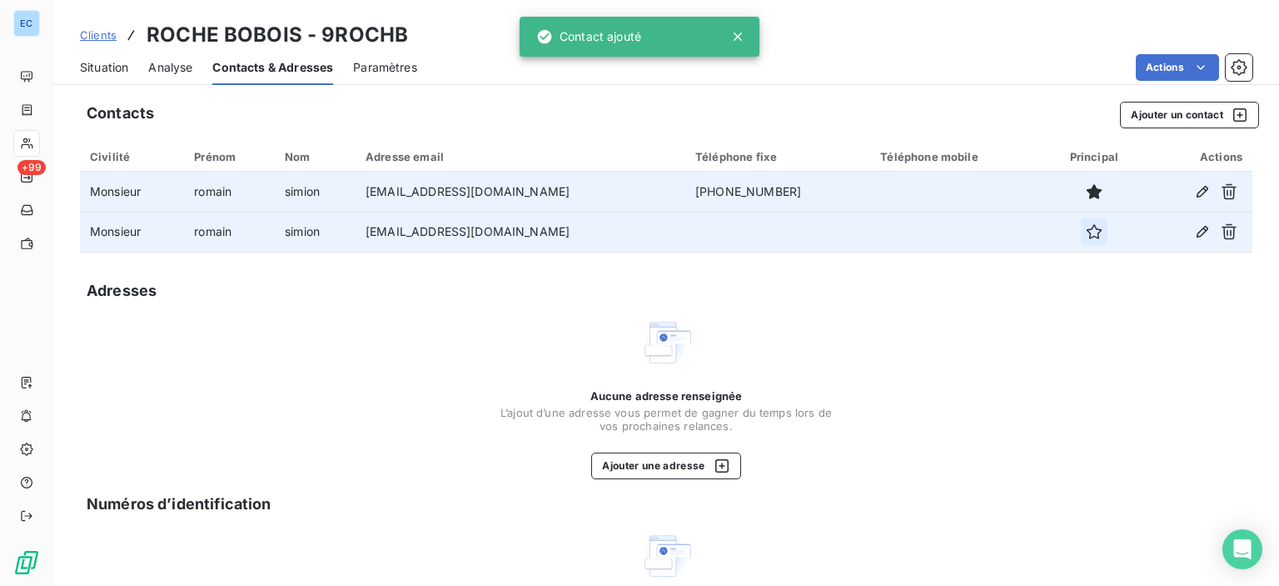
click at [1086, 236] on icon "button" at bounding box center [1094, 231] width 17 height 17
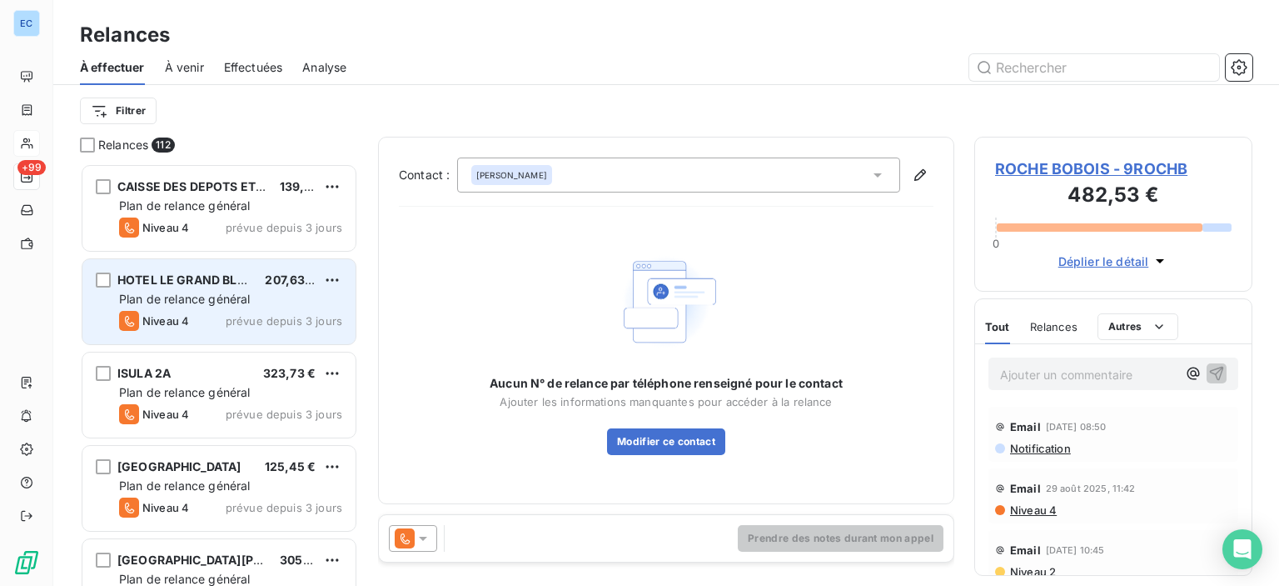
scroll to position [410, 265]
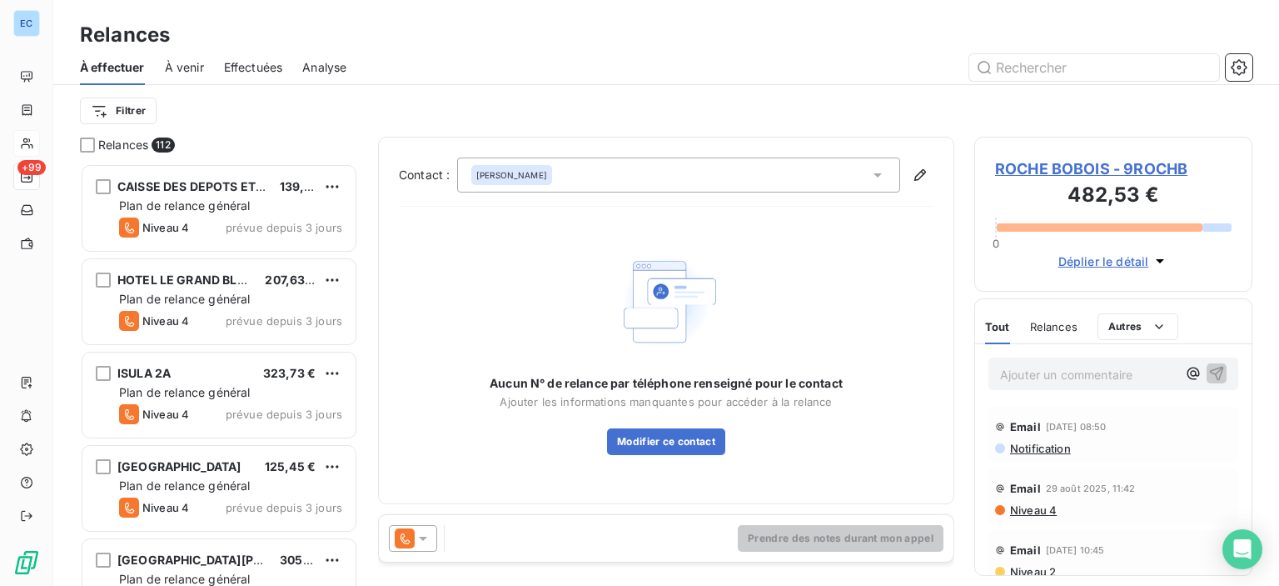
click at [880, 173] on icon at bounding box center [878, 175] width 8 height 4
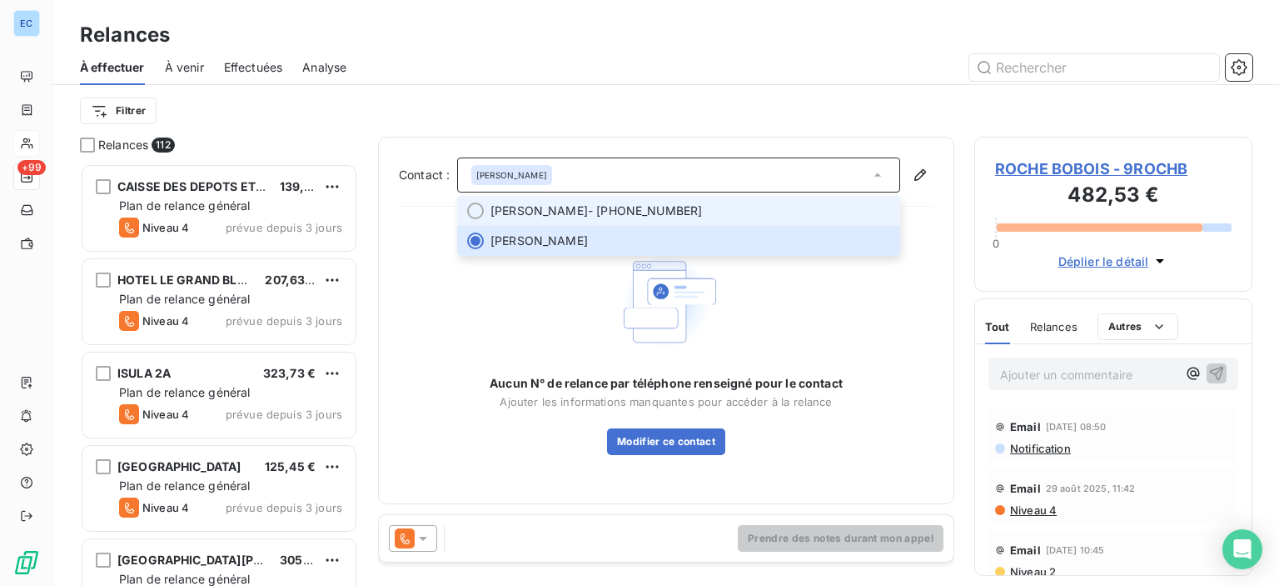
click at [637, 211] on span "[PERSON_NAME] - [PHONE_NUMBER]" at bounding box center [691, 210] width 400 height 17
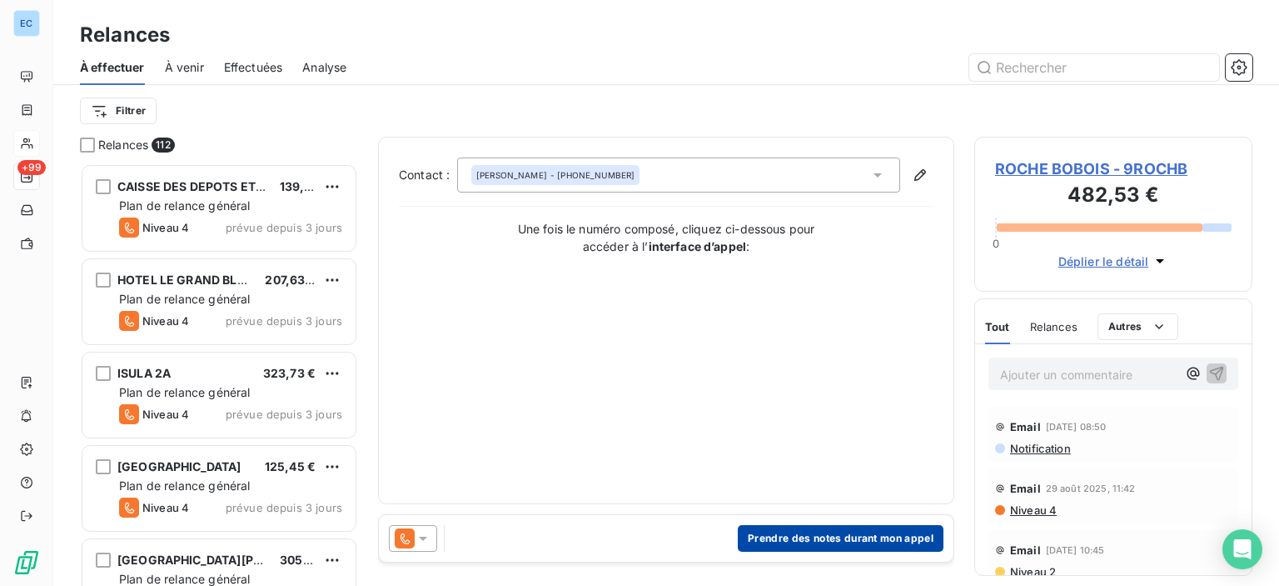
click at [784, 545] on button "Prendre des notes durant mon appel" at bounding box center [841, 538] width 206 height 27
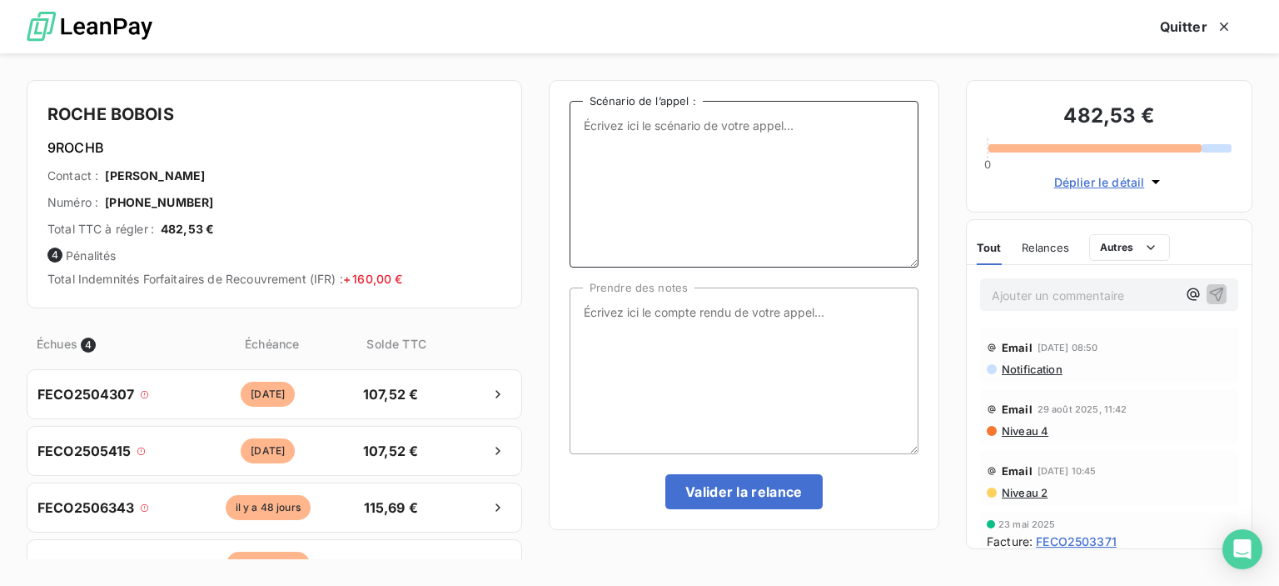
click at [654, 154] on textarea "Scénario de l’appel :" at bounding box center [744, 184] width 349 height 167
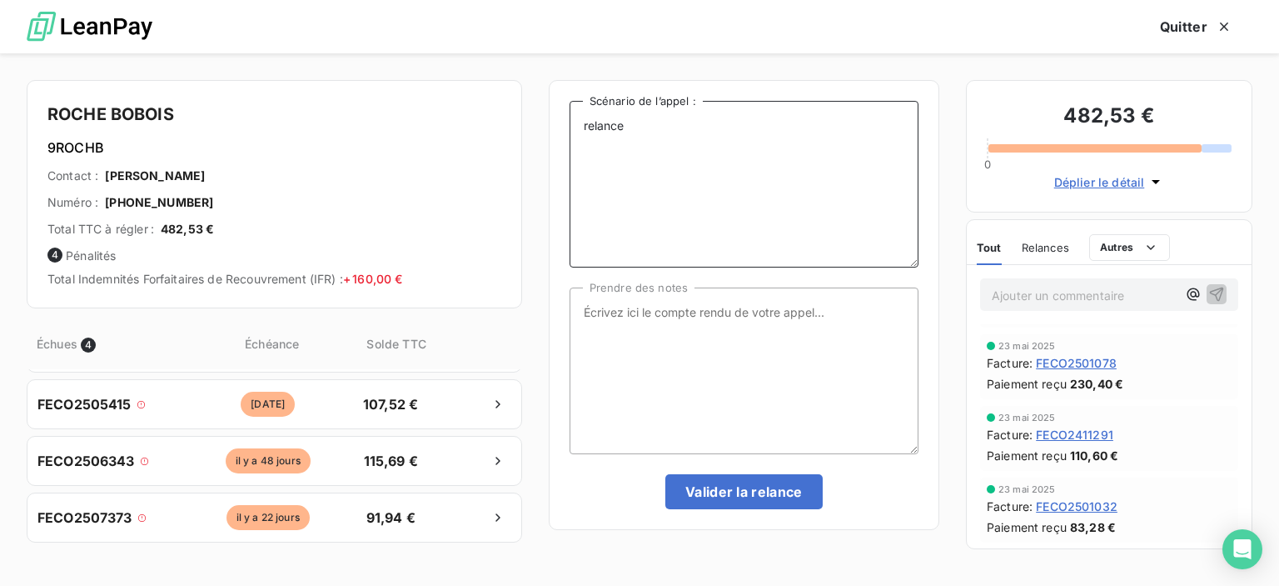
scroll to position [130, 0]
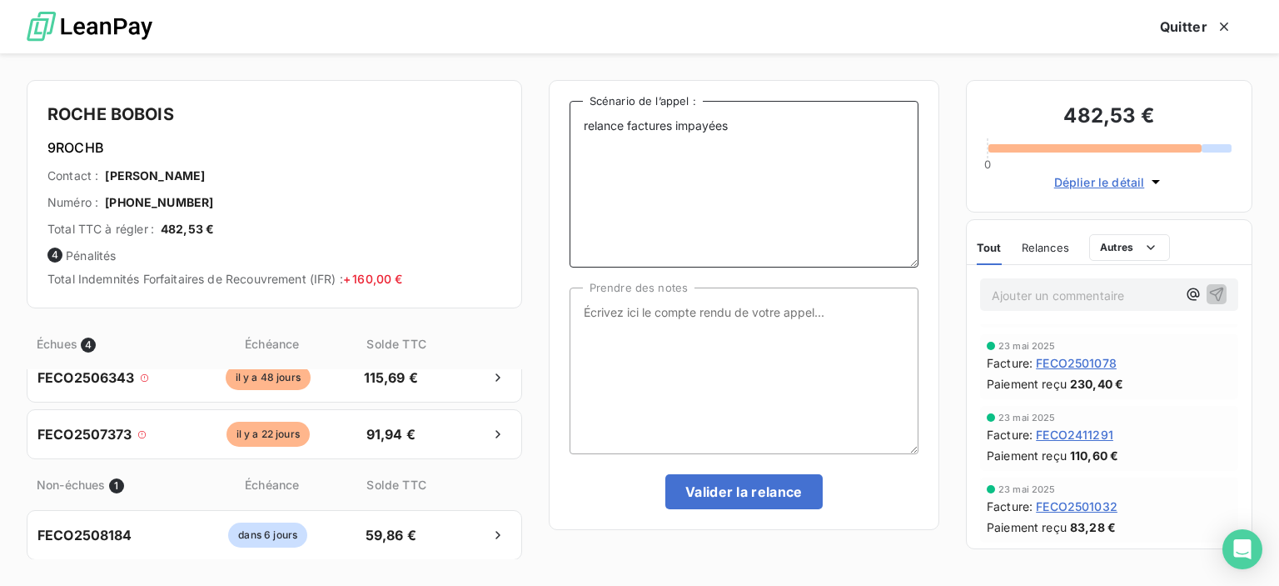
type textarea "relance factures impayées"
click at [599, 306] on textarea "Prendre des notes" at bounding box center [744, 370] width 349 height 167
click at [592, 326] on textarea "suite appel tél : renvoi des factures sur nouveau mail : [PERSON_NAME]" at bounding box center [744, 370] width 349 height 167
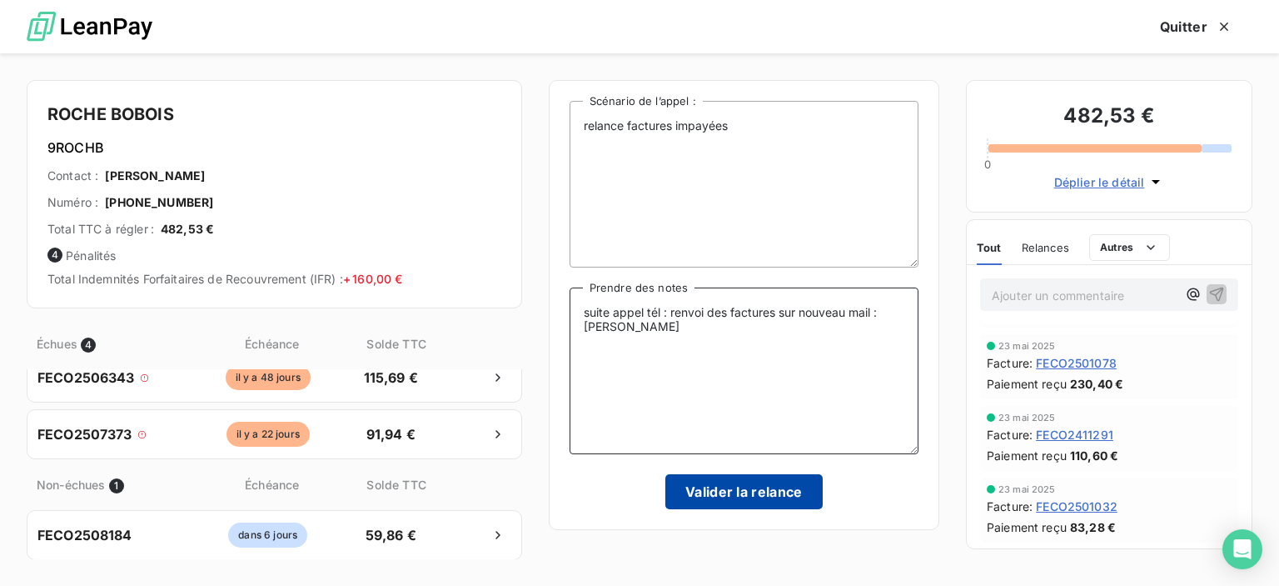
type textarea "suite appel tél : renvoi des factures sur nouveau mail : [PERSON_NAME]"
click at [760, 479] on button "Valider la relance" at bounding box center [744, 491] width 157 height 35
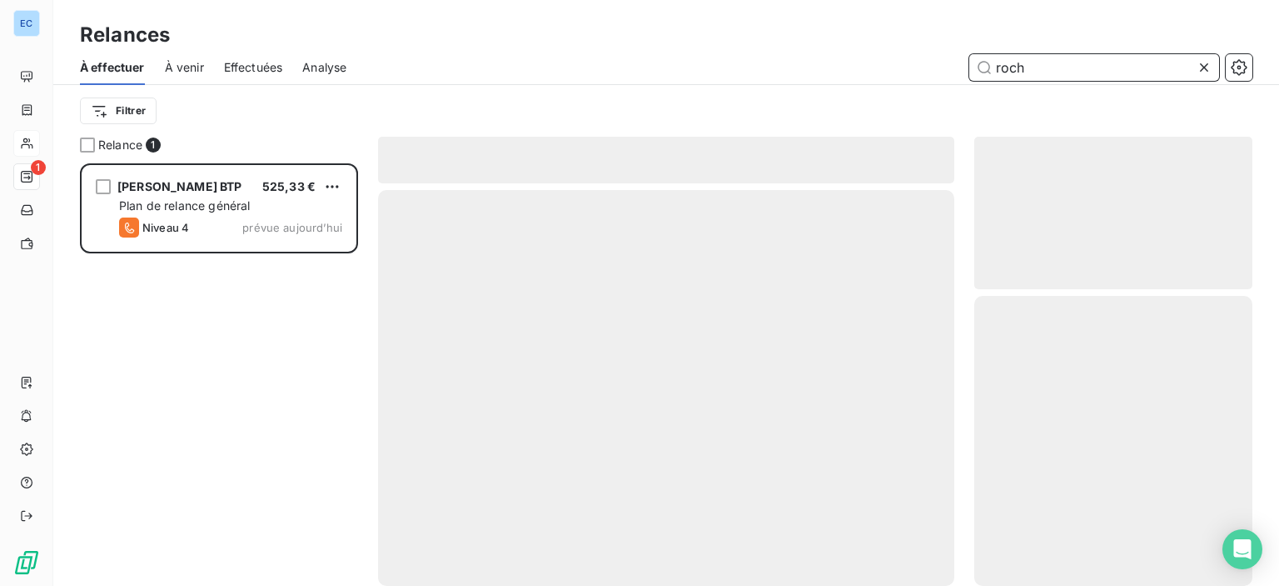
scroll to position [410, 265]
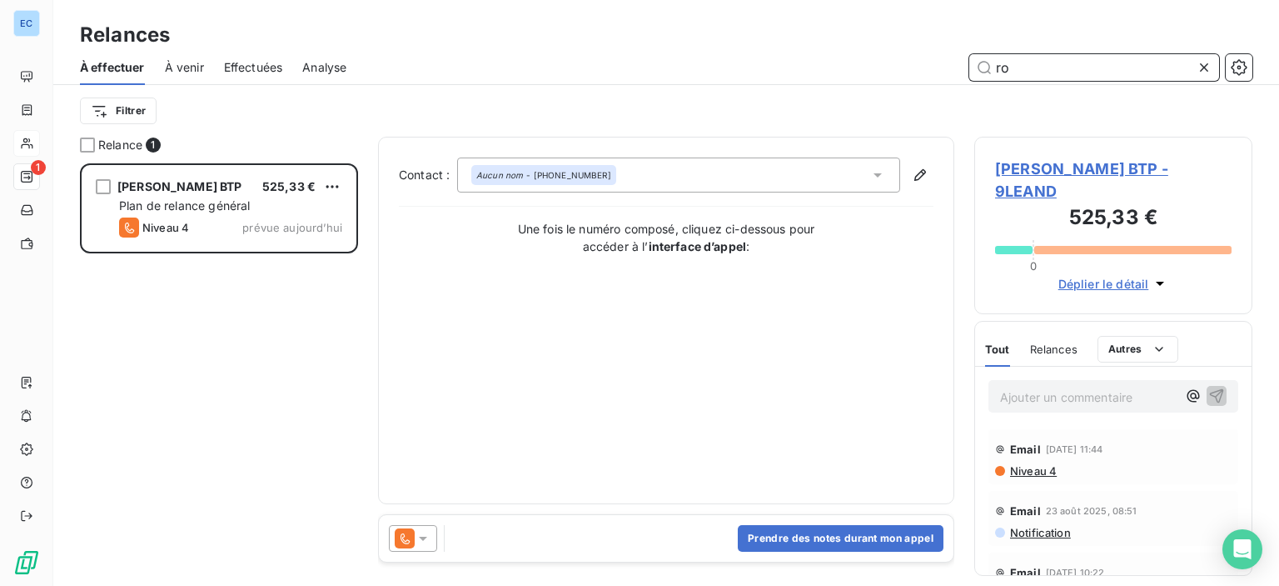
type input "r"
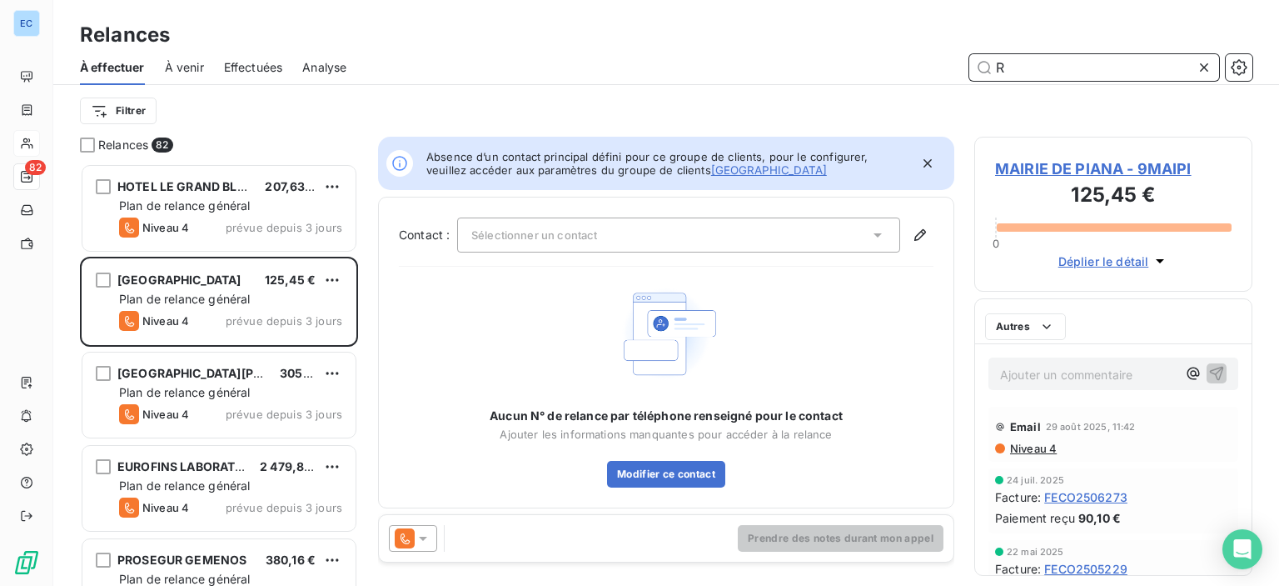
scroll to position [410, 265]
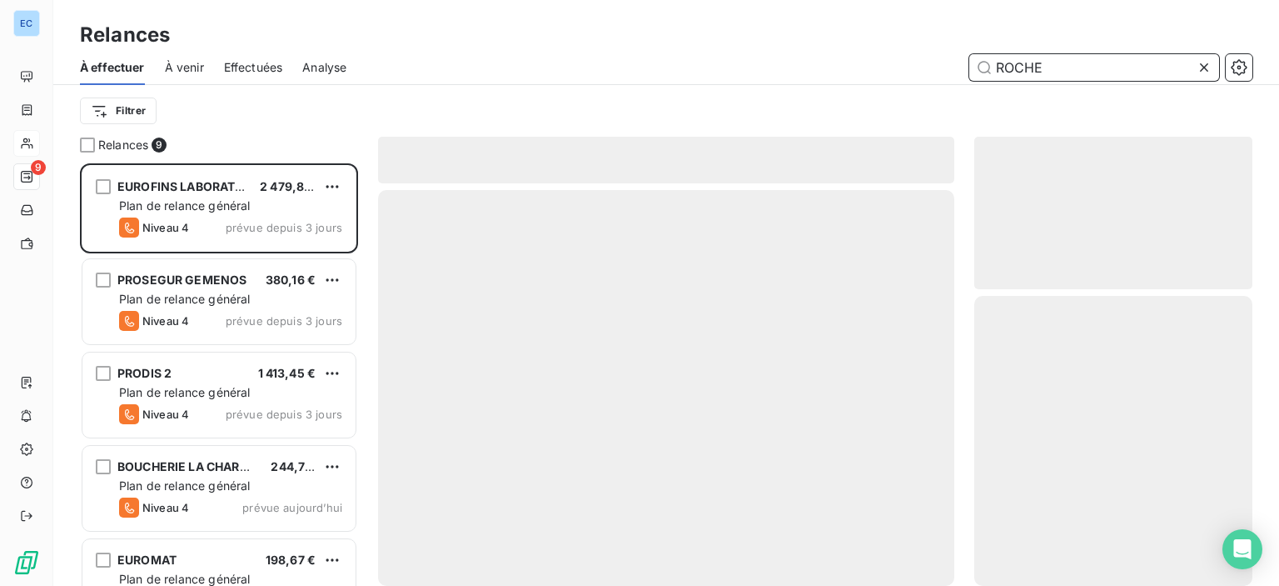
scroll to position [410, 265]
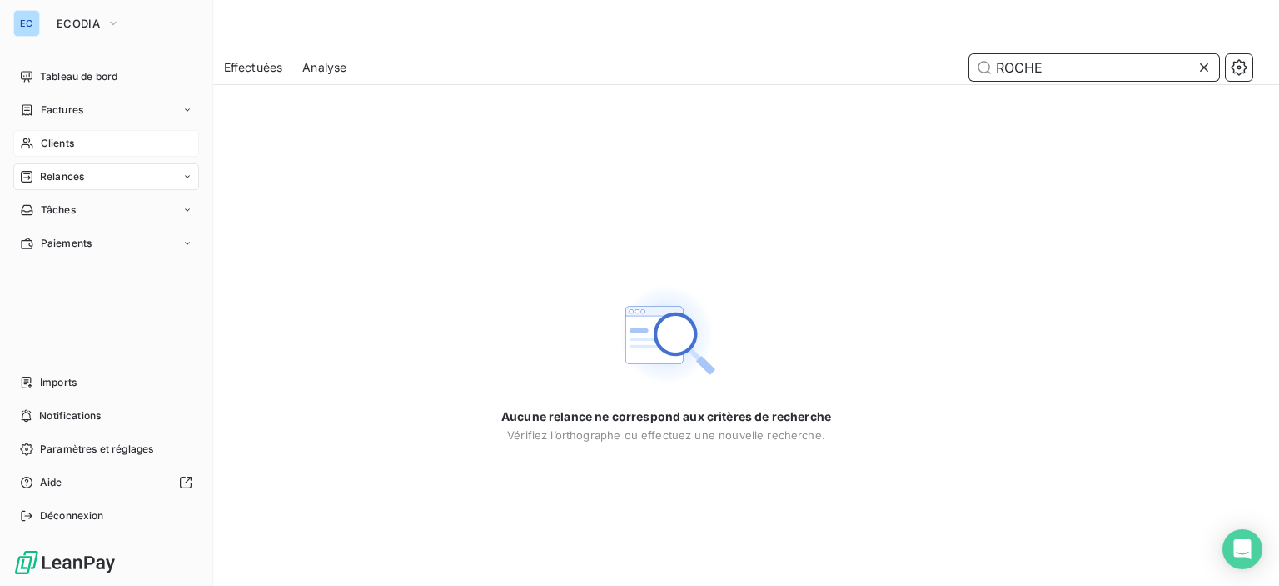
type input "ROCHE"
click at [47, 143] on span "Clients" at bounding box center [57, 143] width 33 height 15
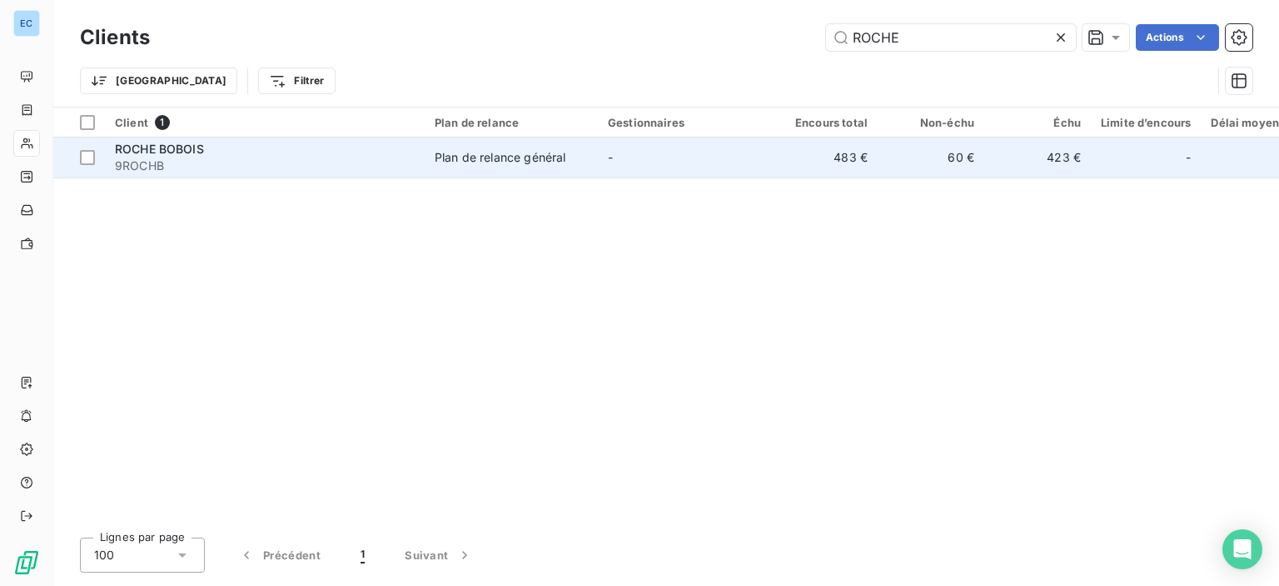
type input "ROCHE"
click at [496, 154] on div "Plan de relance général" at bounding box center [500, 157] width 131 height 17
